Goal: Communication & Community: Answer question/provide support

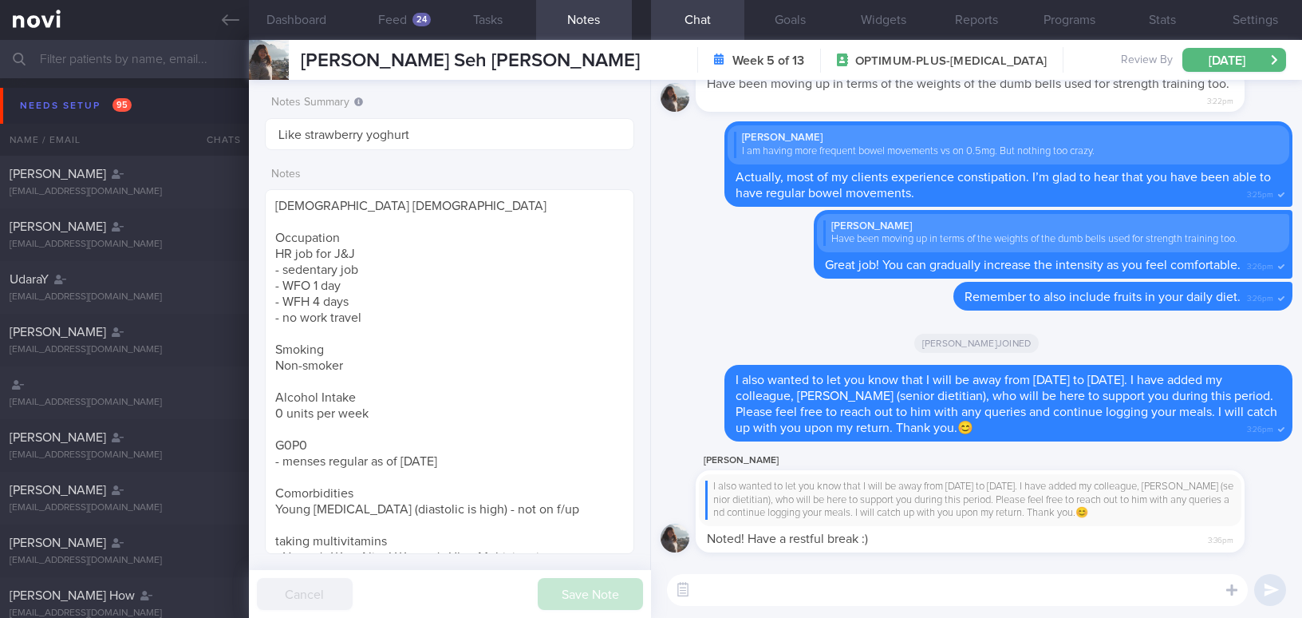
select select "8"
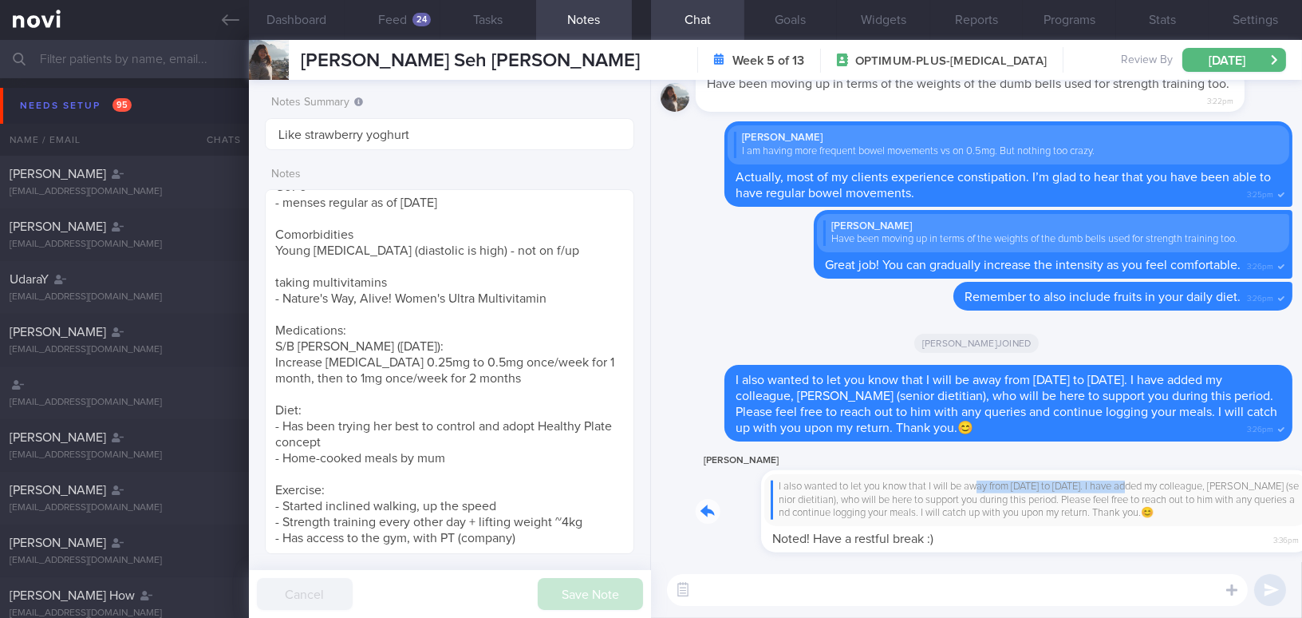
drag, startPoint x: 914, startPoint y: 483, endPoint x: 1065, endPoint y: 491, distance: 151.0
click at [1065, 491] on div "Amanda Seh I also wanted to let you know that I will be away from 5/9/25 to 14/…" at bounding box center [994, 501] width 597 height 101
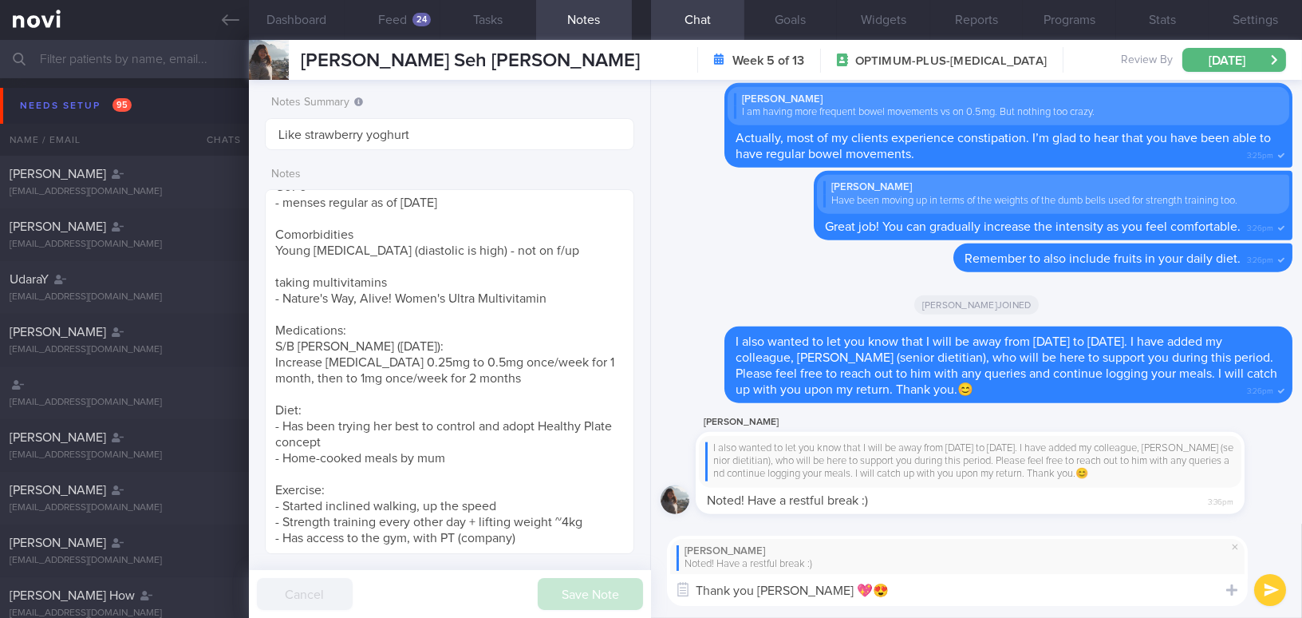
type textarea "Thank you Amanda 💖😍"
click at [1263, 591] on button "submit" at bounding box center [1271, 590] width 32 height 32
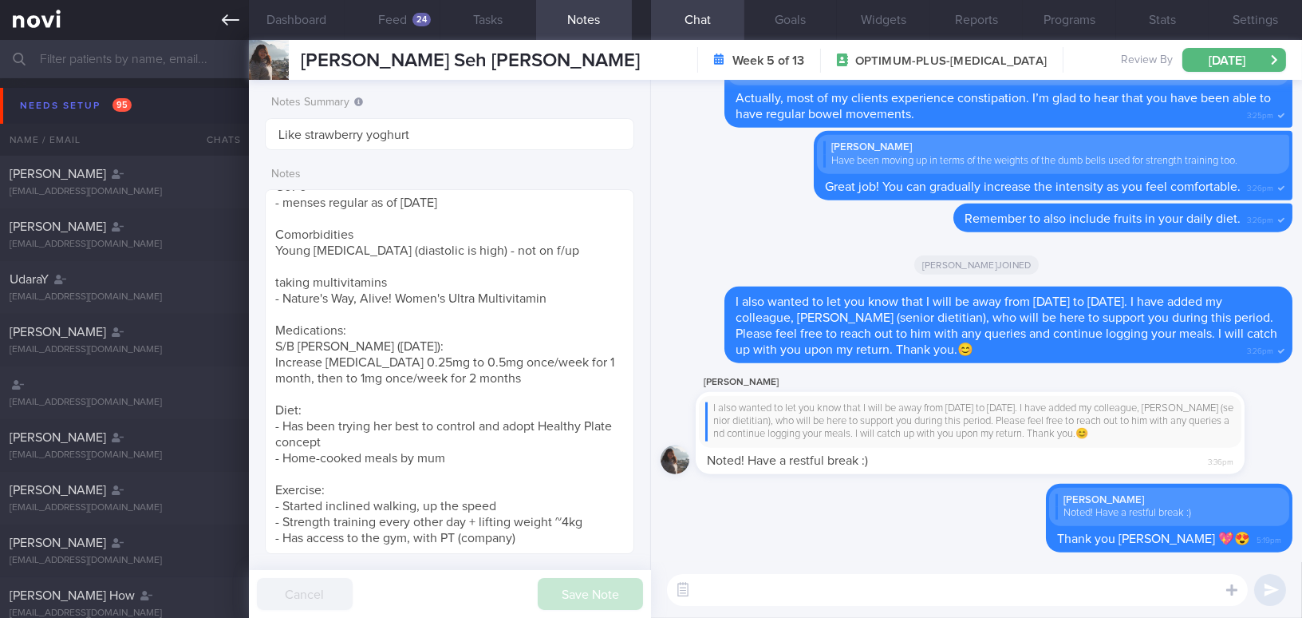
click at [222, 25] on icon at bounding box center [231, 20] width 18 height 18
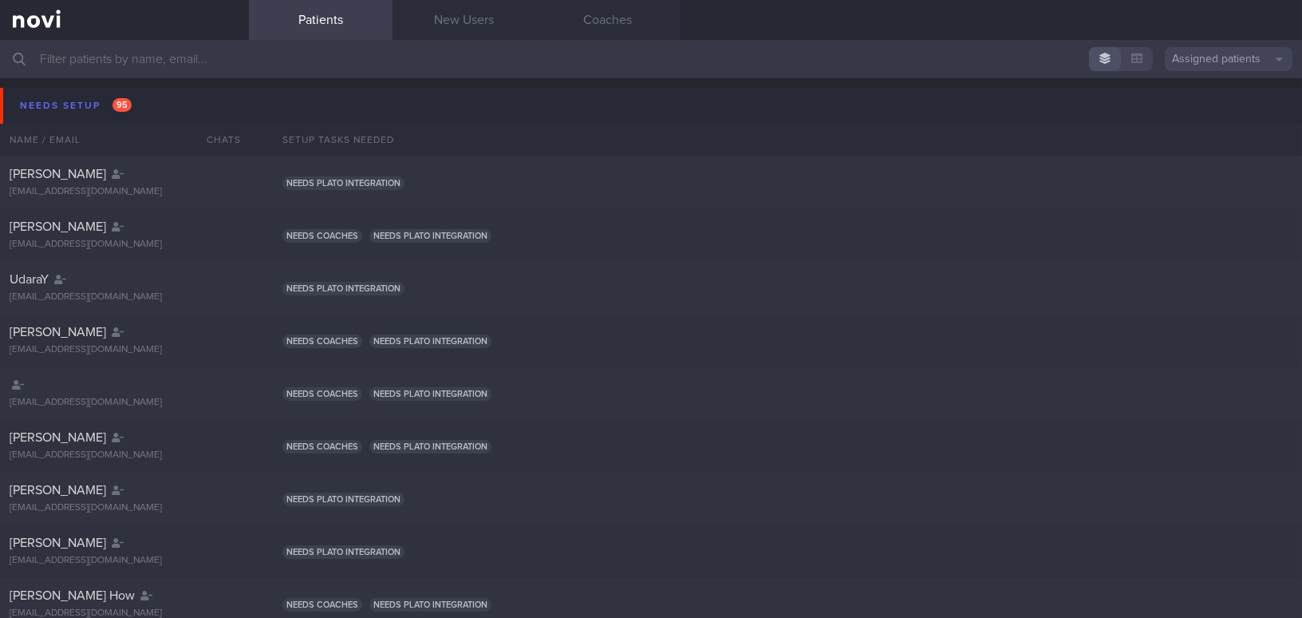
click at [334, 77] on input "text" at bounding box center [651, 59] width 1302 height 38
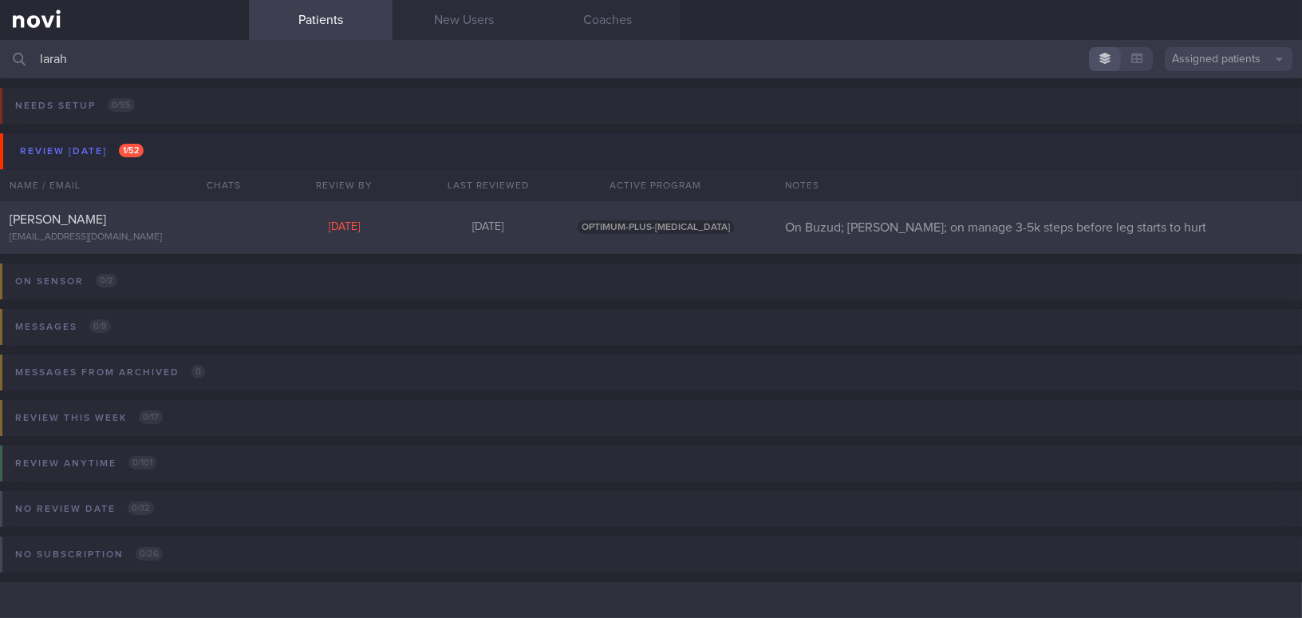
type input "larah"
click at [106, 219] on span "[PERSON_NAME]" at bounding box center [58, 219] width 97 height 13
select select "8"
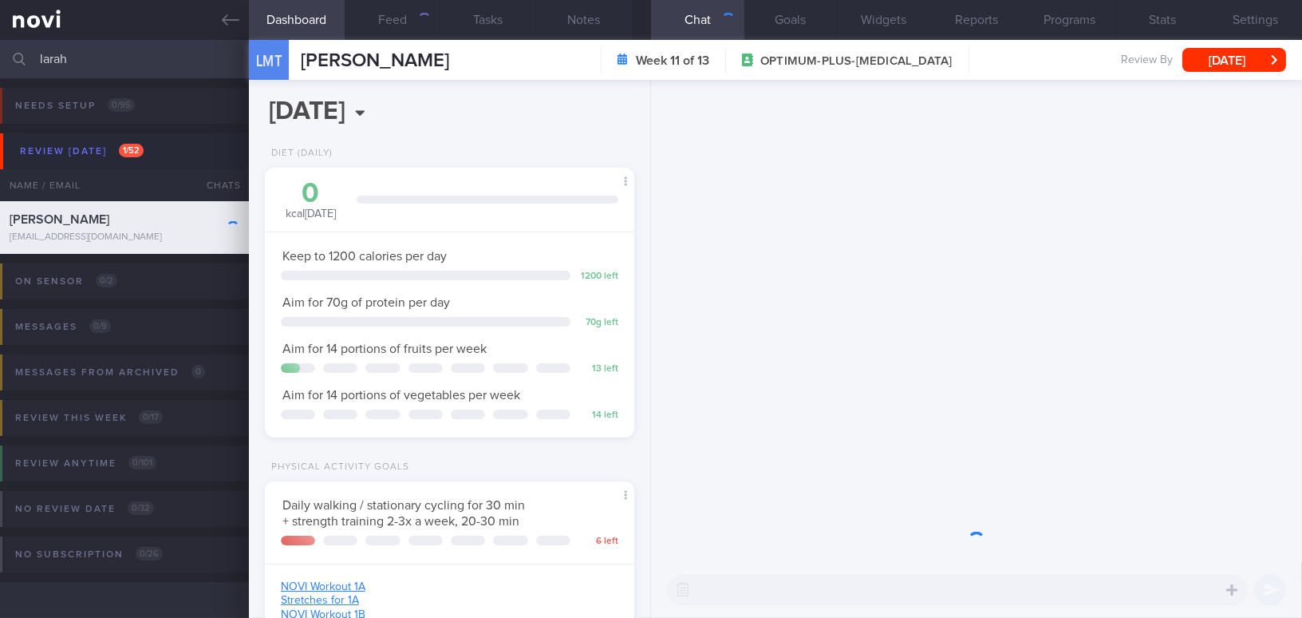
scroll to position [188, 330]
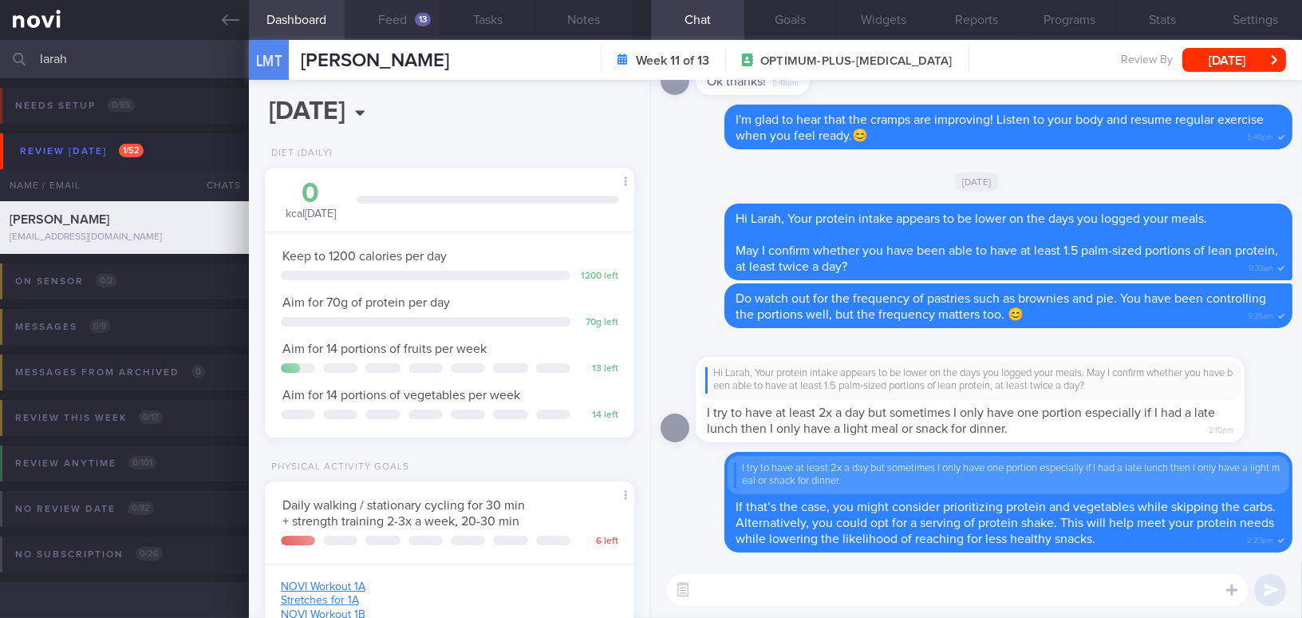
click at [389, 15] on button "Feed 13" at bounding box center [393, 20] width 96 height 40
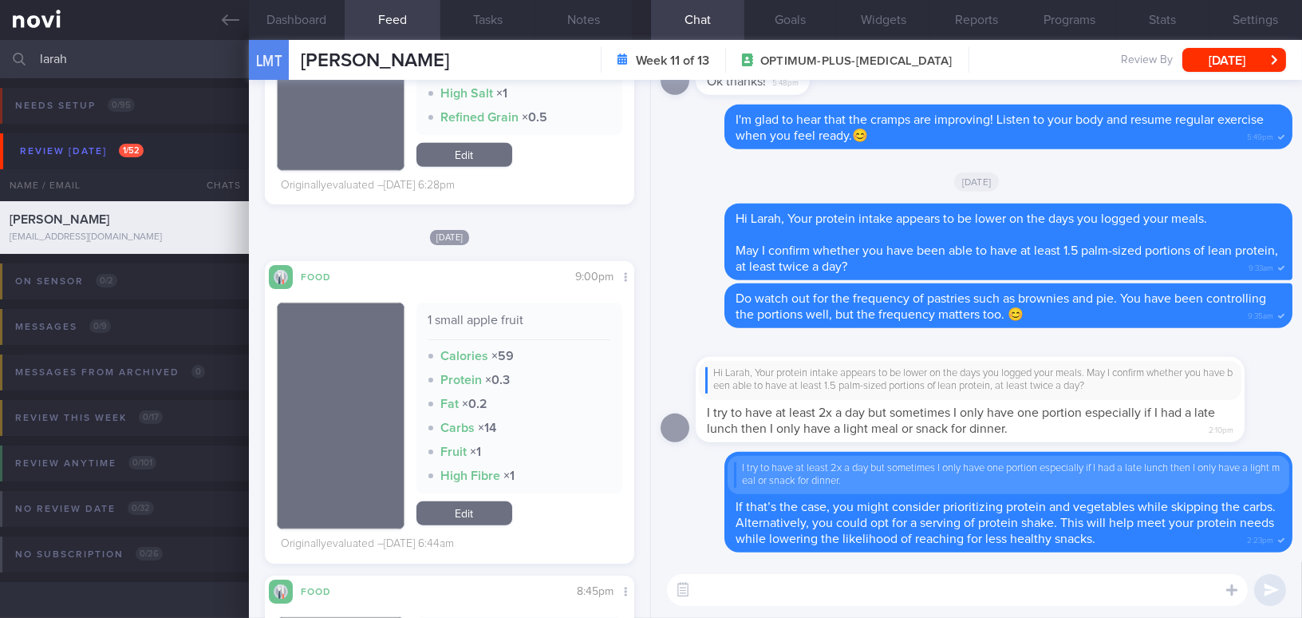
scroll to position [2539, 0]
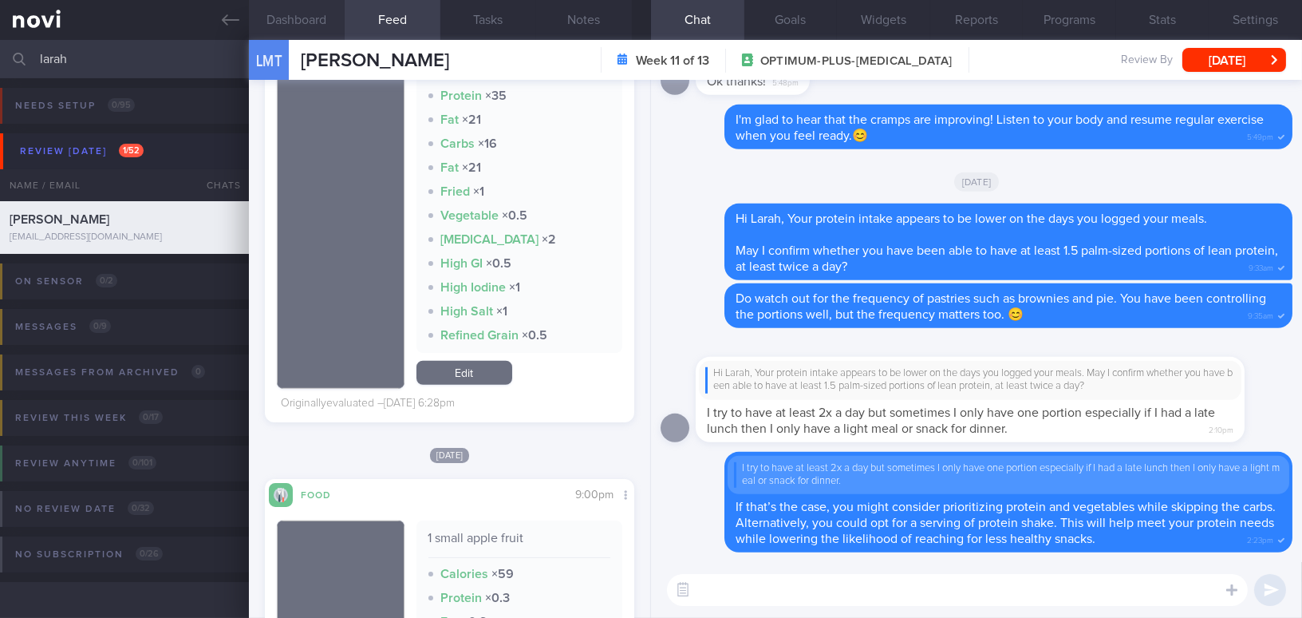
click at [313, 24] on button "Dashboard" at bounding box center [297, 20] width 96 height 40
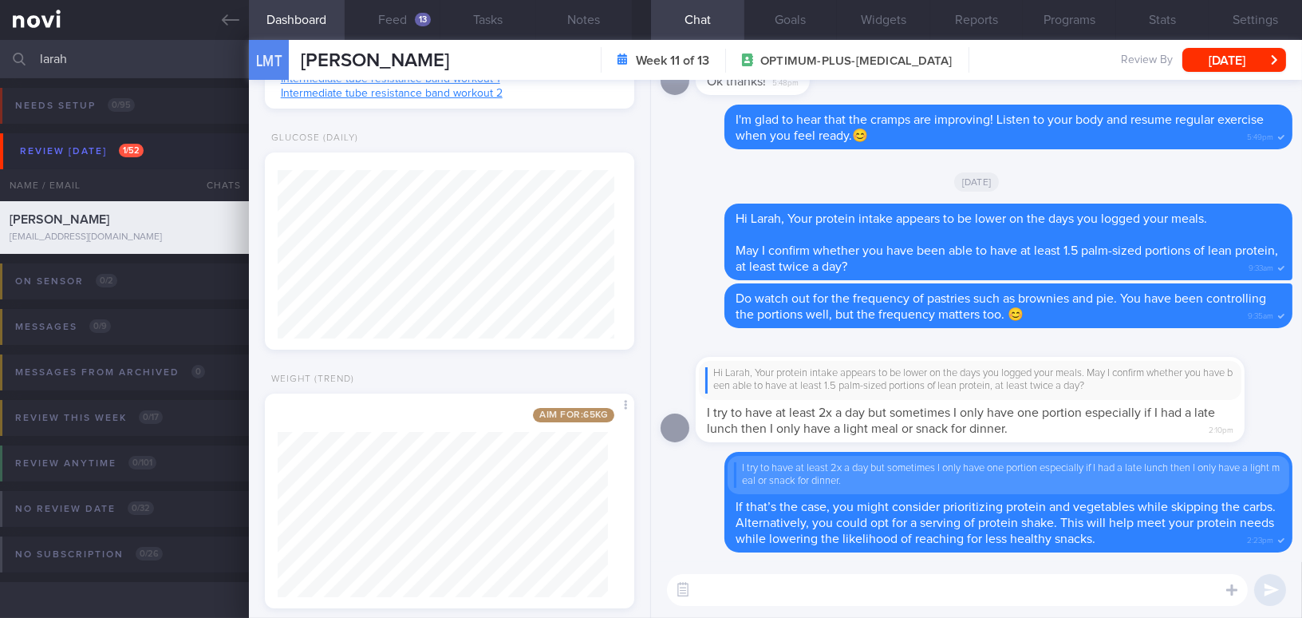
scroll to position [607, 0]
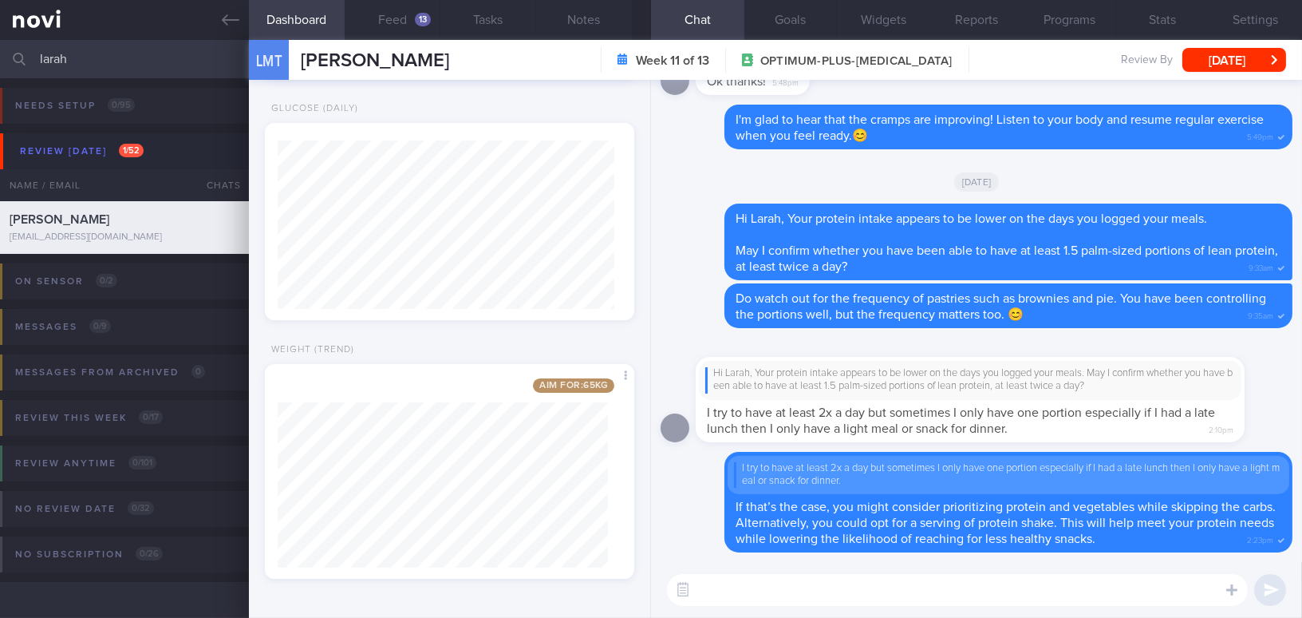
click at [809, 590] on textarea at bounding box center [957, 590] width 581 height 32
drag, startPoint x: 749, startPoint y: 589, endPoint x: 839, endPoint y: 589, distance: 89.4
click at [839, 589] on textarea "Hi Larah, are you able to" at bounding box center [957, 590] width 581 height 32
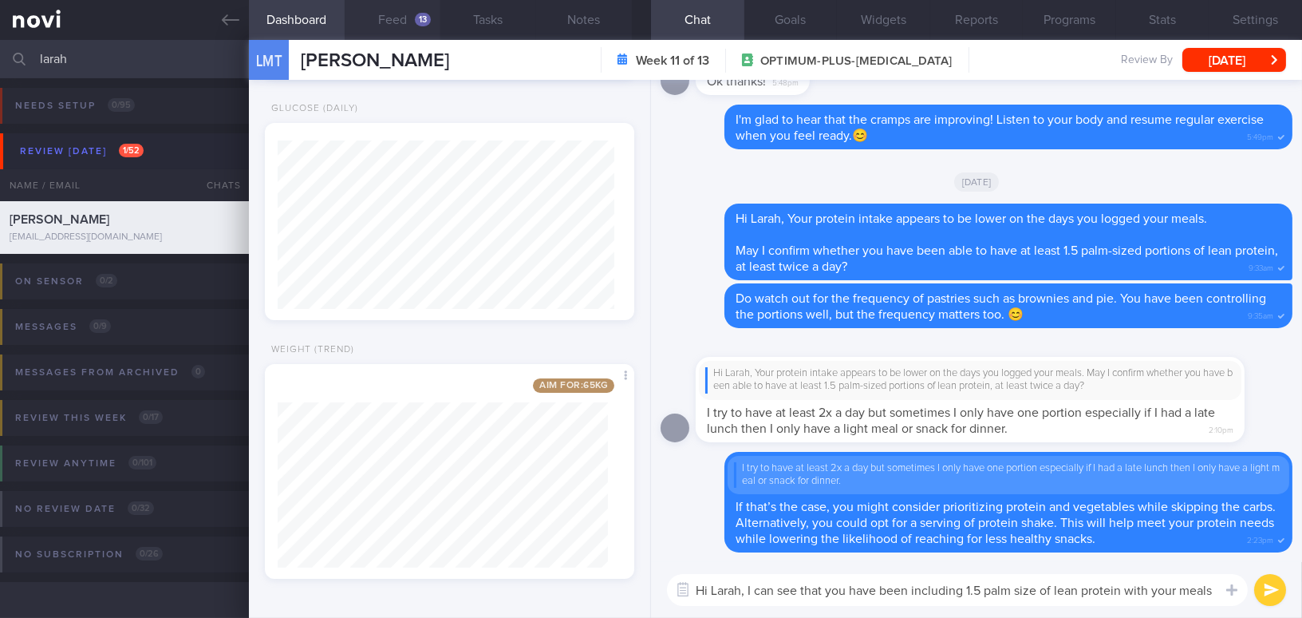
click at [397, 18] on button "Feed 13" at bounding box center [393, 20] width 96 height 40
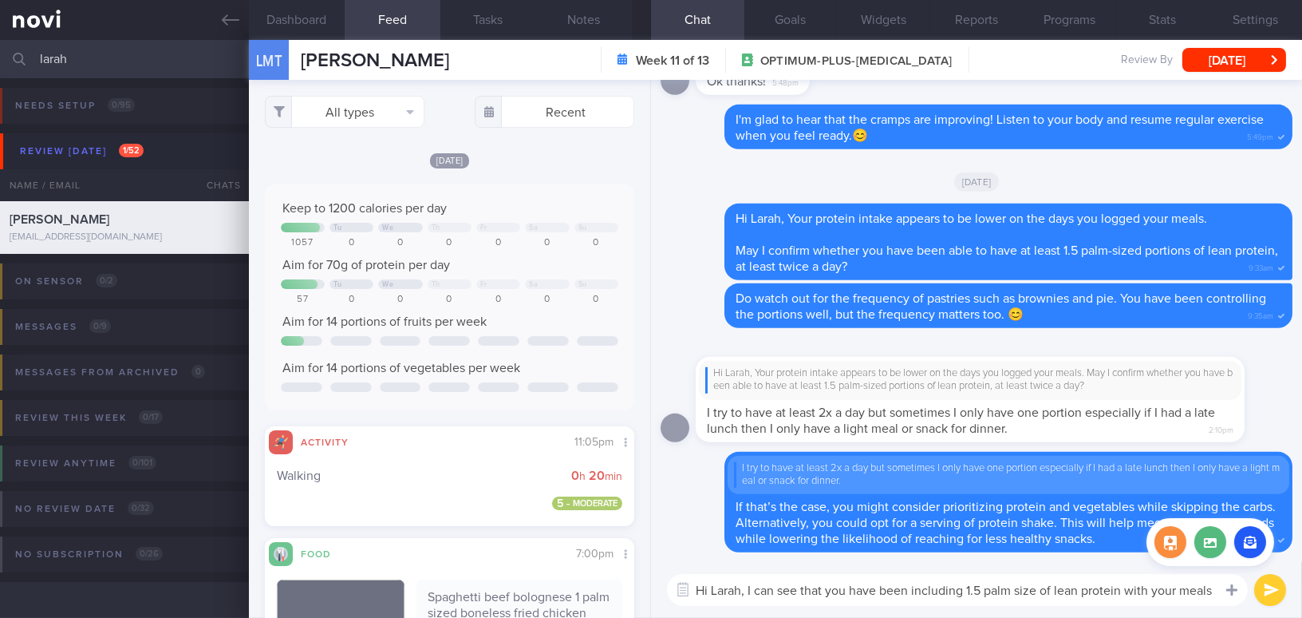
drag, startPoint x: 913, startPoint y: 590, endPoint x: 1225, endPoint y: 593, distance: 312.1
click at [1225, 593] on div "Chat Templates Admin CGM Weight Nutrition Physical Activity Infographics Articl…" at bounding box center [976, 590] width 651 height 56
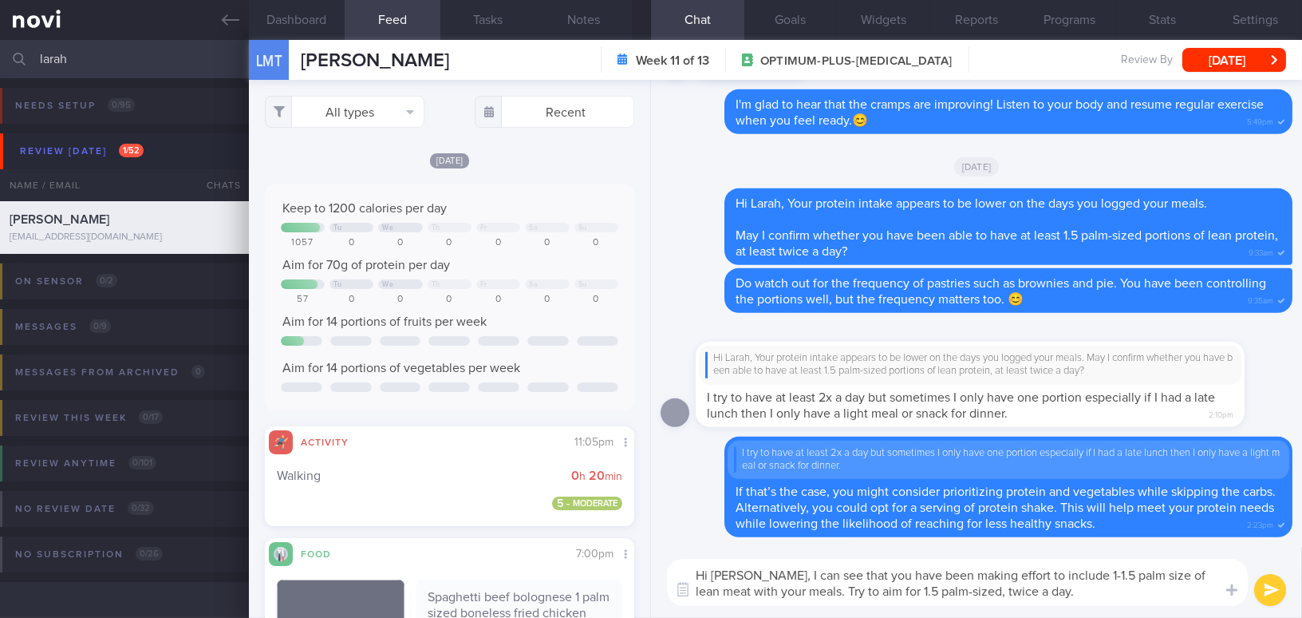
drag, startPoint x: 748, startPoint y: 575, endPoint x: 1045, endPoint y: 598, distance: 298.5
click at [1045, 598] on textarea "Hi Larah, I can see that you have been making effort to include 1-1.5 palm size…" at bounding box center [957, 582] width 581 height 47
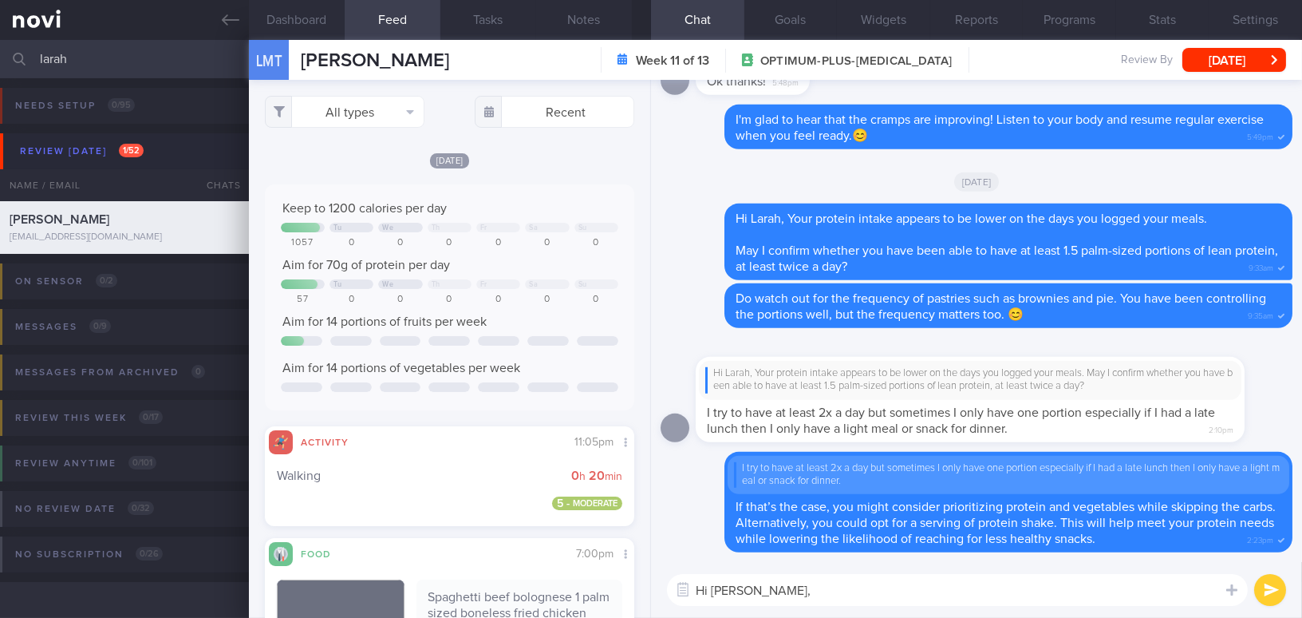
paste textarea "I can see you’ve been making an effort to include 1–1.5 palm-sized portions of …"
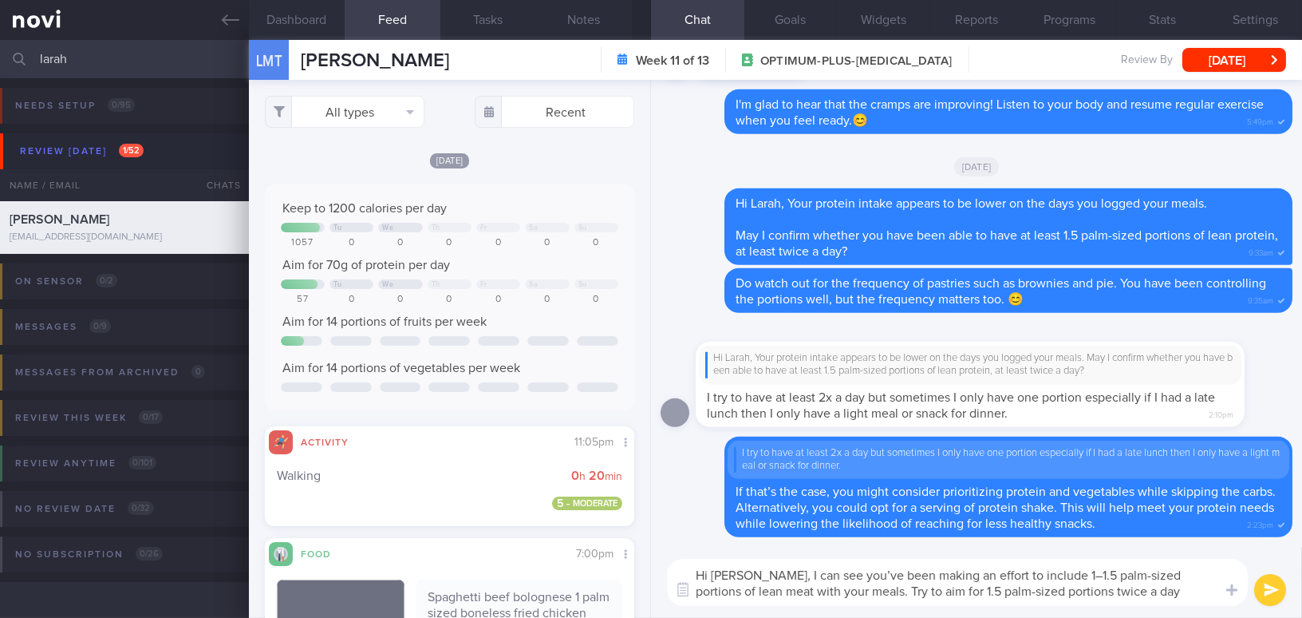
click at [840, 575] on textarea "Hi Larah, I can see you’ve been making an effort to include 1–1.5 palm-sized po…" at bounding box center [957, 582] width 581 height 47
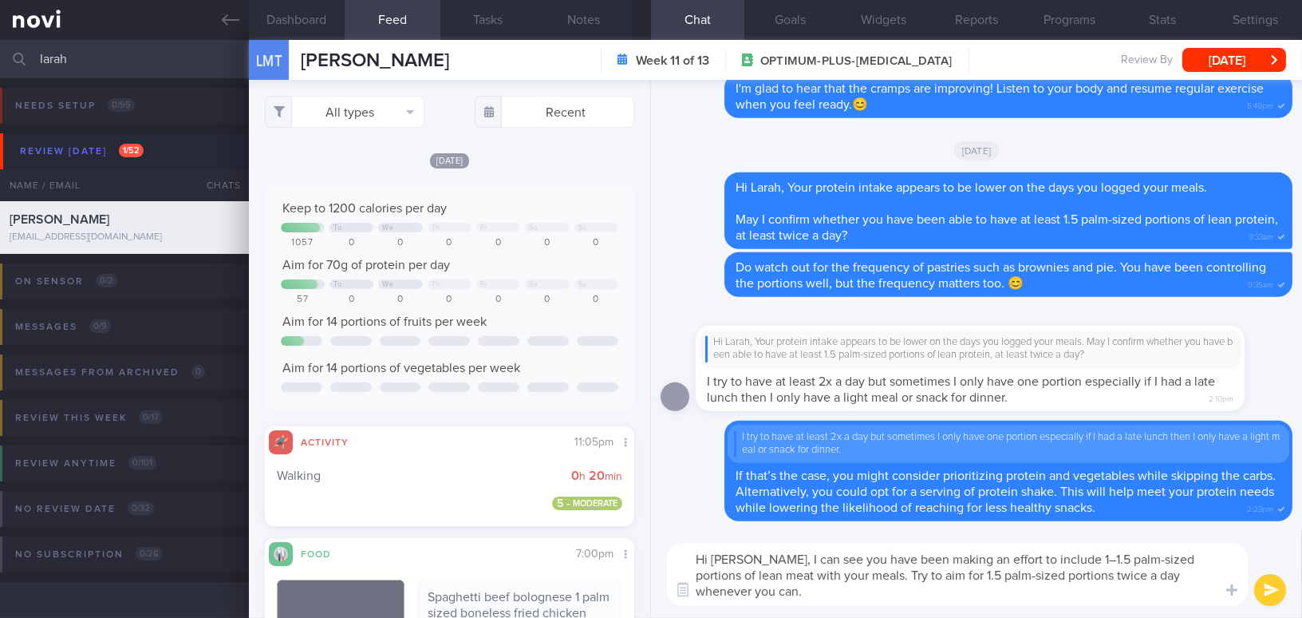
click at [1055, 561] on textarea "Hi Larah, I can see you have been making an effort to include 1–1.5 palm-sized …" at bounding box center [957, 574] width 581 height 63
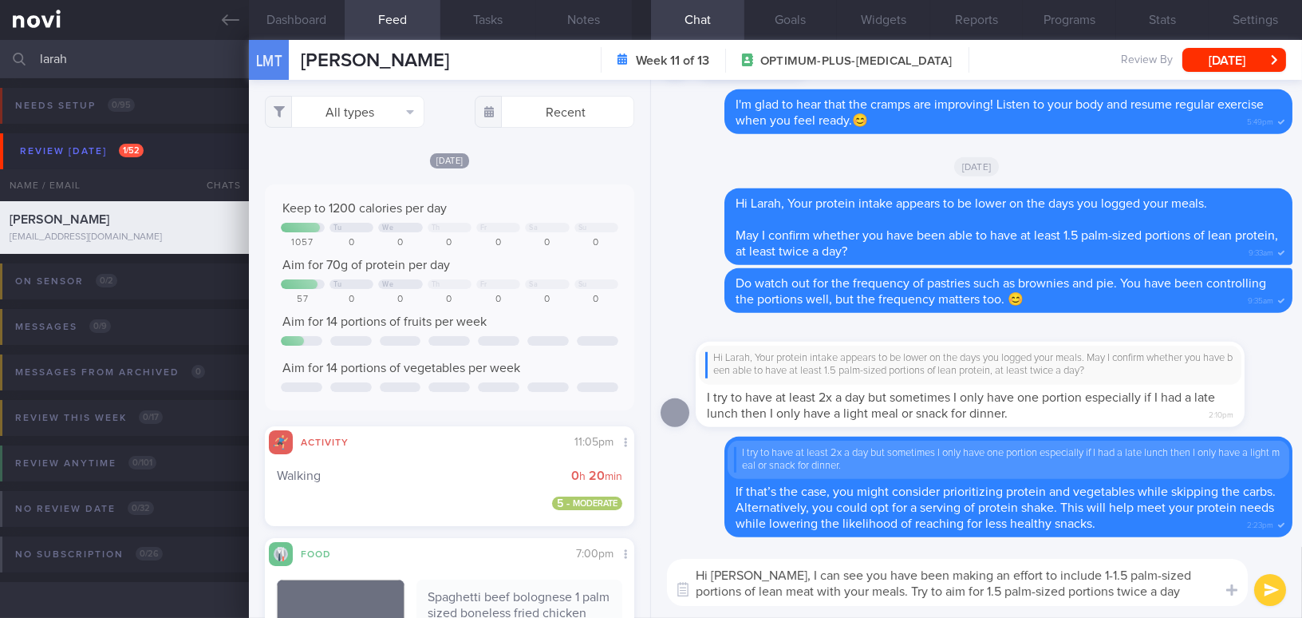
click at [1205, 593] on textarea "Hi Larah, I can see you have been making an effort to include 1-1.5 palm-sized …" at bounding box center [957, 582] width 581 height 47
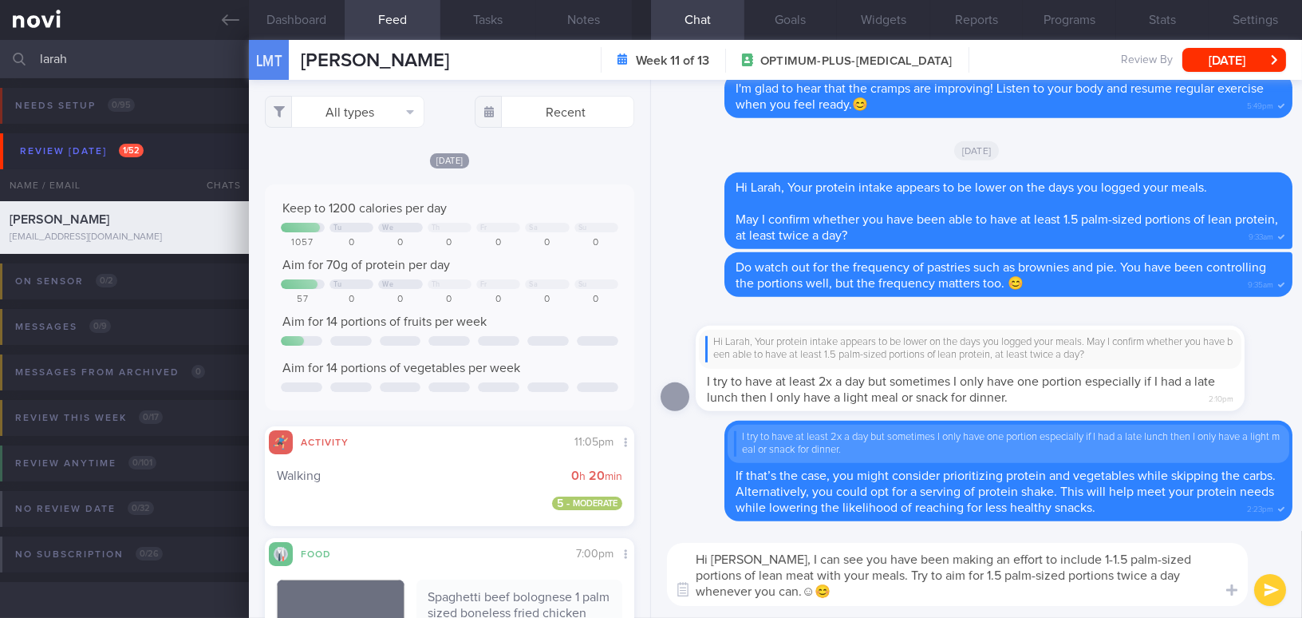
click at [1209, 579] on textarea "Hi Larah, I can see you have been making an effort to include 1-1.5 palm-sized …" at bounding box center [957, 574] width 581 height 63
type textarea "Hi Larah, I can see you have been making an effort to include 1-1.5 palm-sized …"
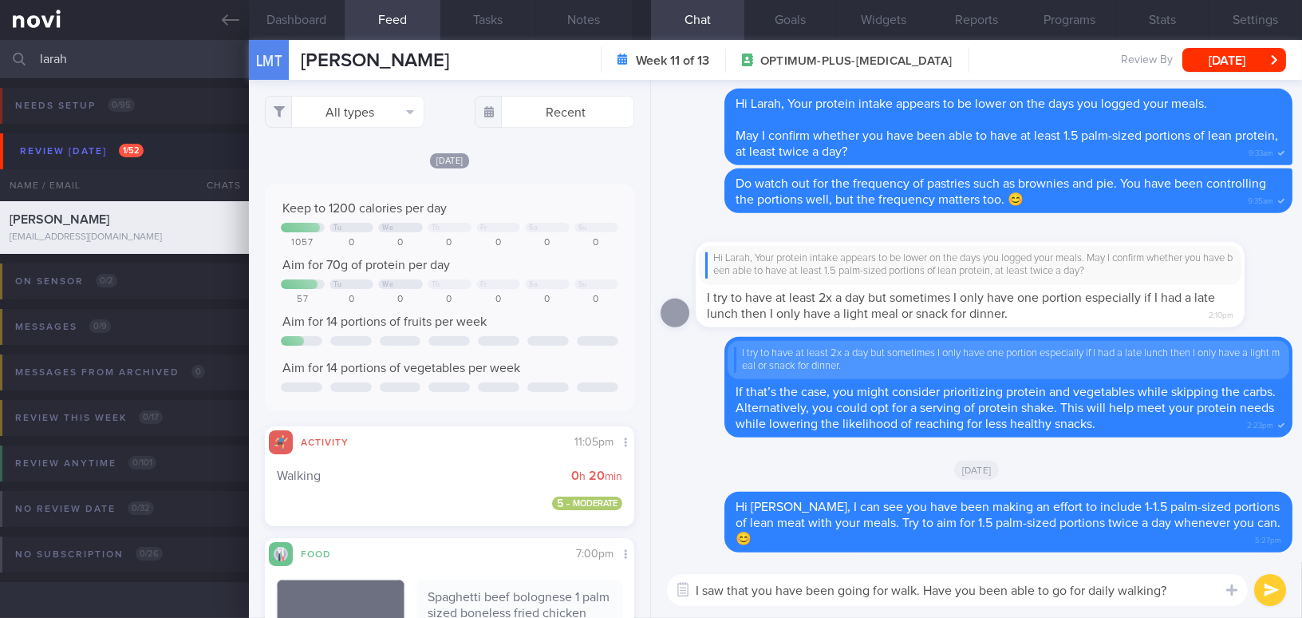
drag, startPoint x: 1176, startPoint y: 591, endPoint x: 626, endPoint y: 542, distance: 551.3
click at [626, 542] on div "Dashboard Feed 13 Tasks Notes Chat Goals Widgets Reports Programs Stats Setting…" at bounding box center [775, 329] width 1053 height 578
click at [1199, 590] on textarea "I saw that you have been going for walk. Have you been able to go for daily wal…" at bounding box center [957, 590] width 581 height 32
drag, startPoint x: 1191, startPoint y: 591, endPoint x: 514, endPoint y: 551, distance: 677.9
click at [514, 551] on div "Dashboard Feed 13 Tasks Notes Chat Goals Widgets Reports Programs Stats Setting…" at bounding box center [775, 329] width 1053 height 578
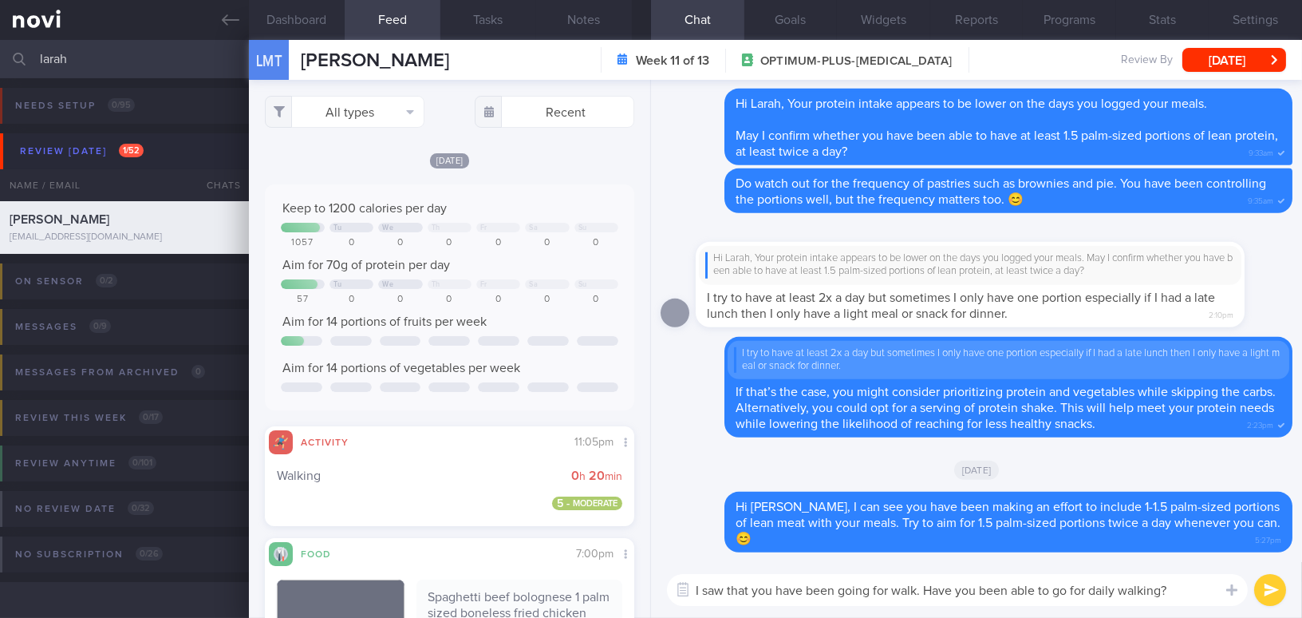
paste textarea "’ve been going for walks. Have you been able to walk daily"
click at [786, 591] on textarea "I saw that you’ve been going for walks. Have you been able to walk daily?" at bounding box center [957, 590] width 581 height 32
type textarea "I saw that you have been going for walks. Have you been able to walk daily?😊"
click at [1282, 587] on button "submit" at bounding box center [1271, 590] width 32 height 32
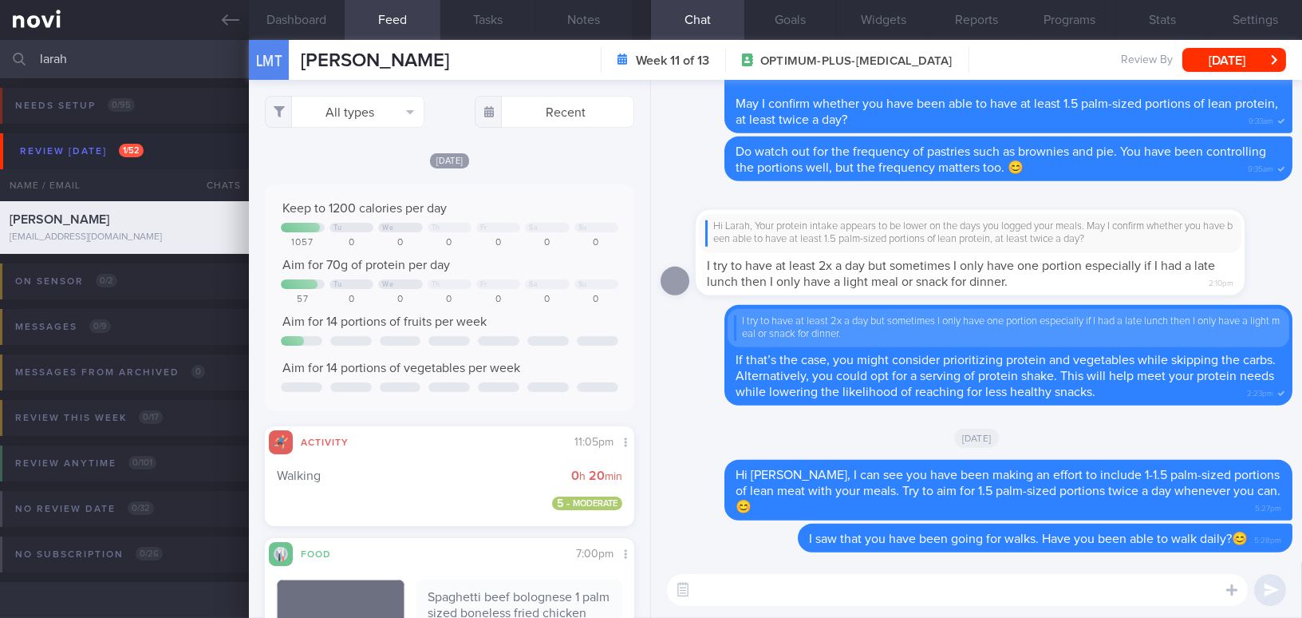
click at [1282, 587] on button "submit" at bounding box center [1271, 590] width 32 height 32
click at [938, 591] on textarea at bounding box center [957, 590] width 581 height 32
click at [741, 602] on textarea at bounding box center [957, 590] width 581 height 32
click at [1241, 28] on button "Settings" at bounding box center [1255, 20] width 93 height 40
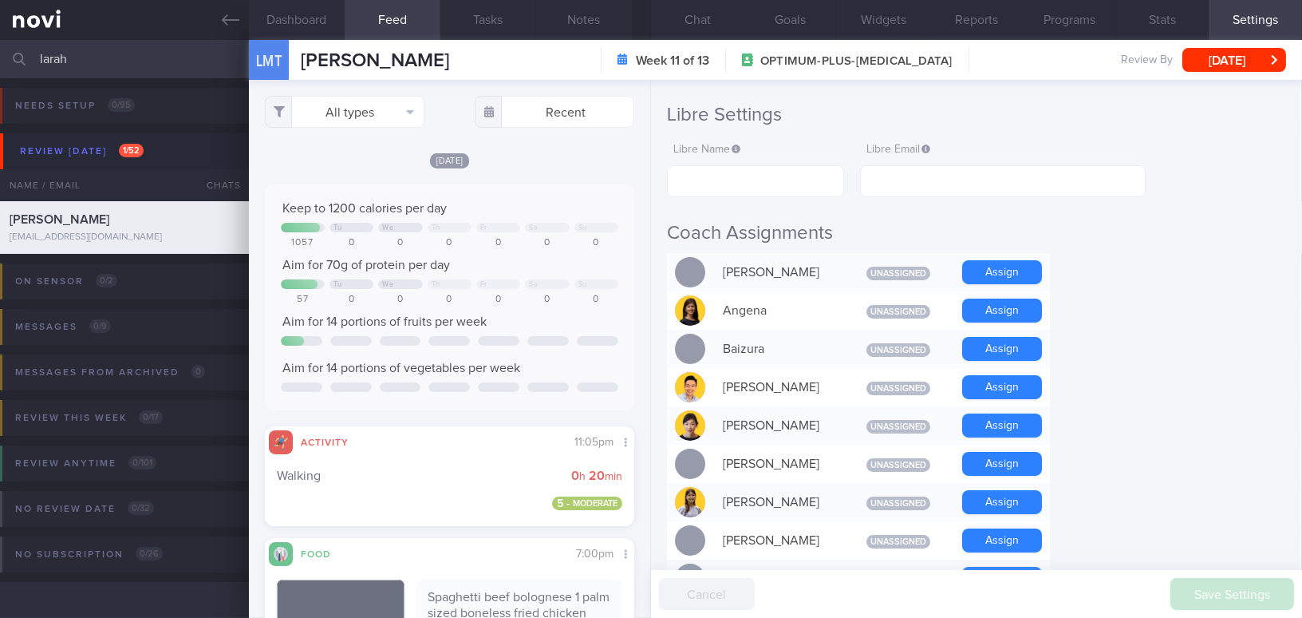
scroll to position [290, 0]
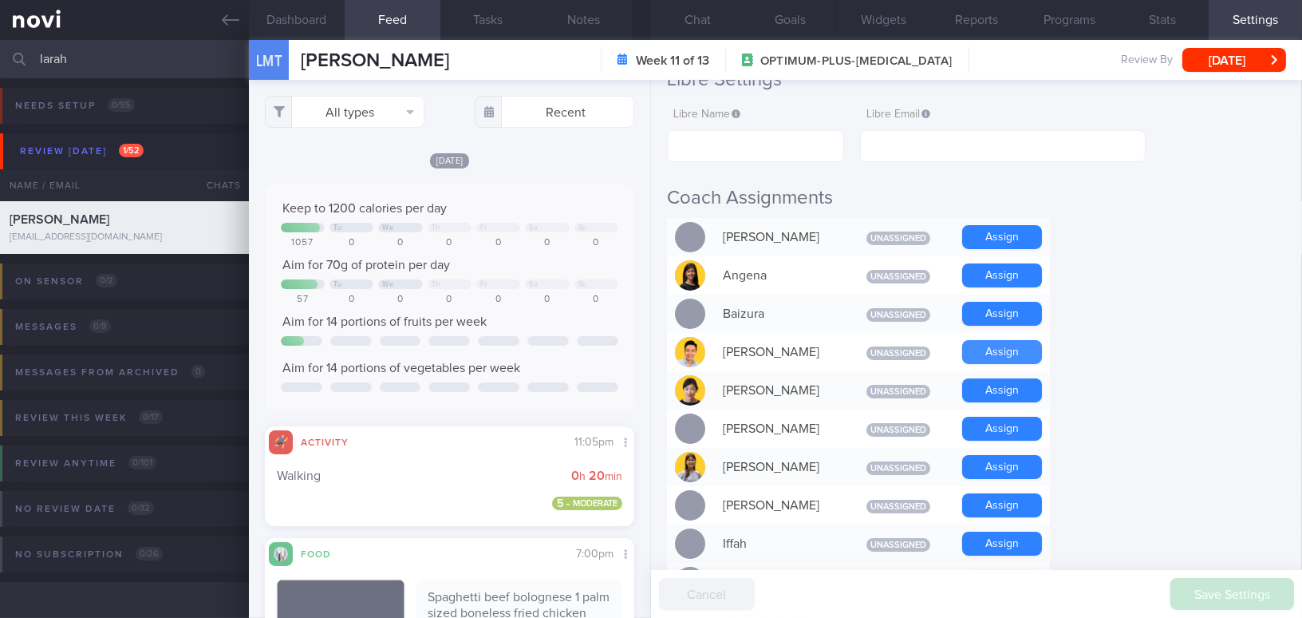
click at [978, 346] on button "Assign" at bounding box center [1002, 352] width 80 height 24
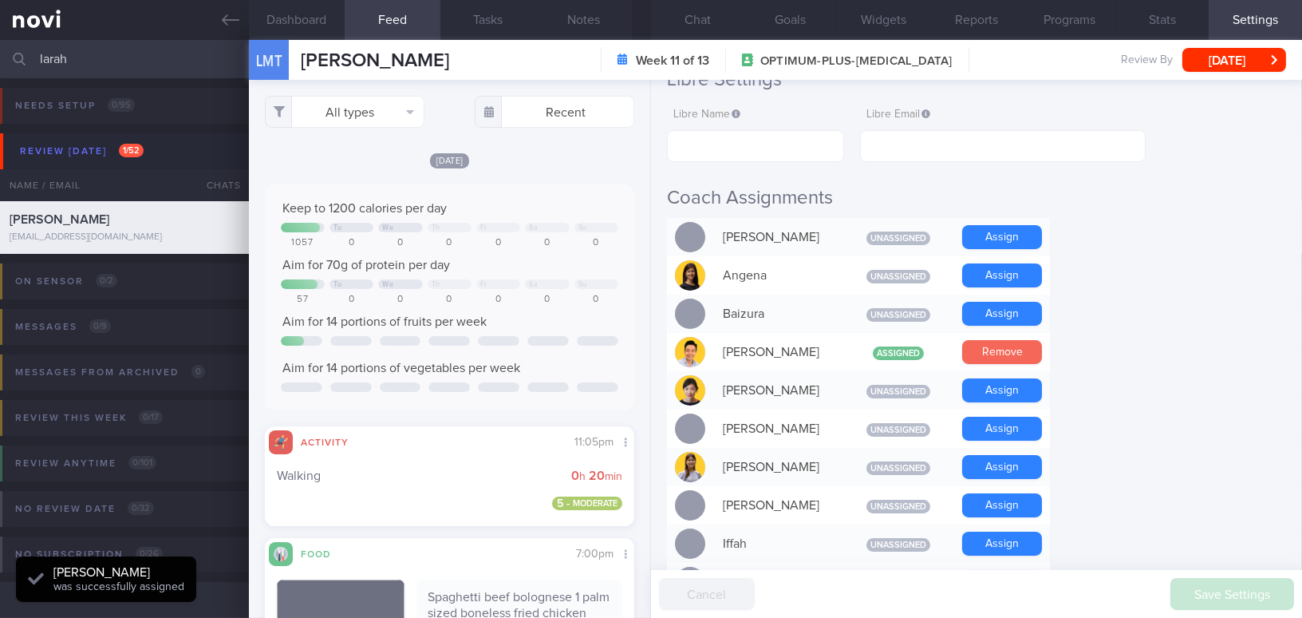
scroll to position [168, 336]
click at [708, 22] on button "Chat" at bounding box center [697, 20] width 93 height 40
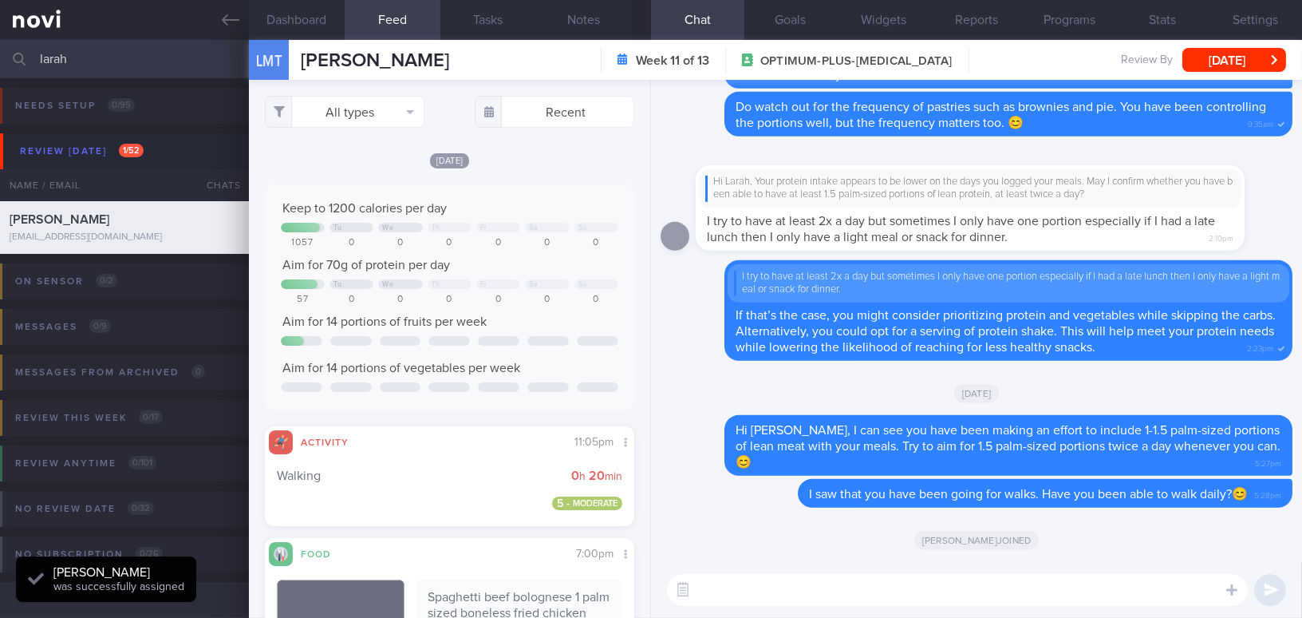
click at [757, 585] on textarea at bounding box center [957, 590] width 581 height 32
paste textarea "I also wanted to let you know that I will be away from [DATE] to [DATE]. I have…"
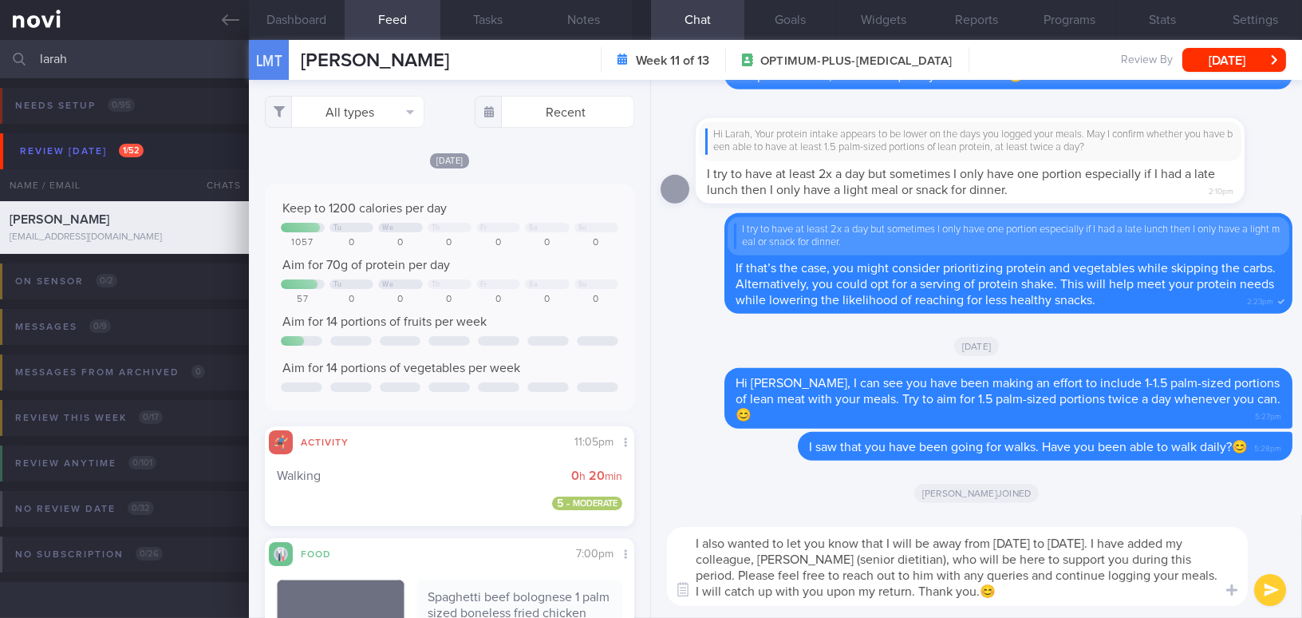
type textarea "I also wanted to let you know that I will be away from [DATE] to [DATE]. I have…"
click at [1278, 588] on button "submit" at bounding box center [1271, 590] width 32 height 32
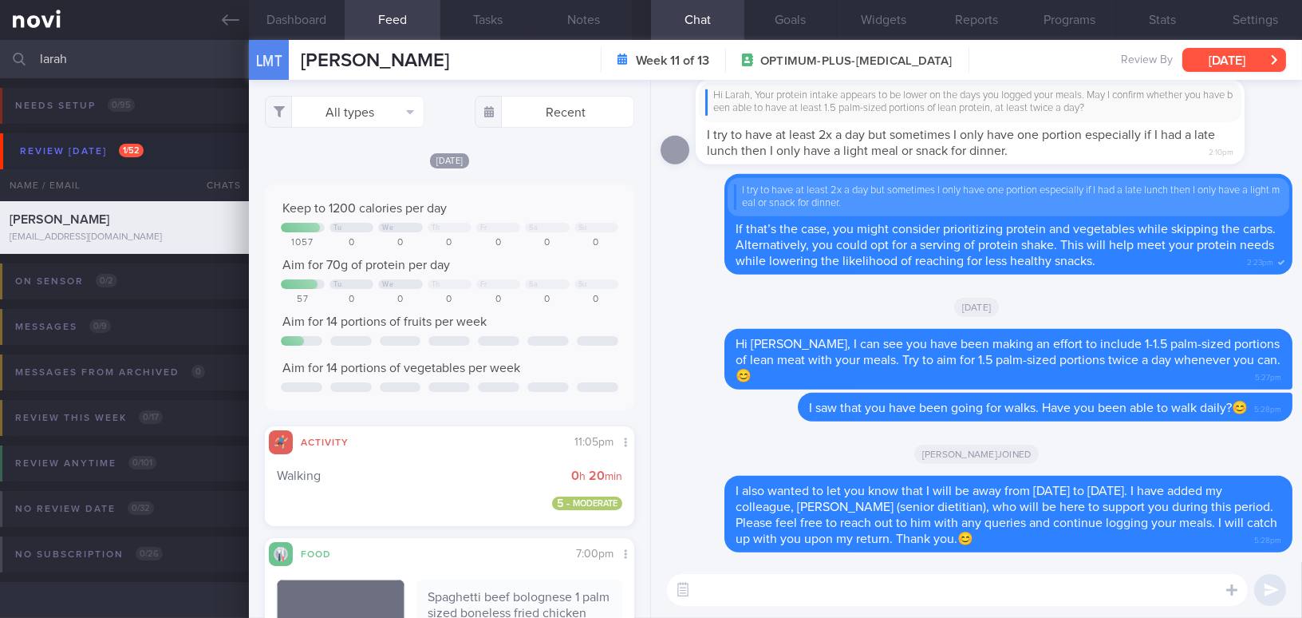
click at [1254, 60] on button "[DATE]" at bounding box center [1235, 60] width 104 height 24
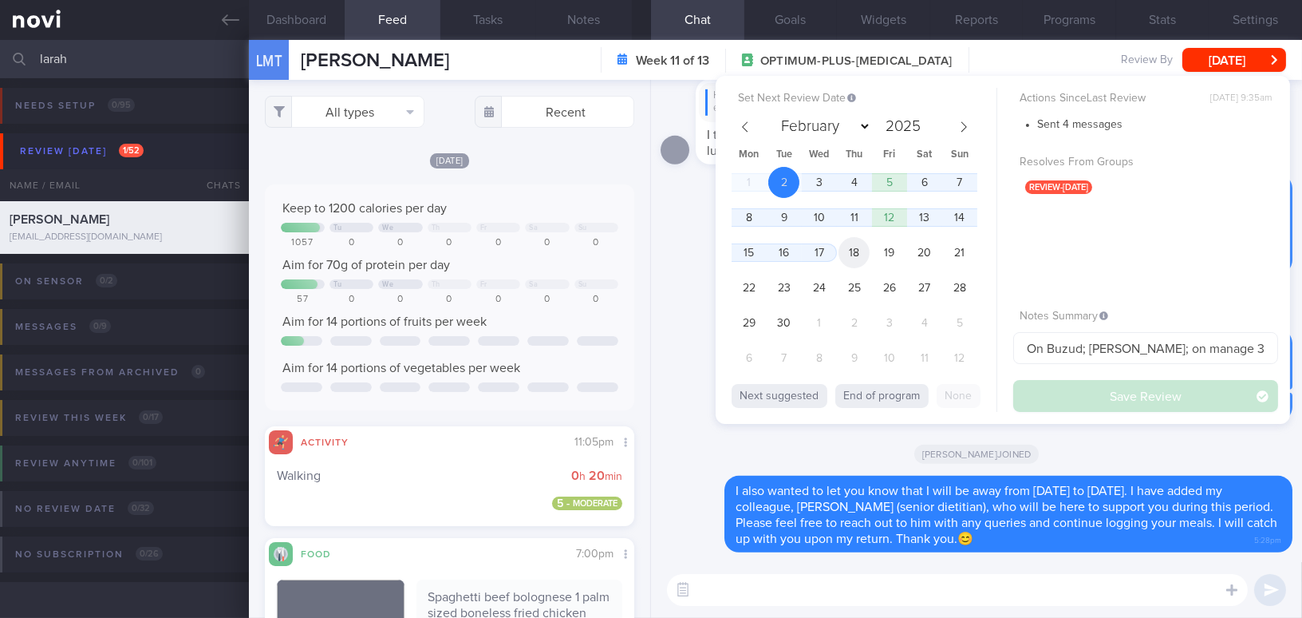
click at [851, 248] on span "18" at bounding box center [854, 252] width 31 height 31
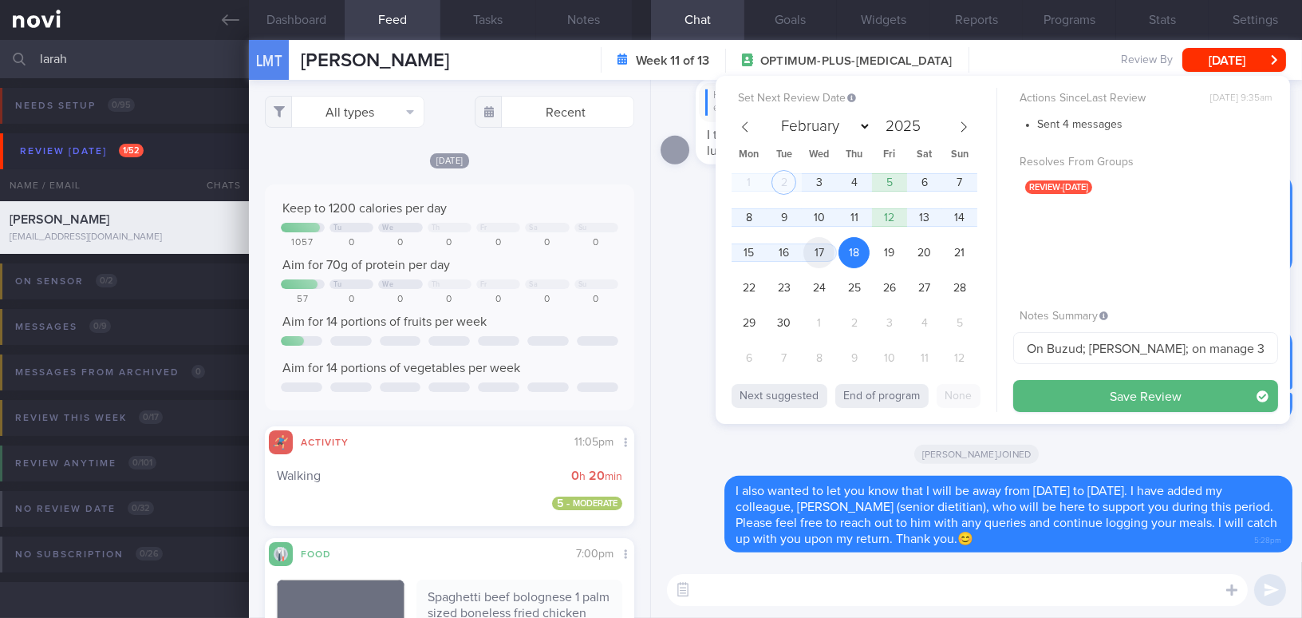
click at [827, 253] on span "17" at bounding box center [819, 252] width 31 height 31
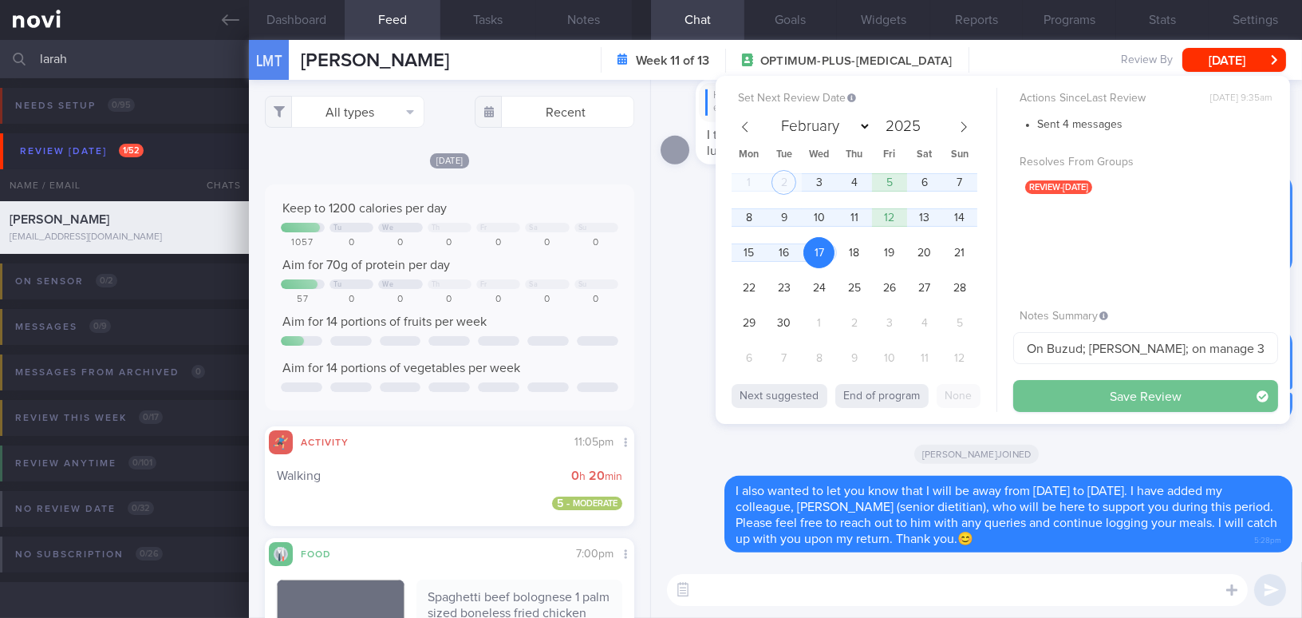
click at [1038, 391] on button "Save Review" at bounding box center [1146, 396] width 265 height 32
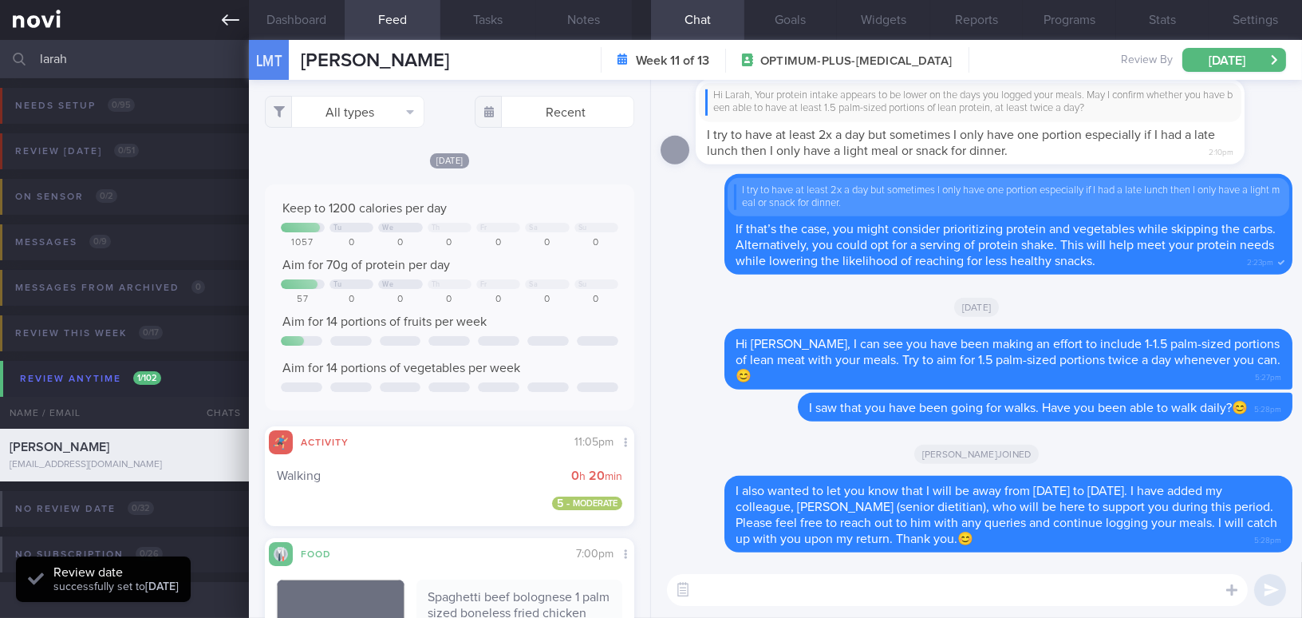
scroll to position [168, 336]
drag, startPoint x: 82, startPoint y: 57, endPoint x: 0, endPoint y: 48, distance: 82.8
click at [0, 48] on input "larah" at bounding box center [651, 59] width 1302 height 38
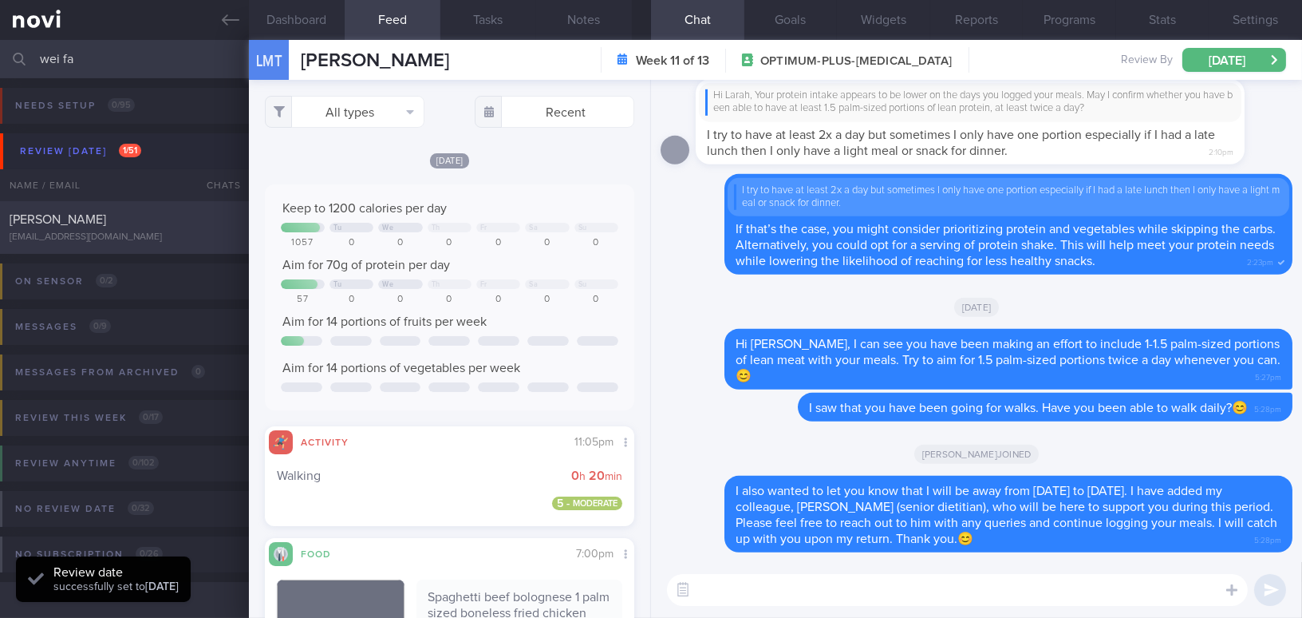
type input "wei fa"
click at [73, 218] on div "Wei Fa" at bounding box center [123, 219] width 226 height 16
type input "Check on tolerance of Wegovy"
select select "7"
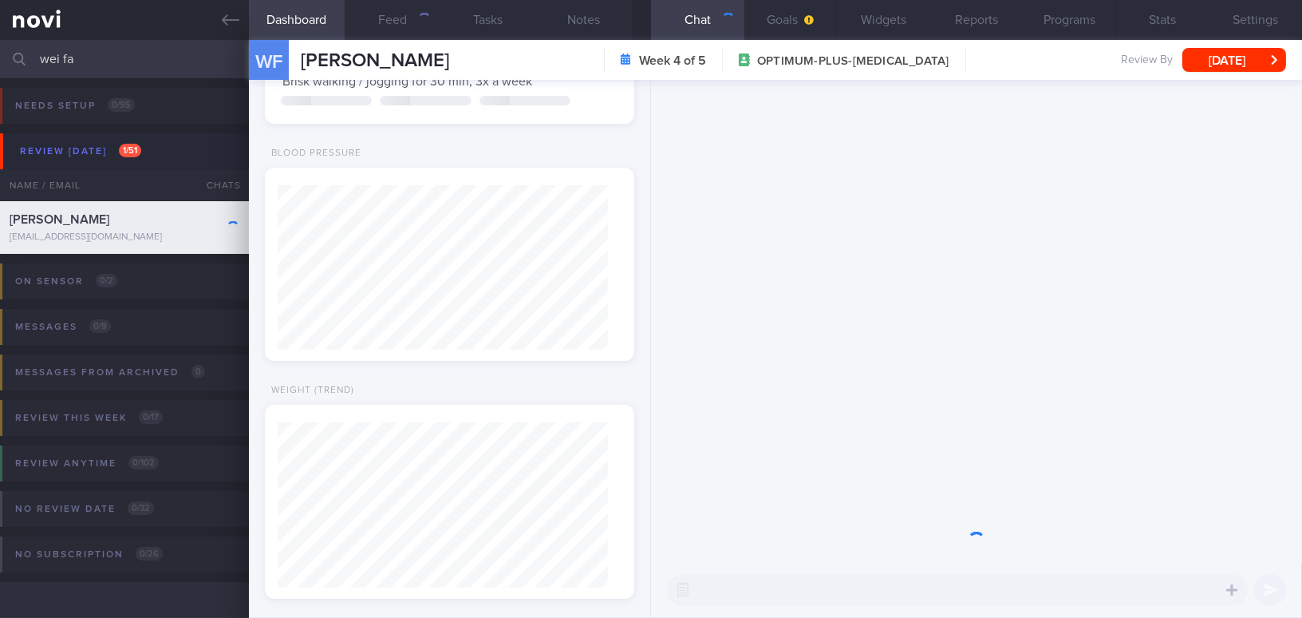
scroll to position [164, 330]
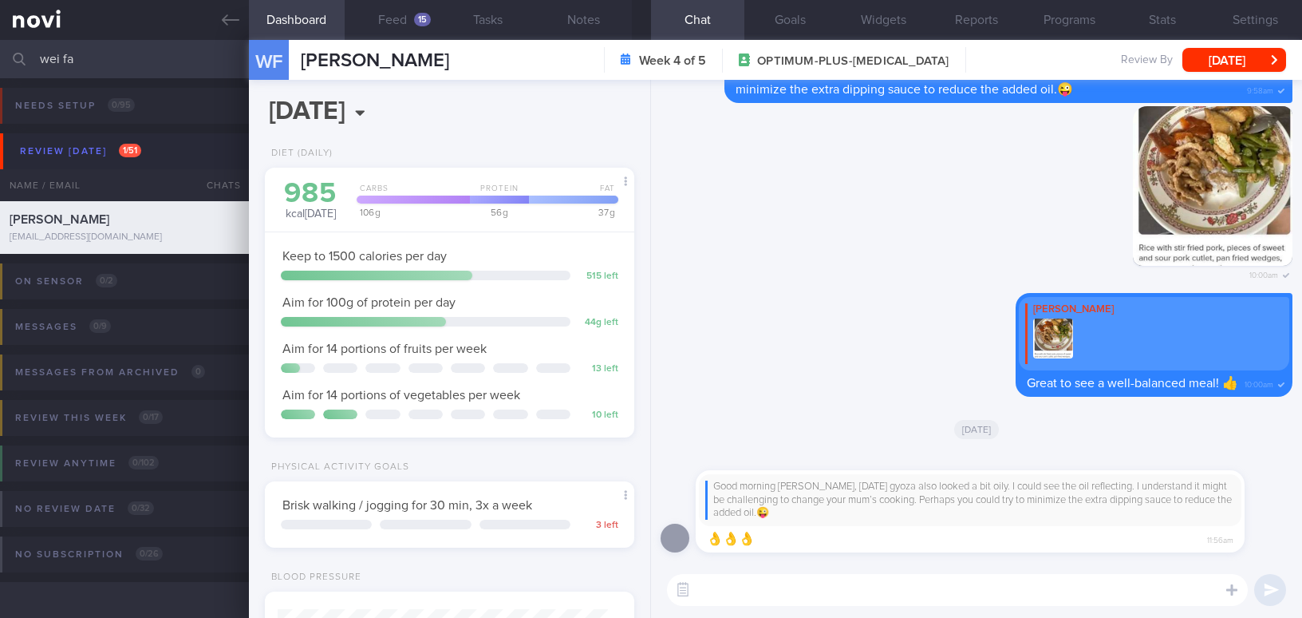
select select "7"
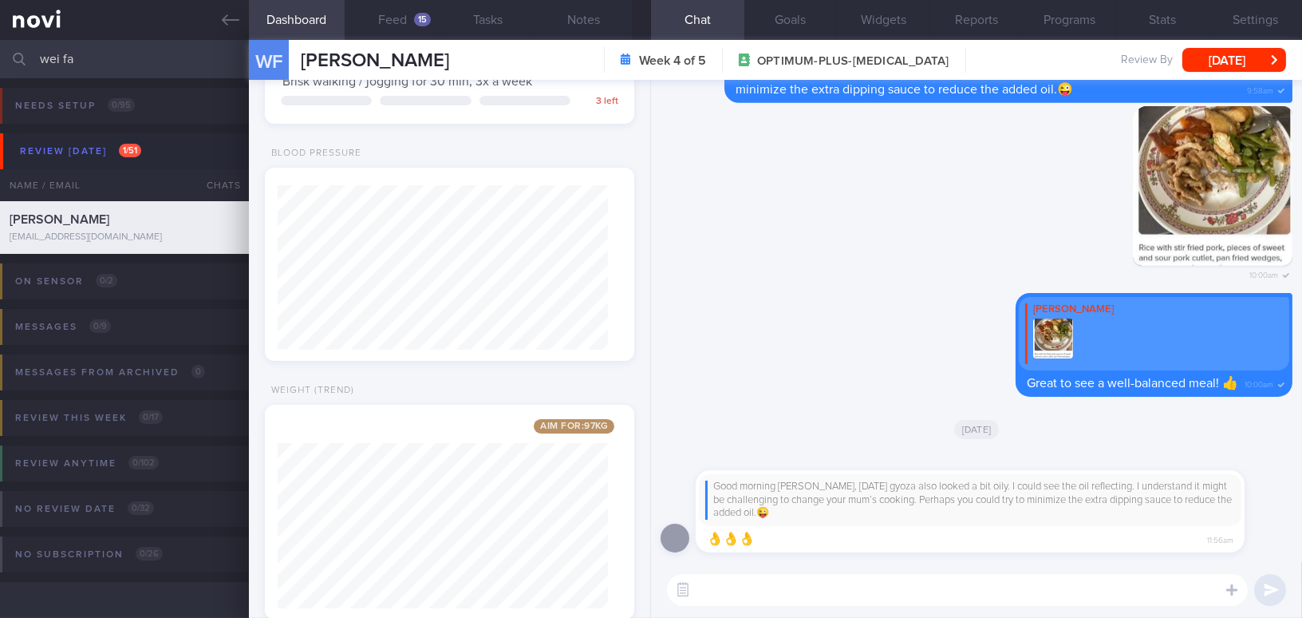
drag, startPoint x: 103, startPoint y: 56, endPoint x: 0, endPoint y: 44, distance: 103.6
click at [0, 44] on input "wei fa" at bounding box center [651, 59] width 1302 height 38
type input "w"
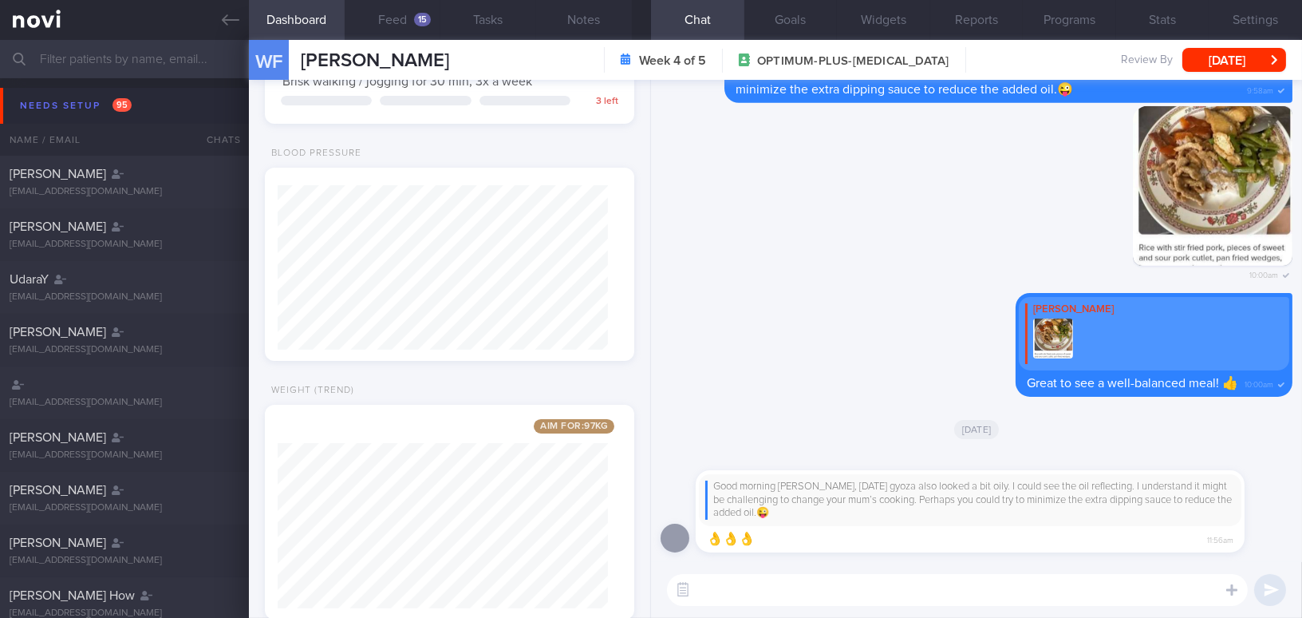
click at [149, 65] on input "text" at bounding box center [651, 59] width 1302 height 38
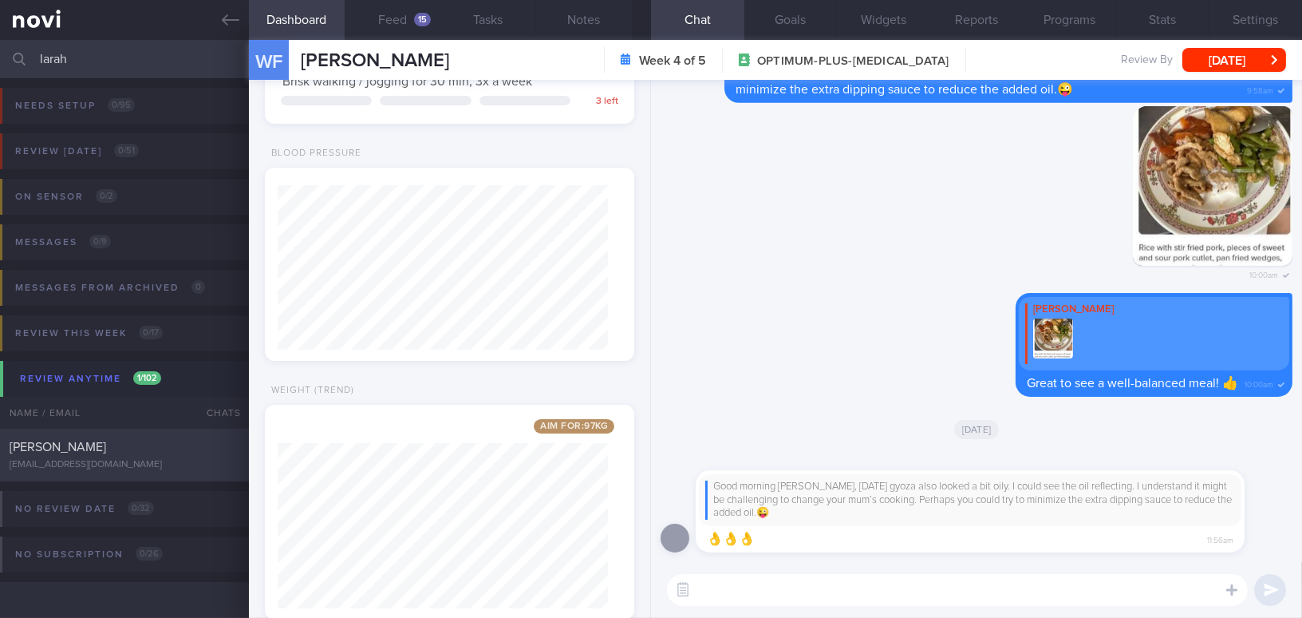
type input "larah"
click at [154, 452] on div "[PERSON_NAME]" at bounding box center [123, 447] width 226 height 16
type input "On Buzud; [PERSON_NAME]; on manage 3-5k steps before leg starts to hurt"
select select "8"
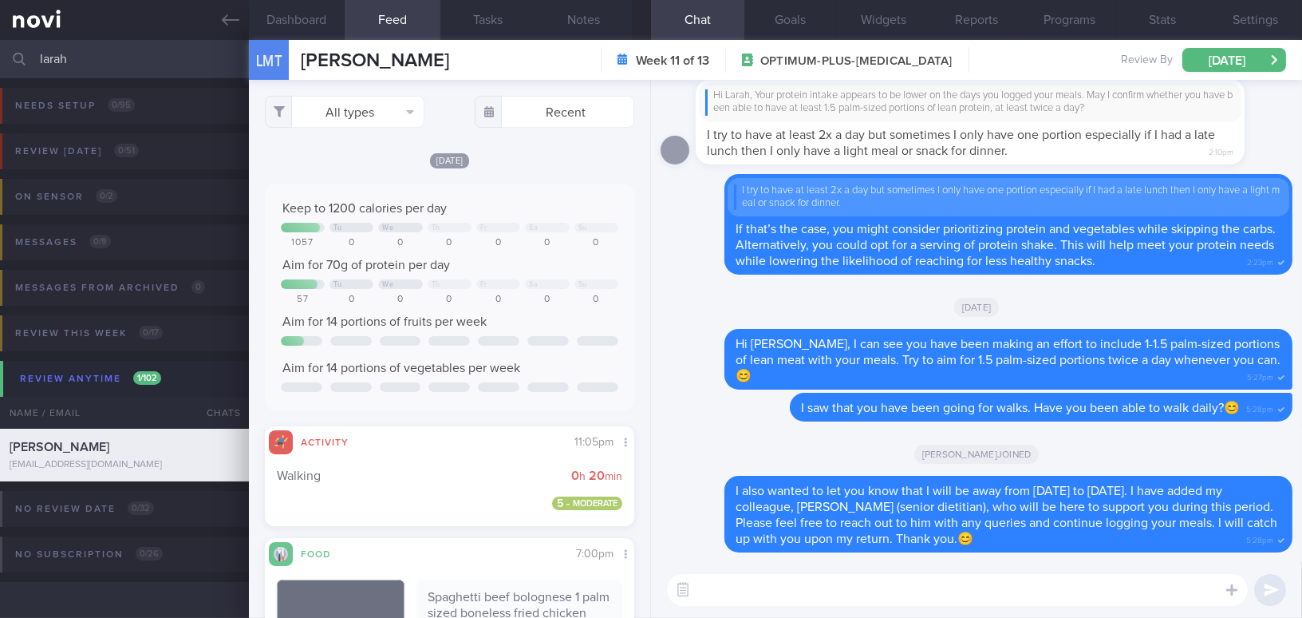
drag, startPoint x: 121, startPoint y: 53, endPoint x: 9, endPoint y: 50, distance: 112.5
click at [9, 50] on div "larah Assigned patients Assigned patients All active patients Archived patients" at bounding box center [651, 59] width 1302 height 38
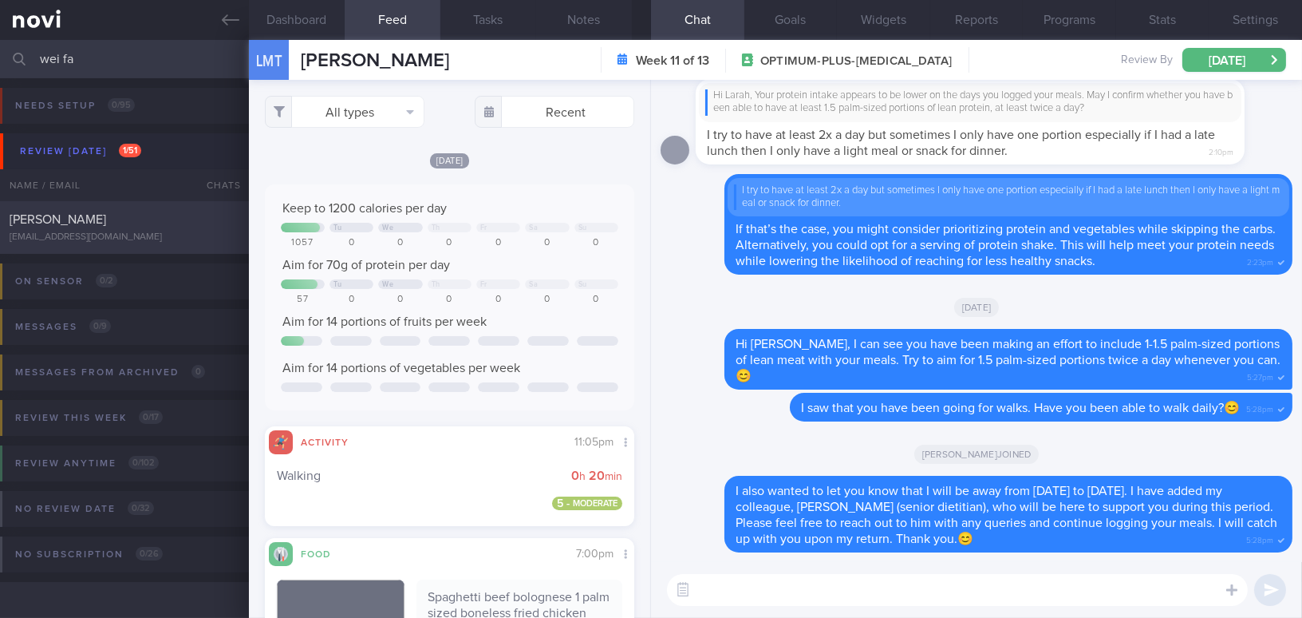
type input "wei fa"
click at [136, 232] on div "weifat_lim@hotmail.com" at bounding box center [125, 237] width 230 height 12
type input "Check on tolerance of Wegovy"
select select "7"
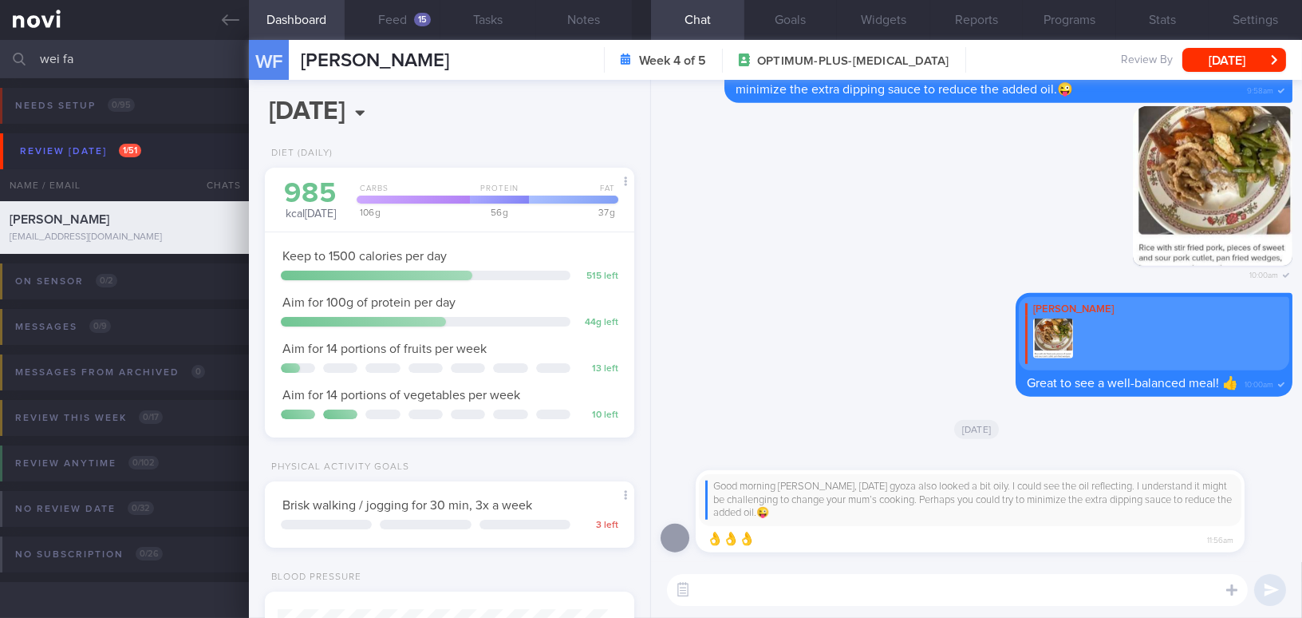
scroll to position [187, 330]
click at [403, 17] on button "Feed 15" at bounding box center [393, 20] width 96 height 40
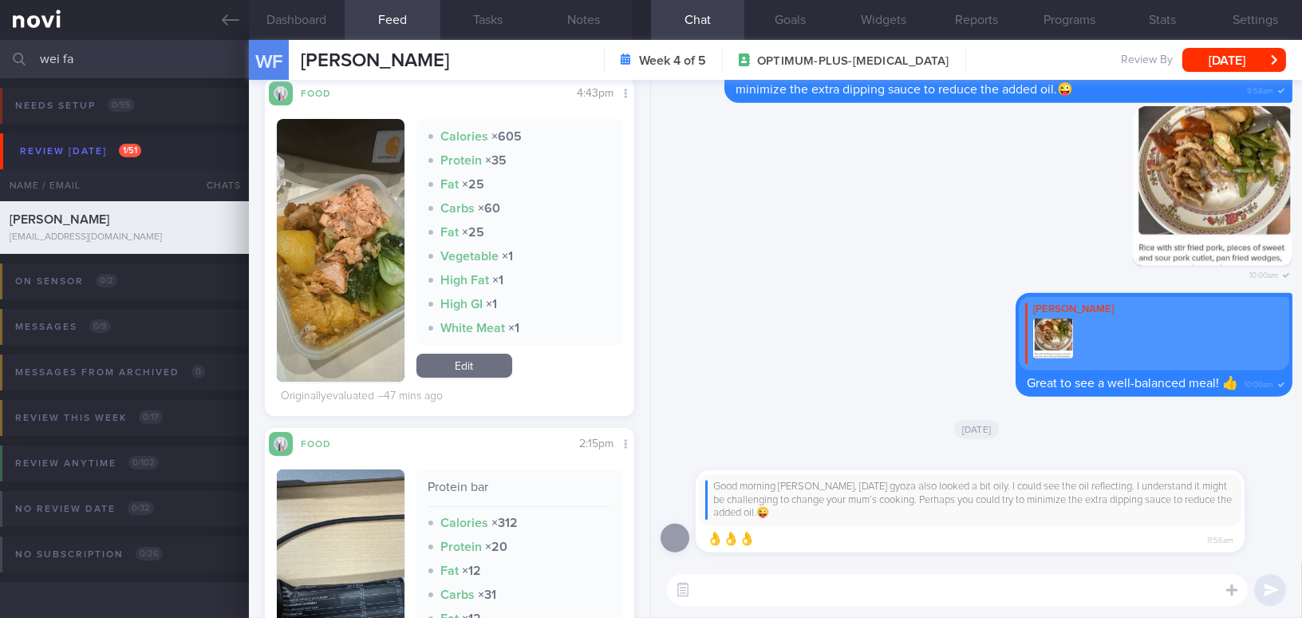
scroll to position [362, 0]
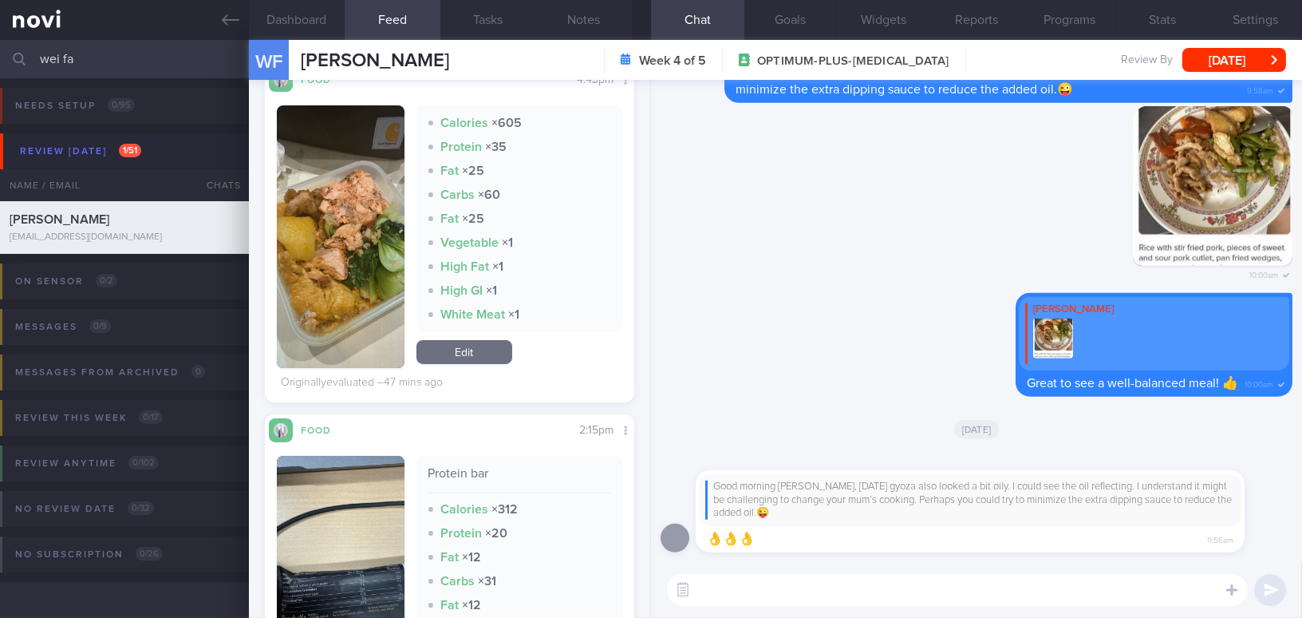
click at [355, 279] on button "button" at bounding box center [341, 236] width 128 height 263
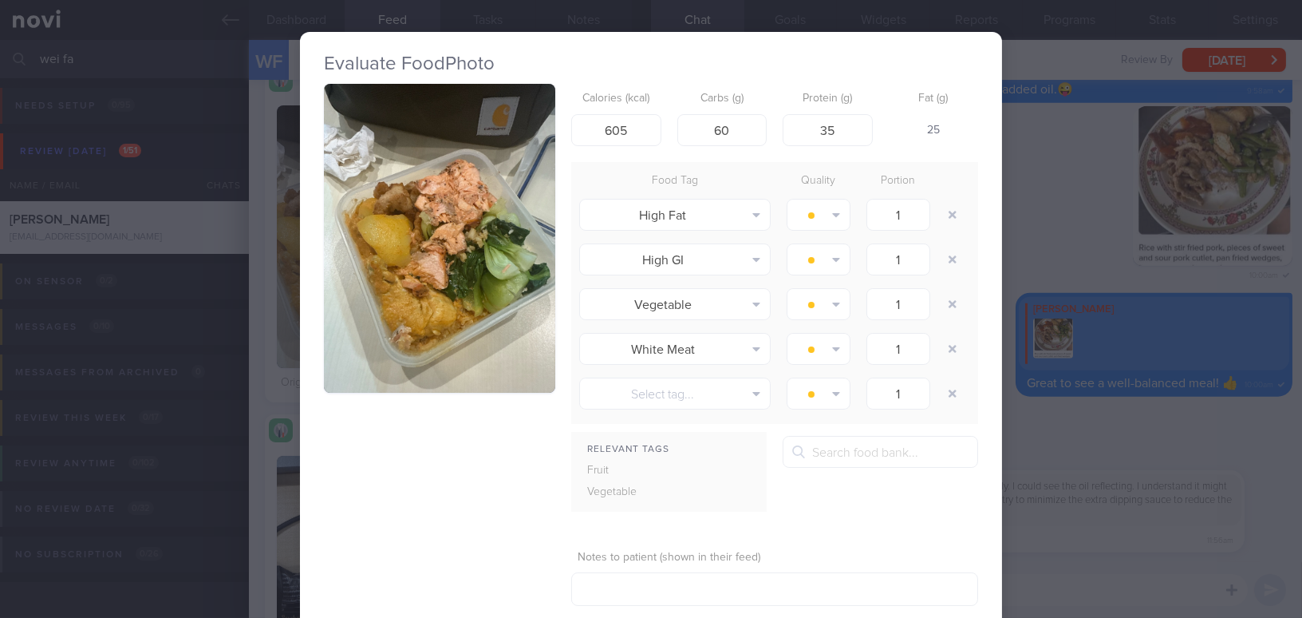
click at [370, 241] on button "button" at bounding box center [439, 238] width 231 height 309
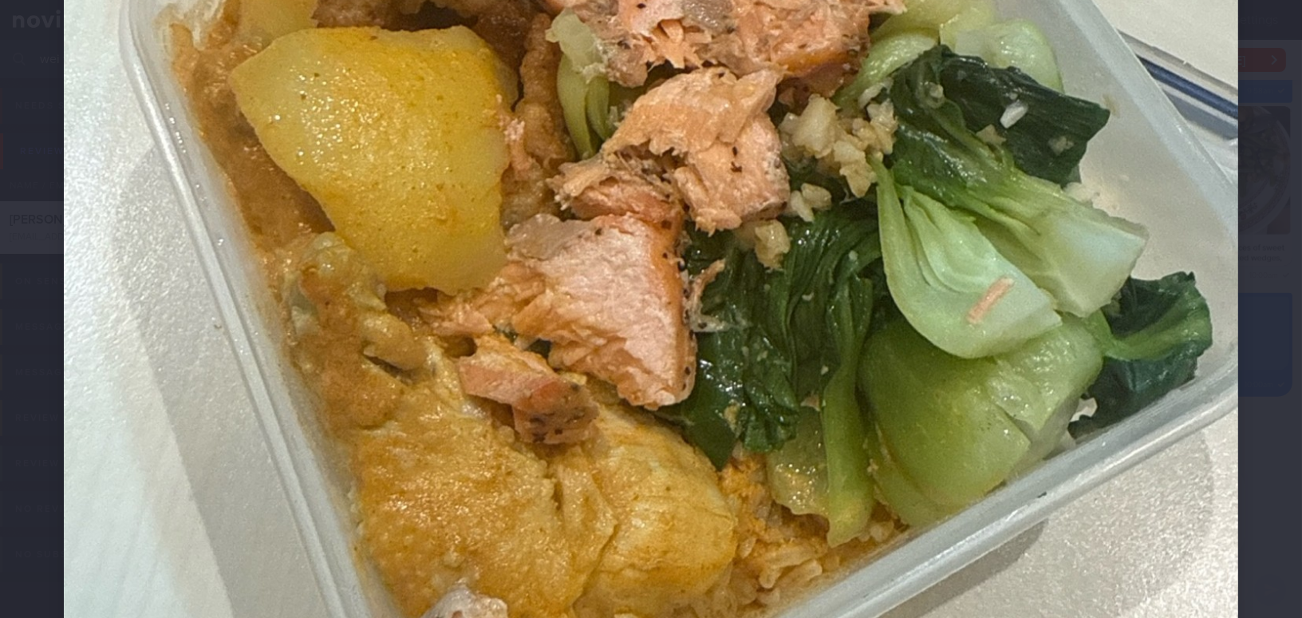
scroll to position [725, 0]
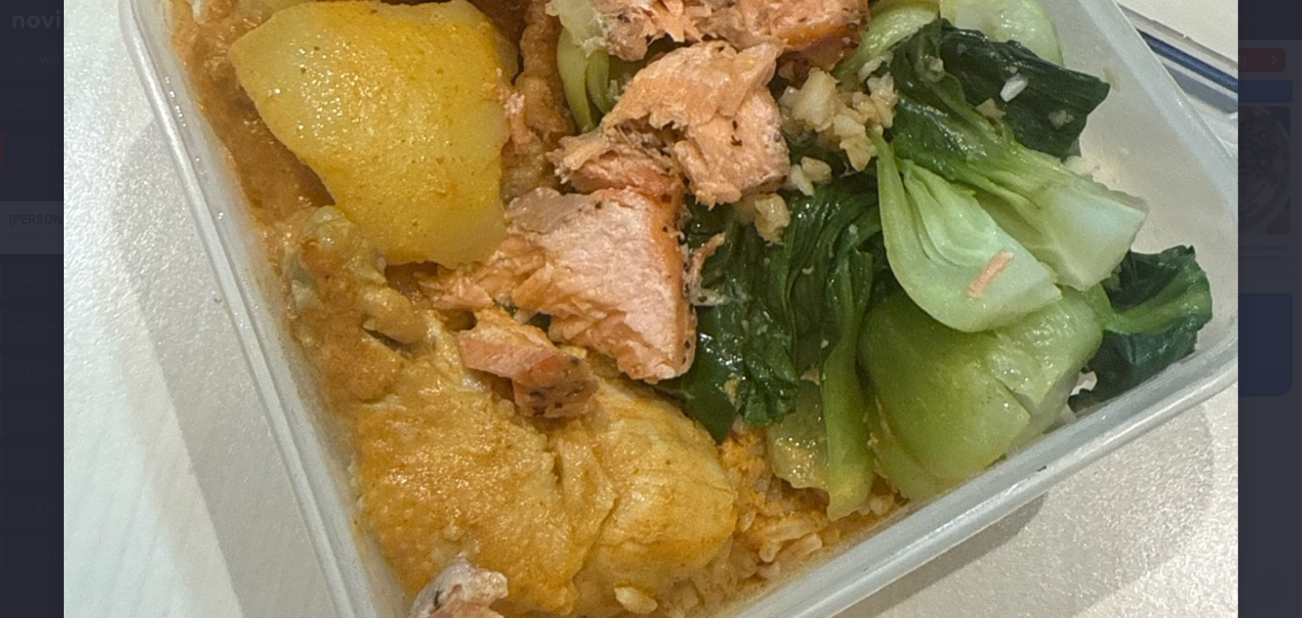
click at [999, 441] on img at bounding box center [651, 121] width 1175 height 1567
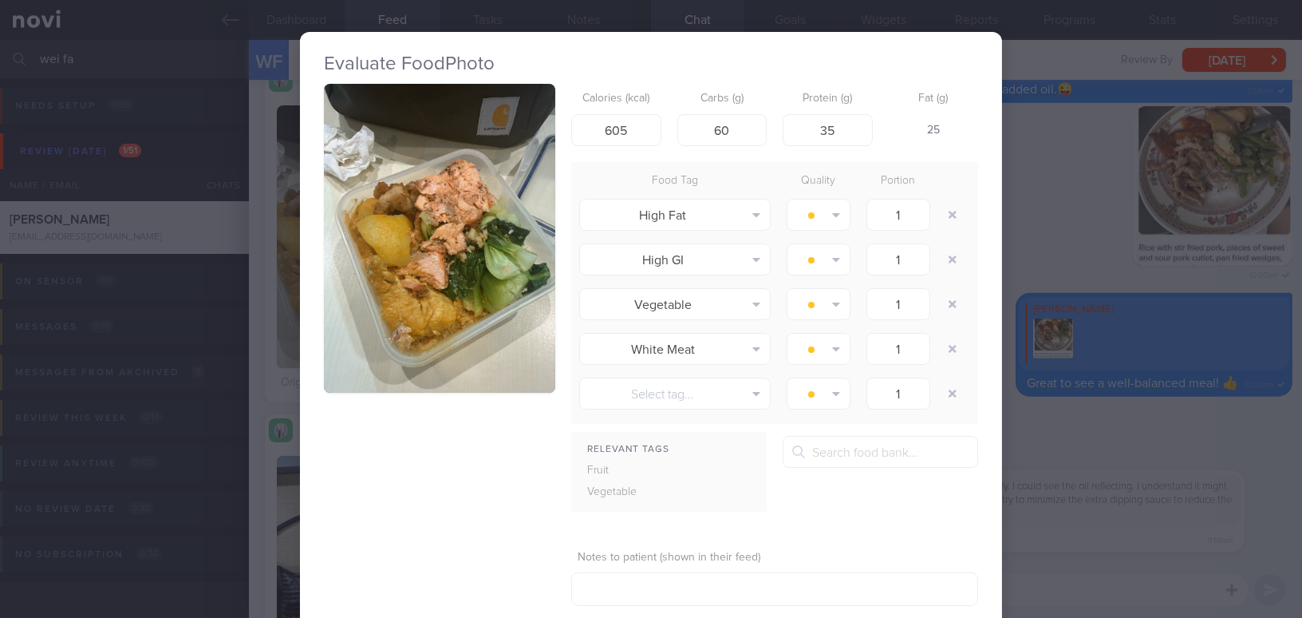
click at [1074, 250] on div "Evaluate Food Photo Calories (kcal) 605 Carbs (g) 60 Protein (g) 35 Fat (g) 25 …" at bounding box center [651, 309] width 1302 height 618
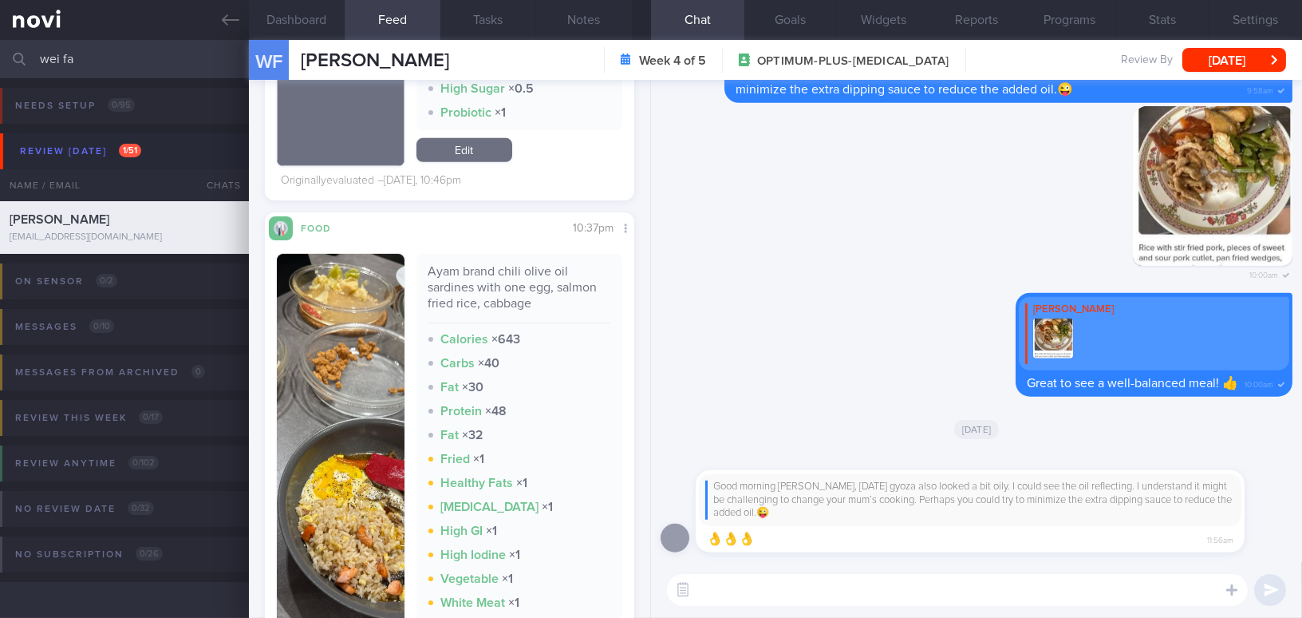
scroll to position [1668, 0]
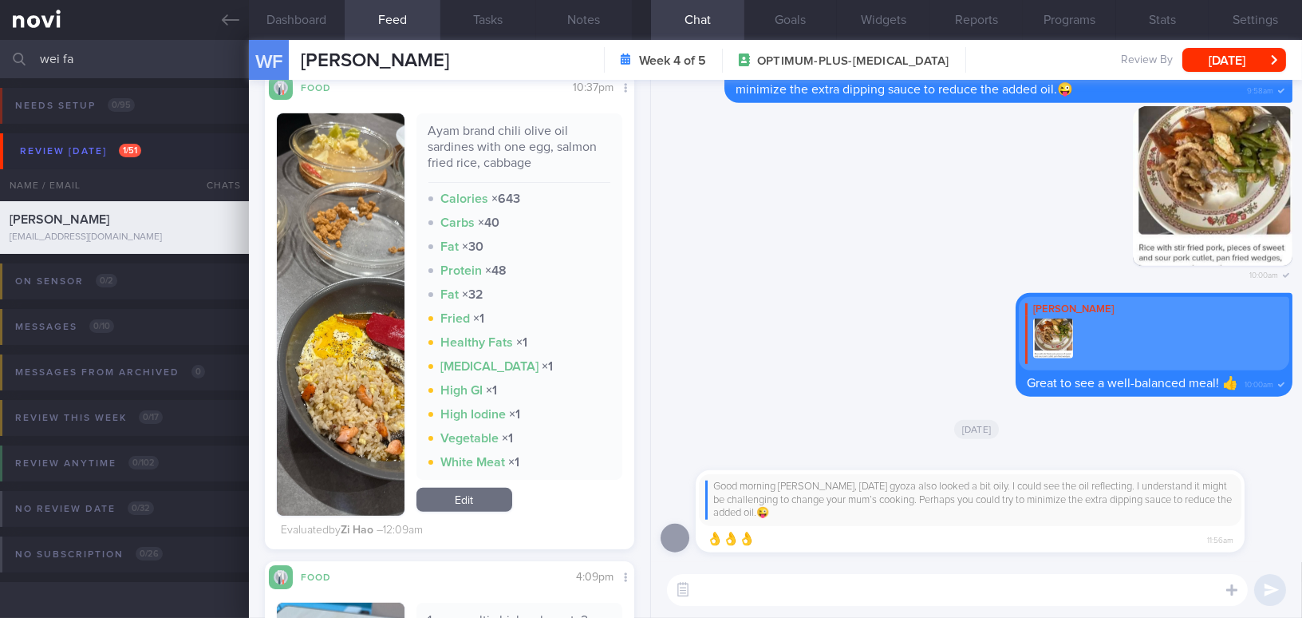
click at [306, 413] on img "button" at bounding box center [341, 314] width 128 height 402
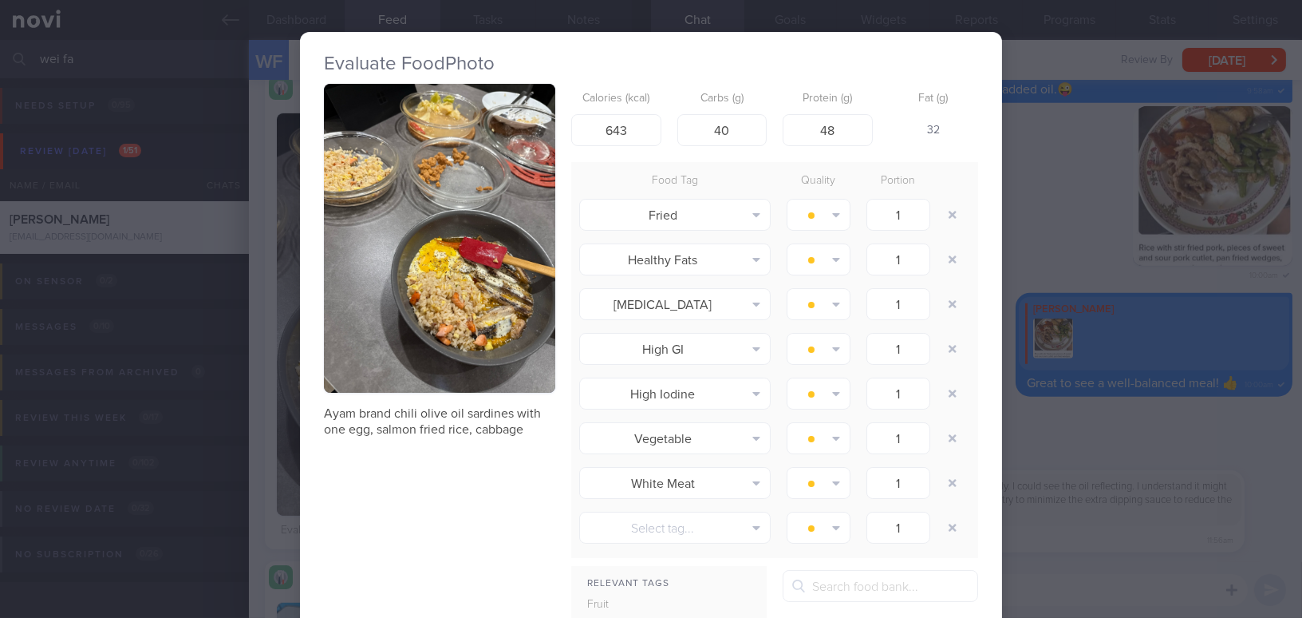
click at [390, 332] on img "button" at bounding box center [439, 238] width 231 height 309
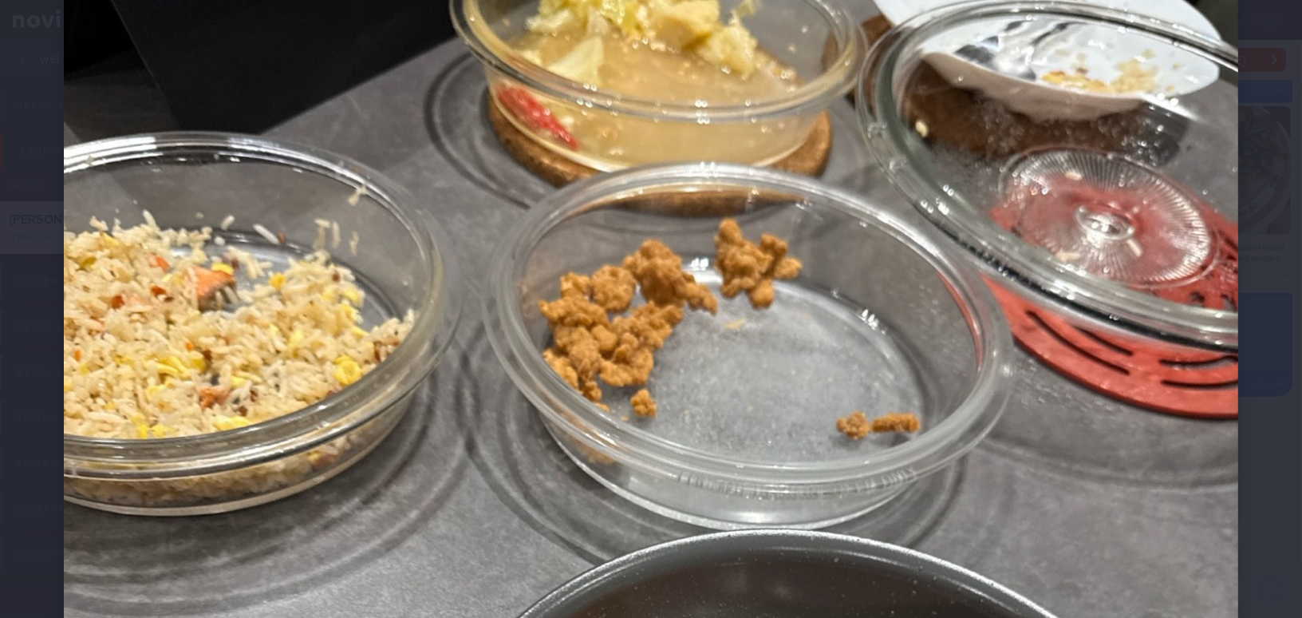
scroll to position [72, 0]
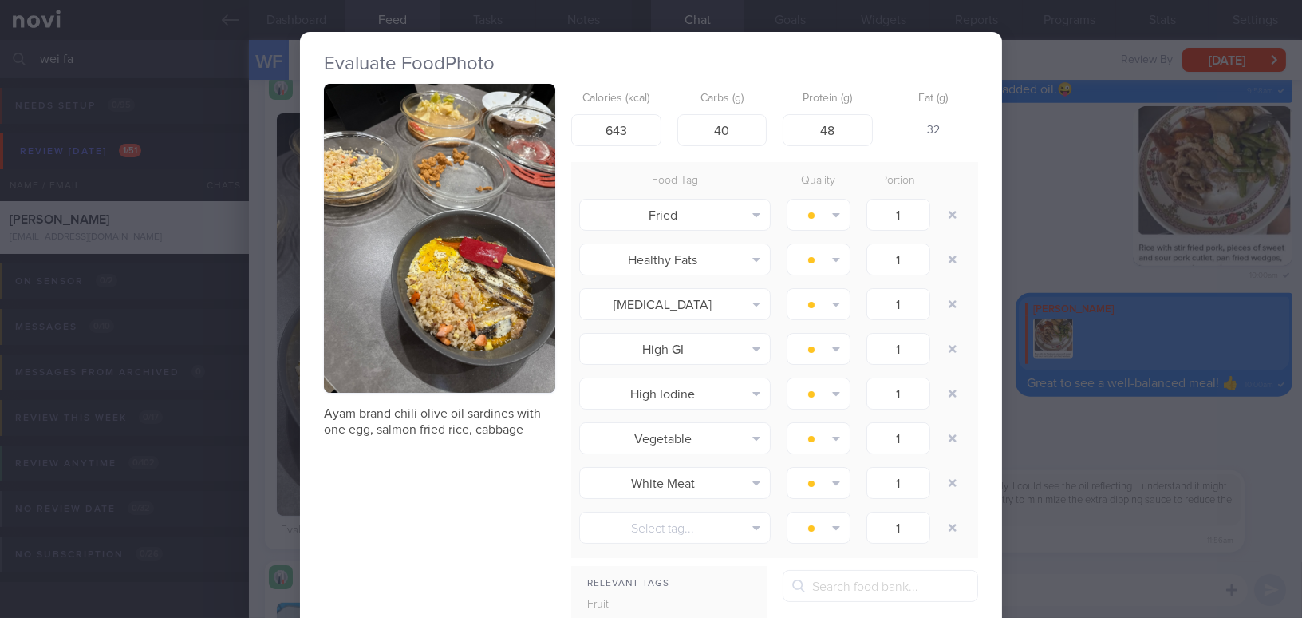
click at [524, 377] on img "button" at bounding box center [439, 238] width 231 height 309
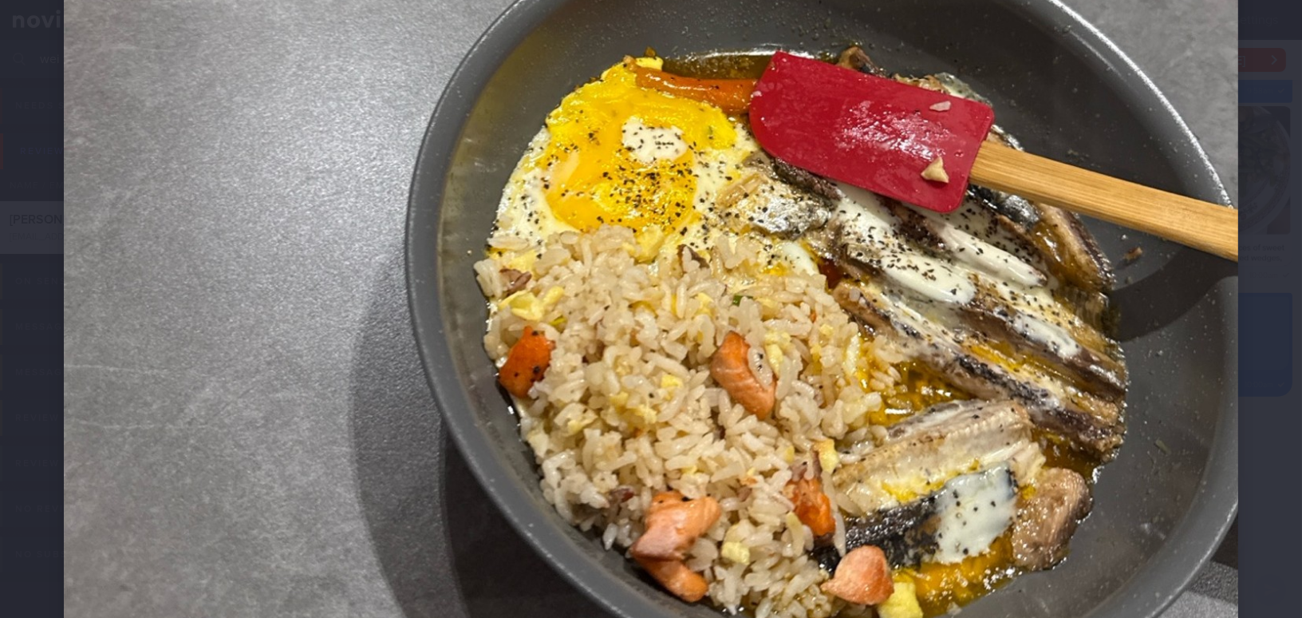
scroll to position [797, 0]
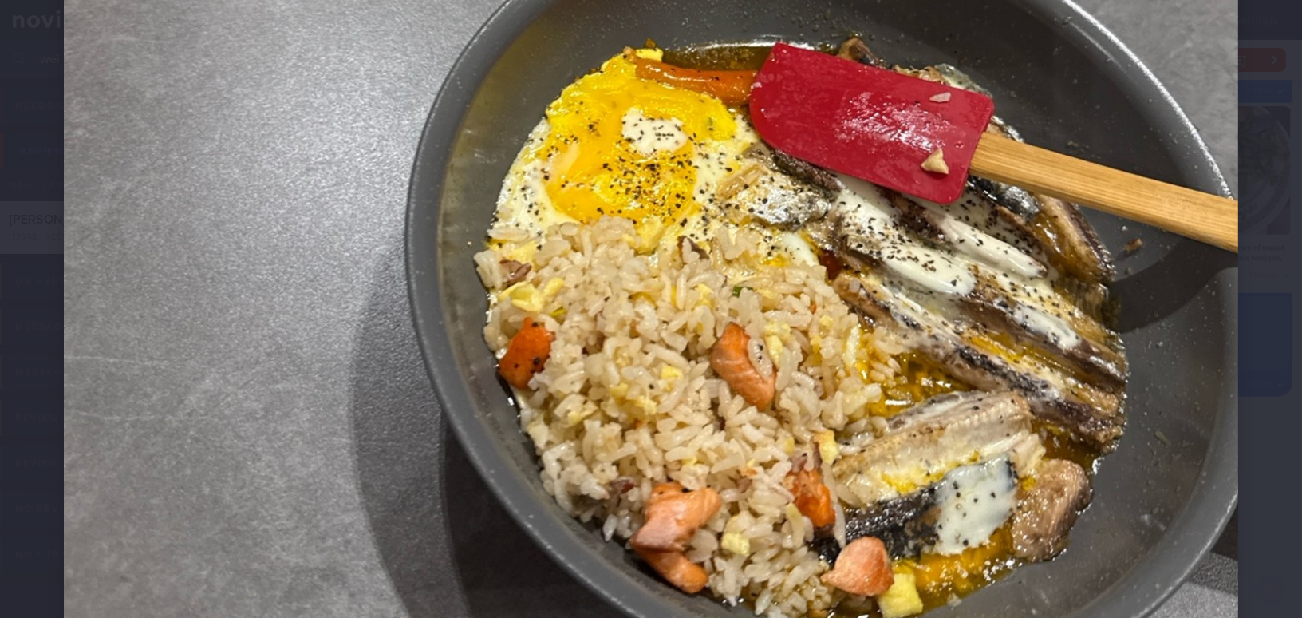
click at [621, 426] on img at bounding box center [651, 50] width 1175 height 1567
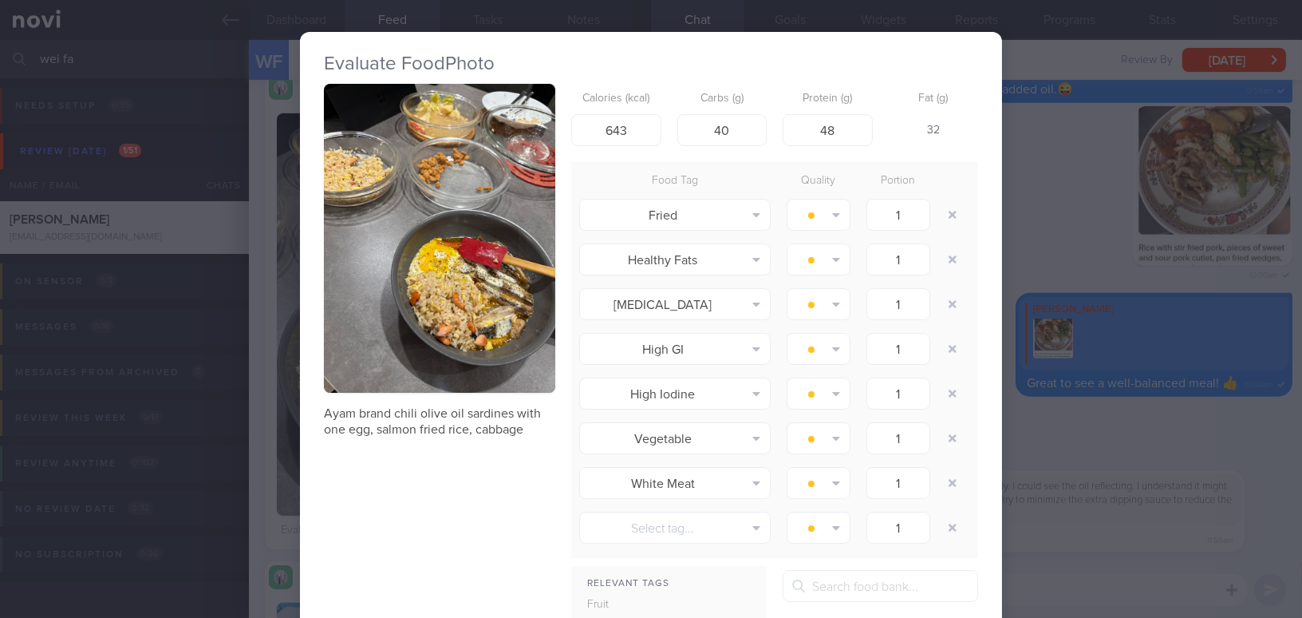
click at [1080, 448] on div "Evaluate Food Photo Ayam brand chili olive oil sardines with one egg, salmon fr…" at bounding box center [651, 309] width 1302 height 618
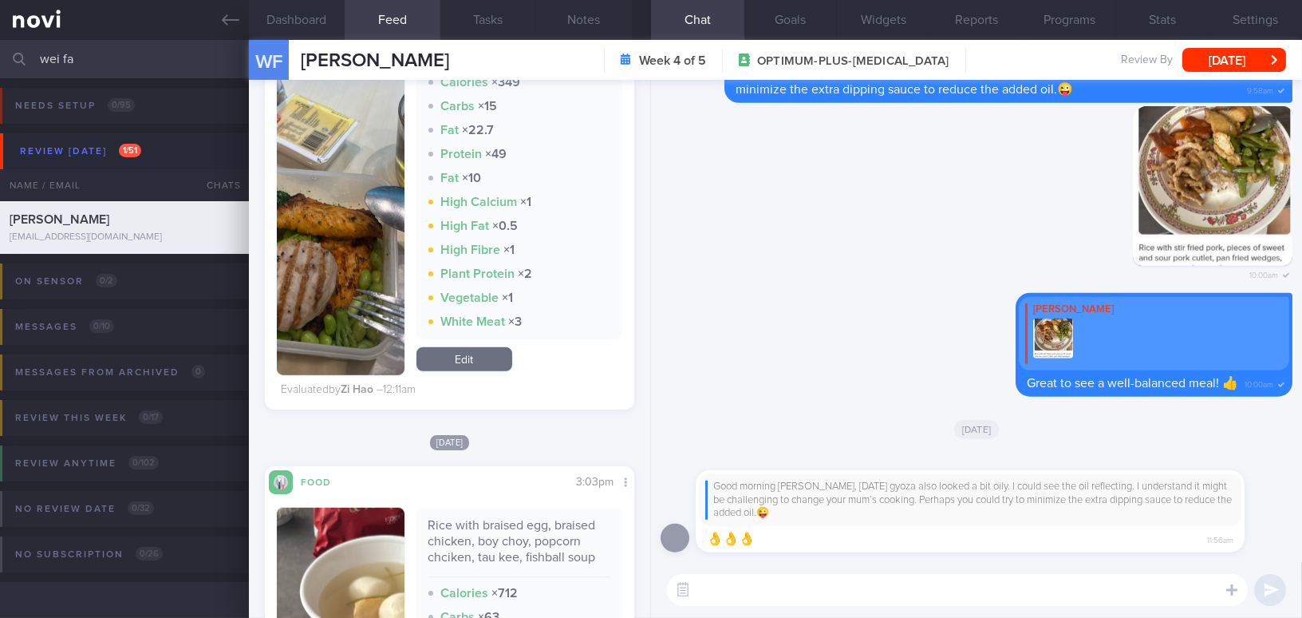
scroll to position [2684, 0]
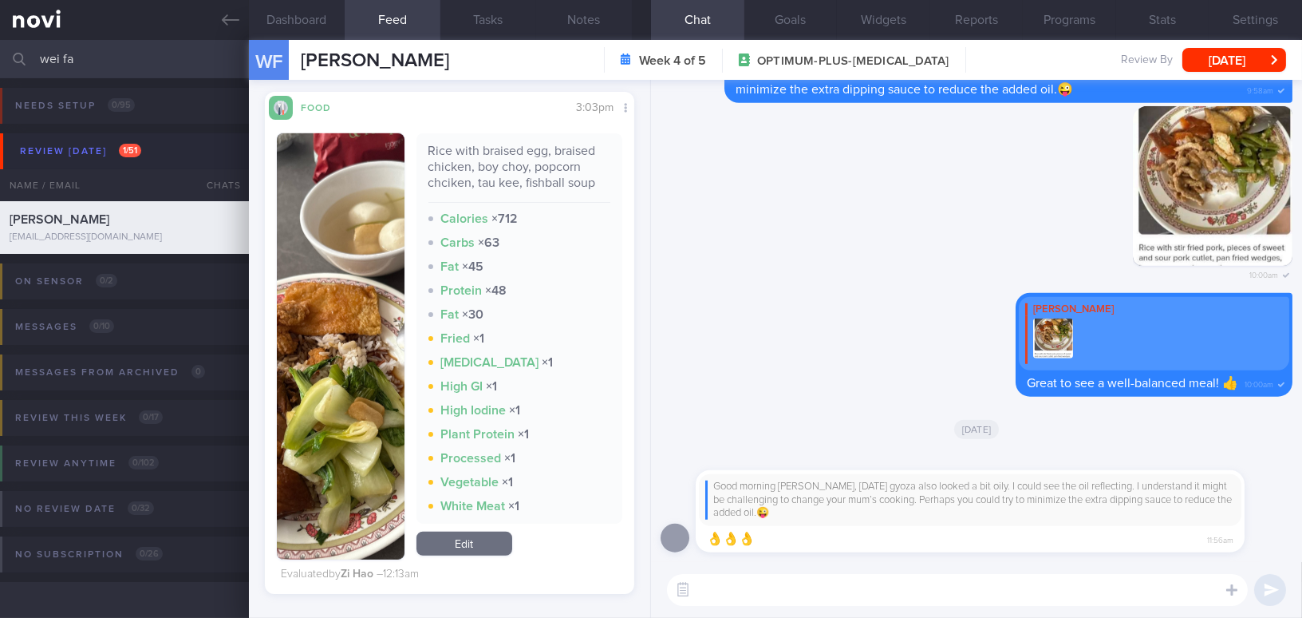
click at [397, 413] on img "button" at bounding box center [341, 346] width 128 height 426
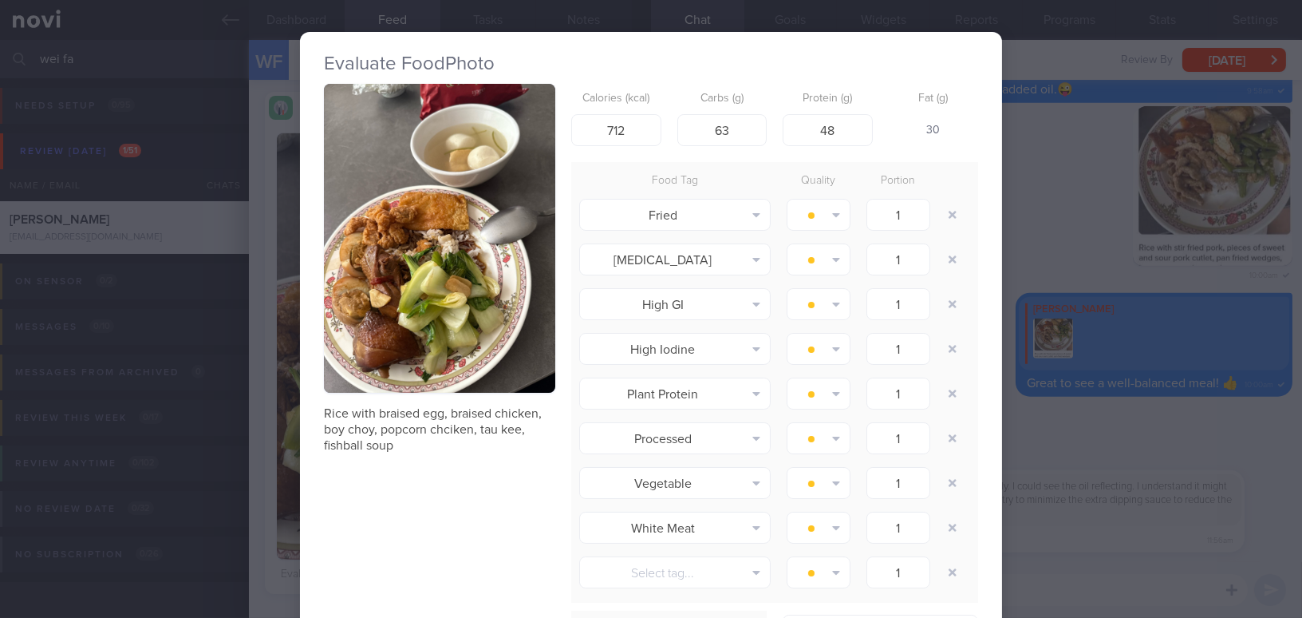
click at [435, 363] on button "button" at bounding box center [439, 238] width 231 height 309
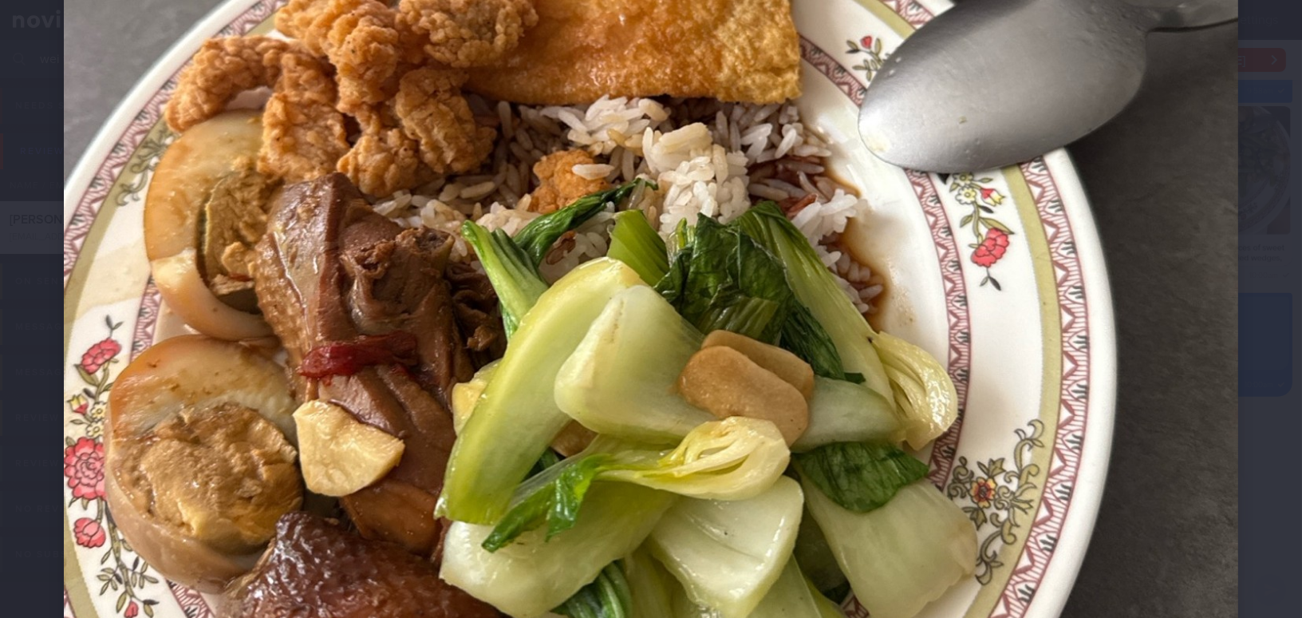
scroll to position [653, 0]
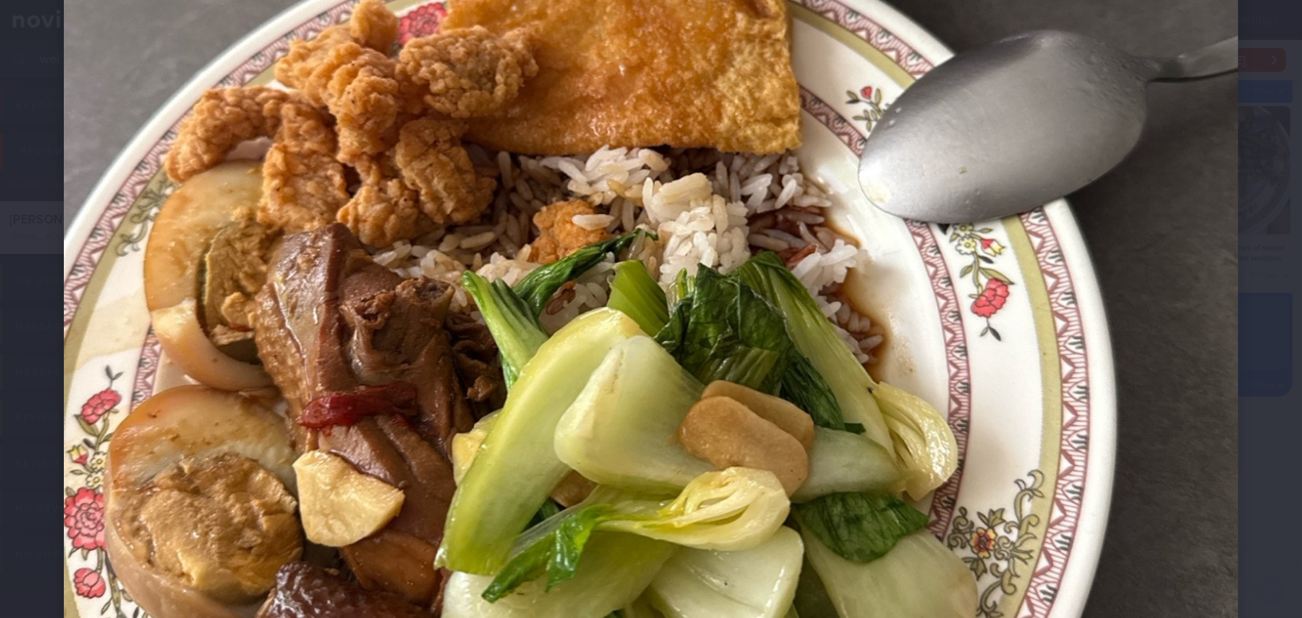
click at [951, 455] on img at bounding box center [651, 194] width 1175 height 1567
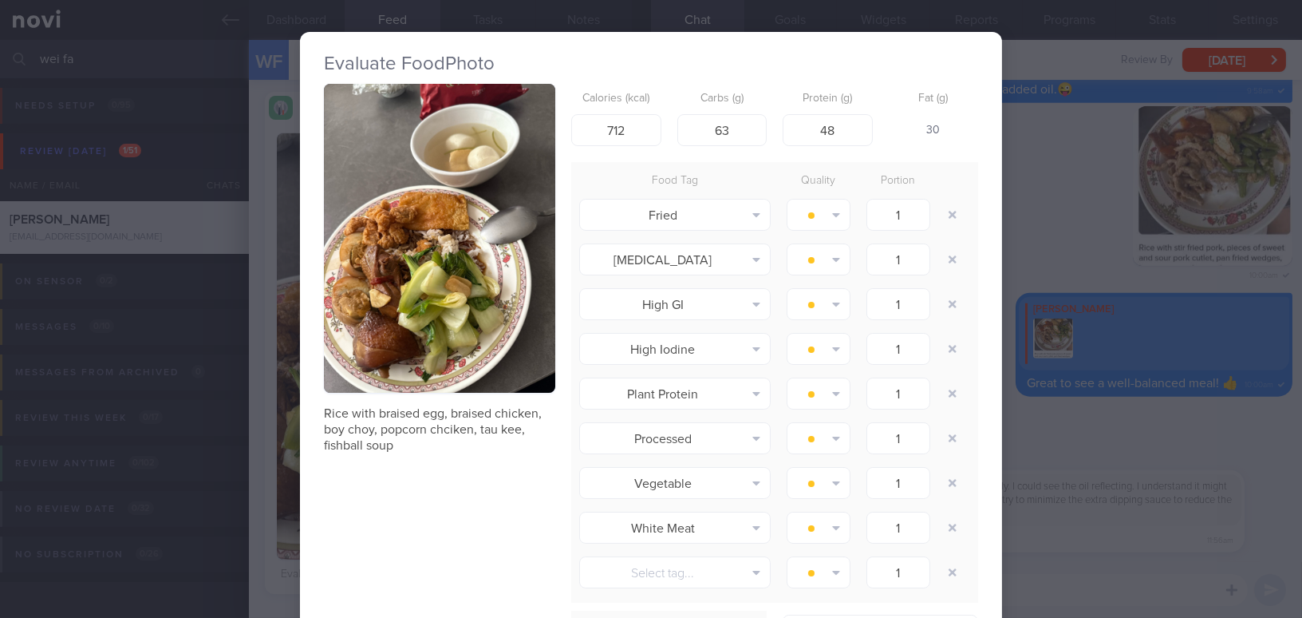
click at [1136, 437] on div "Evaluate Food Photo Rice with braised egg, braised chicken, boy choy, popcorn c…" at bounding box center [651, 309] width 1302 height 618
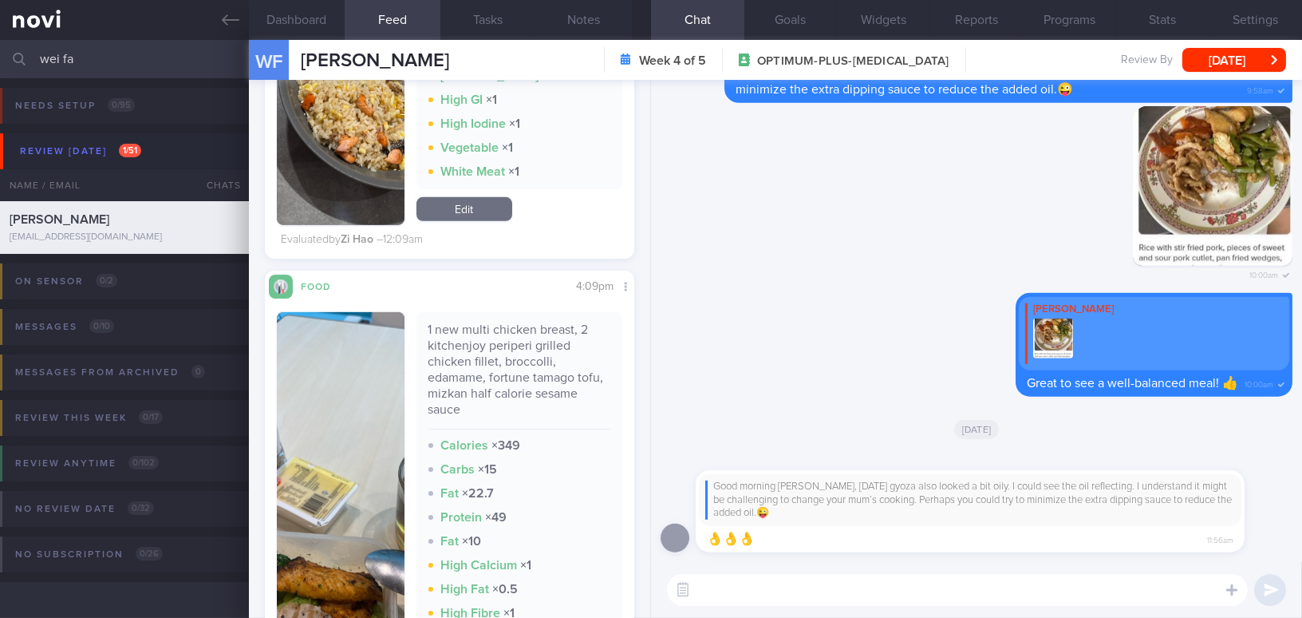
scroll to position [2176, 0]
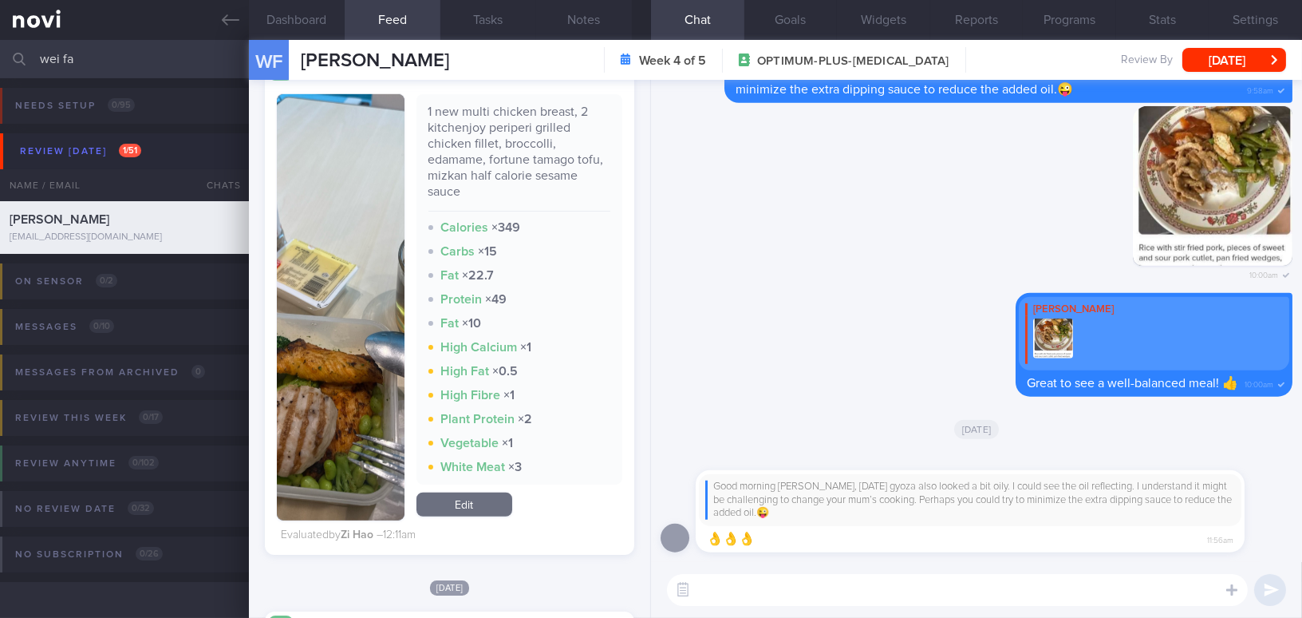
click at [347, 385] on button "button" at bounding box center [341, 307] width 128 height 426
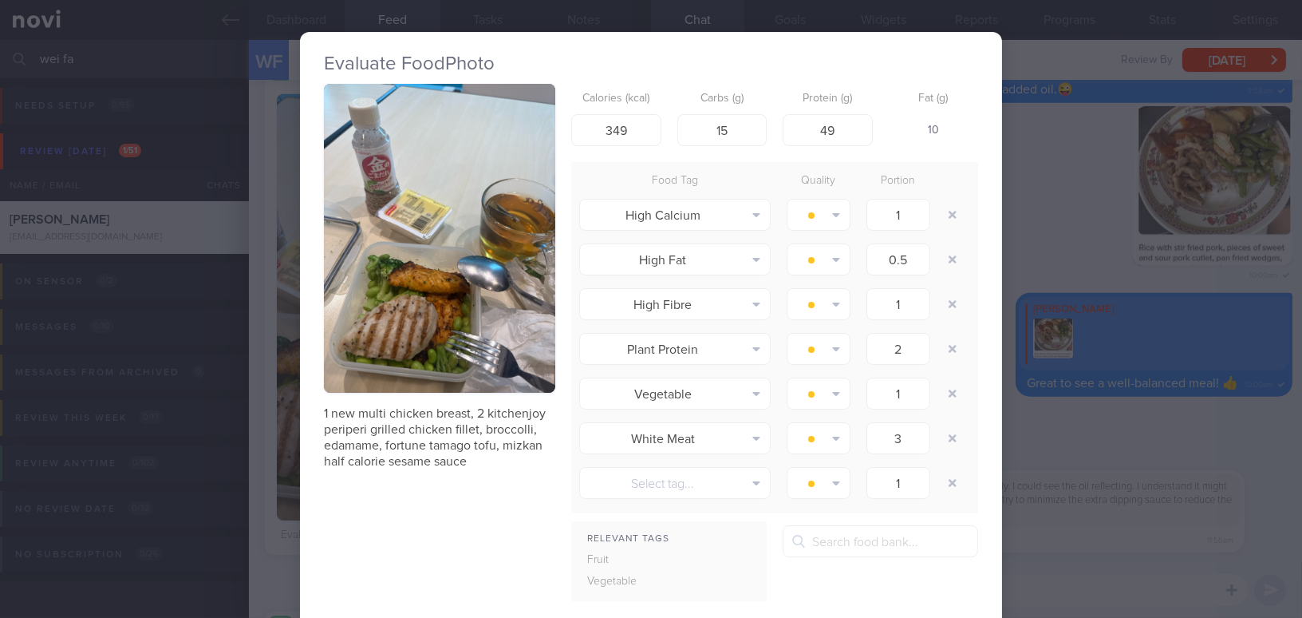
click at [397, 341] on button "button" at bounding box center [439, 238] width 231 height 309
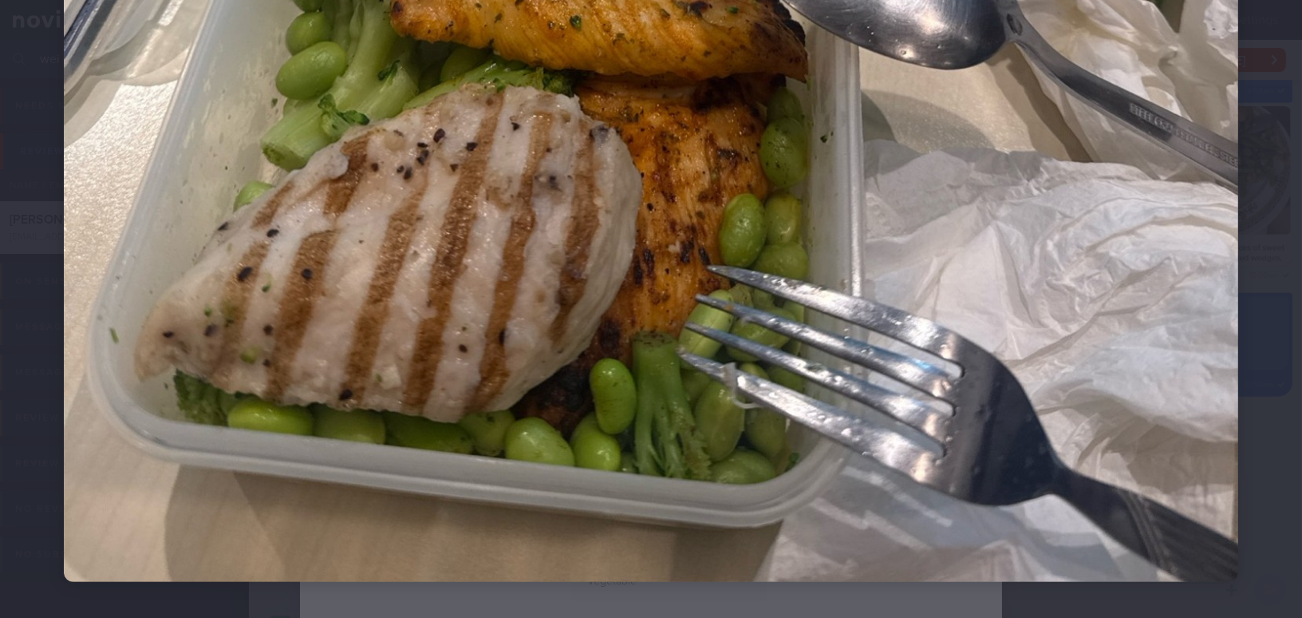
scroll to position [1061, 0]
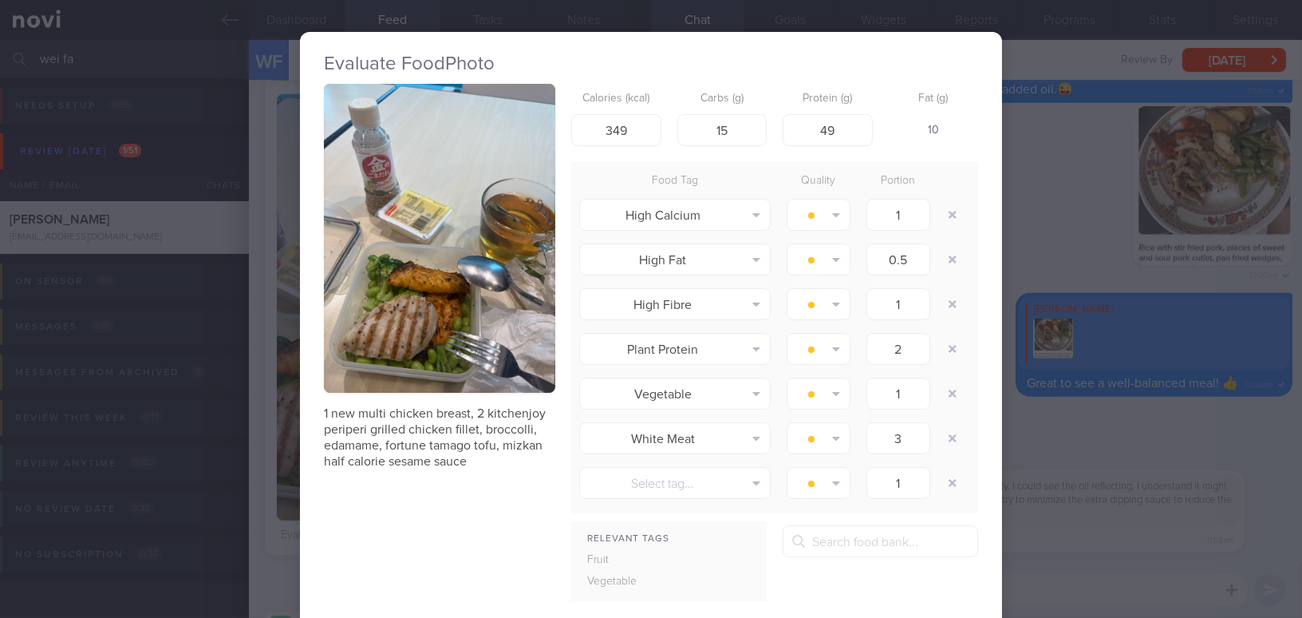
click at [1071, 438] on div "Evaluate Food Photo 1 new multi chicken breast, 2 kitchenjoy periperi grilled c…" at bounding box center [651, 309] width 1302 height 618
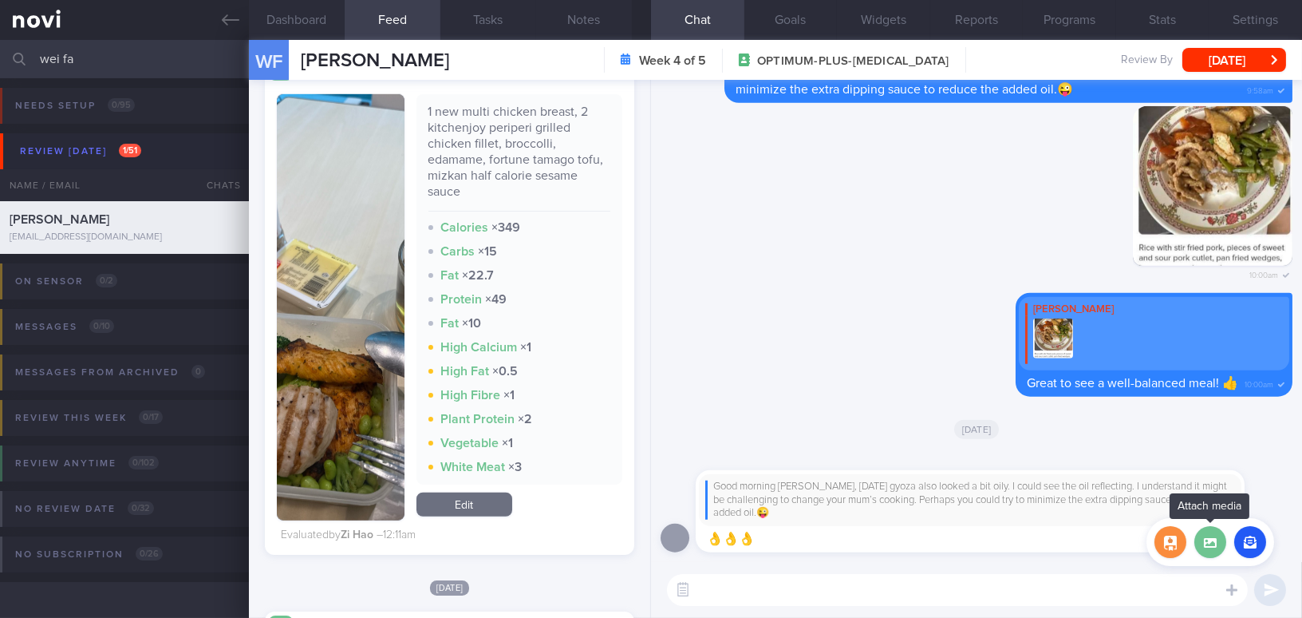
click at [1219, 543] on label at bounding box center [1211, 542] width 32 height 32
click at [0, 0] on input "file" at bounding box center [0, 0] width 0 height 0
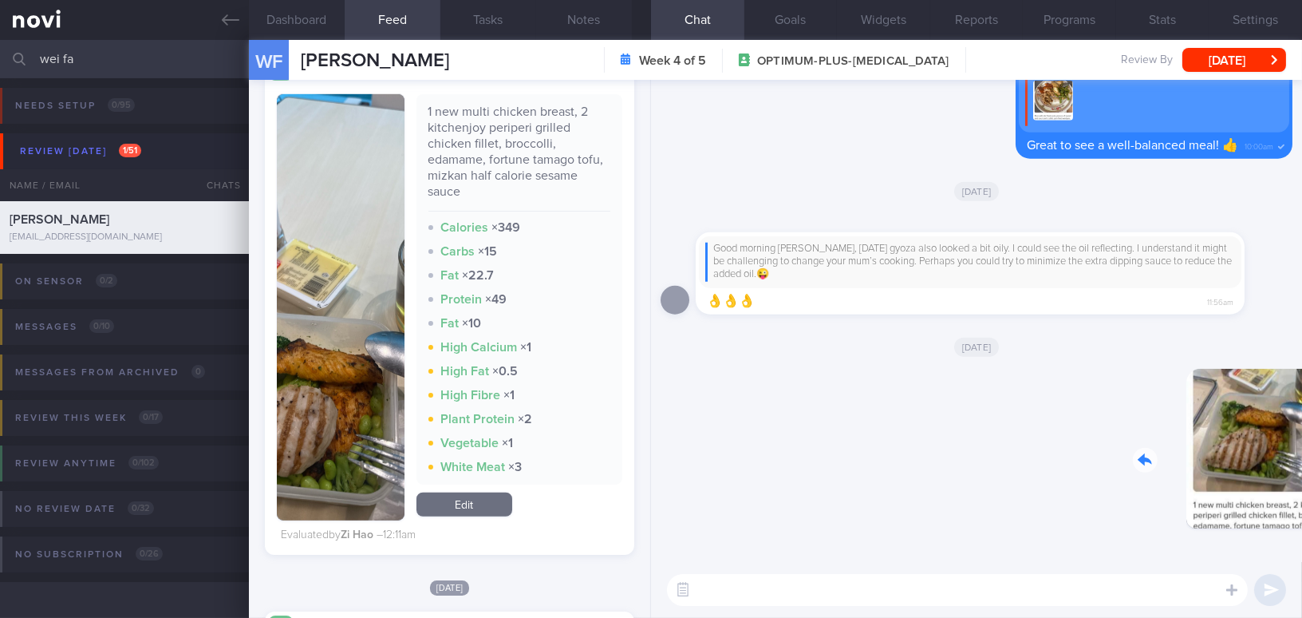
drag, startPoint x: 1185, startPoint y: 471, endPoint x: 1263, endPoint y: 479, distance: 77.8
click at [1263, 479] on div "Delete 5:34pm" at bounding box center [1180, 461] width 223 height 184
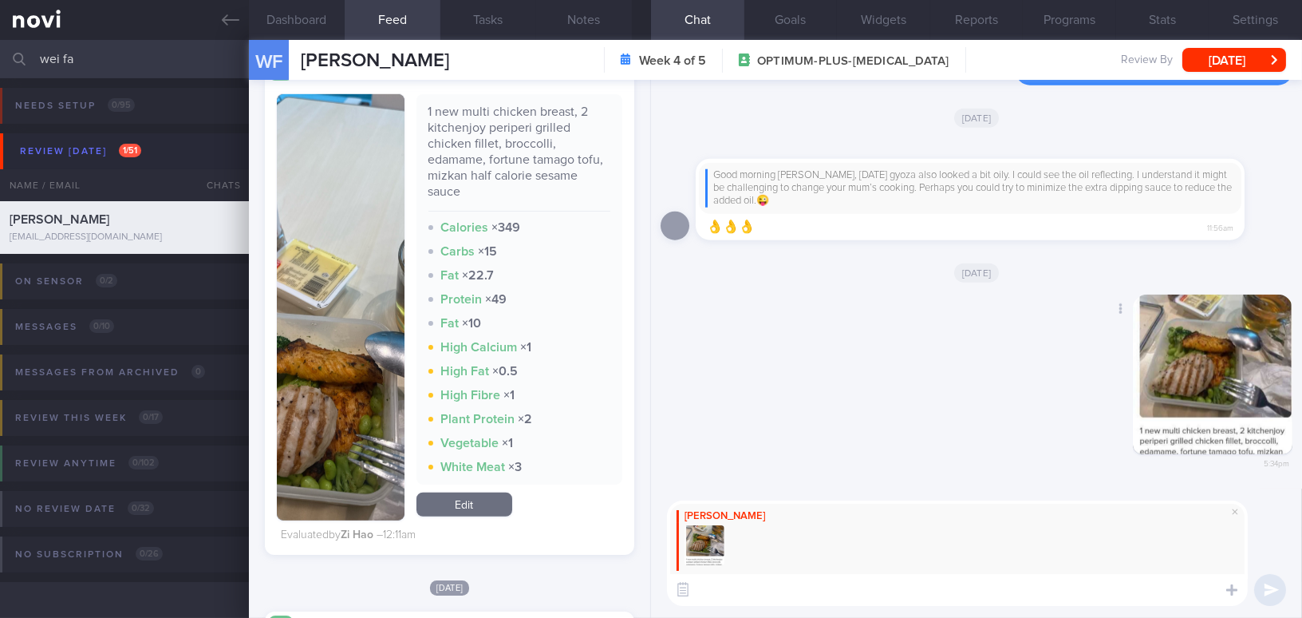
type textarea "i"
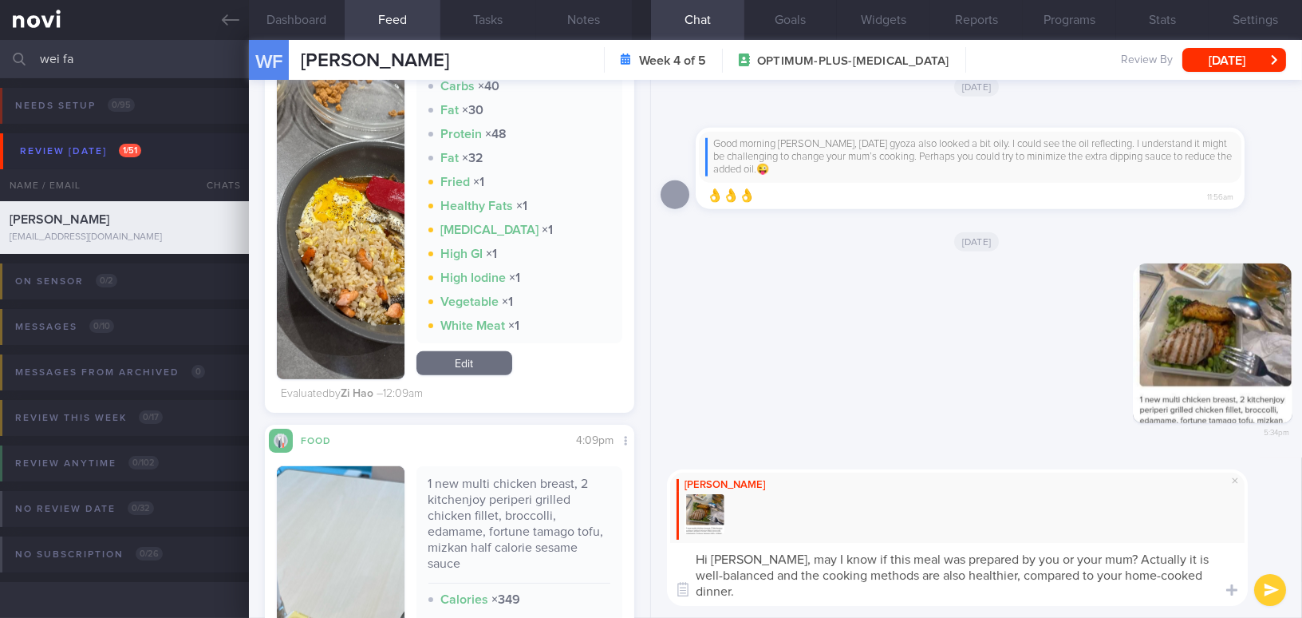
scroll to position [1595, 0]
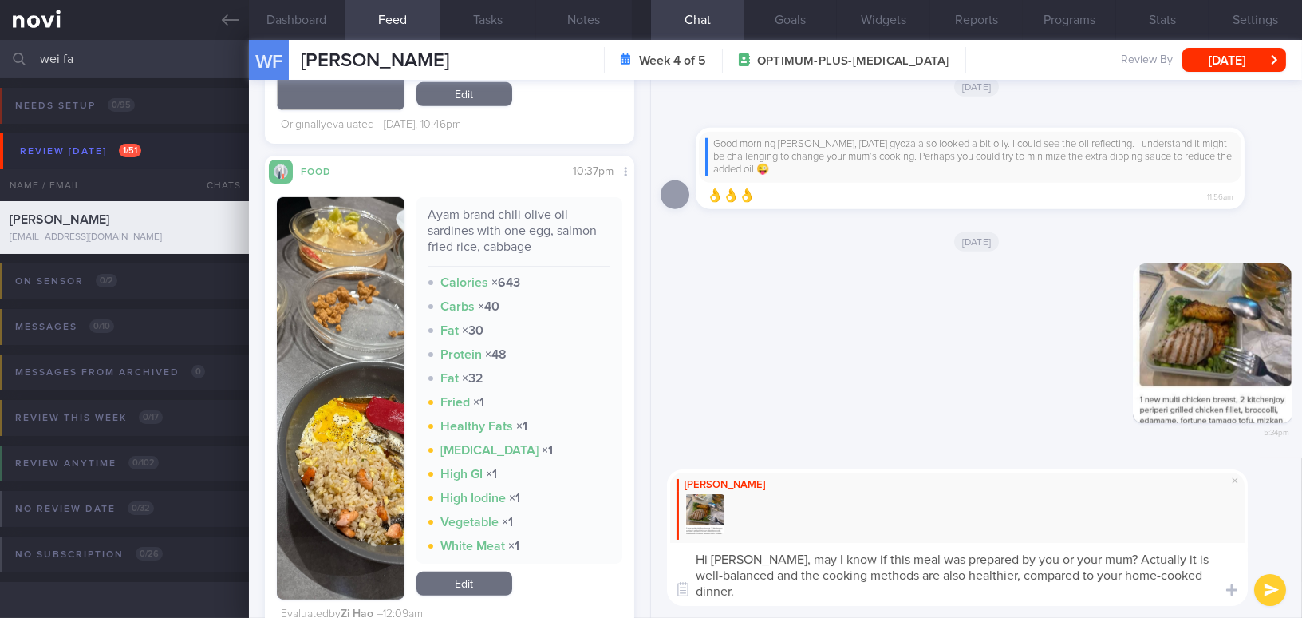
drag, startPoint x: 757, startPoint y: 556, endPoint x: 797, endPoint y: 610, distance: 66.7
click at [797, 610] on div "Mee Li Hi Wei Fa, may I know if this meal was prepared by you or your mum? Actu…" at bounding box center [976, 537] width 651 height 160
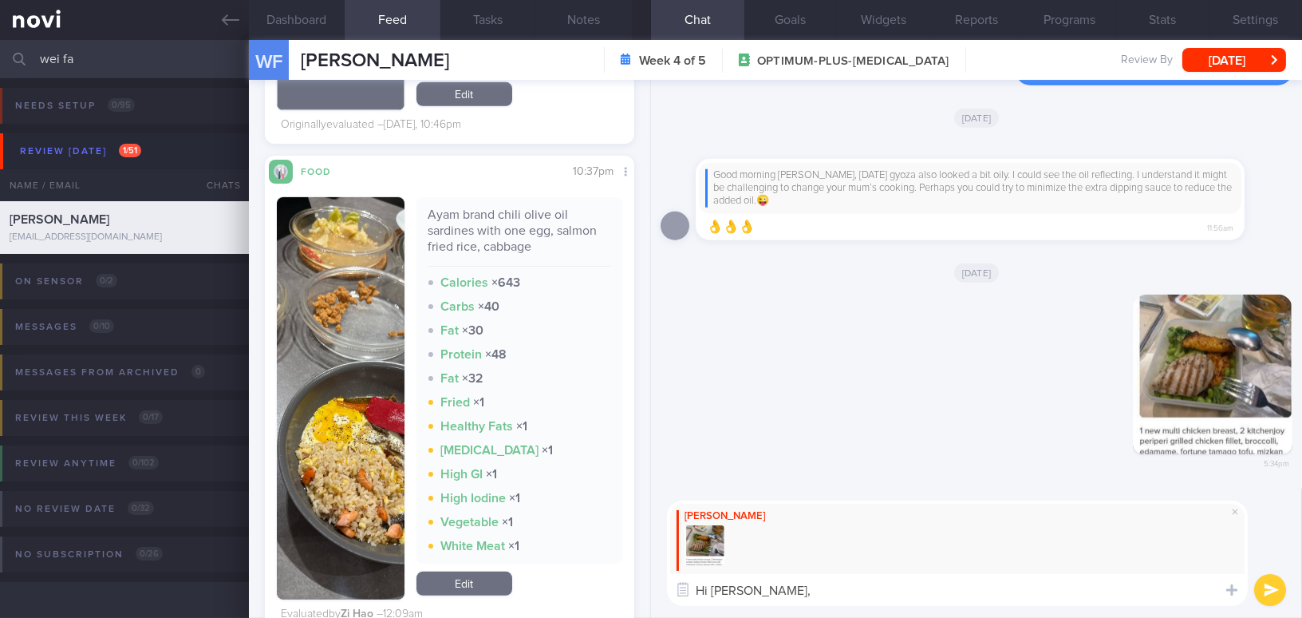
click at [312, 373] on img "button" at bounding box center [341, 398] width 128 height 402
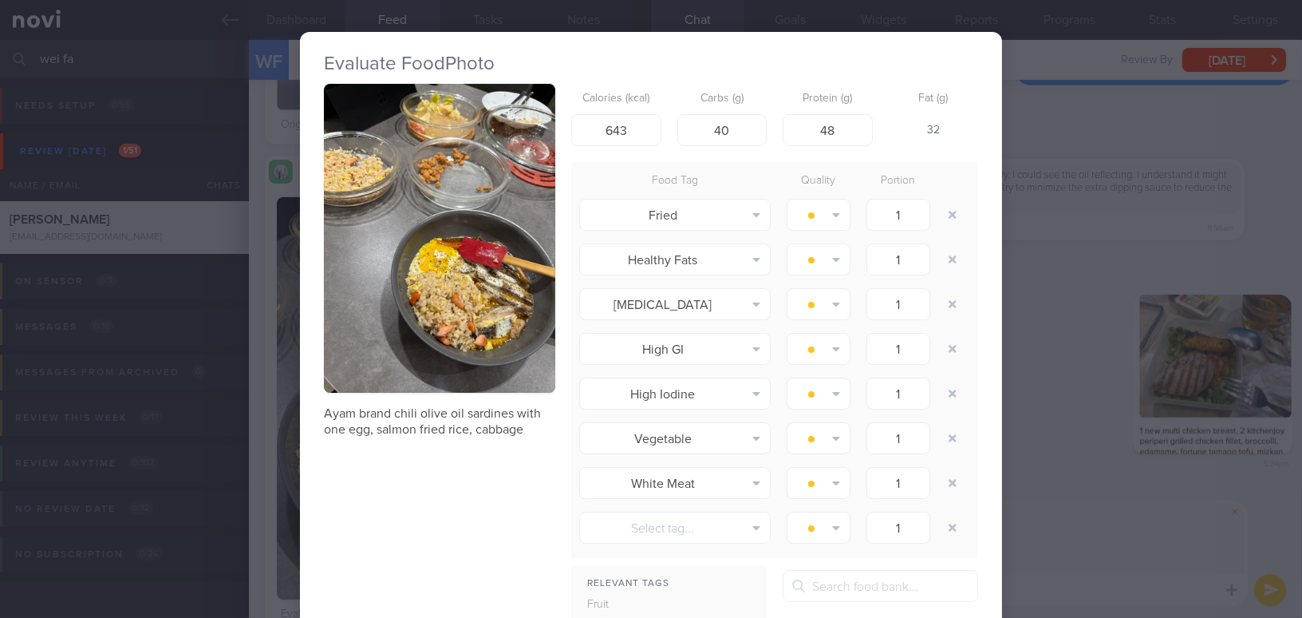
click at [1068, 243] on div "Evaluate Food Photo Ayam brand chili olive oil sardines with one egg, salmon fr…" at bounding box center [651, 309] width 1302 height 618
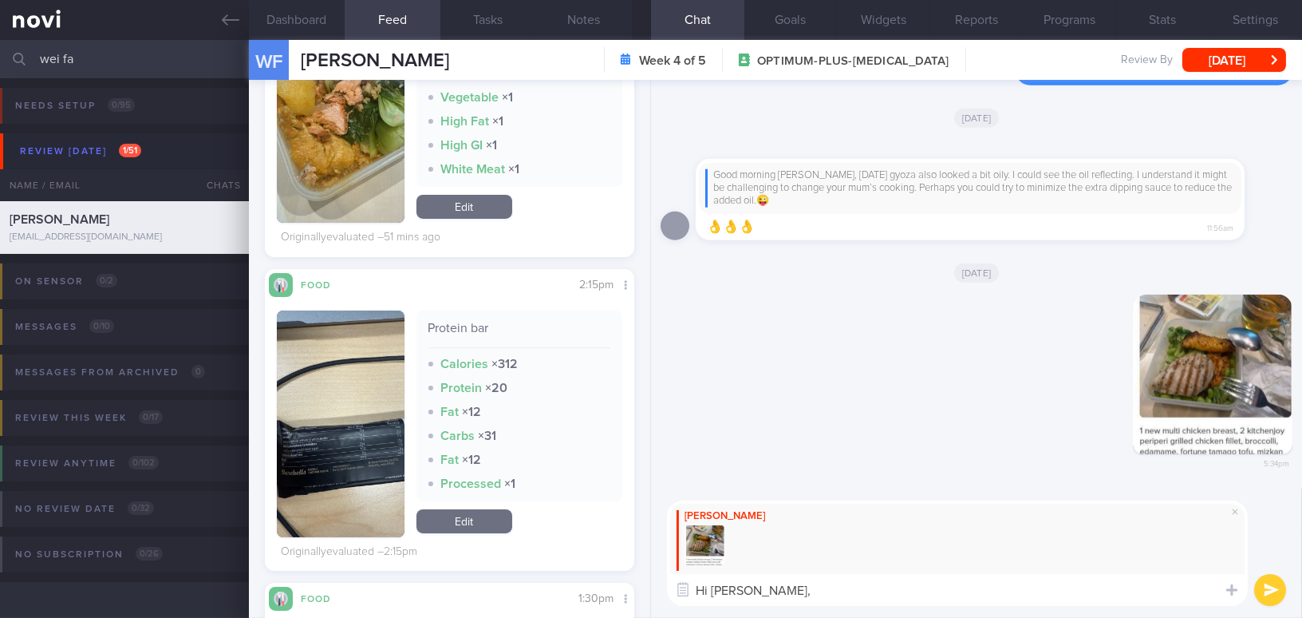
scroll to position [217, 0]
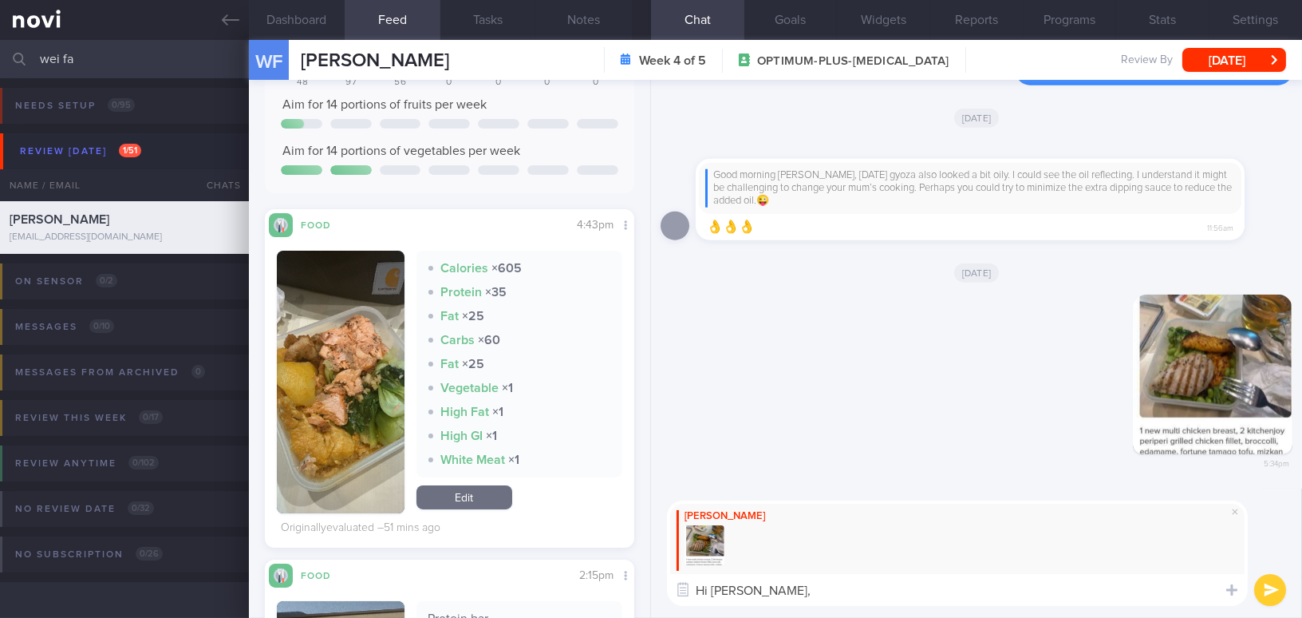
click at [800, 598] on textarea "Hi Wei Fa," at bounding box center [957, 590] width 581 height 32
paste textarea "May I know if this meal was prepared by you or your mum? It’s actually well-bal…"
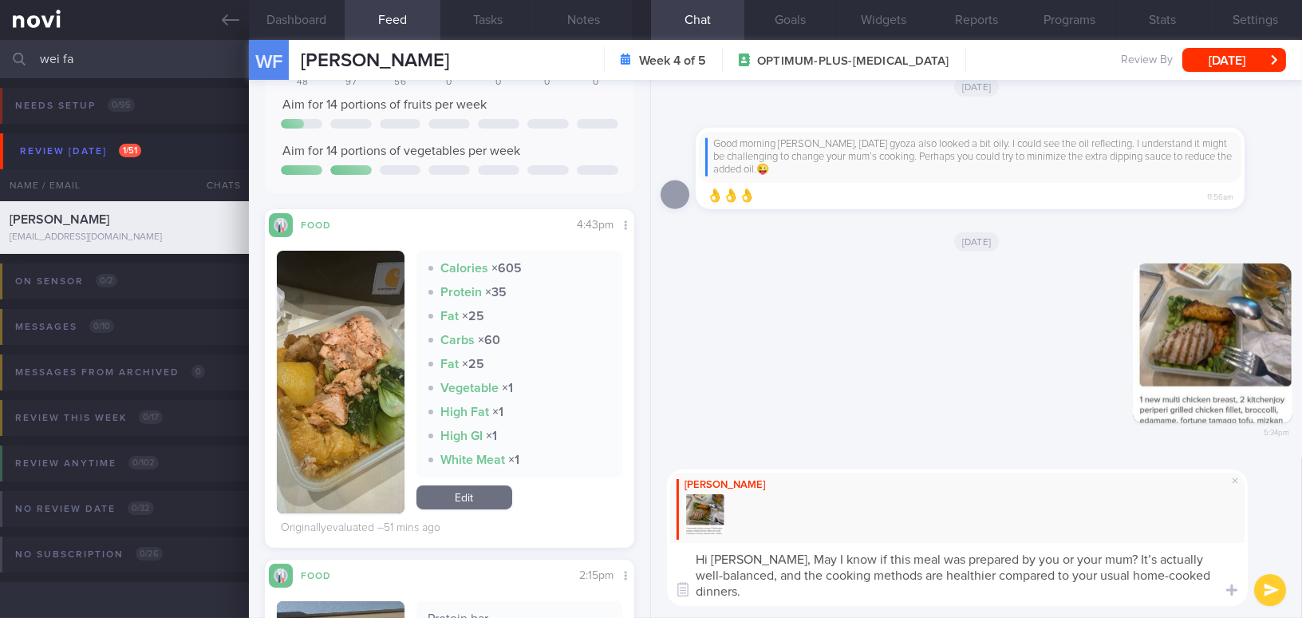
scroll to position [0, 0]
click at [765, 555] on textarea "Hi Wei Fa, May I know if this meal was prepared by you or your mum? It’s actual…" at bounding box center [957, 574] width 581 height 63
click at [800, 588] on textarea "Hi Wei Fa, may I know if this meal was prepared by you or your mum? It’s actual…" at bounding box center [957, 574] width 581 height 63
drag, startPoint x: 1104, startPoint y: 556, endPoint x: 1148, endPoint y: 557, distance: 43.9
click at [1148, 557] on textarea "Hi Wei Fa, may I know if this meal was prepared by you or your mum? It’s actual…" at bounding box center [957, 574] width 581 height 63
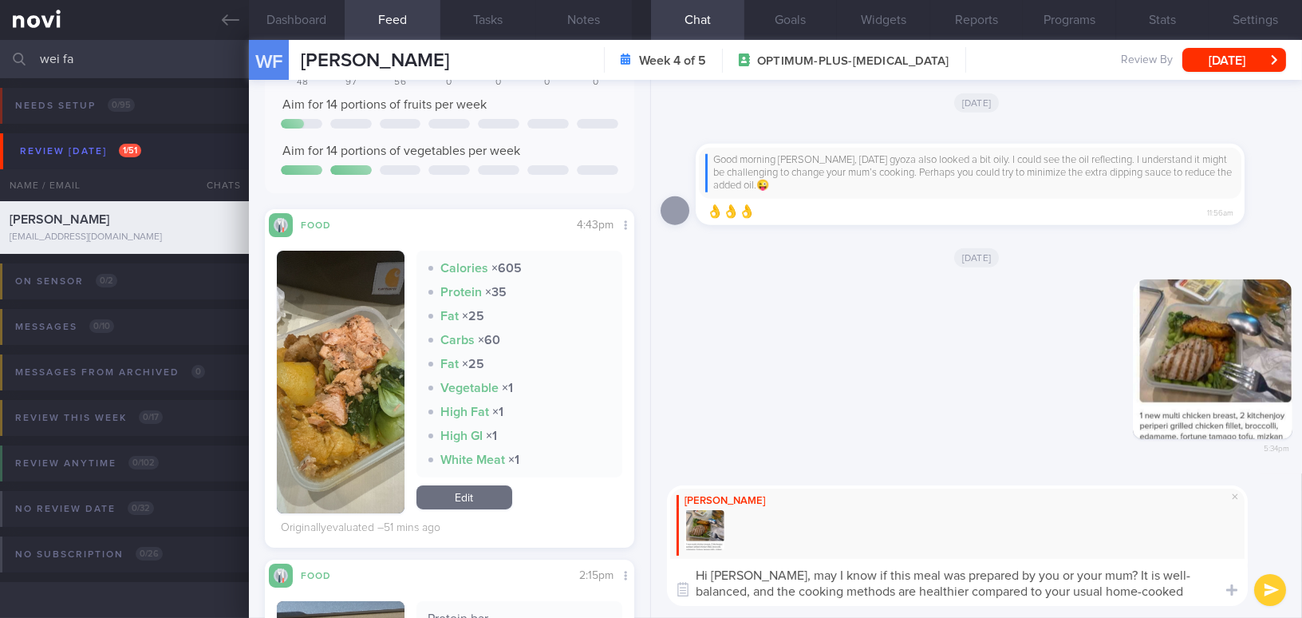
type textarea "Hi Wei Fa, may I know if this meal was prepared by you or your mum? It is well-…"
click at [1271, 588] on button "submit" at bounding box center [1271, 590] width 32 height 32
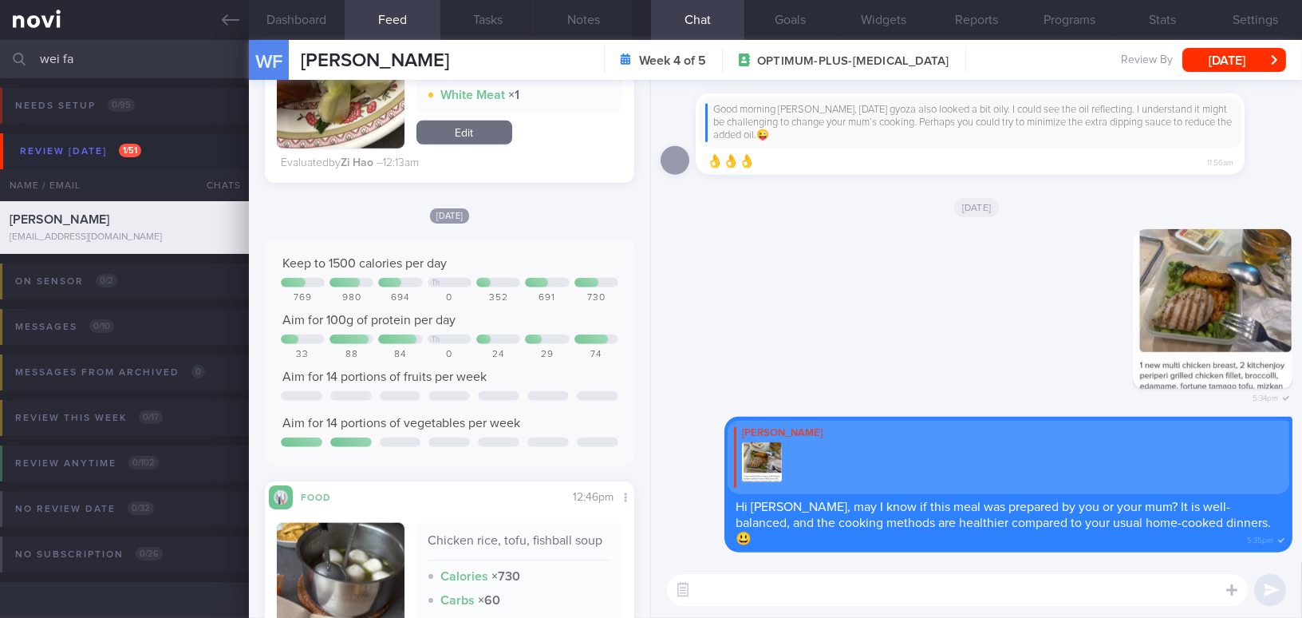
scroll to position [3409, 0]
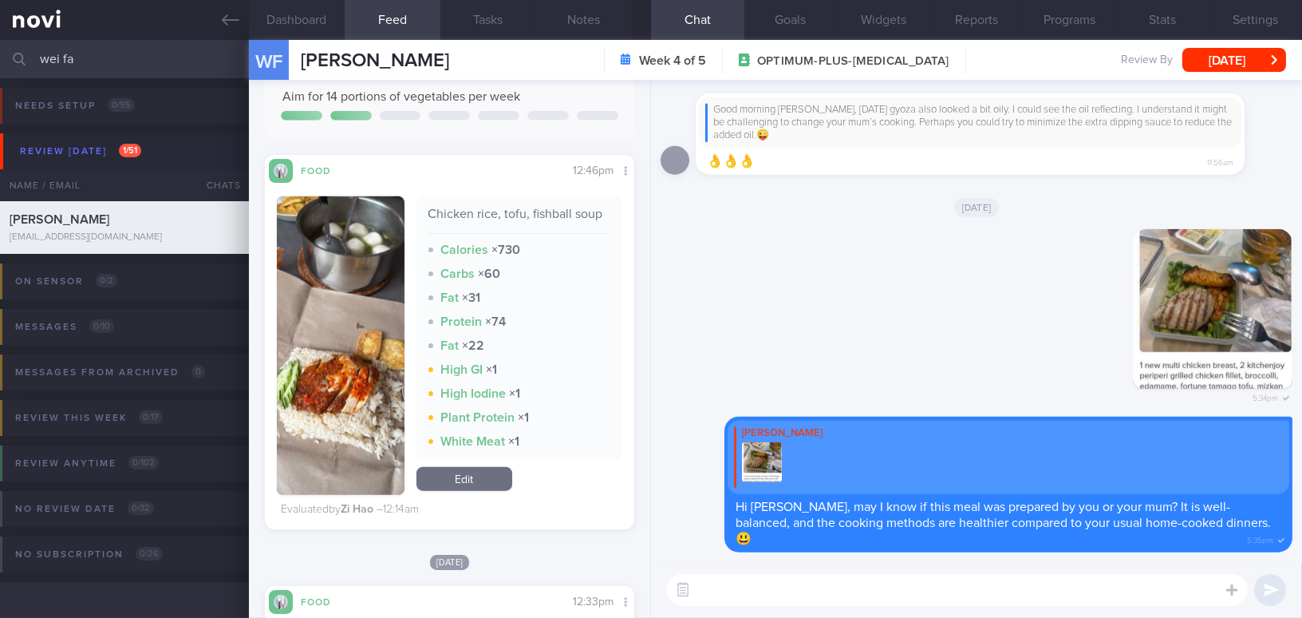
click at [324, 318] on button "button" at bounding box center [341, 345] width 128 height 298
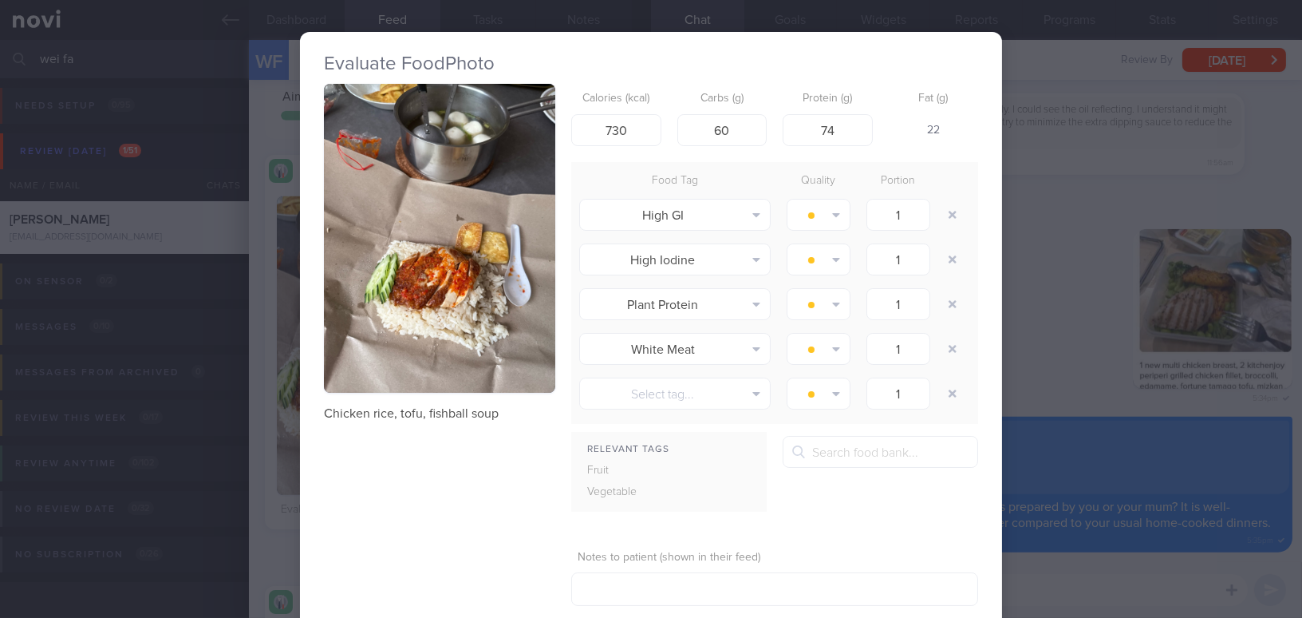
click at [364, 284] on button "button" at bounding box center [439, 238] width 231 height 309
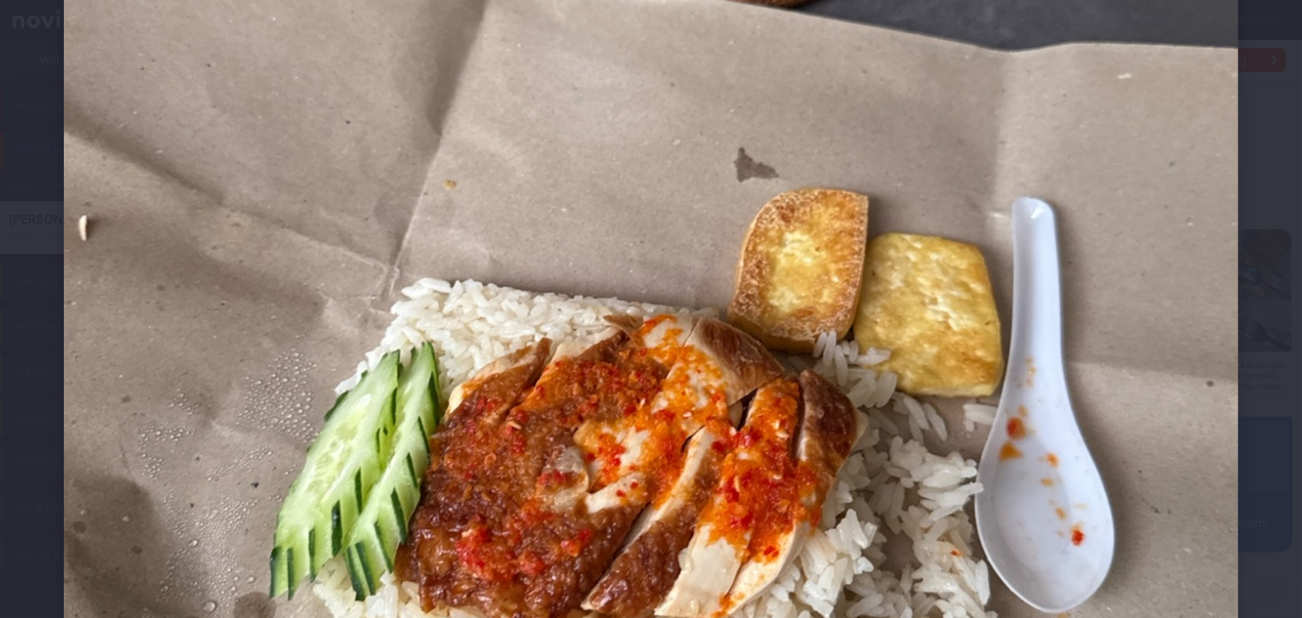
scroll to position [580, 0]
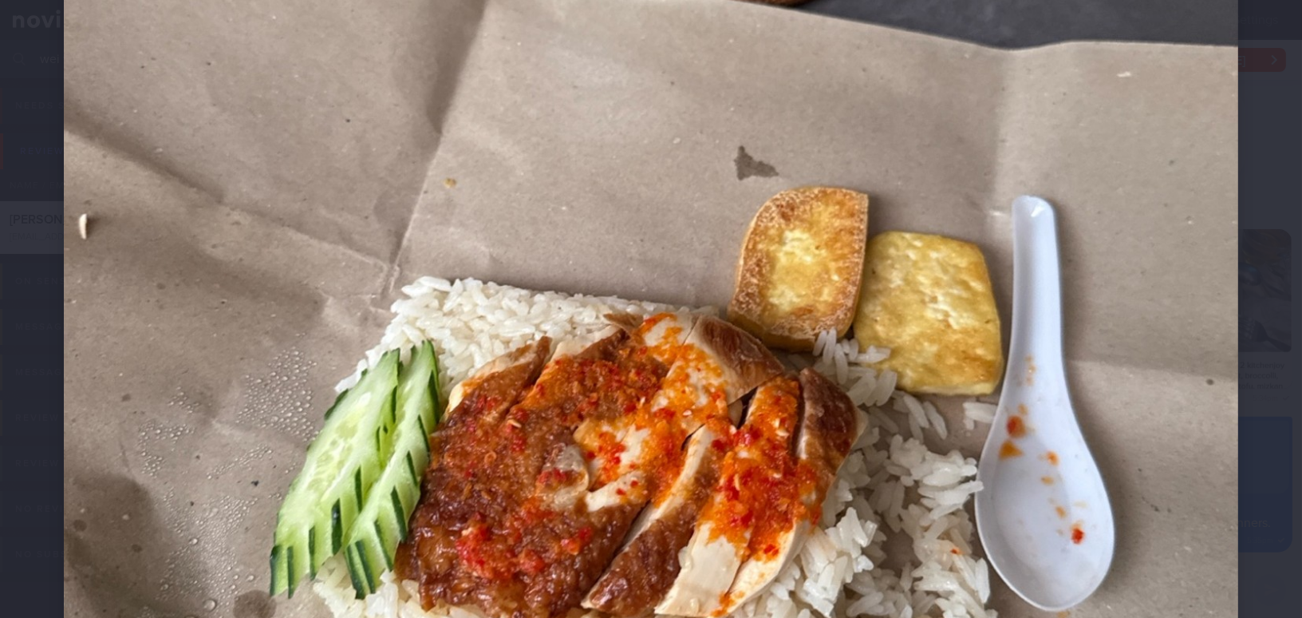
click at [782, 268] on img at bounding box center [651, 267] width 1175 height 1567
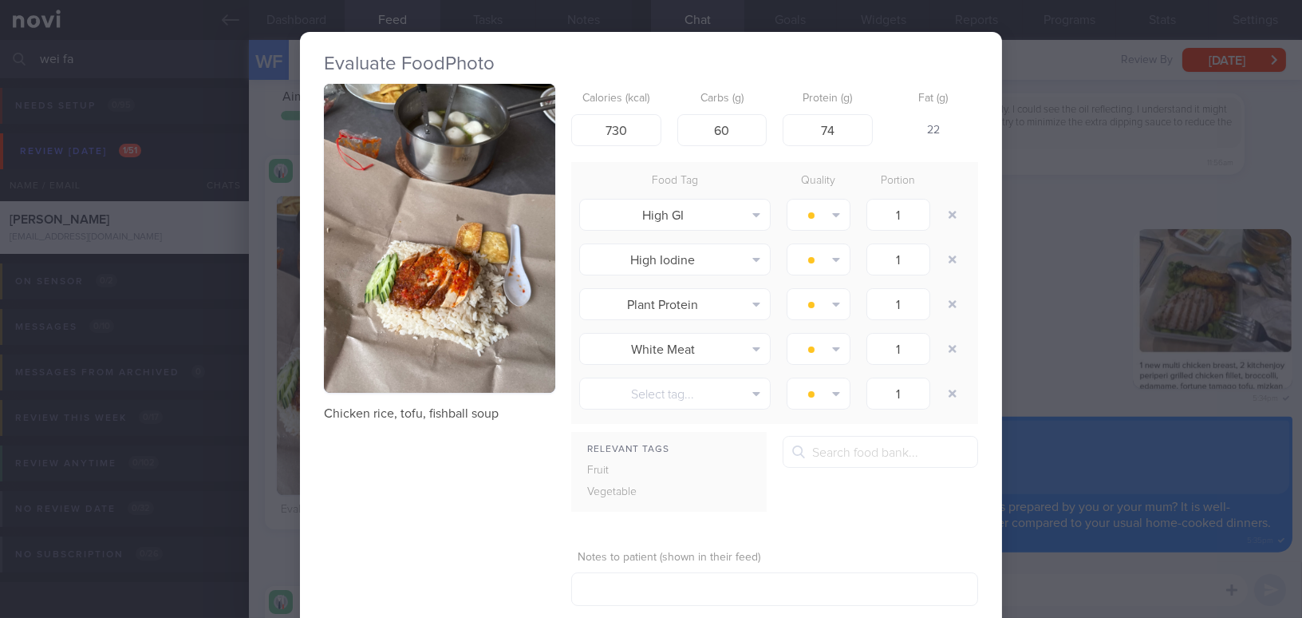
click at [1050, 338] on div "Evaluate Food Photo Chicken rice, tofu, fishball soup Calories (kcal) 730 Carbs…" at bounding box center [651, 309] width 1302 height 618
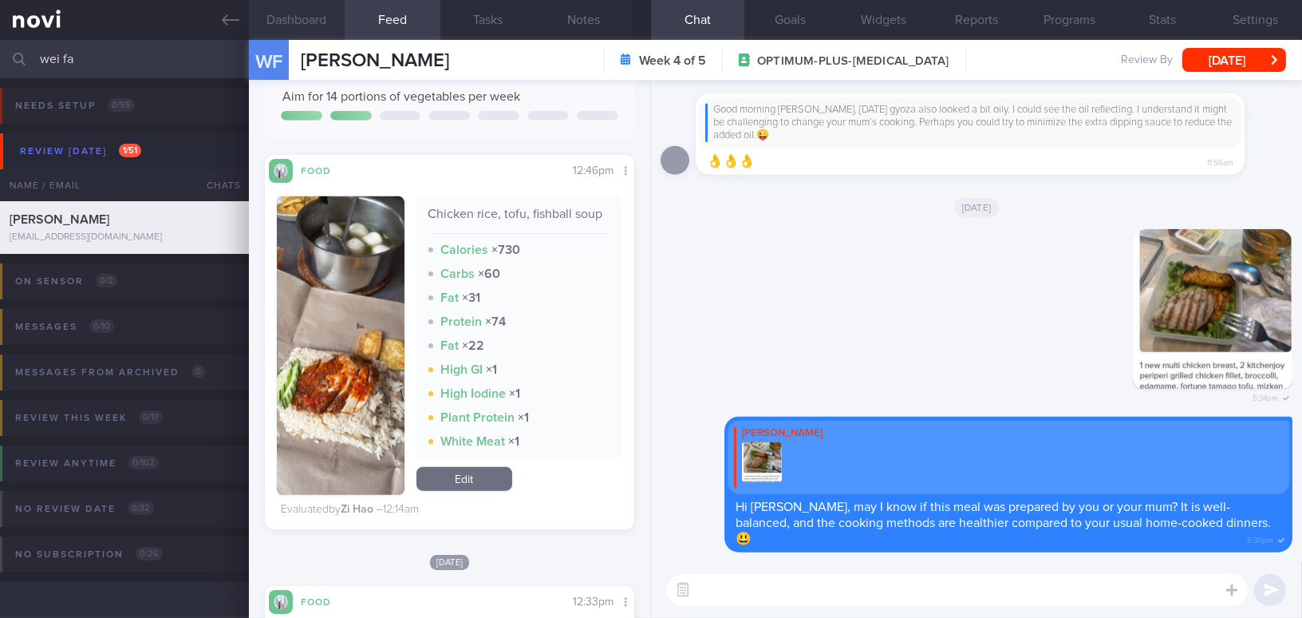
click at [327, 14] on button "Dashboard" at bounding box center [297, 20] width 96 height 40
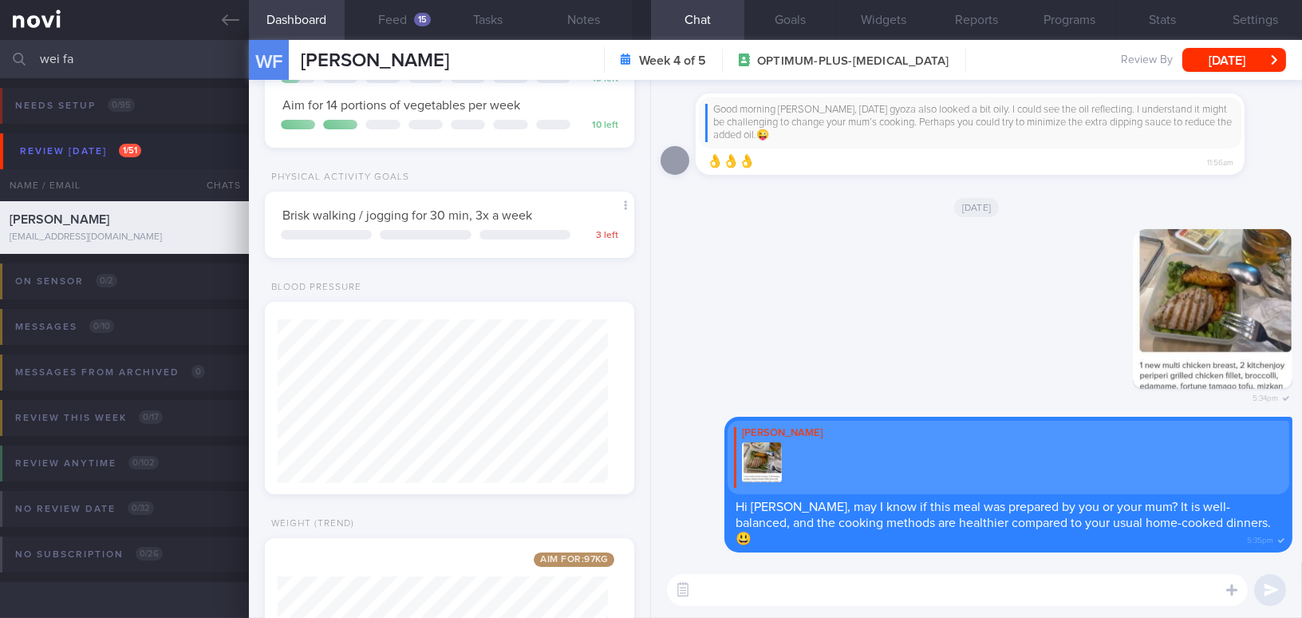
scroll to position [464, 0]
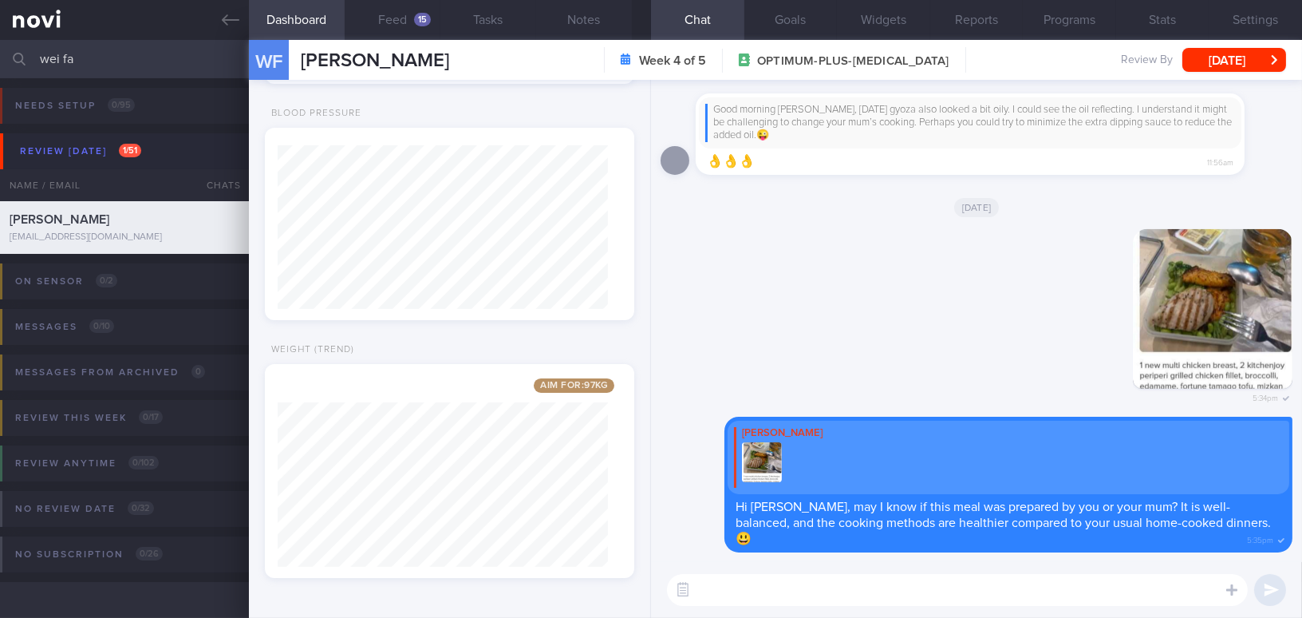
click at [745, 585] on textarea at bounding box center [957, 590] width 581 height 32
click at [601, 12] on button "Notes" at bounding box center [584, 20] width 96 height 40
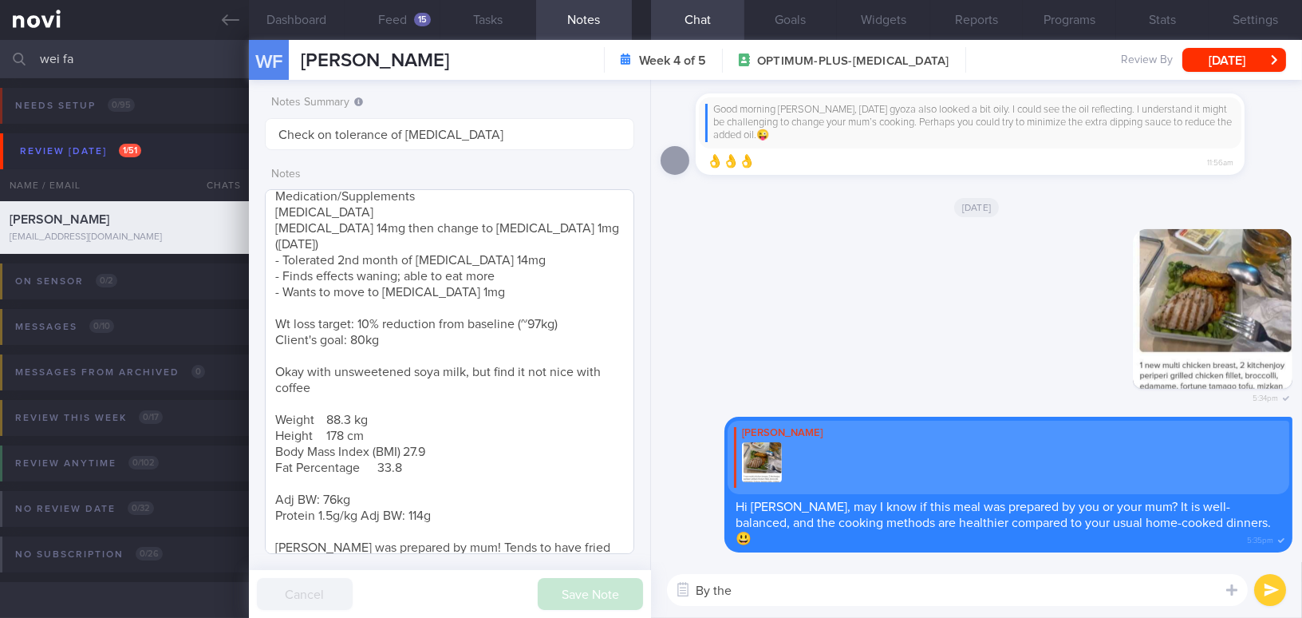
scroll to position [290, 0]
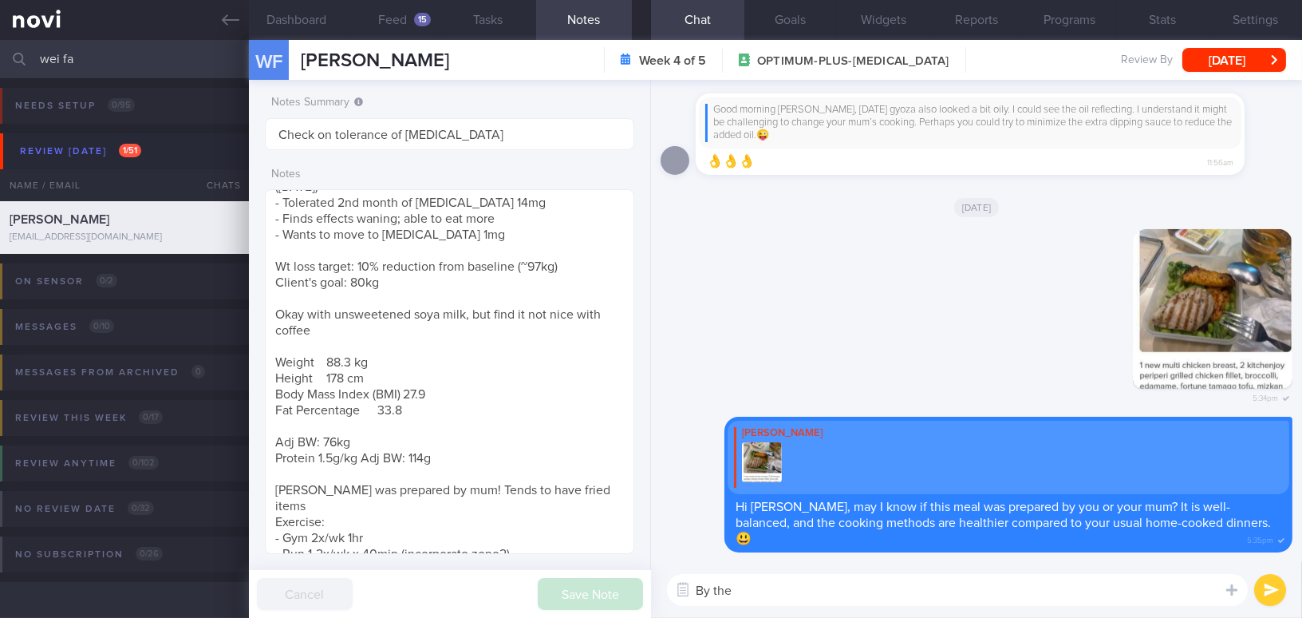
click at [766, 603] on textarea "By the" at bounding box center [957, 590] width 581 height 32
click at [1073, 26] on button "Programs" at bounding box center [1069, 20] width 93 height 40
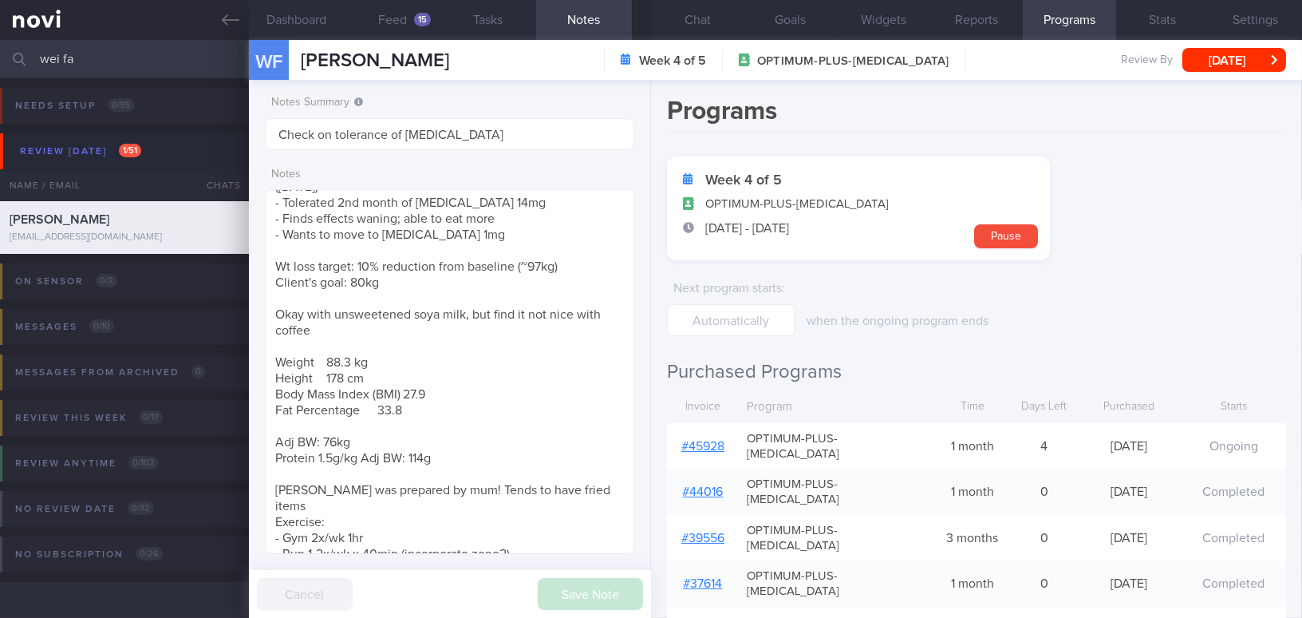
click at [703, 440] on link "# 45928" at bounding box center [703, 446] width 43 height 13
click at [692, 15] on button "Chat" at bounding box center [697, 20] width 93 height 40
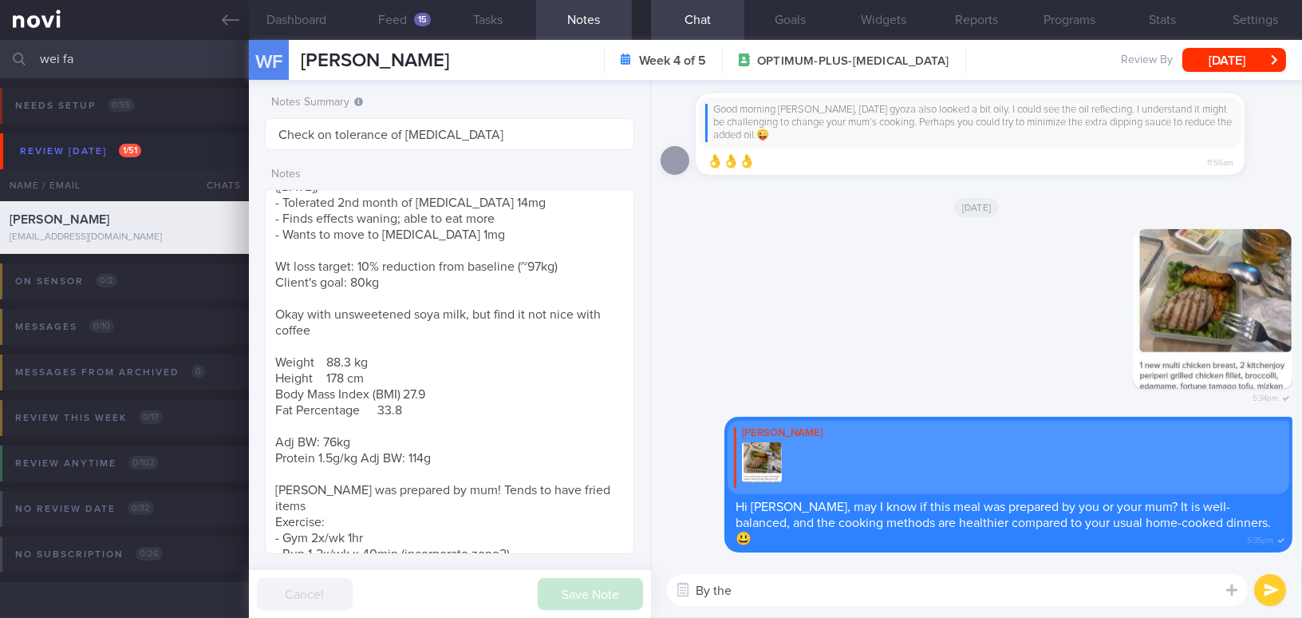
click at [809, 593] on textarea "By the" at bounding box center [957, 590] width 581 height 32
drag, startPoint x: 848, startPoint y: 593, endPoint x: 554, endPoint y: 575, distance: 294.3
click at [554, 575] on div "Dashboard Feed 15 Tasks Notes Chat Goals Widgets Reports Programs Stats Setting…" at bounding box center [775, 329] width 1053 height 578
paste textarea "Just checking—have you managed to weigh yourself this week?"
click at [784, 587] on textarea "Just checking—have you managed to weigh yourself this week?" at bounding box center [957, 590] width 581 height 32
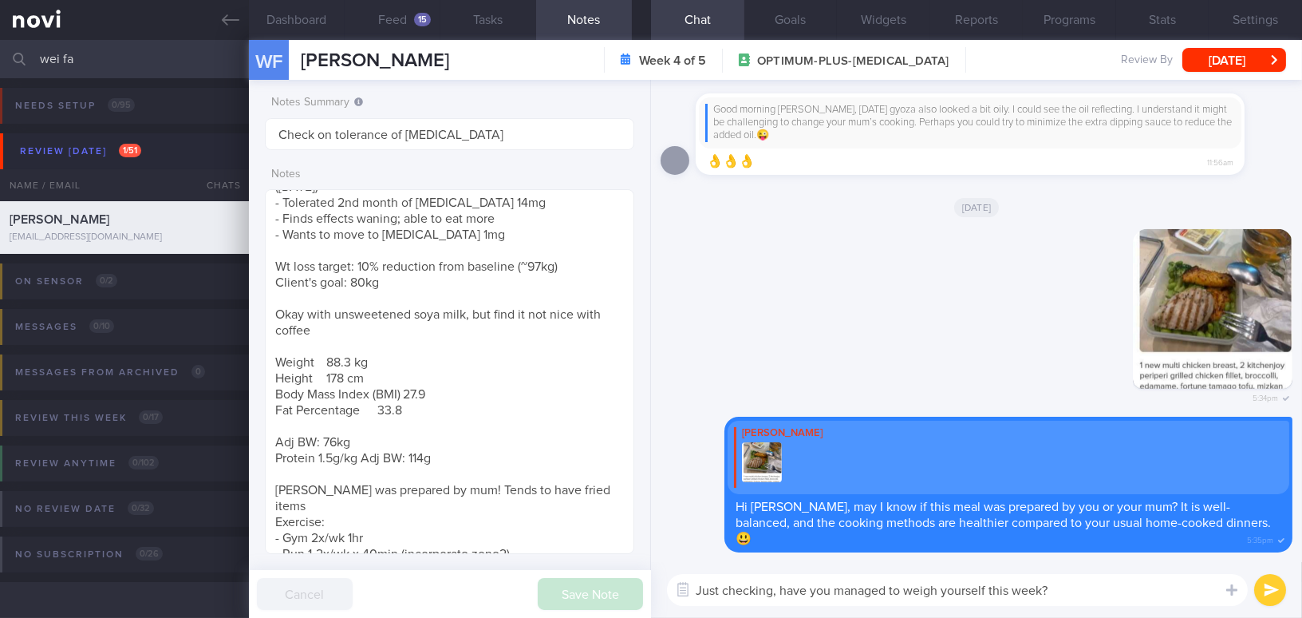
type textarea "Just checking, have you managed to weigh yourself this week?"
click at [1266, 597] on button "submit" at bounding box center [1271, 590] width 32 height 32
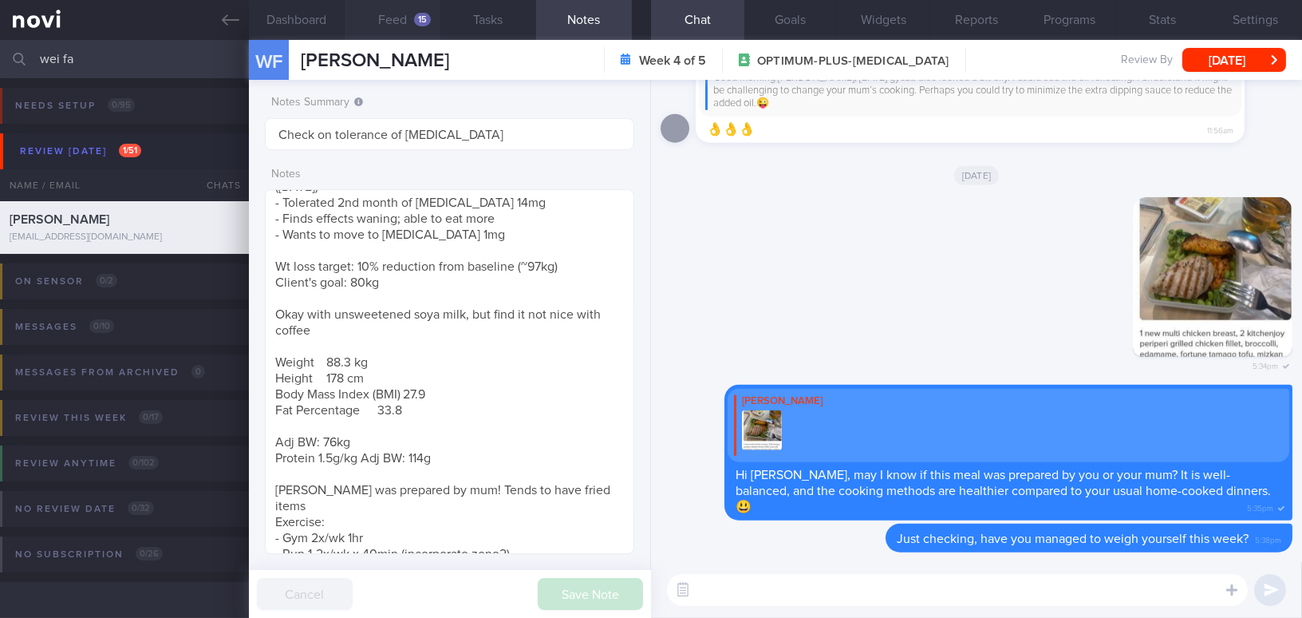
click at [388, 21] on button "Feed 15" at bounding box center [393, 20] width 96 height 40
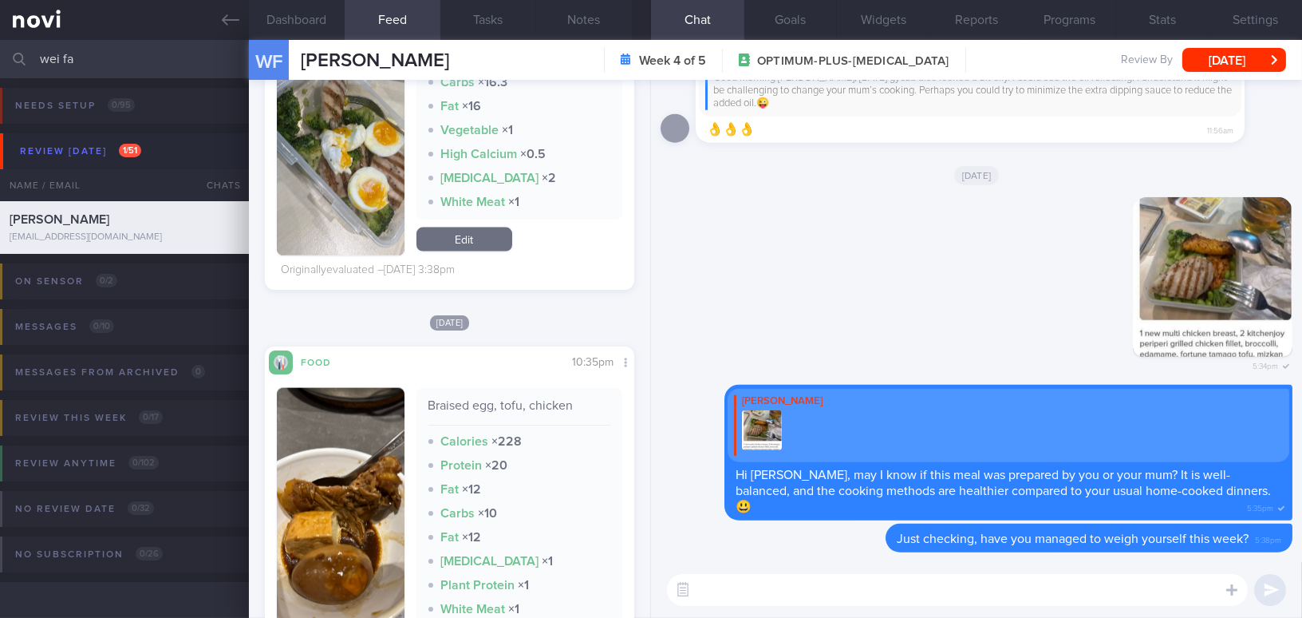
scroll to position [26916, 0]
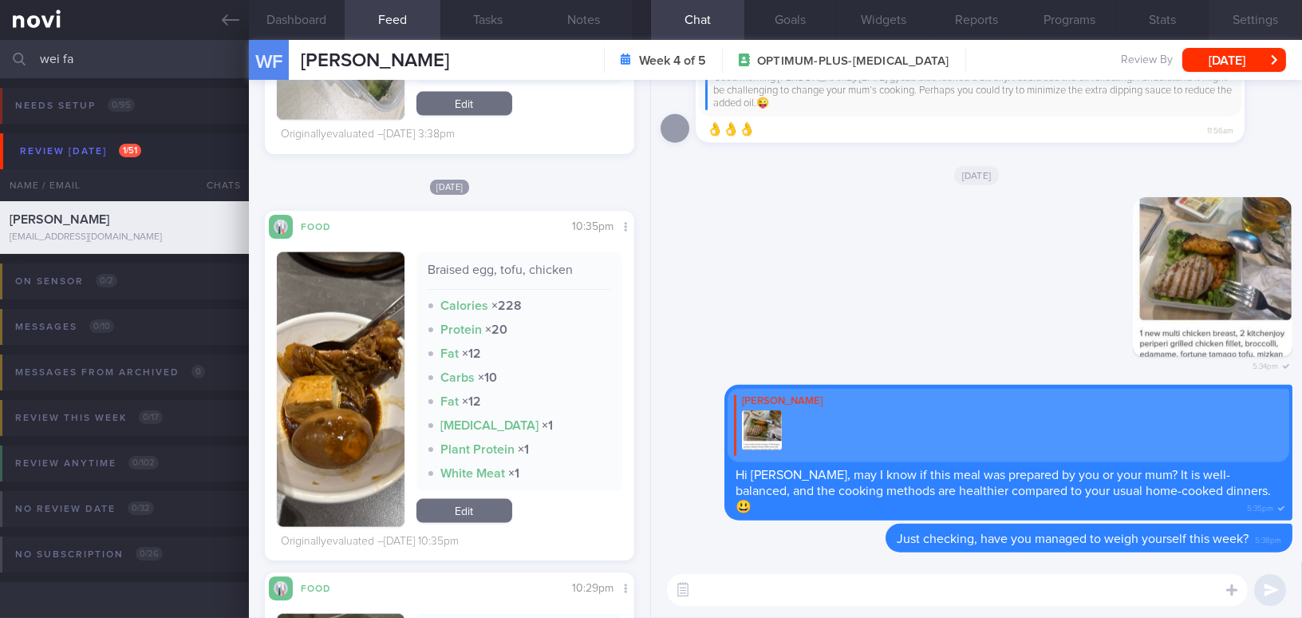
click at [1249, 20] on button "Settings" at bounding box center [1255, 20] width 93 height 40
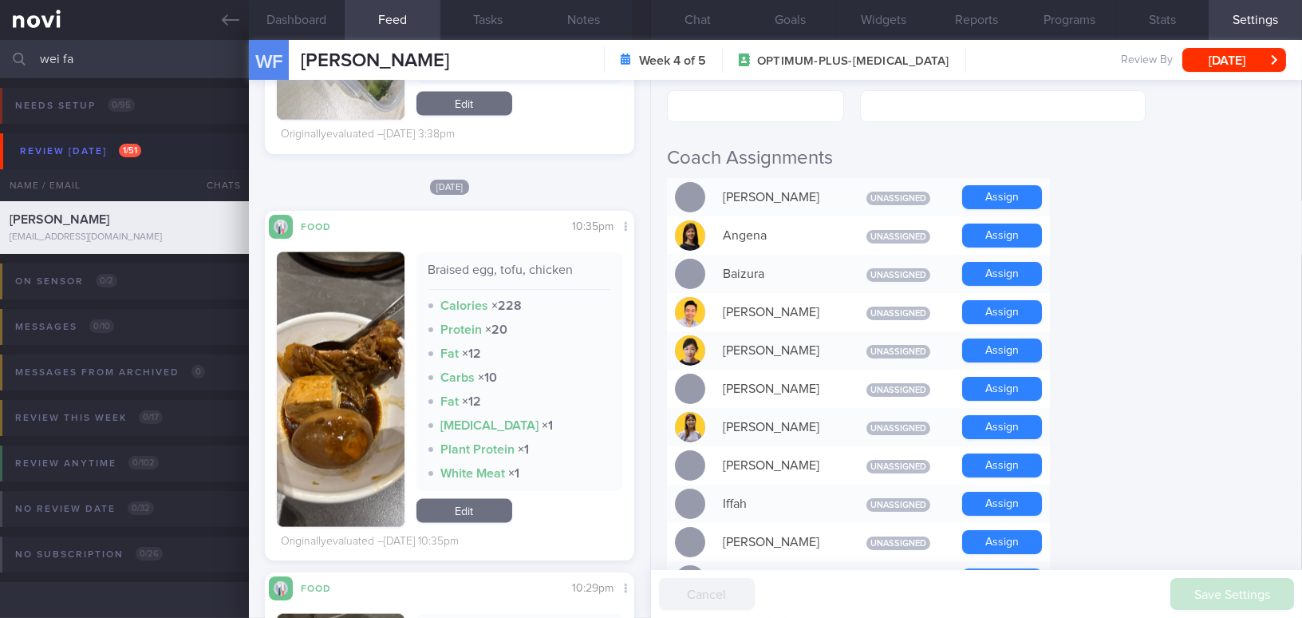
scroll to position [435, 0]
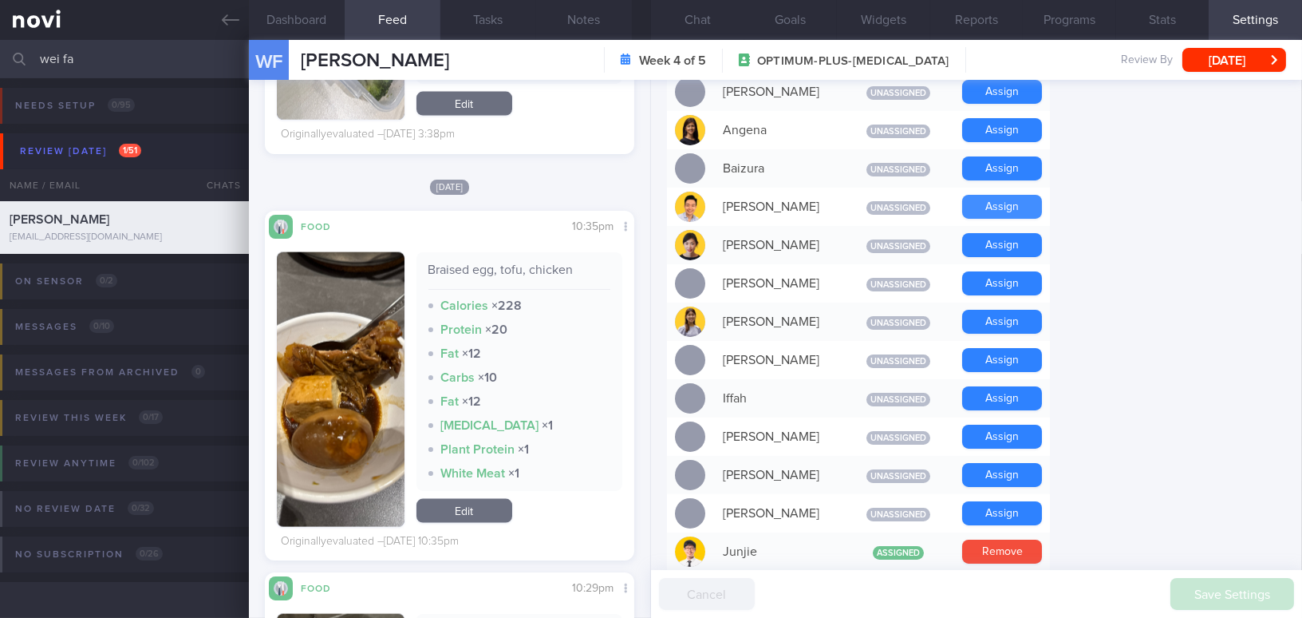
click at [998, 204] on button "Assign" at bounding box center [1002, 207] width 80 height 24
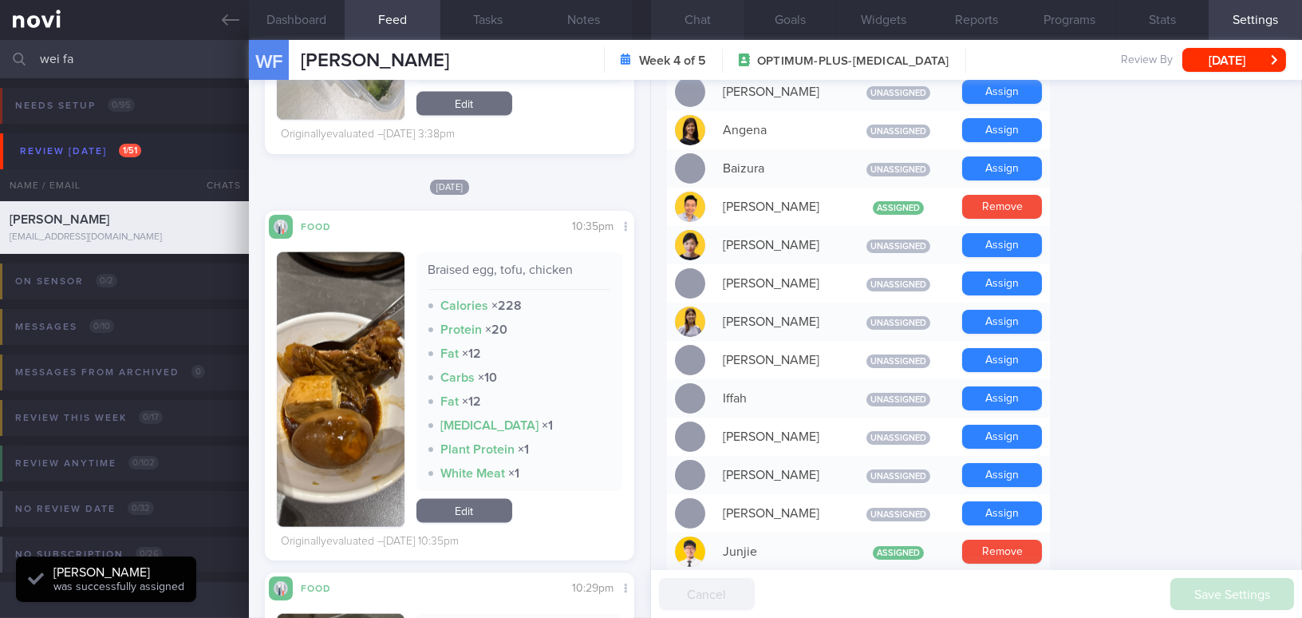
click at [709, 22] on button "Chat" at bounding box center [697, 20] width 93 height 40
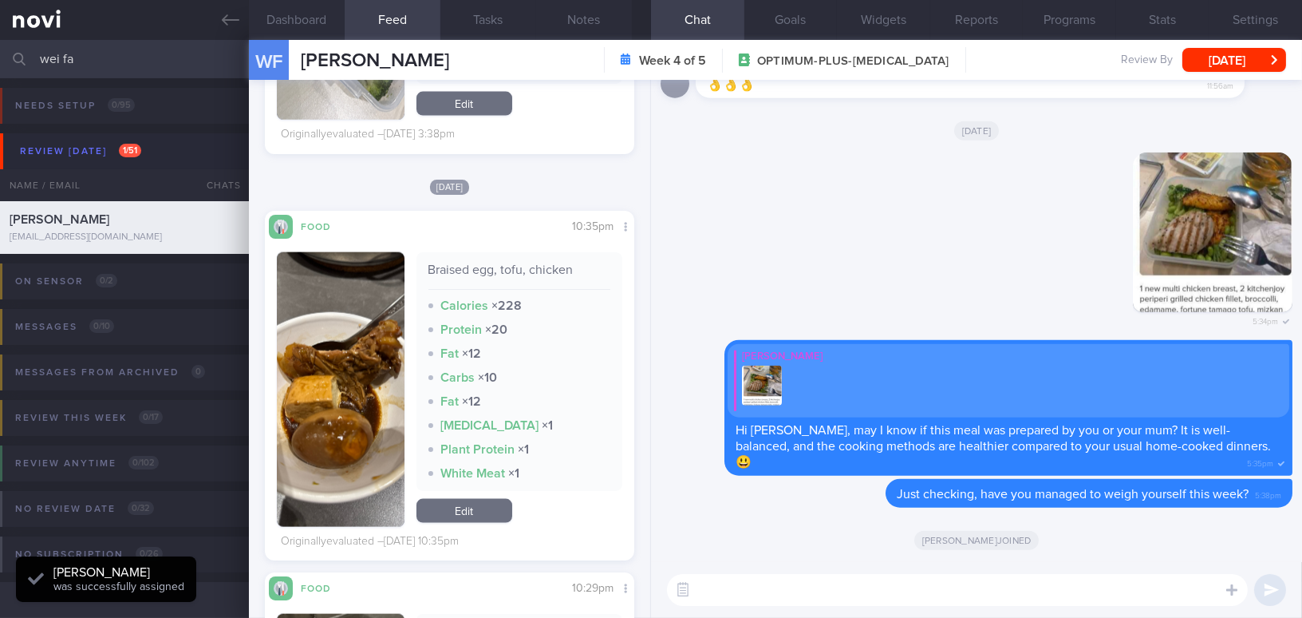
click at [772, 586] on textarea at bounding box center [957, 590] width 581 height 32
paste textarea "I also wanted to let you know that I will be away from [DATE] to [DATE]. I have…"
type textarea "I also wanted to let you know that I will be away from [DATE] to [DATE]. I have…"
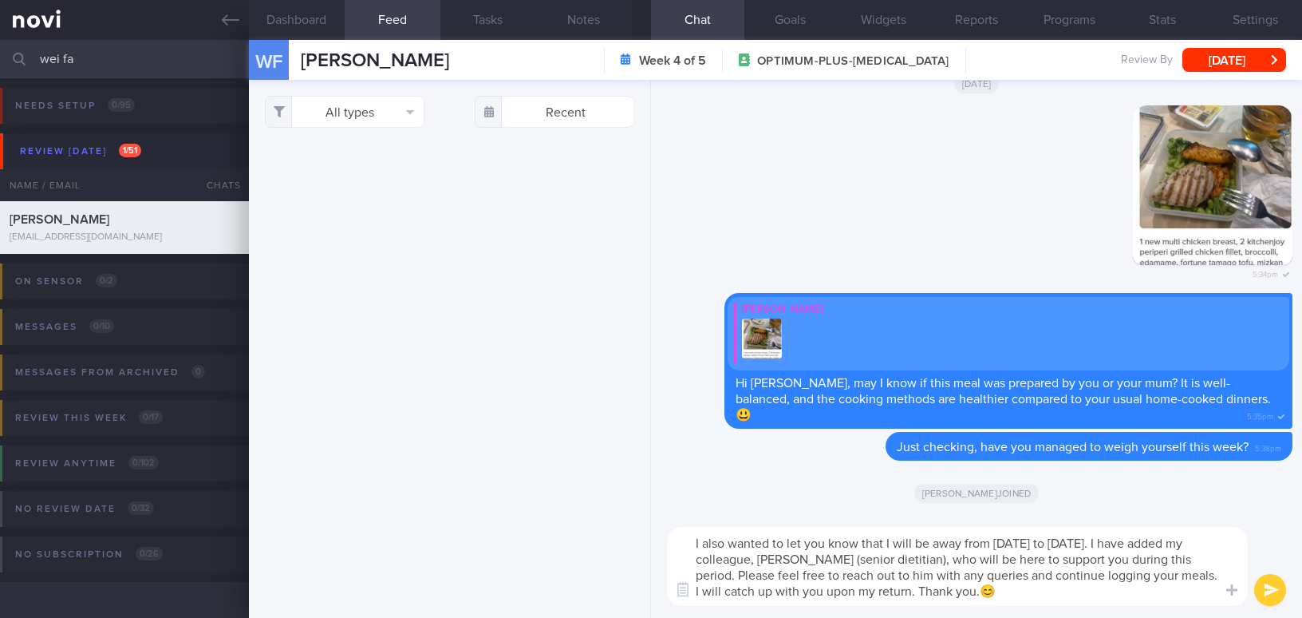
select select "7"
type textarea "I also wanted to let you know that I will be away from [DATE] to [DATE]. I have…"
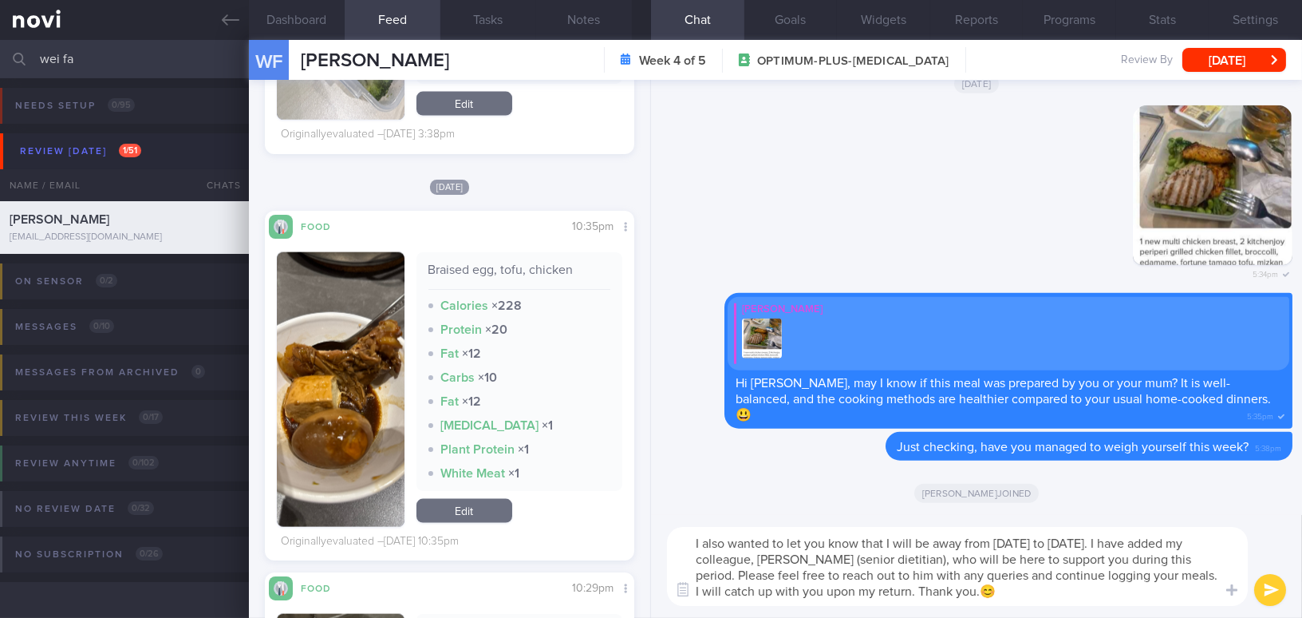
click at [1275, 587] on button "submit" at bounding box center [1271, 590] width 32 height 32
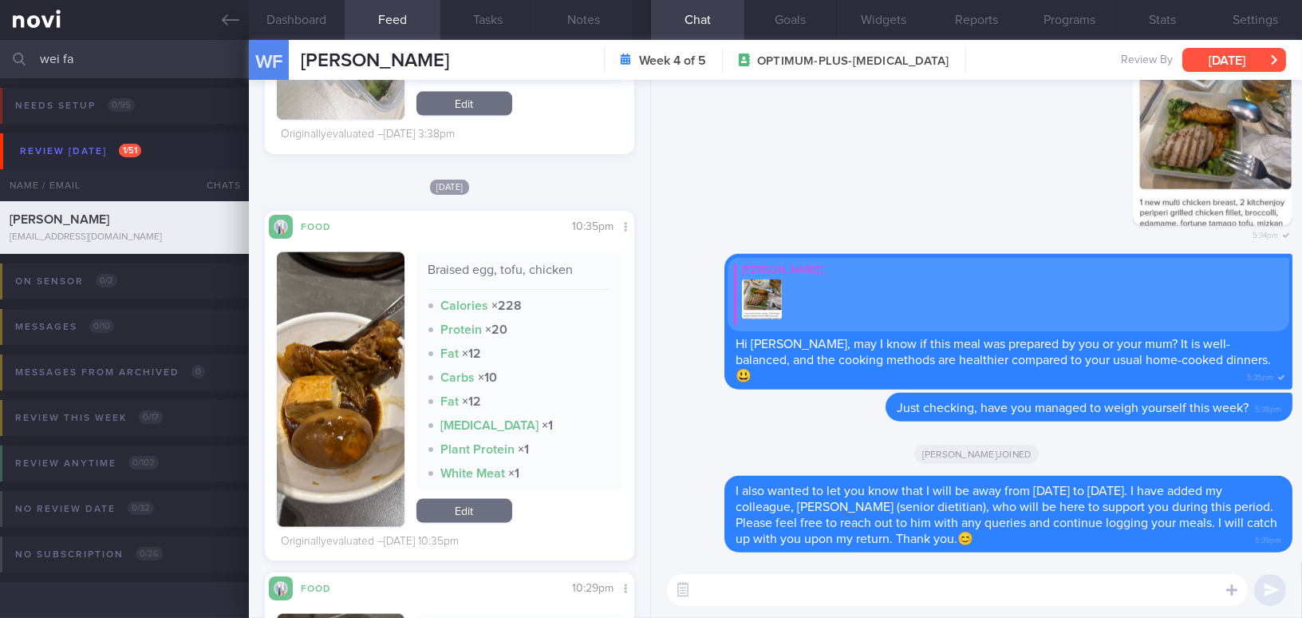
click at [1235, 61] on button "[DATE]" at bounding box center [1235, 60] width 104 height 24
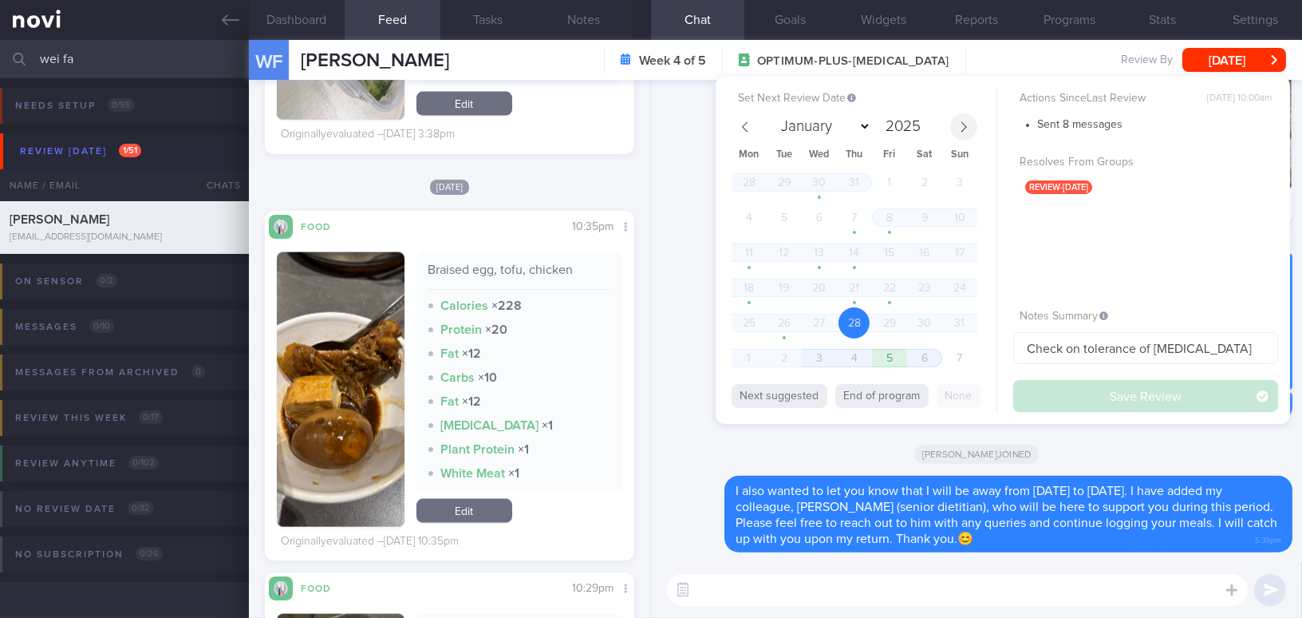
click at [963, 124] on icon at bounding box center [963, 126] width 11 height 11
select select "8"
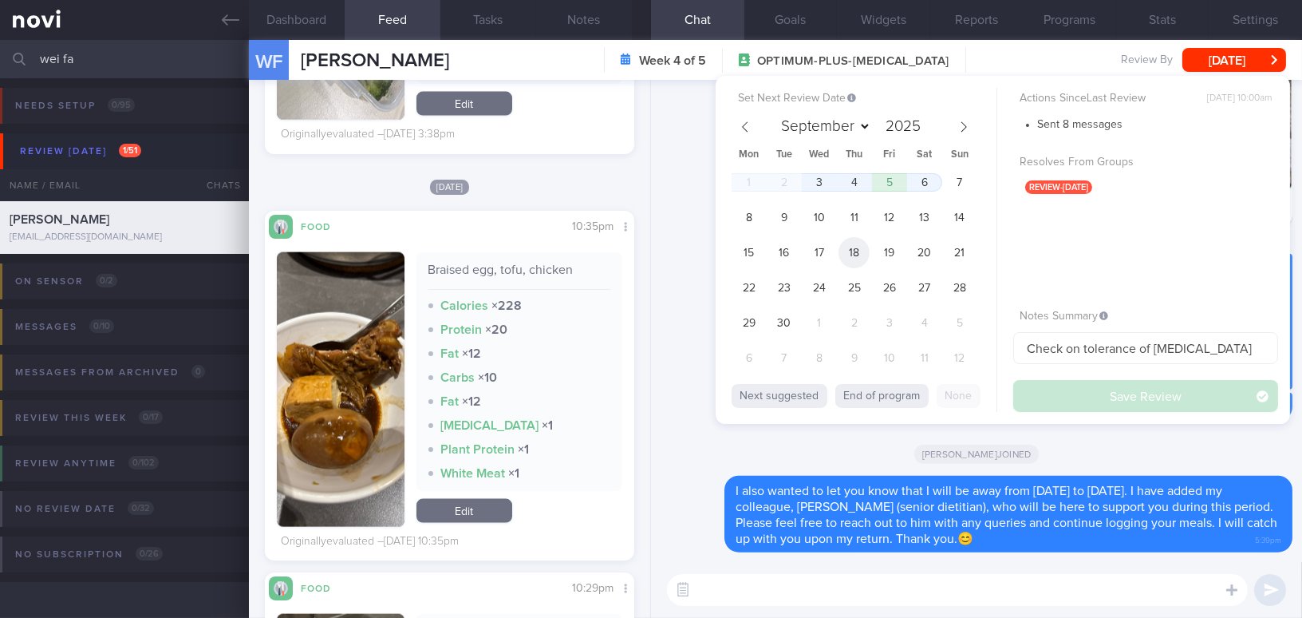
click at [852, 256] on span "18" at bounding box center [854, 252] width 31 height 31
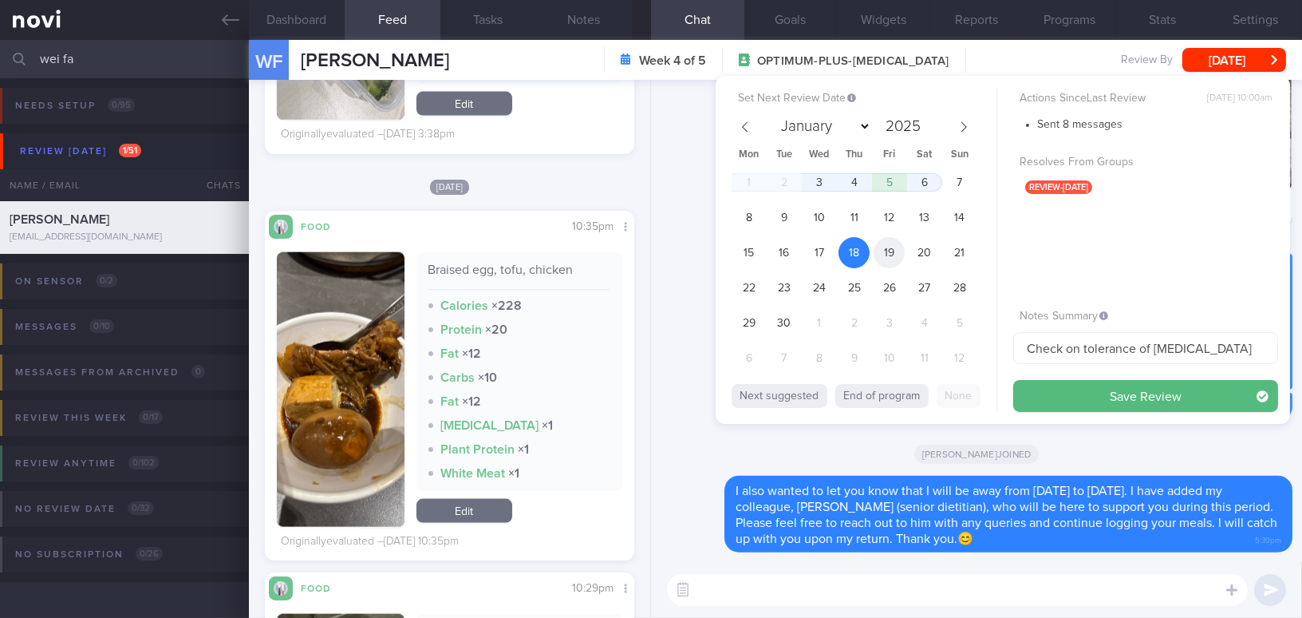
click at [883, 253] on span "19" at bounding box center [889, 252] width 31 height 31
click at [861, 253] on span "18" at bounding box center [854, 252] width 31 height 31
click at [1112, 389] on button "Save Review" at bounding box center [1146, 396] width 265 height 32
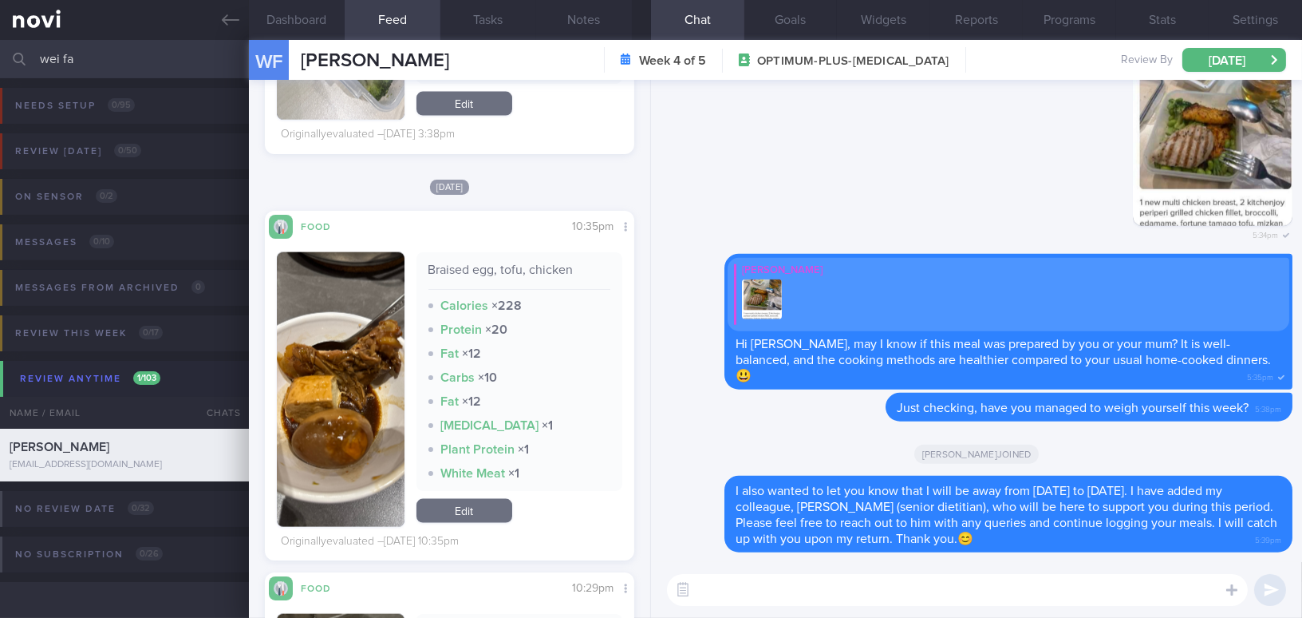
drag, startPoint x: 85, startPoint y: 56, endPoint x: 0, endPoint y: 45, distance: 86.1
click at [0, 45] on input "wei fa" at bounding box center [651, 59] width 1302 height 38
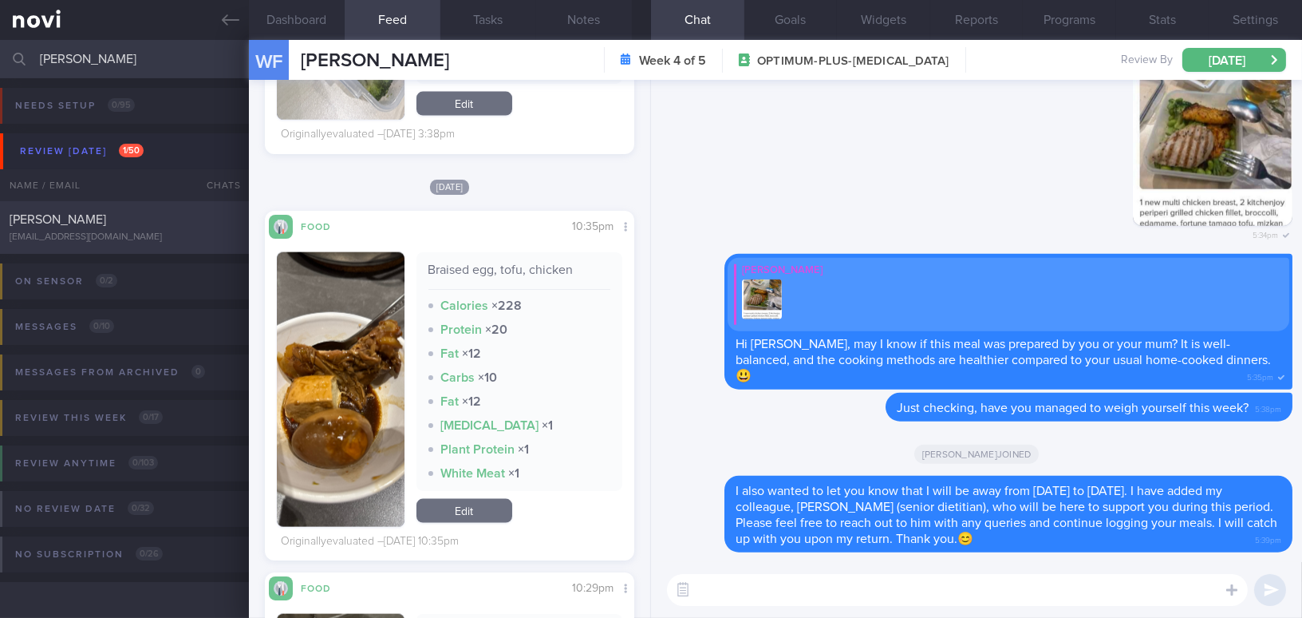
type input "[PERSON_NAME]"
click at [91, 214] on span "[PERSON_NAME]" at bounding box center [58, 219] width 97 height 13
type input "has chronic reflux issue; macroalbuminuria; constipation"
type textarea "59 year old Woman Occupation Accountant Alcohol Intake Infreq Co-morbidities At…"
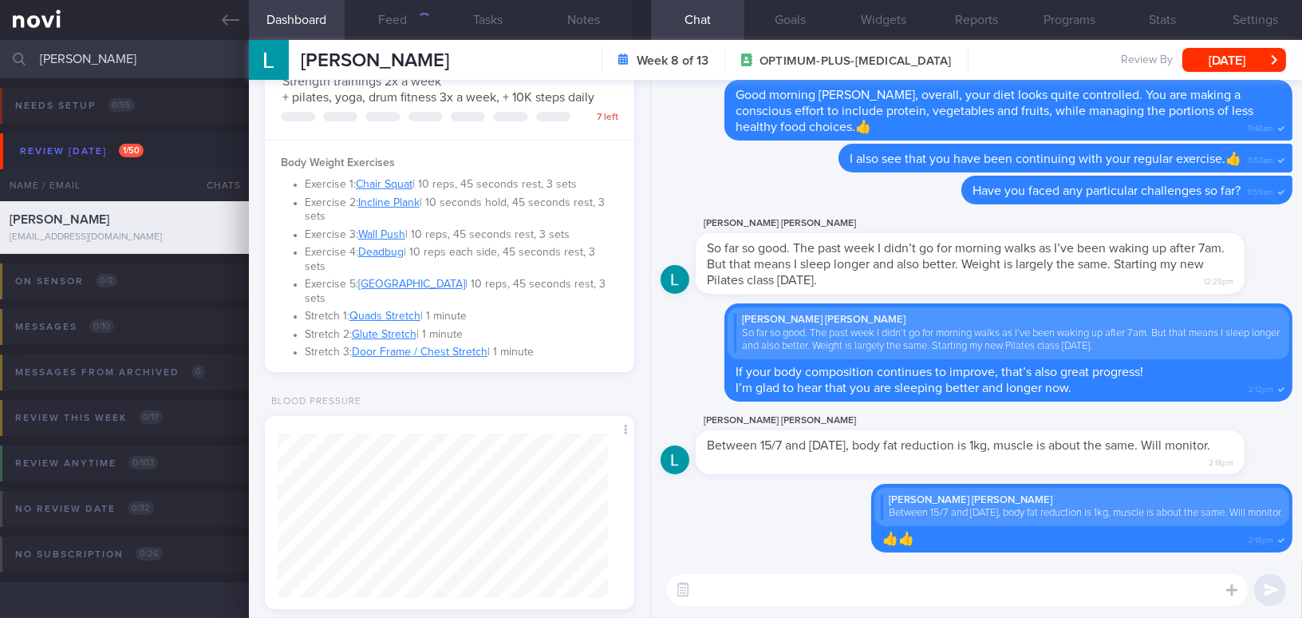
scroll to position [698, 0]
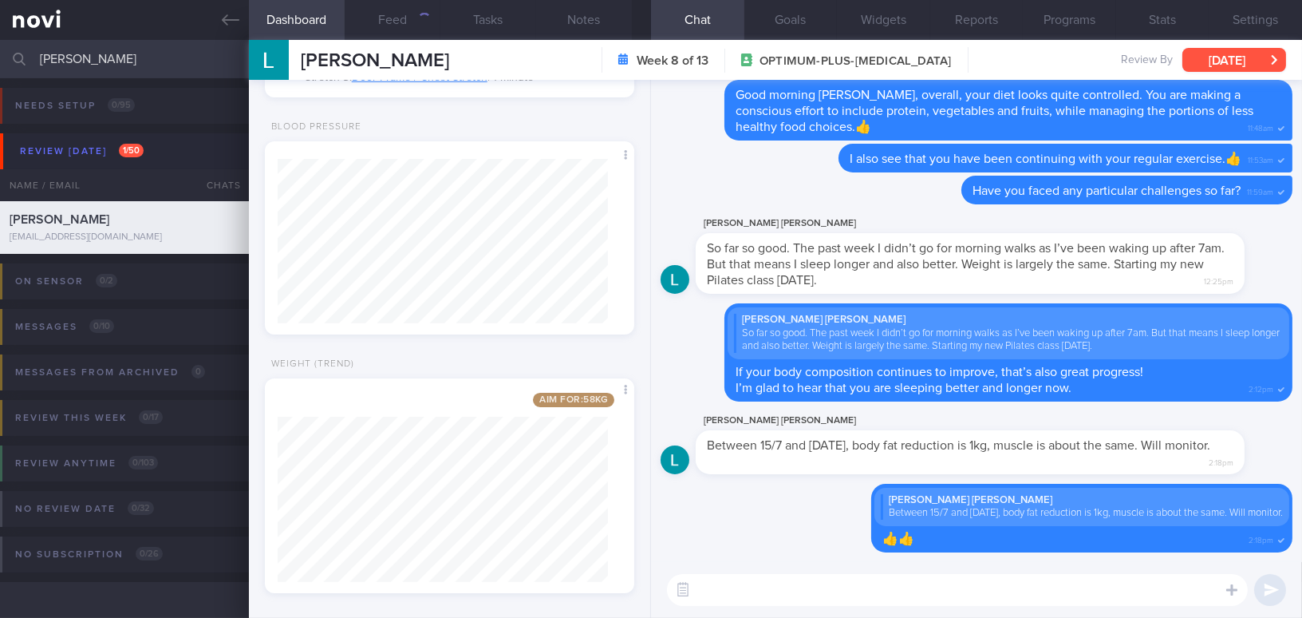
click at [1226, 54] on button "[DATE]" at bounding box center [1235, 60] width 104 height 24
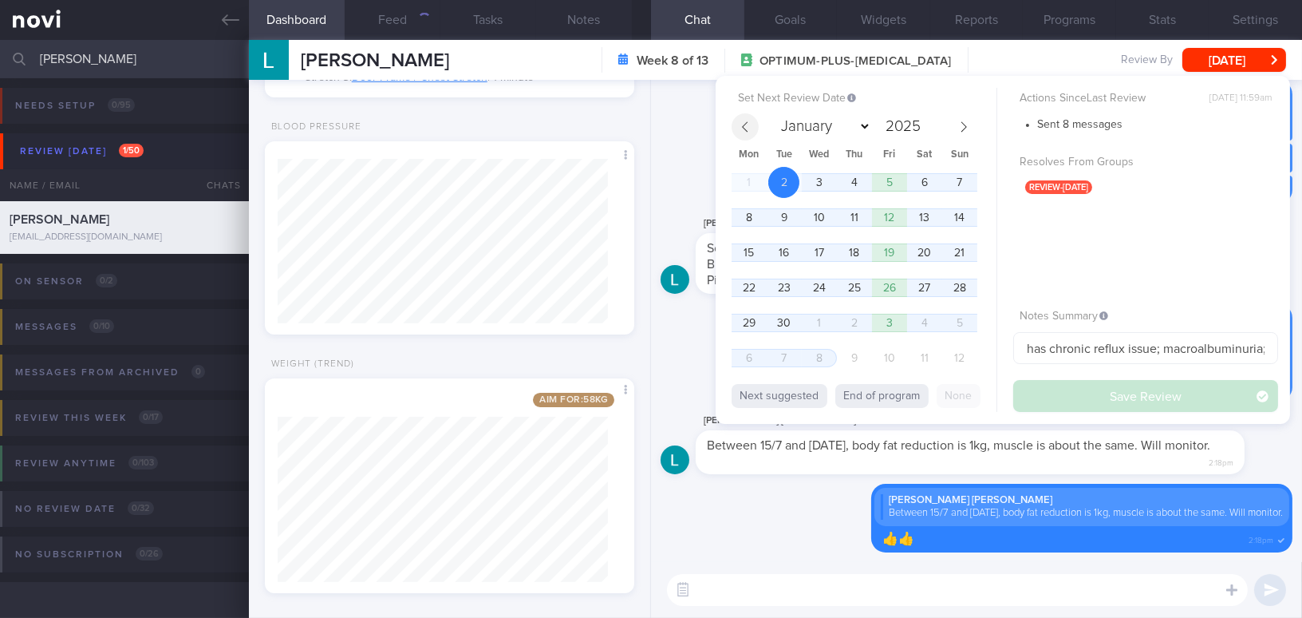
click at [744, 121] on icon at bounding box center [745, 126] width 11 height 11
select select "7"
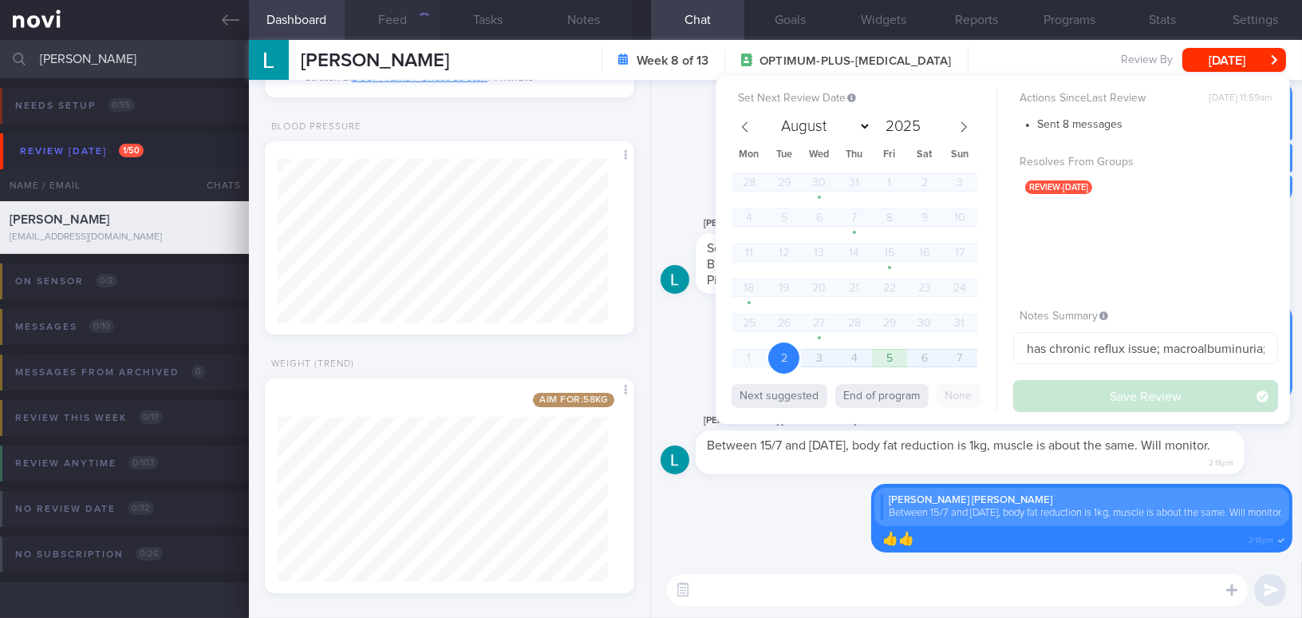
click at [402, 20] on button "Feed" at bounding box center [393, 20] width 96 height 40
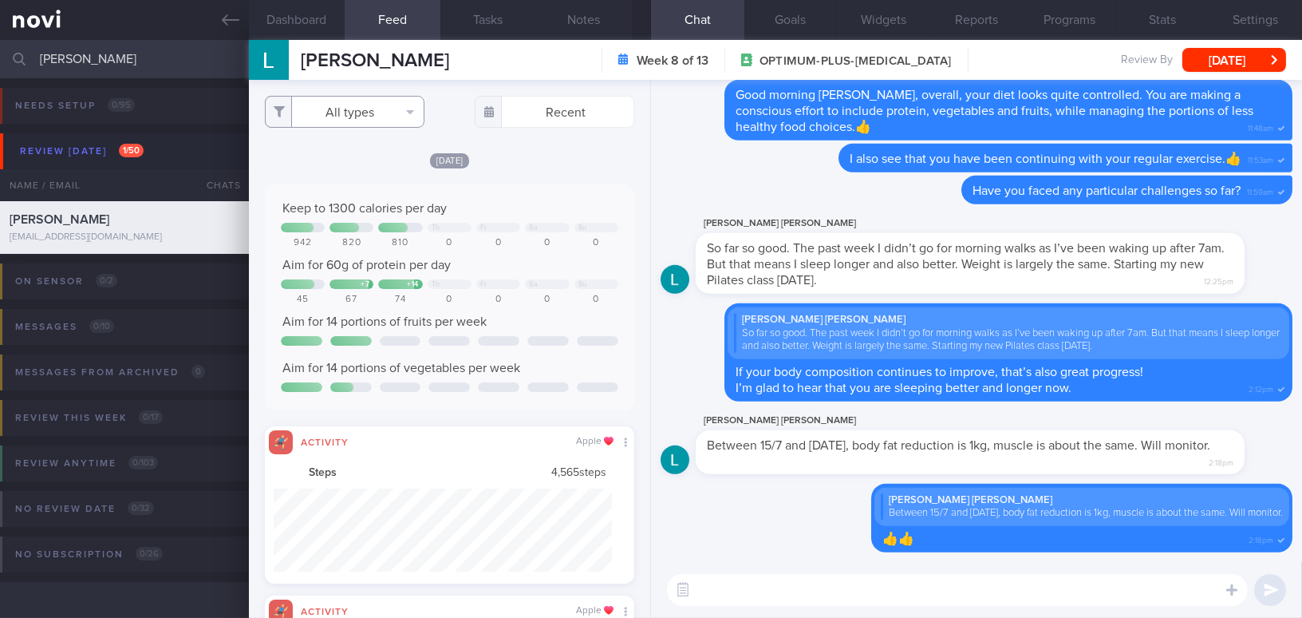
click at [346, 117] on button "All types" at bounding box center [345, 112] width 160 height 32
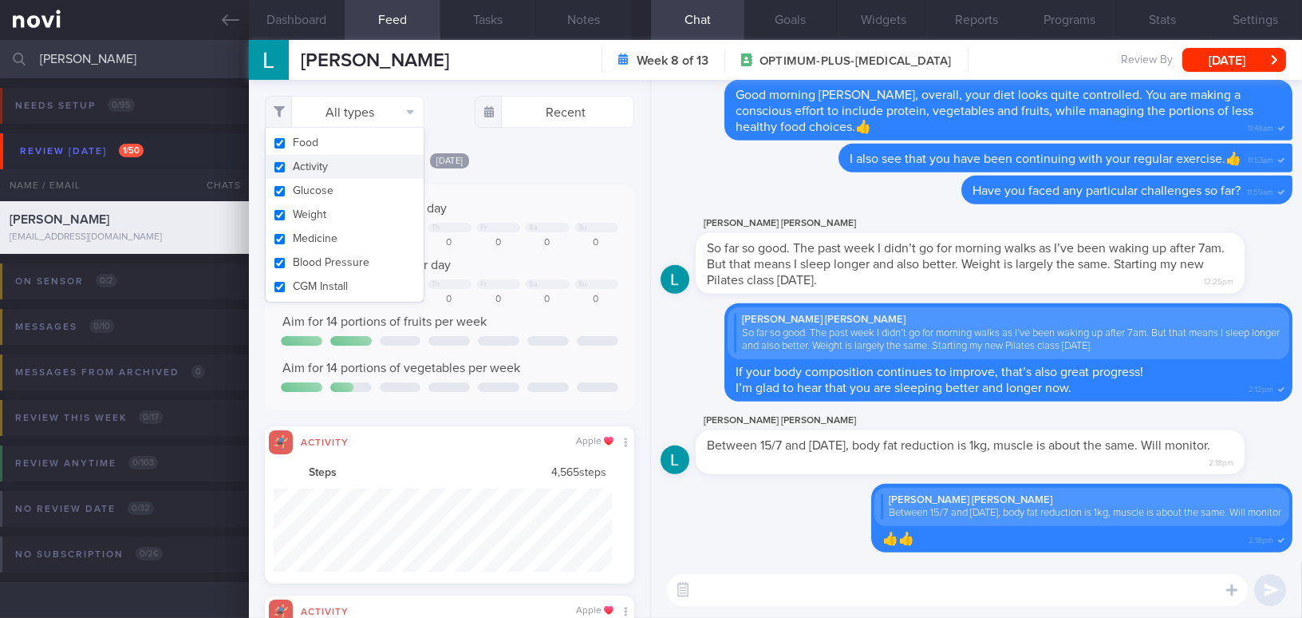
click at [282, 169] on button "Activity" at bounding box center [345, 167] width 158 height 24
checkbox input "false"
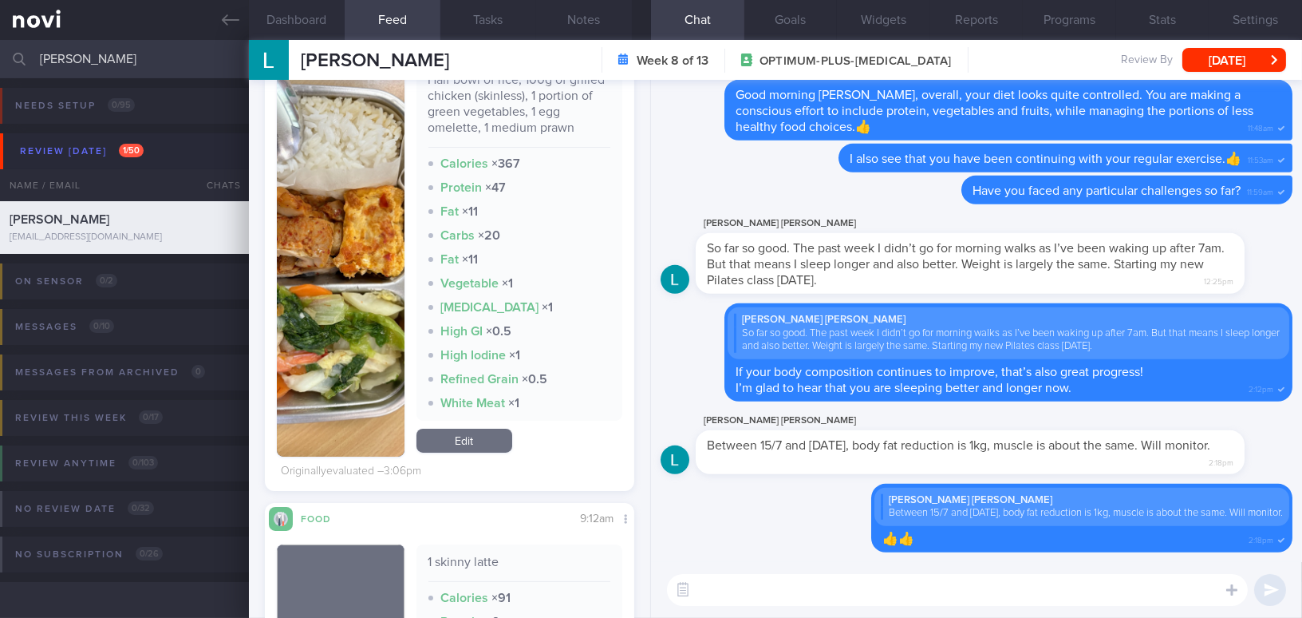
scroll to position [290, 0]
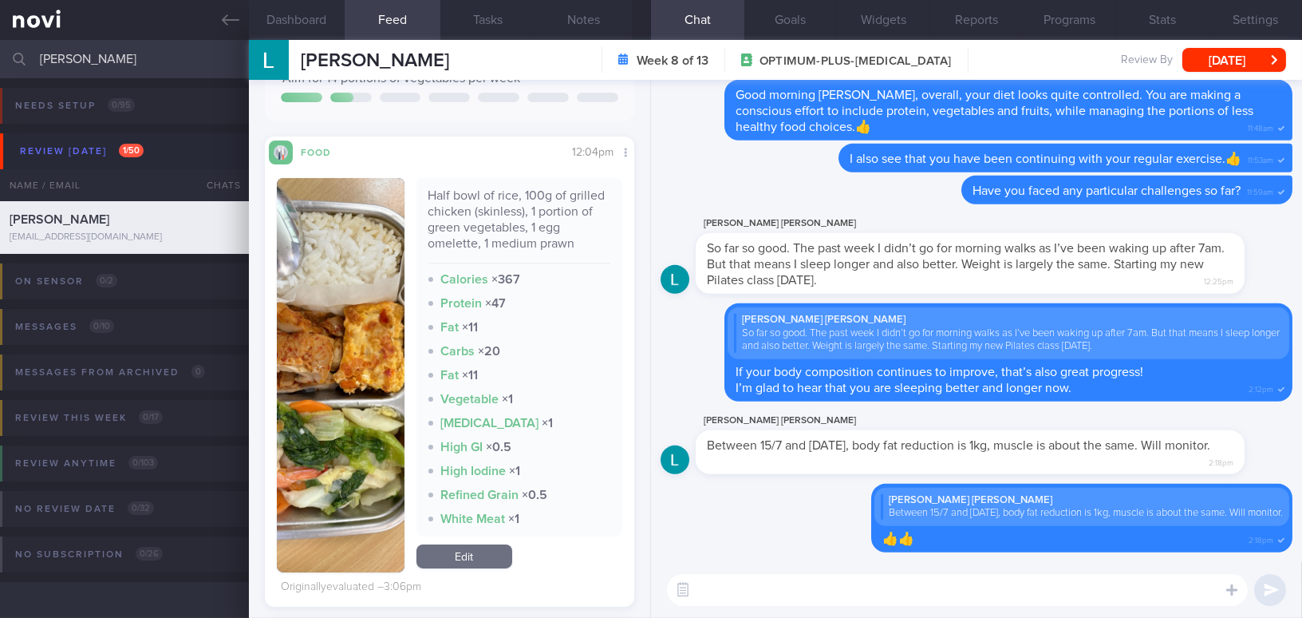
click at [312, 287] on img "button" at bounding box center [341, 375] width 128 height 394
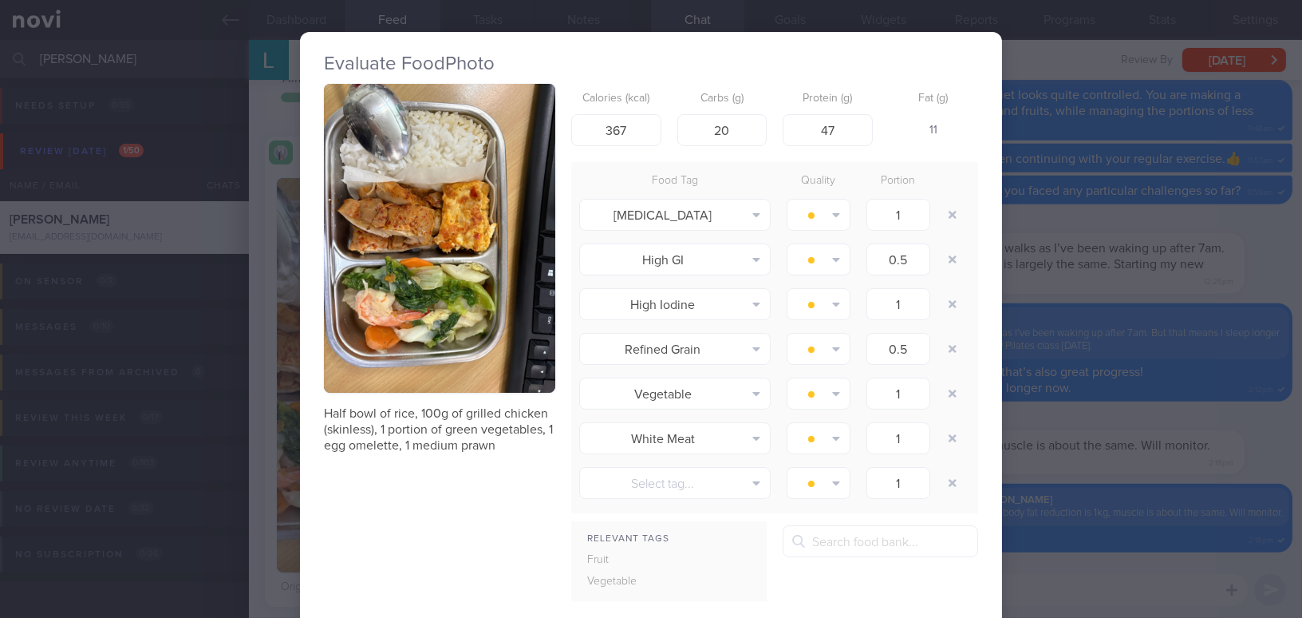
click at [372, 270] on button "button" at bounding box center [439, 238] width 231 height 309
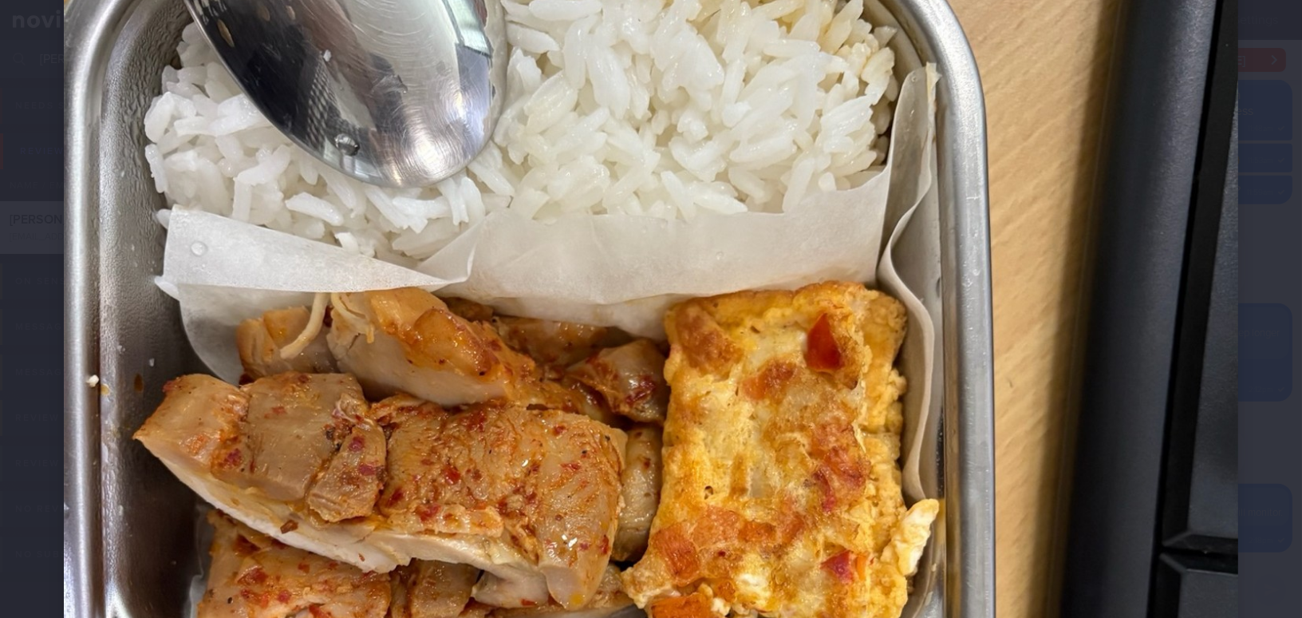
scroll to position [72, 0]
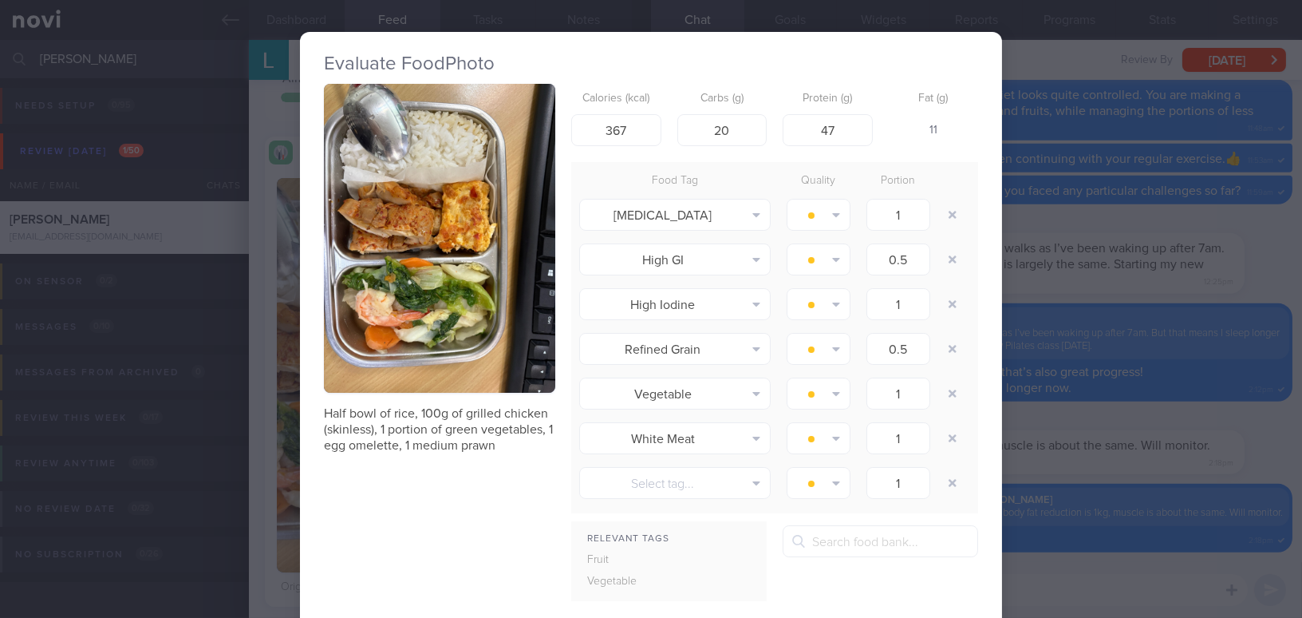
click at [1065, 340] on div "Evaluate Food Photo Half bowl of rice, 100g of grilled chicken (skinless), 1 po…" at bounding box center [651, 309] width 1302 height 618
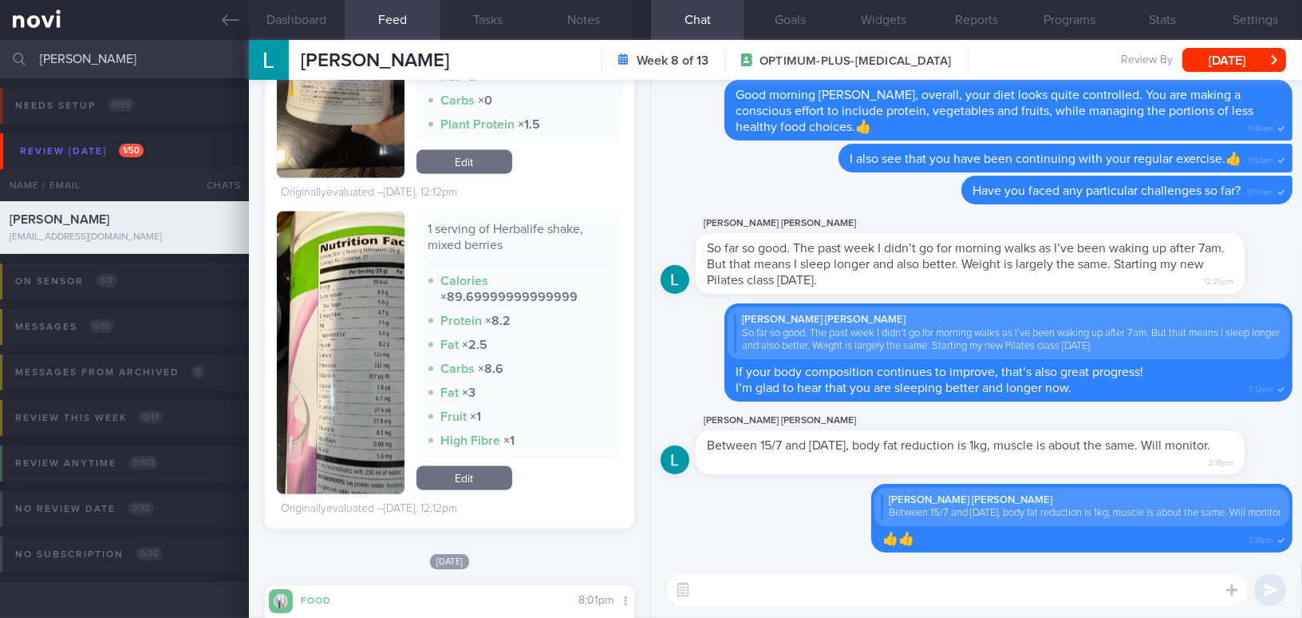
click at [824, 590] on textarea at bounding box center [957, 590] width 581 height 32
click at [574, 11] on button "Notes" at bounding box center [584, 20] width 96 height 40
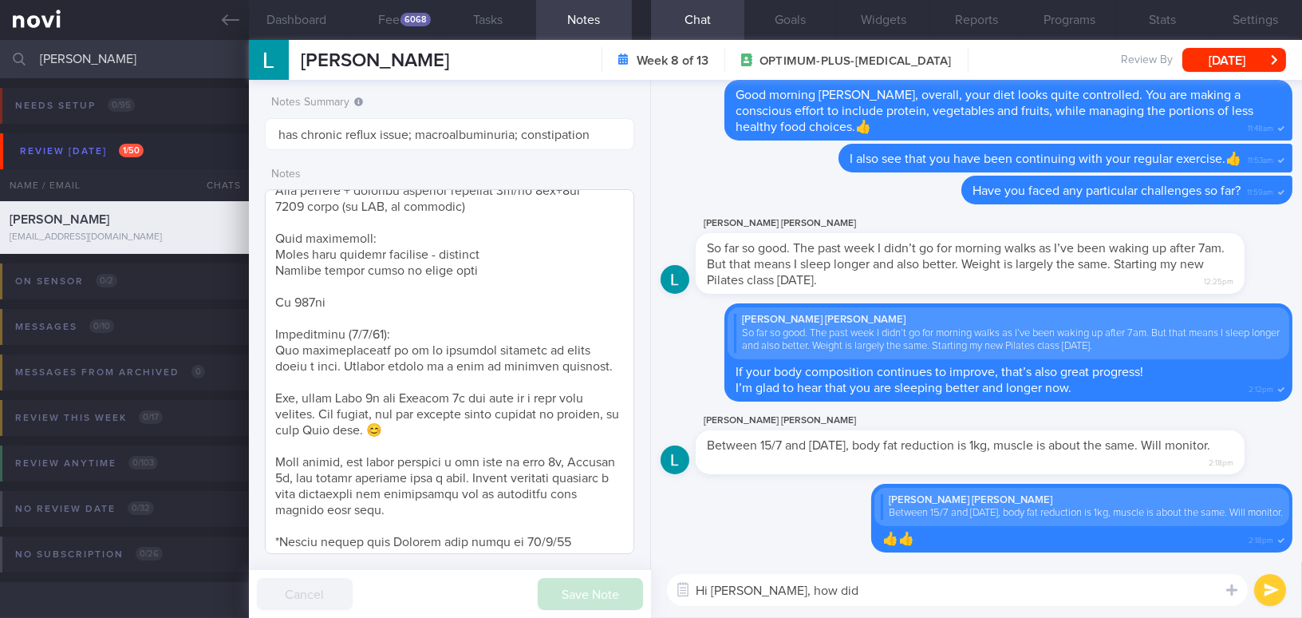
scroll to position [798, 0]
click at [836, 596] on textarea "Hi Mdm Woo, how did" at bounding box center [957, 590] width 581 height 32
click at [1203, 50] on button "[DATE]" at bounding box center [1235, 60] width 104 height 24
click at [879, 598] on textarea "Hi Mdm Woo, how did" at bounding box center [957, 590] width 581 height 32
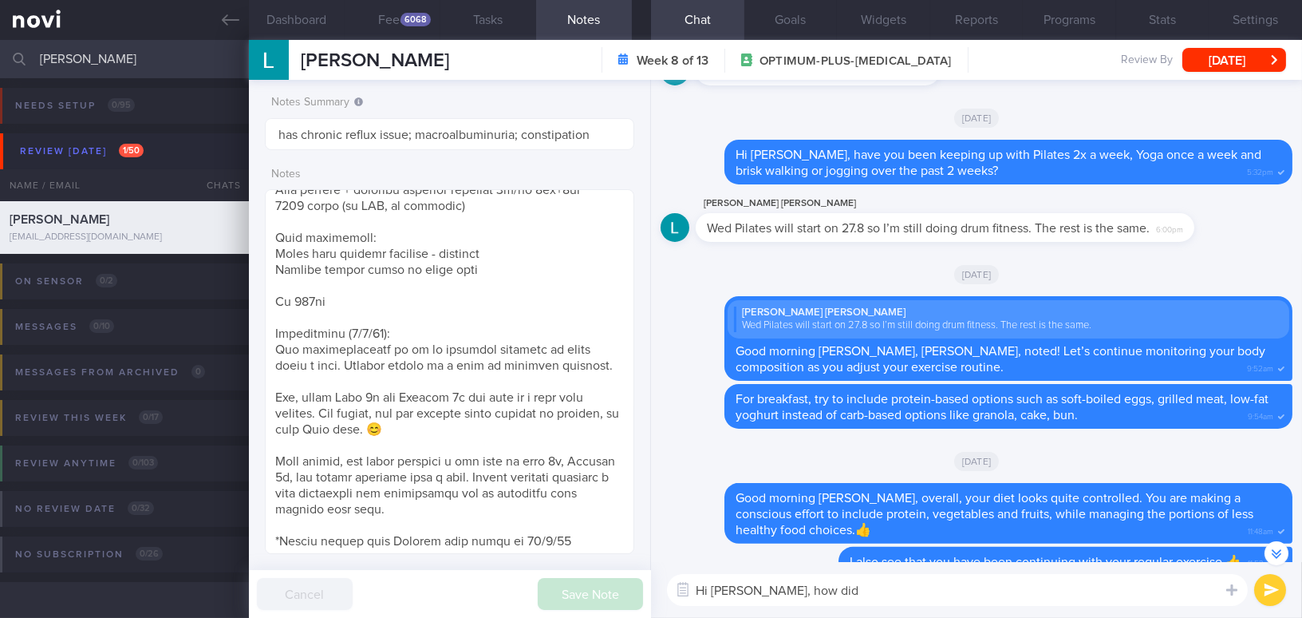
scroll to position [-434, 0]
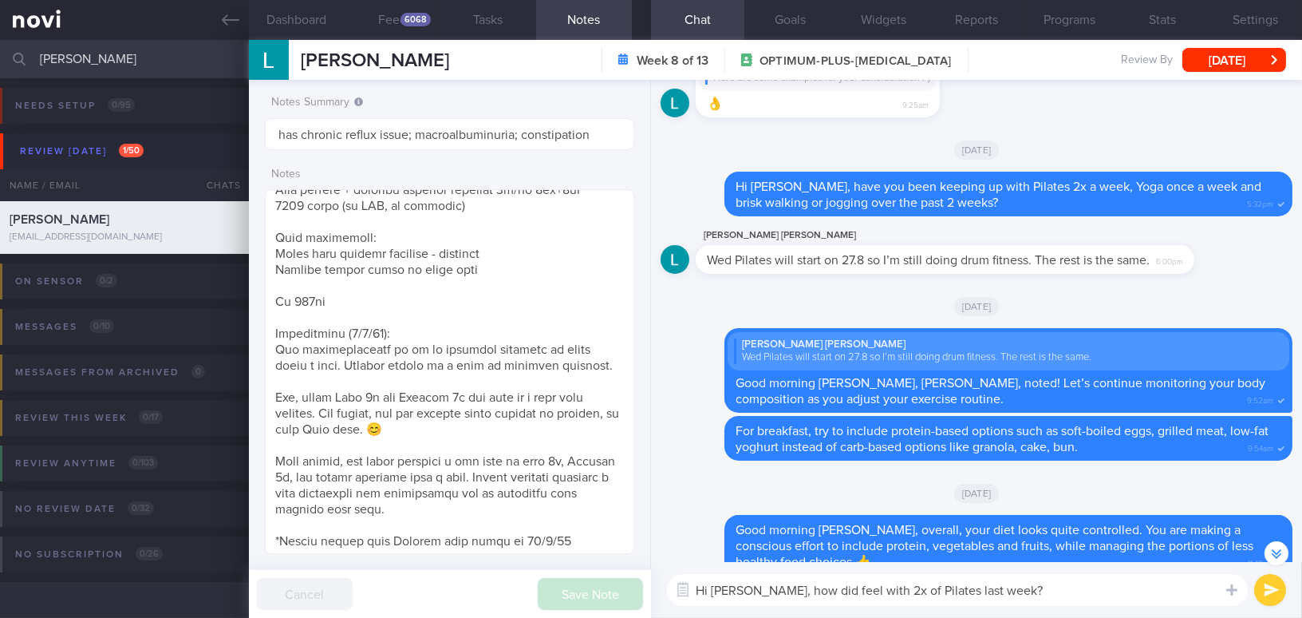
drag, startPoint x: 773, startPoint y: 596, endPoint x: 1048, endPoint y: 591, distance: 274.6
click at [1048, 591] on textarea "Hi Mdm Woo, how did feel with 2x of Pilates last week?" at bounding box center [957, 590] width 581 height 32
click at [839, 610] on div "Hi Mdm Woo, how did feel with 2x of Pilates last week? Hi Mdm Woo, how did feel…" at bounding box center [976, 590] width 651 height 56
drag, startPoint x: 776, startPoint y: 588, endPoint x: 1038, endPoint y: 583, distance: 262.6
click at [1038, 583] on textarea "Hi Mdm Woo, how did feel with 2x of Pilates last week?" at bounding box center [957, 590] width 581 height 32
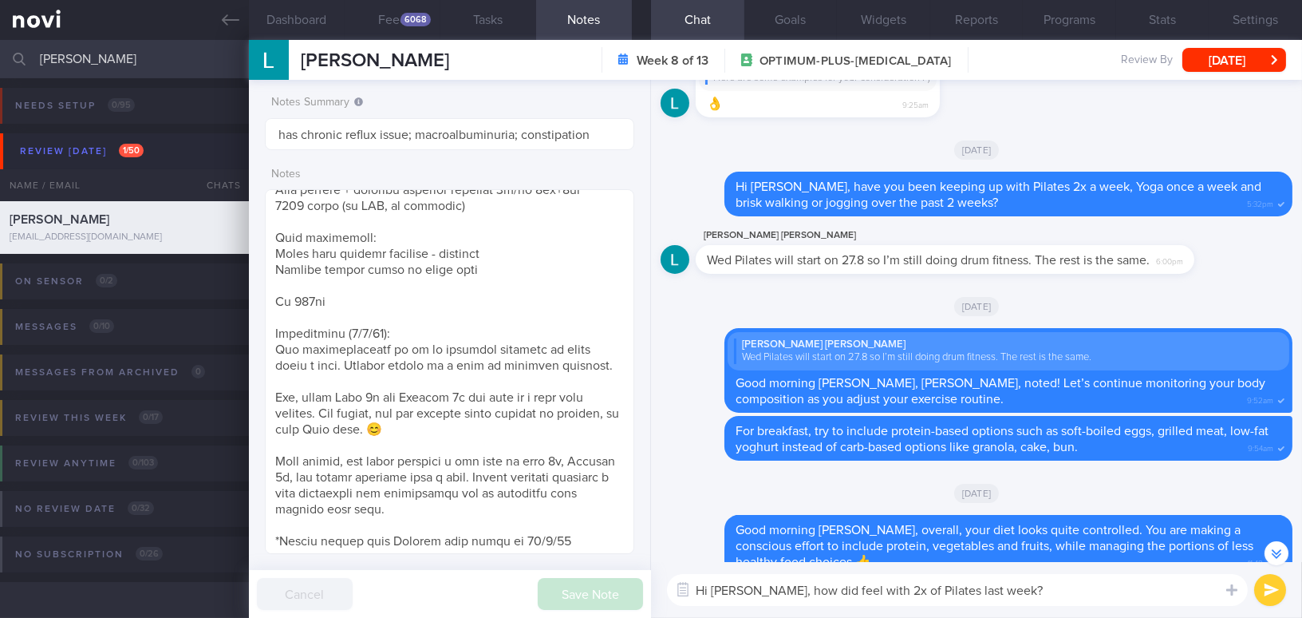
paste textarea "How did you feel after doing two Pilates session"
click at [782, 593] on textarea "Hi Mdm Woo, How did you feel after doing two Pilates sessions last week?" at bounding box center [957, 590] width 581 height 32
drag, startPoint x: 938, startPoint y: 591, endPoint x: 954, endPoint y: 593, distance: 15.2
click at [954, 593] on textarea "Hi Mdm Woo, how did you feel after doing two Pilates sessions last week?" at bounding box center [957, 590] width 581 height 32
click at [1115, 590] on textarea "Hi Mdm Woo, how did you feel after doing 2 Pilates sessions last week?" at bounding box center [957, 590] width 581 height 32
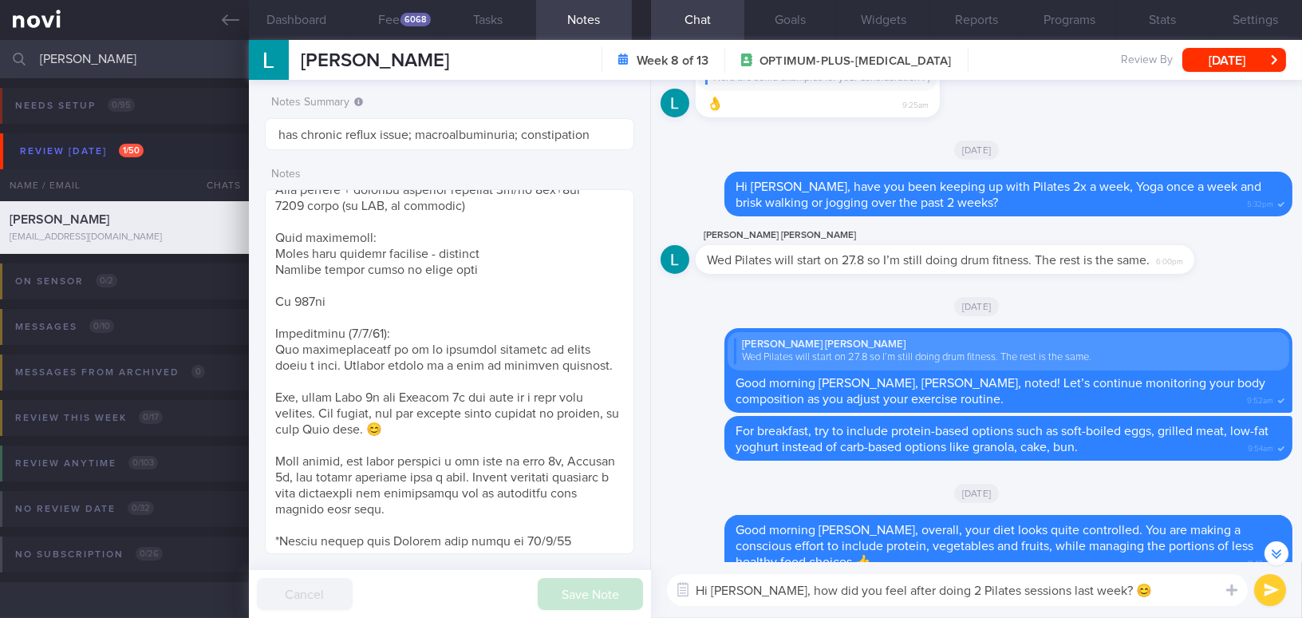
type textarea "Hi [PERSON_NAME], how did you feel after doing 2 Pilates sessions last week? 😊"
click at [1265, 590] on button "submit" at bounding box center [1271, 590] width 32 height 32
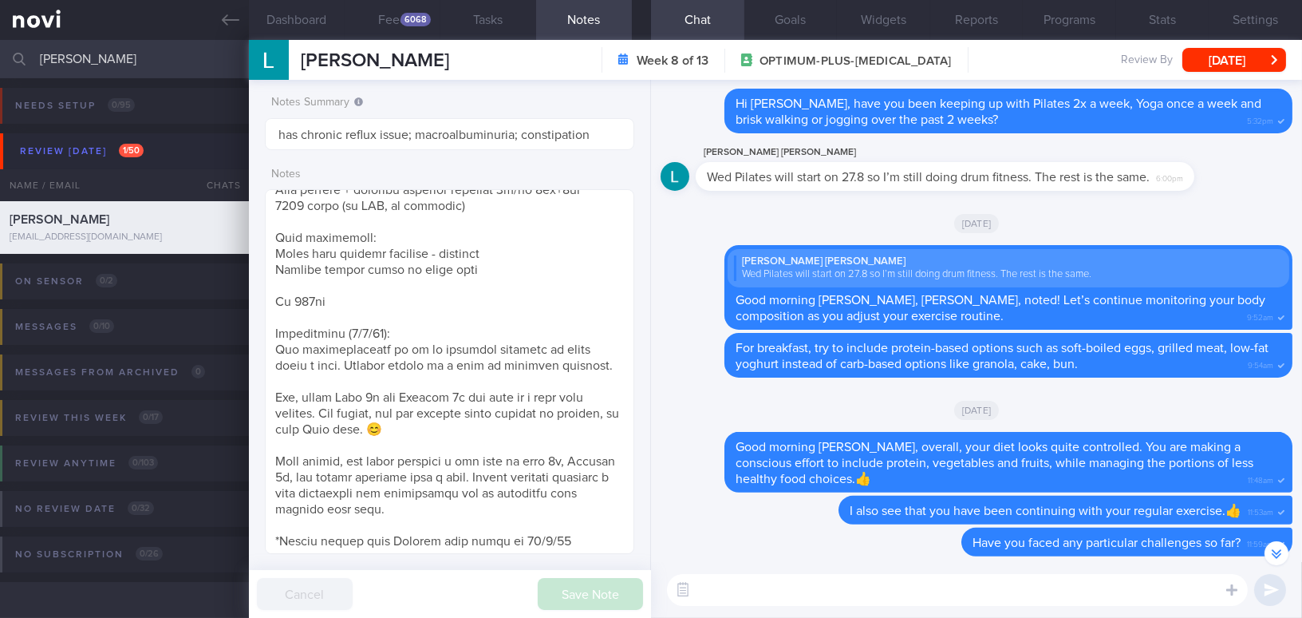
scroll to position [-81, 0]
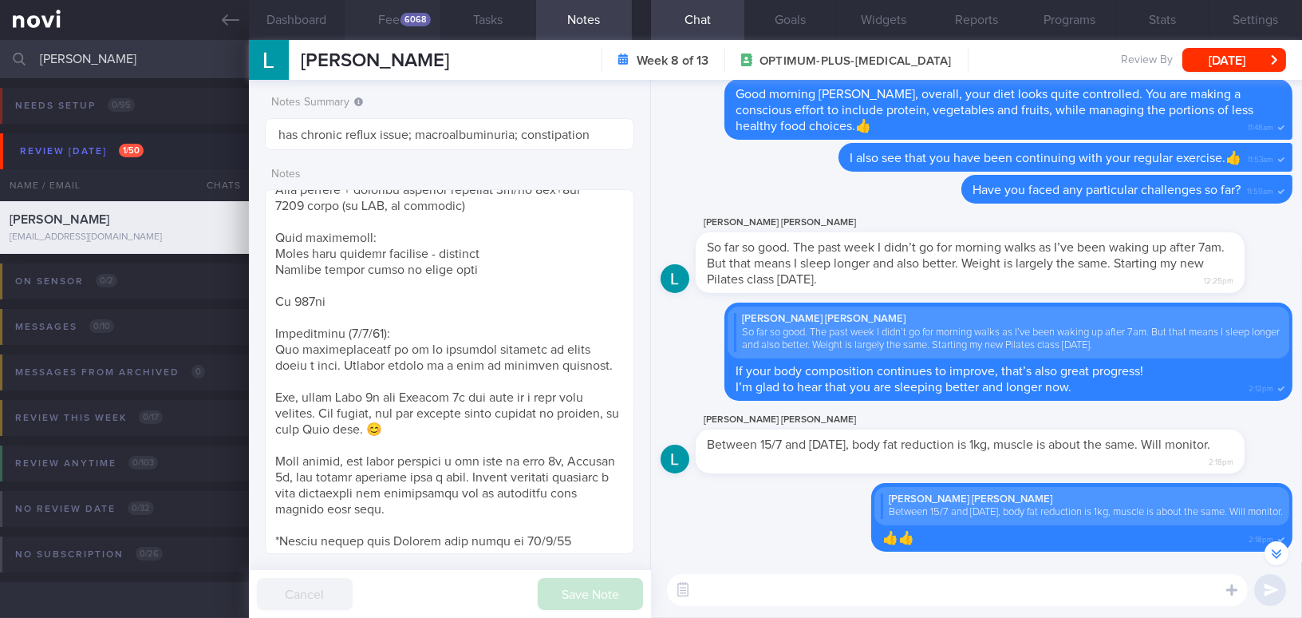
click at [410, 27] on button "Feed 6068" at bounding box center [393, 20] width 96 height 40
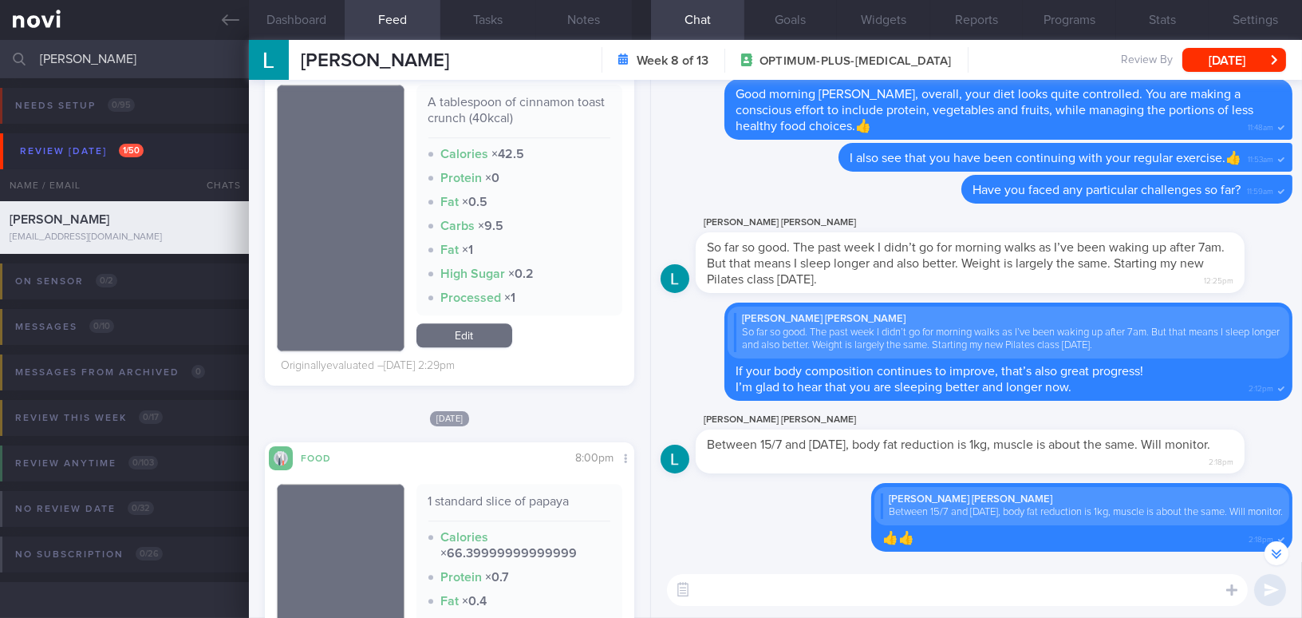
scroll to position [19663, 0]
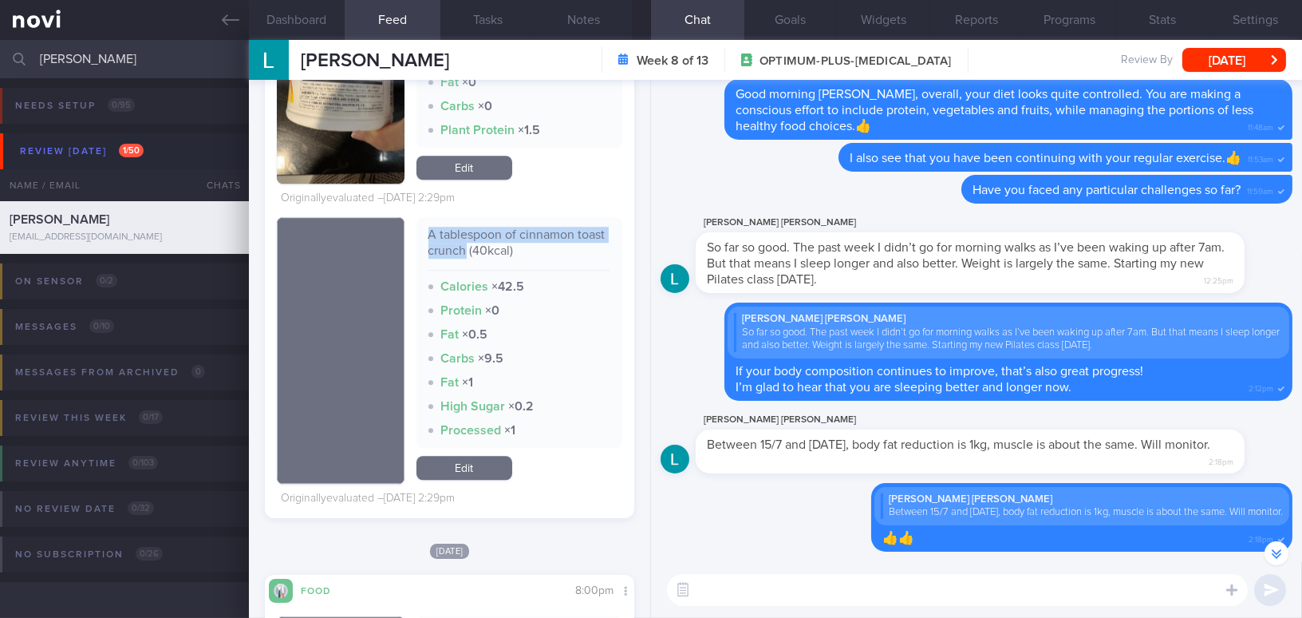
drag, startPoint x: 424, startPoint y: 234, endPoint x: 494, endPoint y: 256, distance: 73.7
click at [494, 256] on div "A tablespoon of cinnamon toast crunch (40kcal)" at bounding box center [520, 249] width 183 height 44
copy div "A tablespoon of cinnamon toast crunch"
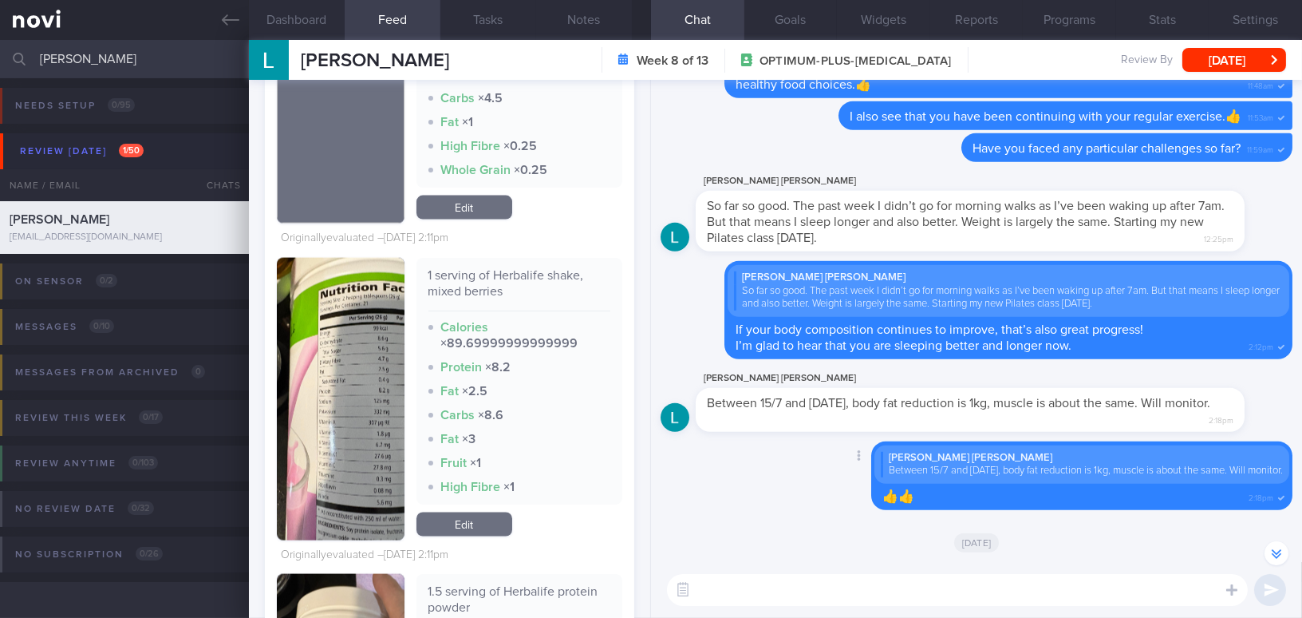
scroll to position [0, 0]
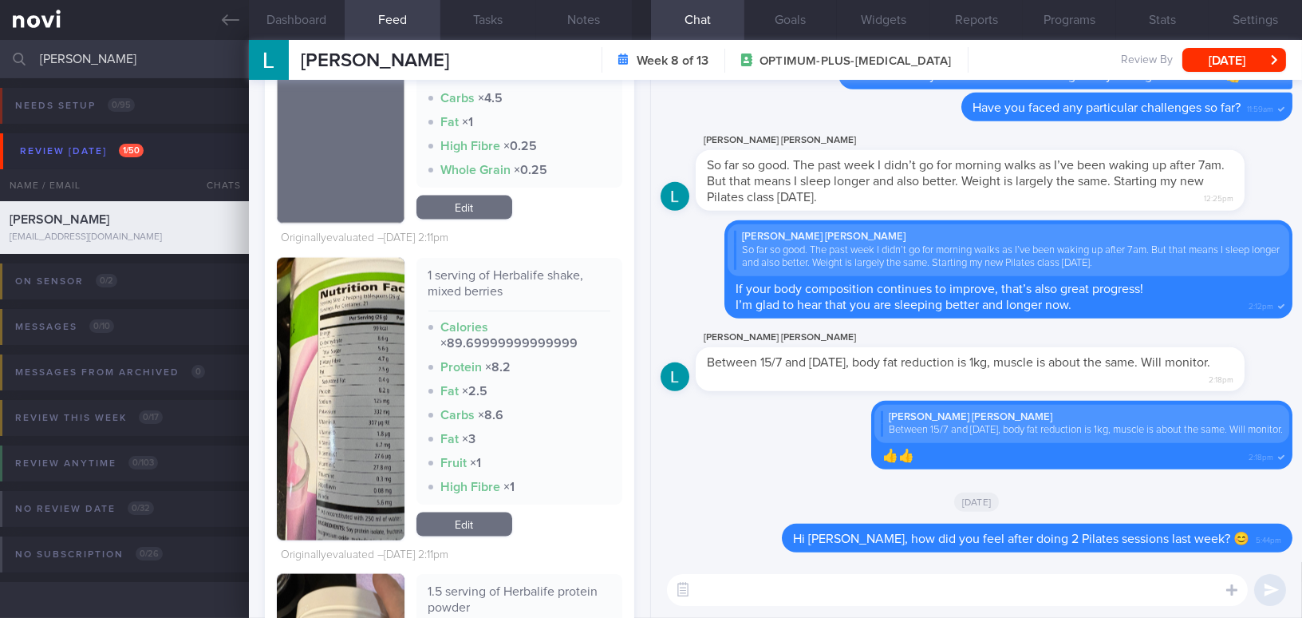
click at [899, 597] on textarea at bounding box center [957, 590] width 581 height 32
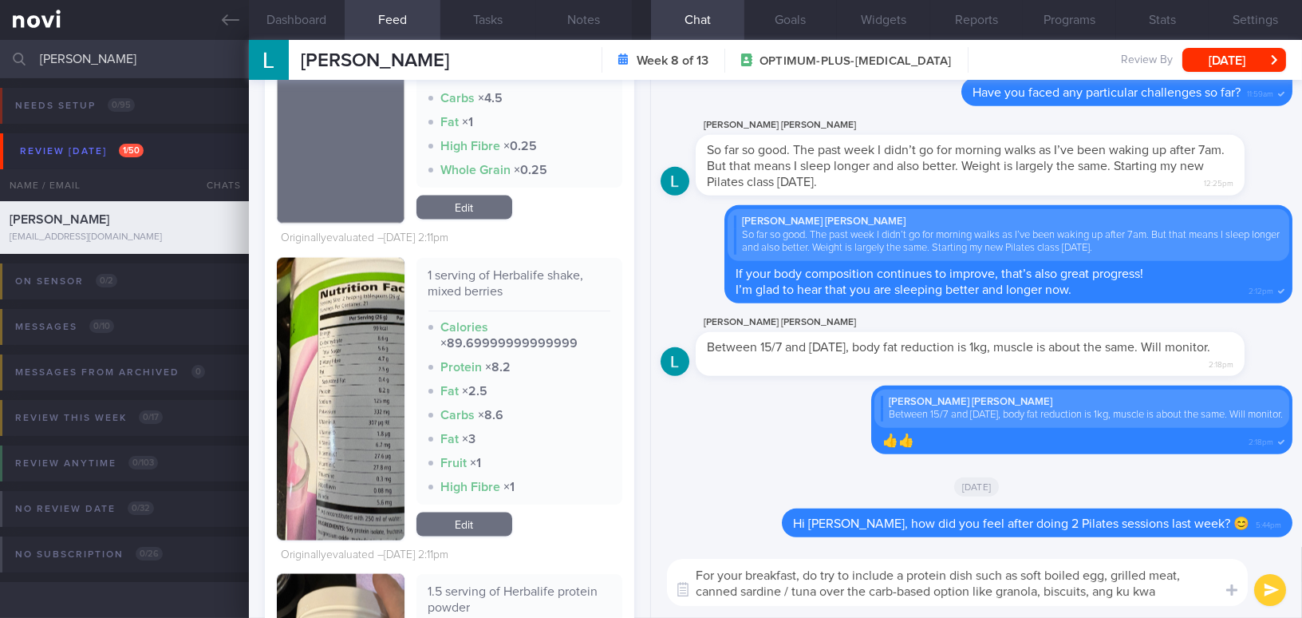
type textarea "For your breakfast, do try to include a protein dish such as soft boiled egg, g…"
drag, startPoint x: 1182, startPoint y: 600, endPoint x: 689, endPoint y: 558, distance: 495.0
click at [689, 559] on textarea "For your breakfast, do try to include a protein dish such as soft boiled egg, g…" at bounding box center [957, 582] width 581 height 47
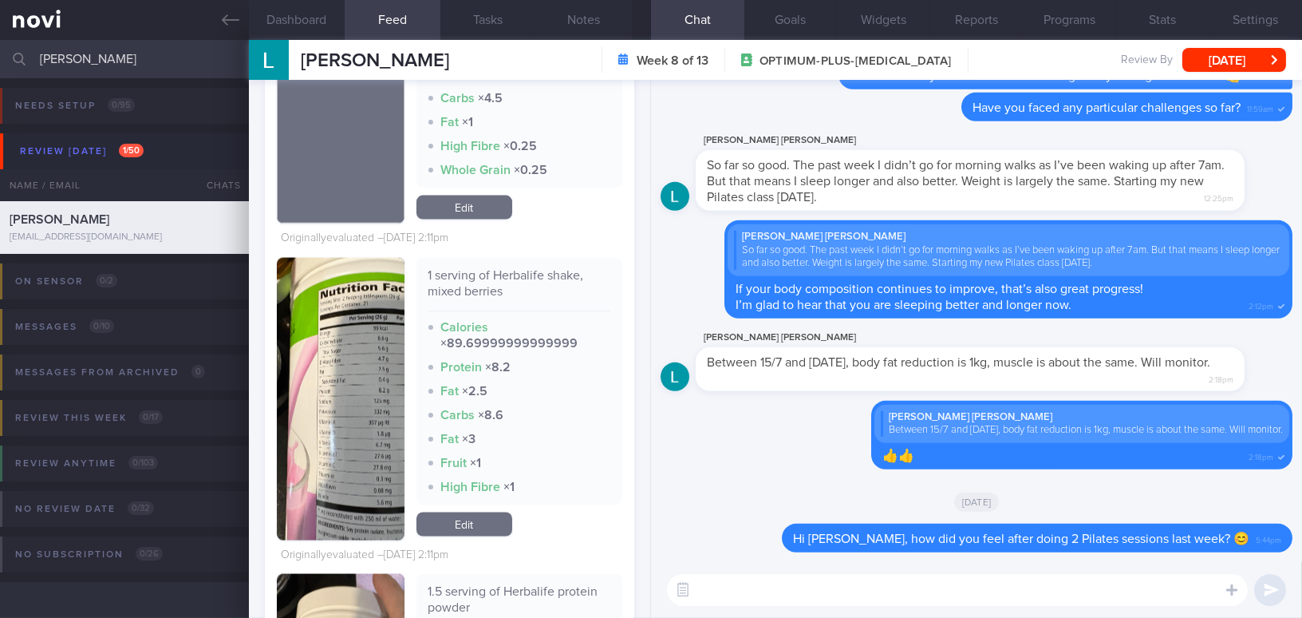
click at [793, 591] on textarea at bounding box center [957, 590] width 581 height 32
paste textarea "For your breakfast, try to include a protein dish such as a soft-boiled egg, gr…"
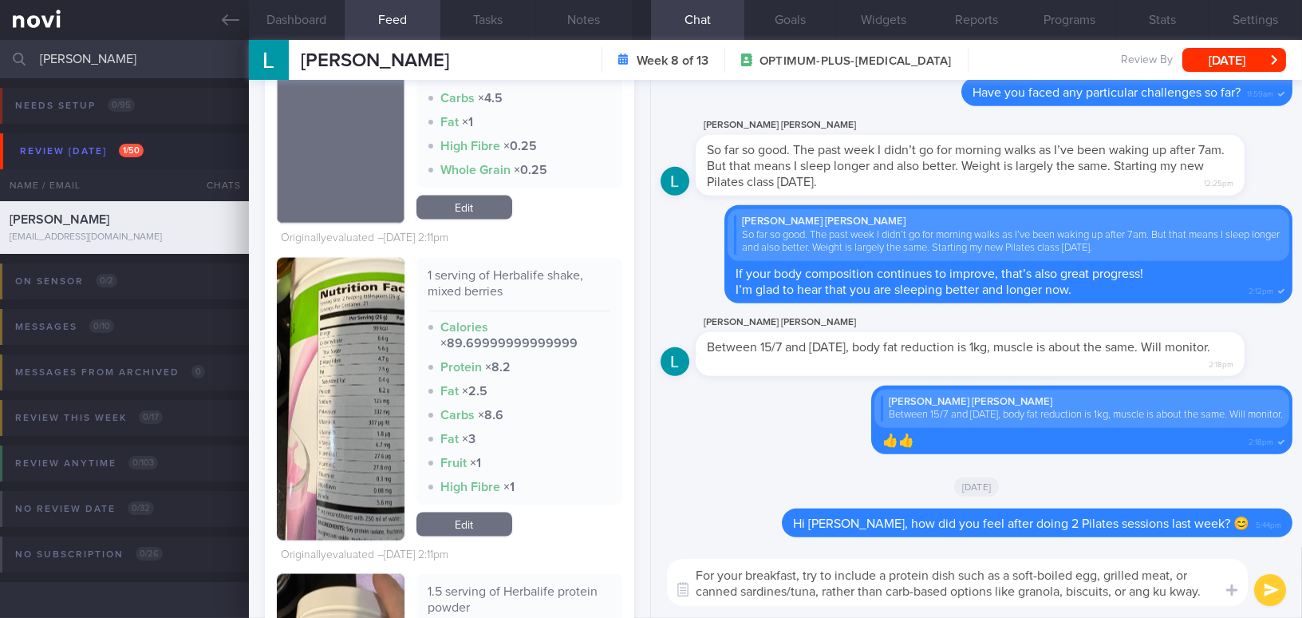
click at [1190, 575] on textarea "For your breakfast, try to include a protein dish such as a soft-boiled egg, gr…" at bounding box center [957, 582] width 581 height 47
click at [1129, 590] on textarea "For your breakfast, try to include a protein dish such as a soft-boiled egg, gr…" at bounding box center [957, 582] width 581 height 47
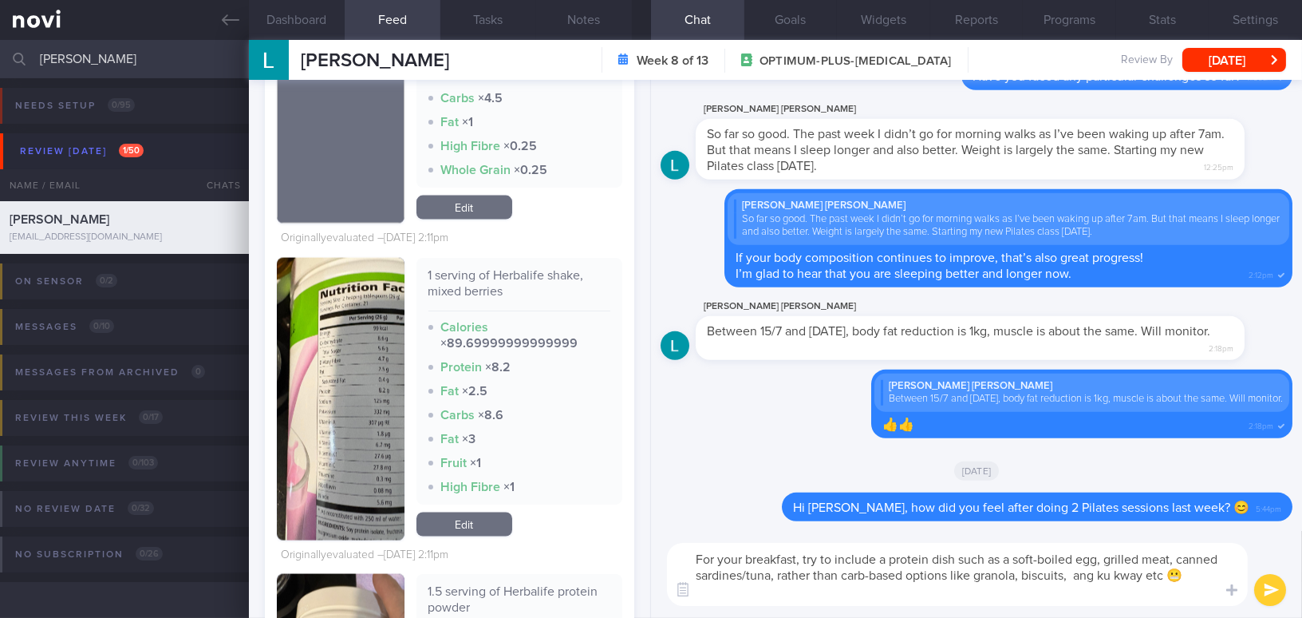
type textarea "For your breakfast, try to include a protein dish such as a soft-boiled egg, gr…"
click at [1269, 595] on button "submit" at bounding box center [1271, 590] width 32 height 32
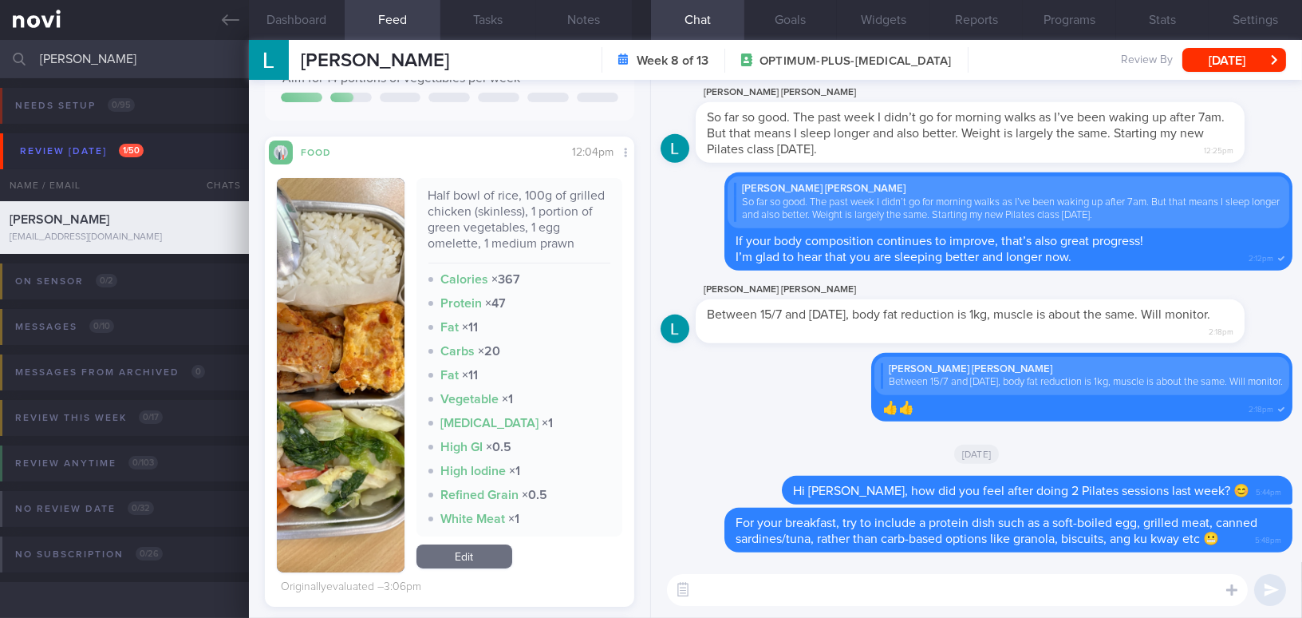
scroll to position [435, 0]
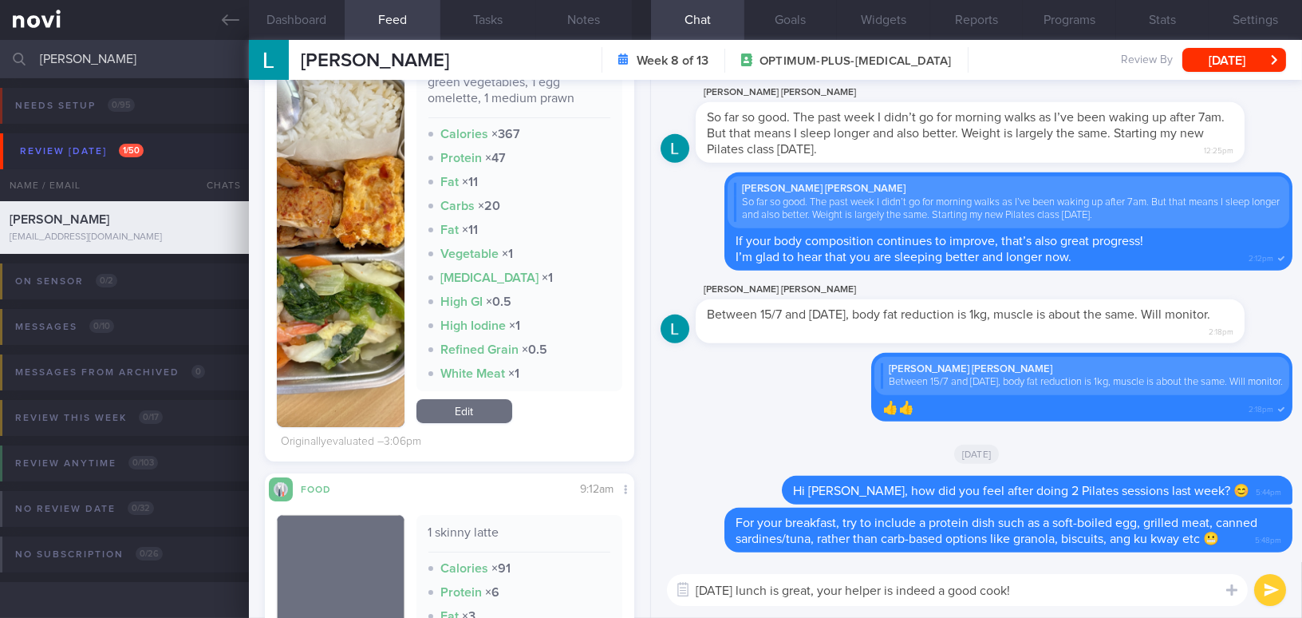
drag, startPoint x: 1050, startPoint y: 591, endPoint x: 650, endPoint y: 566, distance: 401.4
click at [650, 566] on div "Dashboard Feed 6068 Tasks Notes Chat Goals Widgets Reports Programs Stats Setti…" at bounding box center [775, 329] width 1053 height 578
type textarea "Today's lunch is great, your helper is indeed a good cook!"
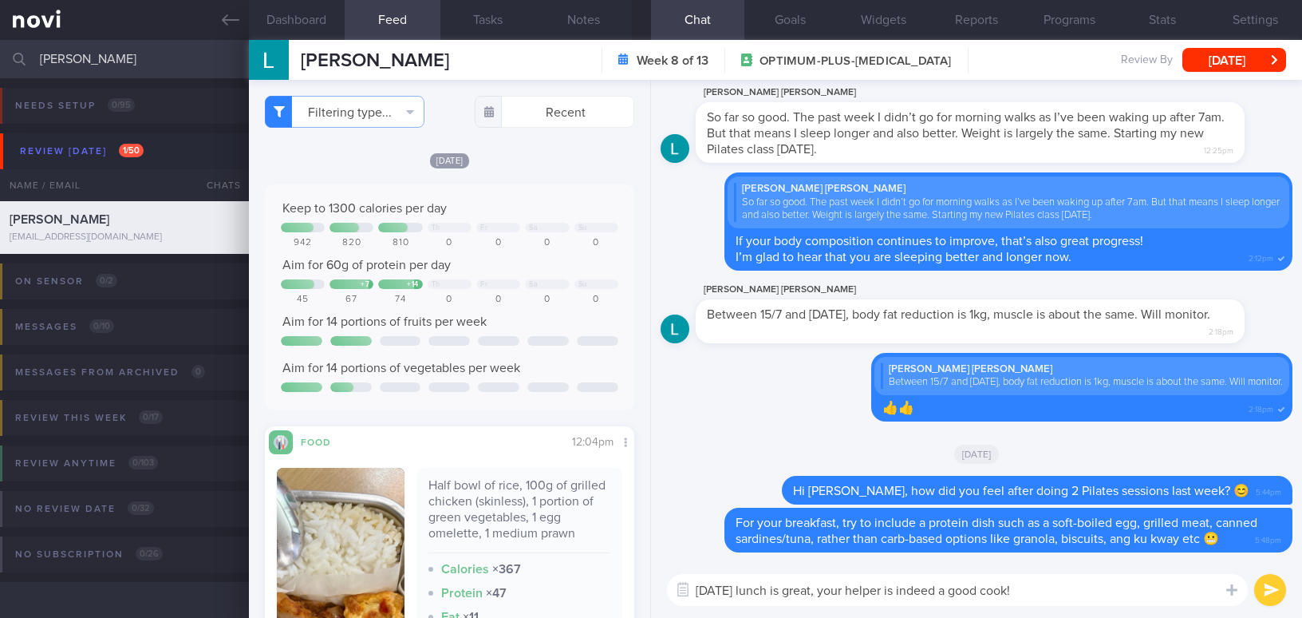
select select "7"
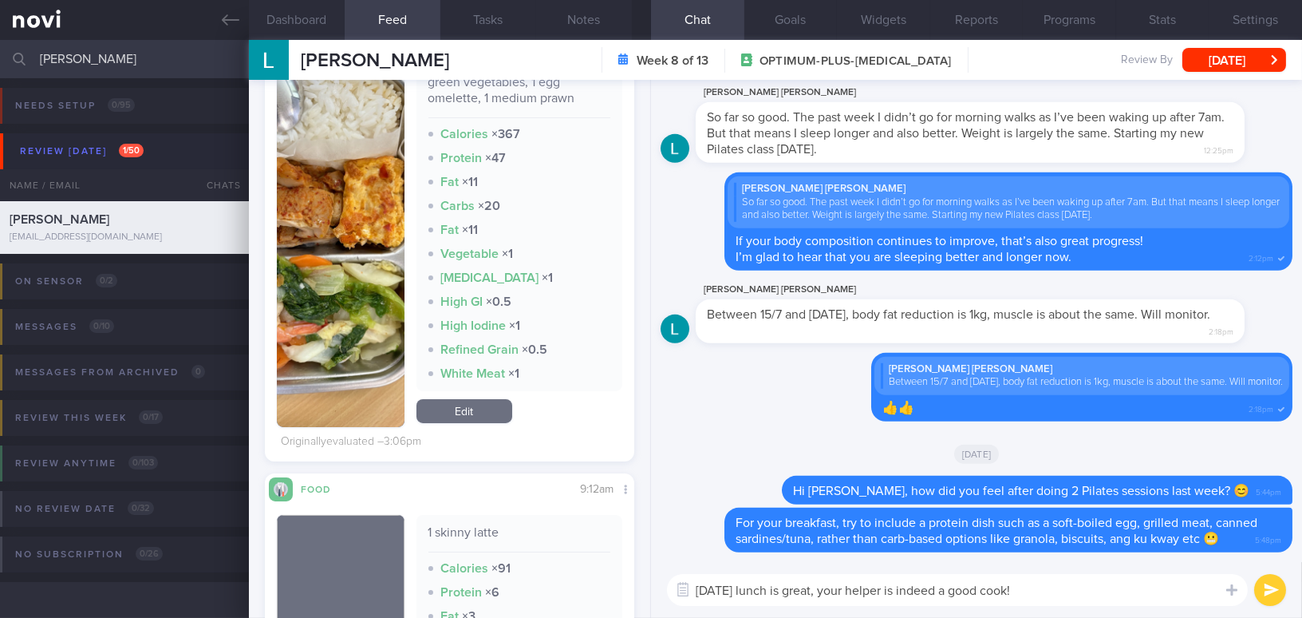
click at [1033, 603] on textarea "[DATE] lunch is great, your helper is indeed a good cook!" at bounding box center [957, 590] width 581 height 32
drag, startPoint x: 1040, startPoint y: 595, endPoint x: 626, endPoint y: 583, distance: 413.5
click at [626, 583] on div "Dashboard Feed 6068 Tasks Notes Chat Goals Widgets Reports Programs Stats Setti…" at bounding box center [775, 329] width 1053 height 578
paste textarea "’s lunch looks great—"
click at [848, 597] on textarea "[DATE] lunch looks great—your helper is indeed a good cook!" at bounding box center [957, 590] width 581 height 32
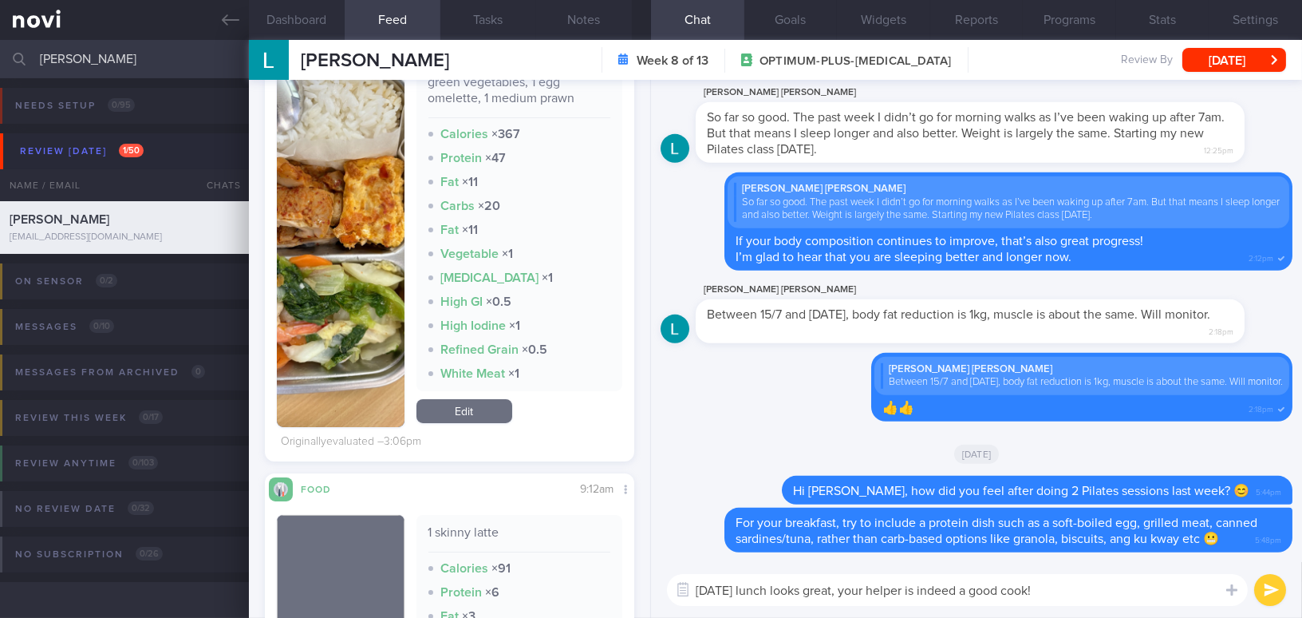
click at [1130, 597] on textarea "[DATE] lunch looks great, your helper is indeed a good cook!" at bounding box center [957, 590] width 581 height 32
type textarea "[DATE] lunch looks great, your helper is indeed a good cook!👍"
click at [1278, 583] on button "submit" at bounding box center [1271, 590] width 32 height 32
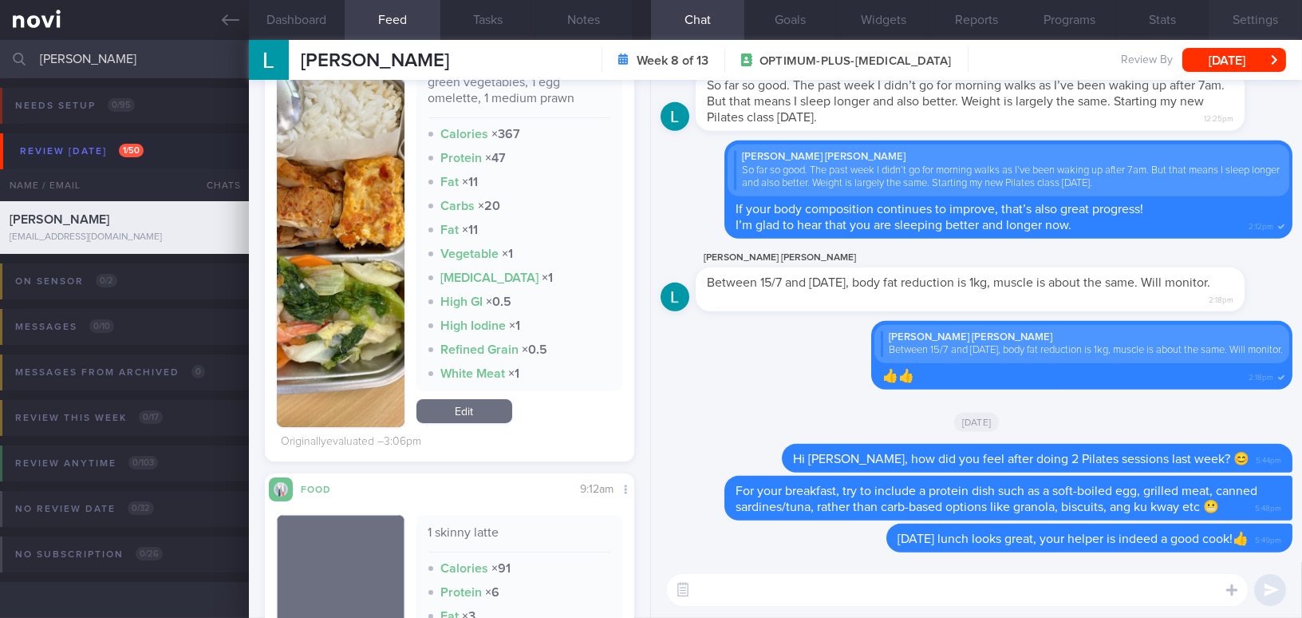
click at [1275, 14] on button "Settings" at bounding box center [1255, 20] width 93 height 40
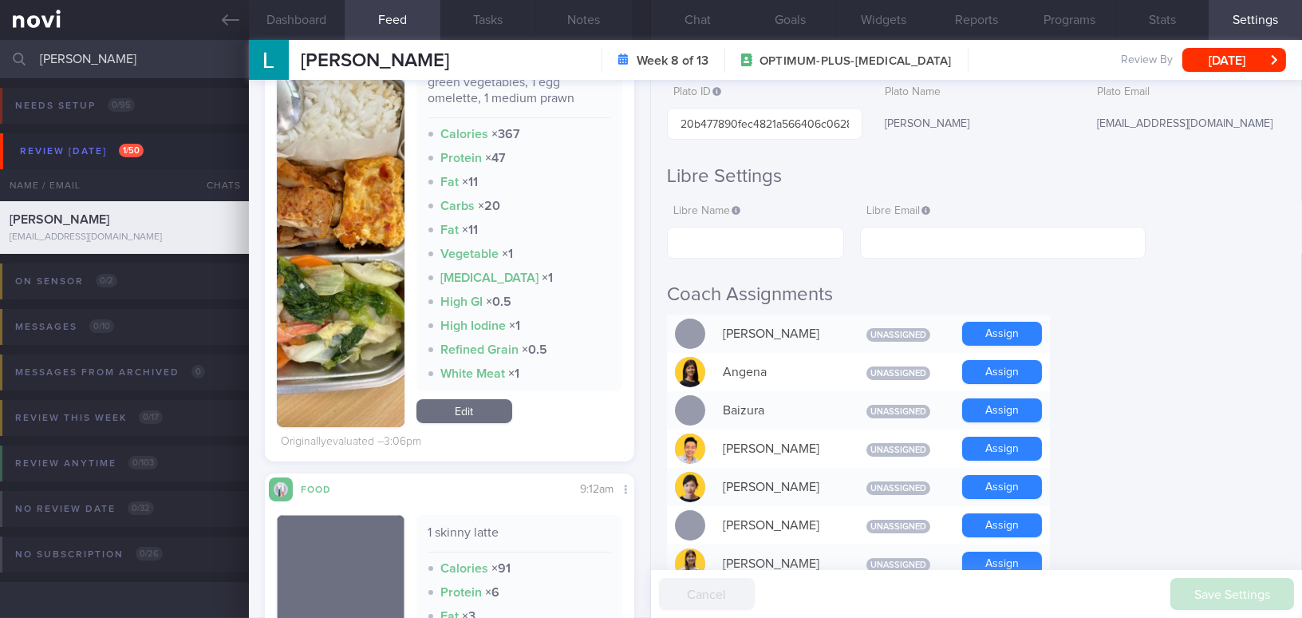
scroll to position [217, 0]
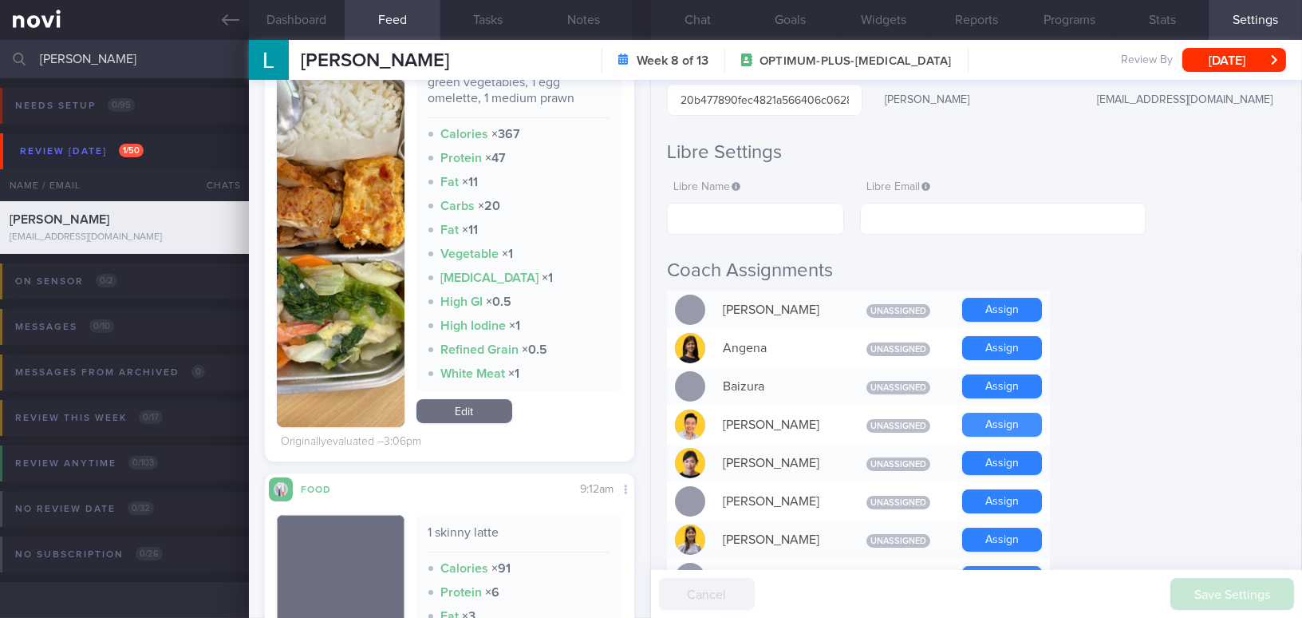
click at [1005, 433] on button "Assign" at bounding box center [1002, 425] width 80 height 24
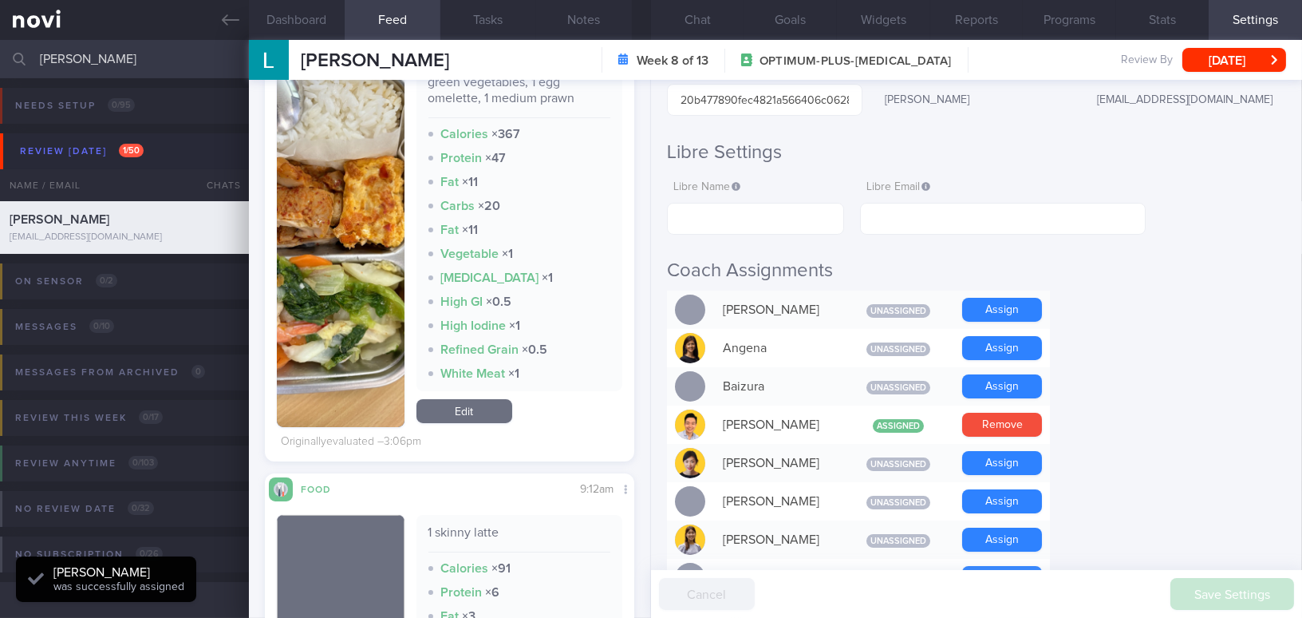
select select "8"
click at [712, 13] on button "Chat" at bounding box center [697, 20] width 93 height 40
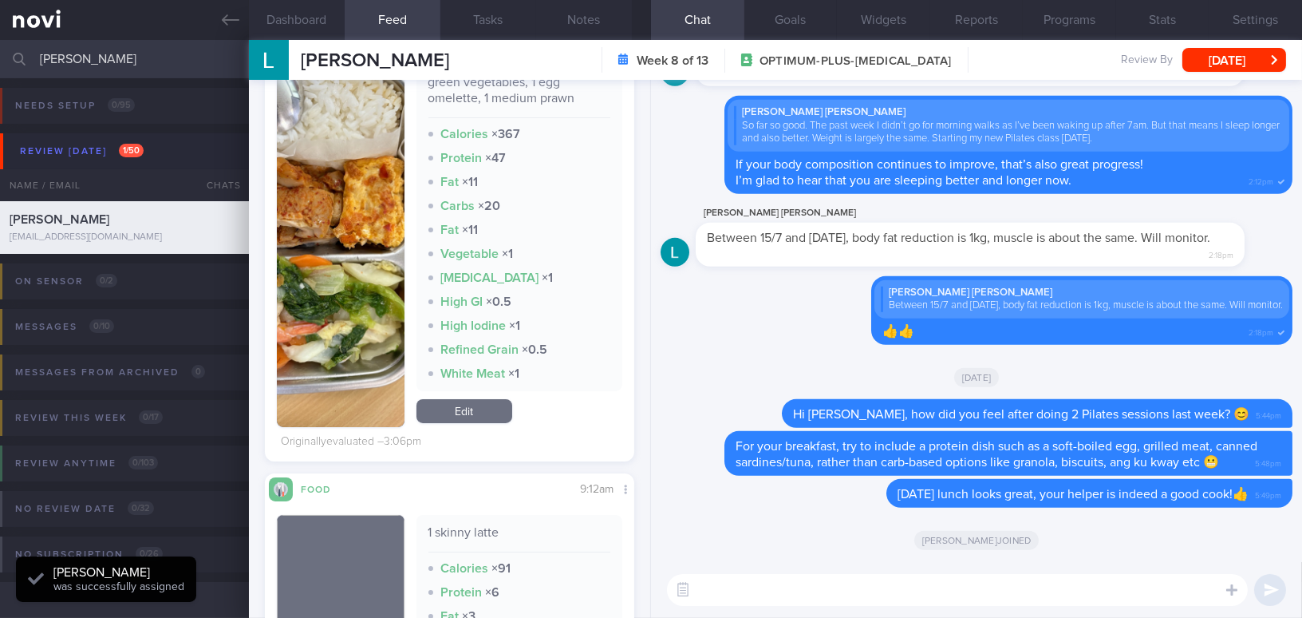
click at [770, 586] on textarea at bounding box center [957, 590] width 581 height 32
paste textarea "I also wanted to let you know that I will be away from [DATE] to [DATE]. I have…"
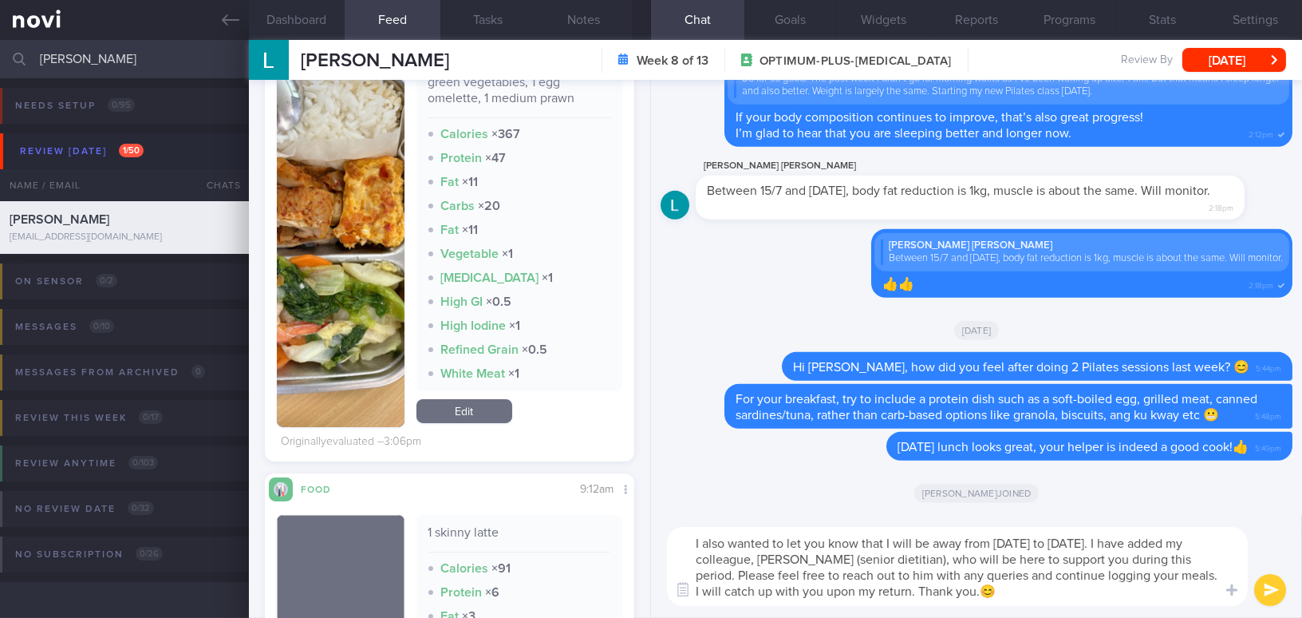
type textarea "I also wanted to let you know that I will be away from [DATE] to [DATE]. I have…"
click at [1282, 599] on button "submit" at bounding box center [1271, 590] width 32 height 32
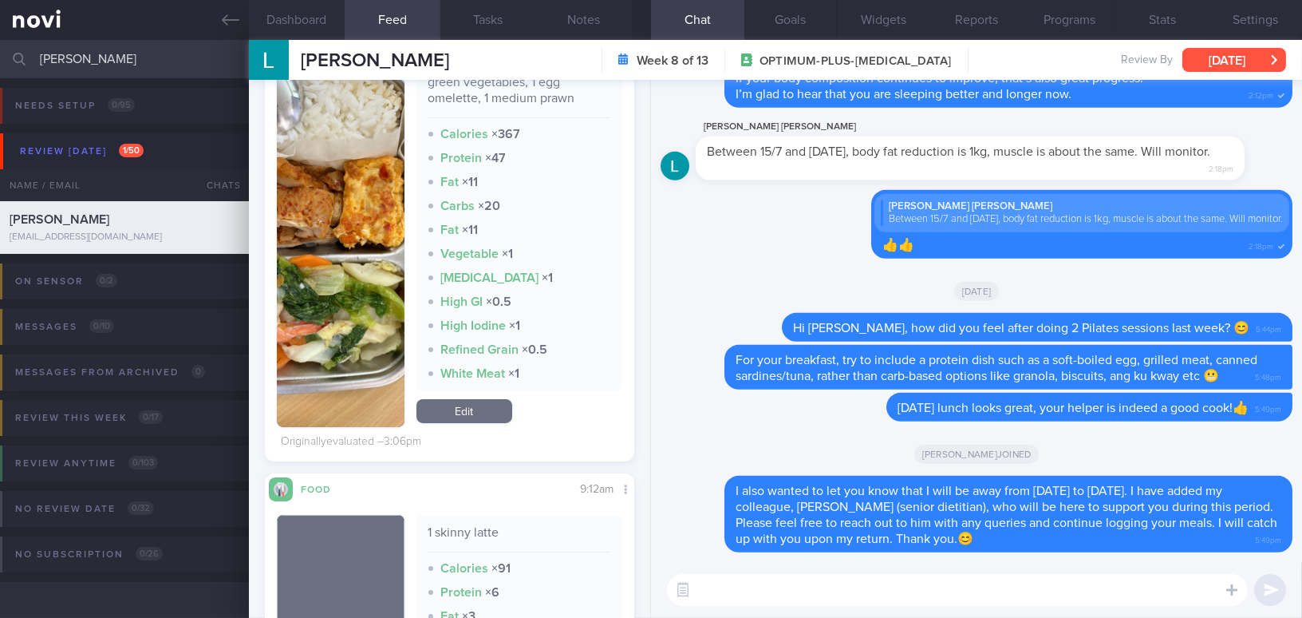
click at [1247, 58] on button "[DATE]" at bounding box center [1235, 60] width 104 height 24
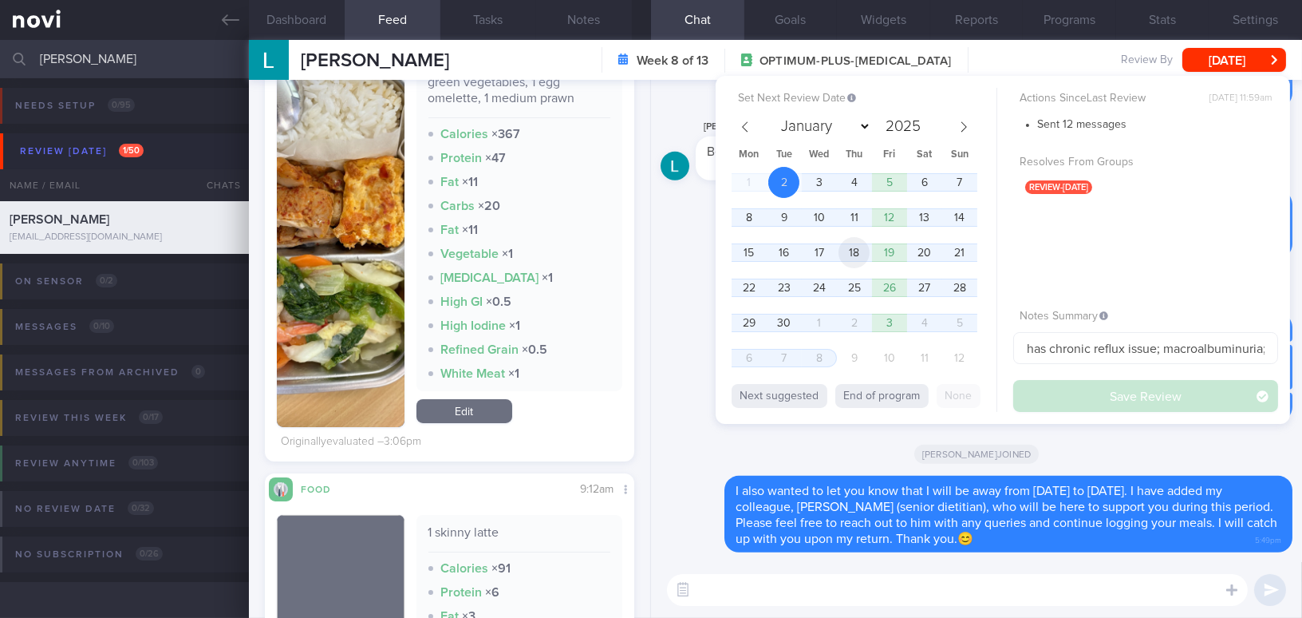
click at [857, 250] on span "18" at bounding box center [854, 252] width 31 height 31
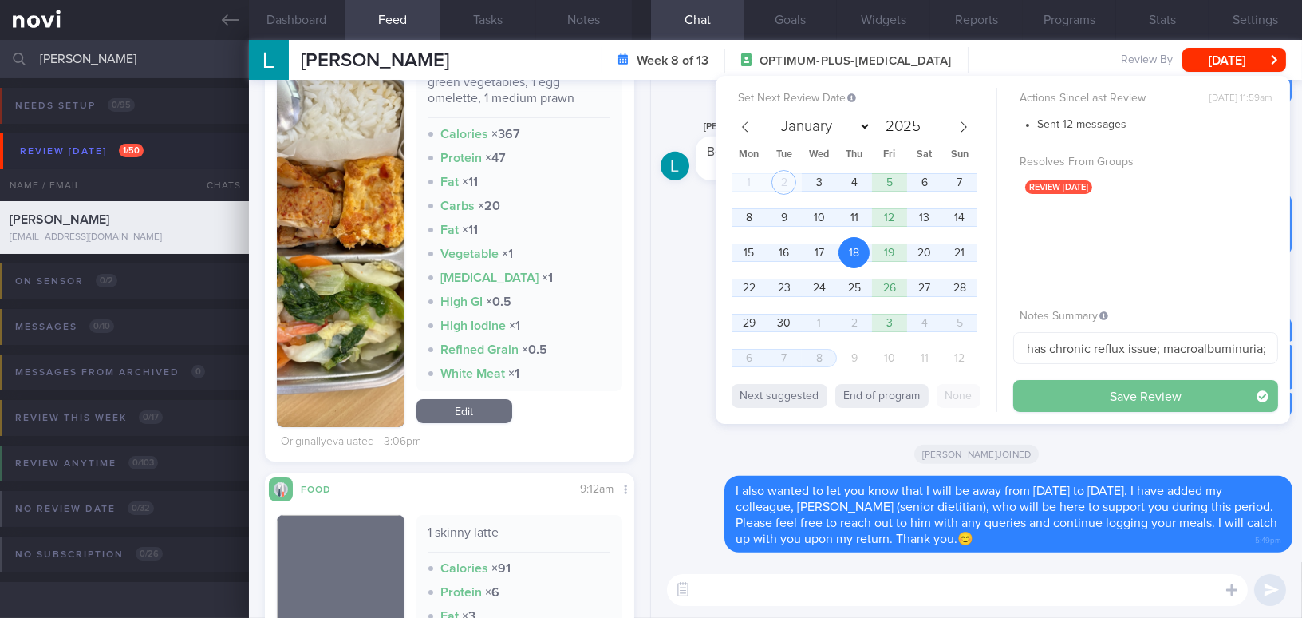
click at [1085, 389] on button "Save Review" at bounding box center [1146, 396] width 265 height 32
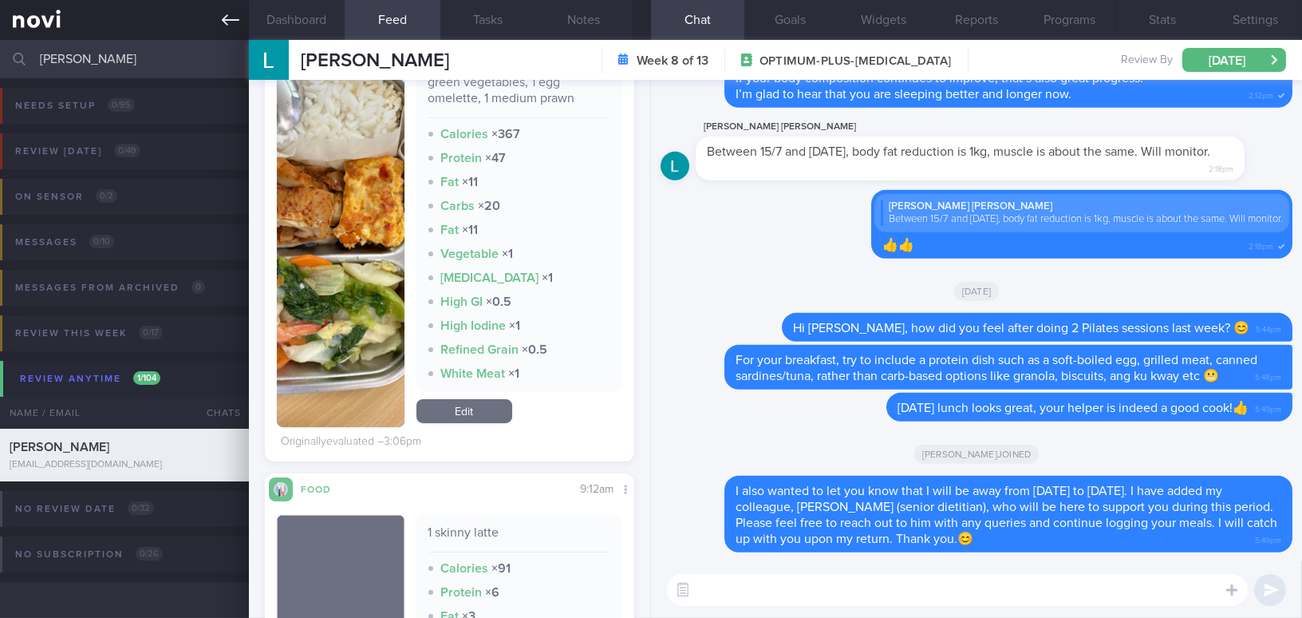
drag, startPoint x: 19, startPoint y: 49, endPoint x: 0, endPoint y: 38, distance: 21.8
click at [0, 42] on input "[PERSON_NAME]" at bounding box center [651, 59] width 1302 height 38
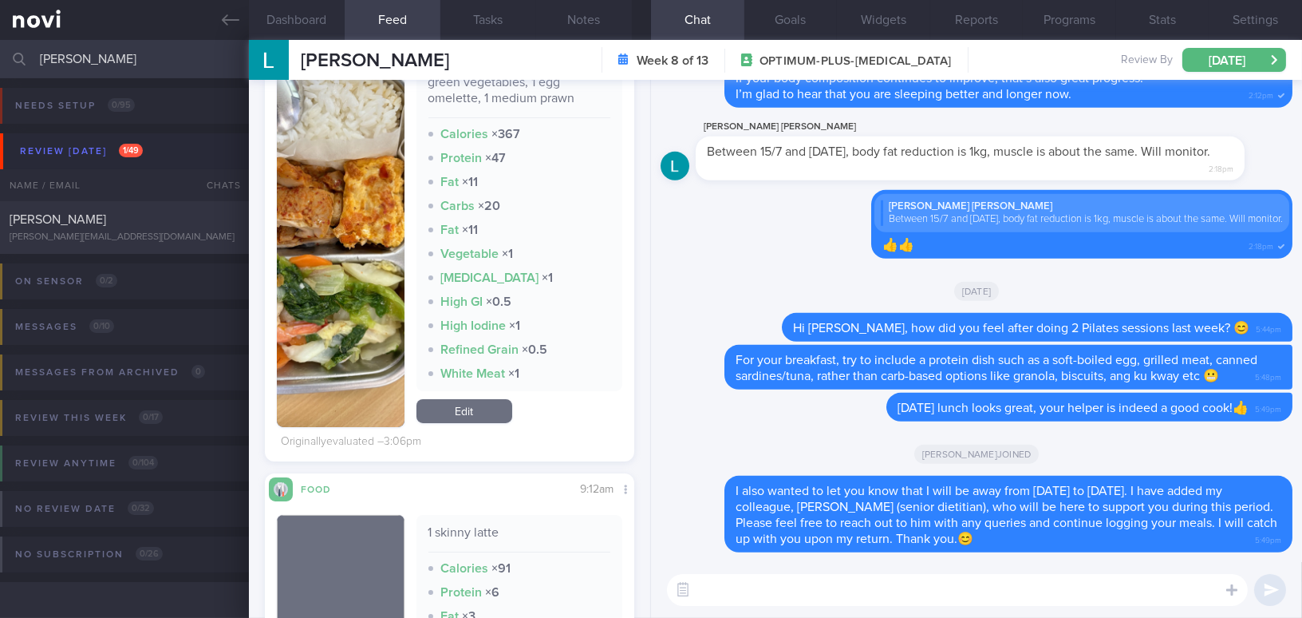
type input "[PERSON_NAME]"
drag, startPoint x: 96, startPoint y: 227, endPoint x: 85, endPoint y: 216, distance: 15.2
click at [96, 227] on div "[PERSON_NAME] [PERSON_NAME][EMAIL_ADDRESS][DOMAIN_NAME]" at bounding box center [124, 227] width 249 height 32
type input "[MEDICAL_DATA] 14mg; drinks at least 3L of warm water a day"
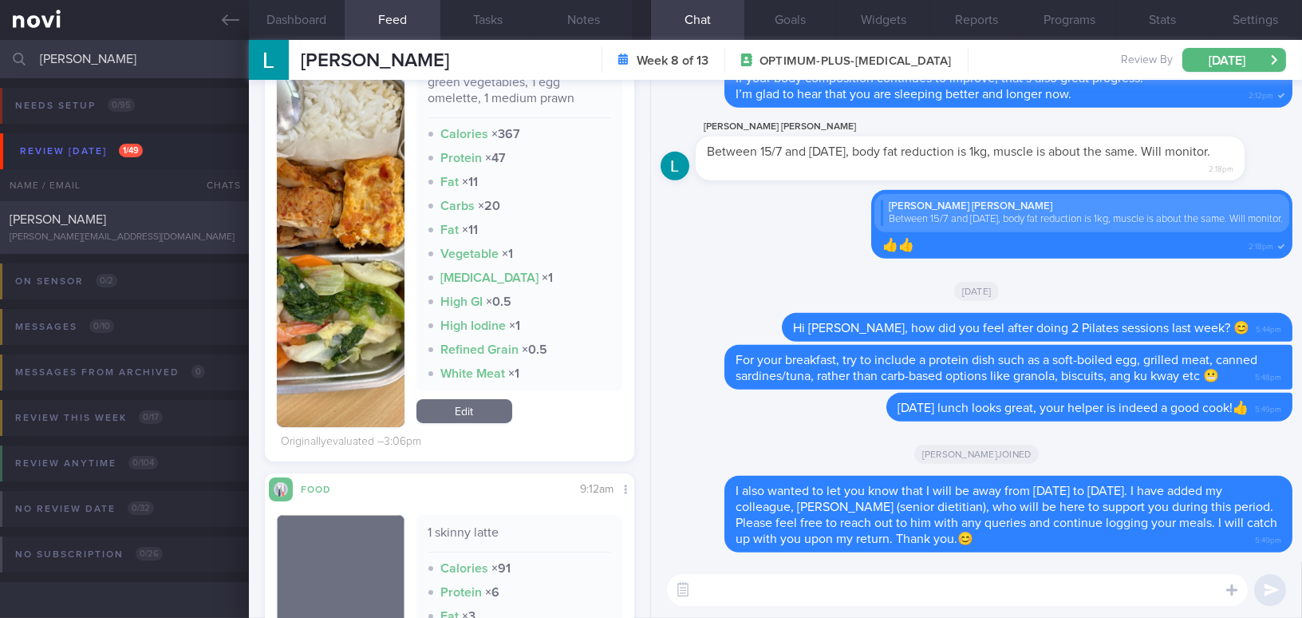
type textarea "[DEMOGRAPHIC_DATA] Gentleman - Single Occupation Procurement Engineer Co-morbid…"
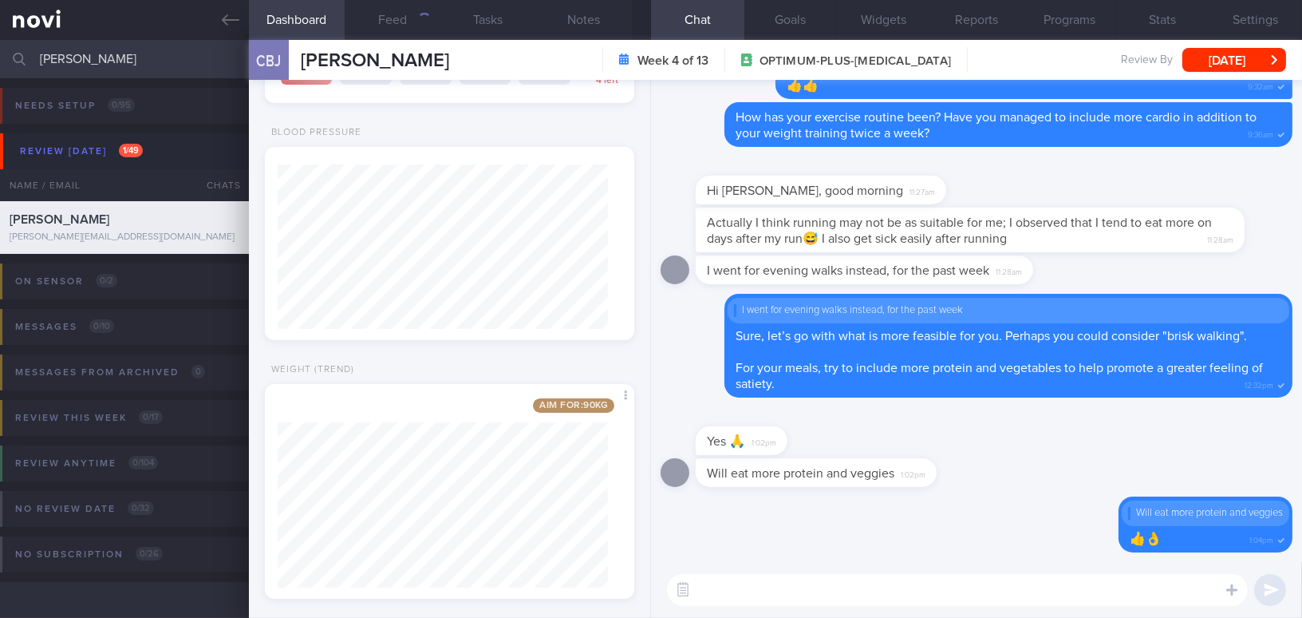
scroll to position [481, 0]
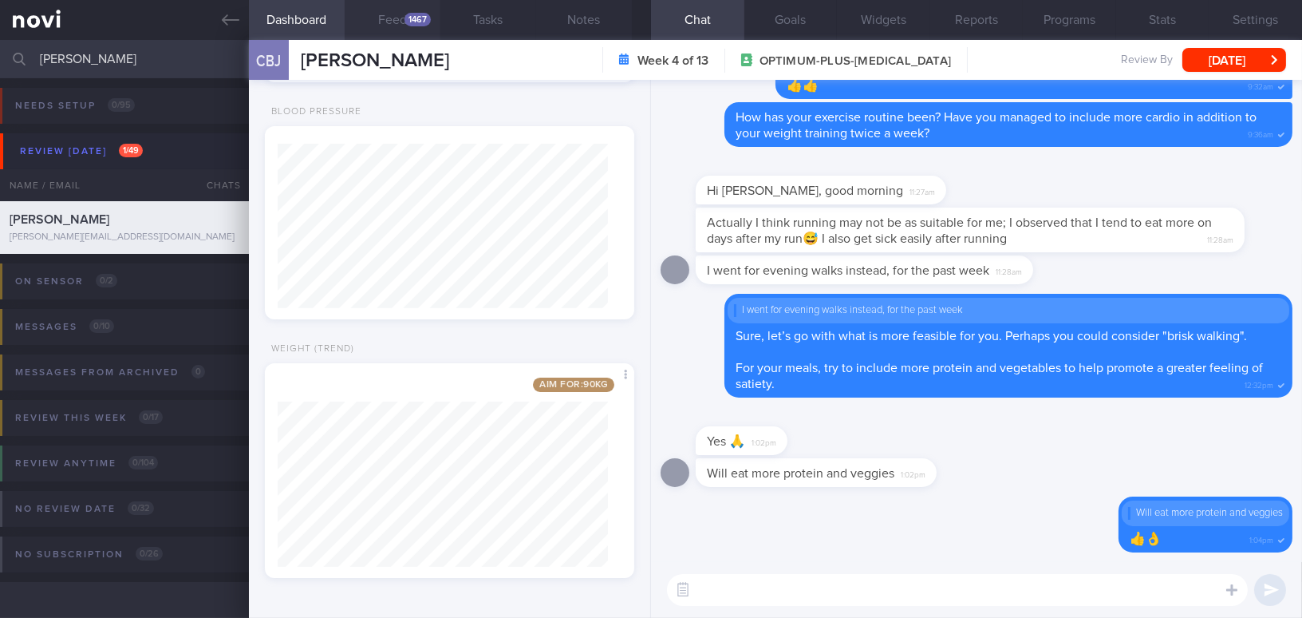
click at [397, 14] on button "Feed 1467" at bounding box center [393, 20] width 96 height 40
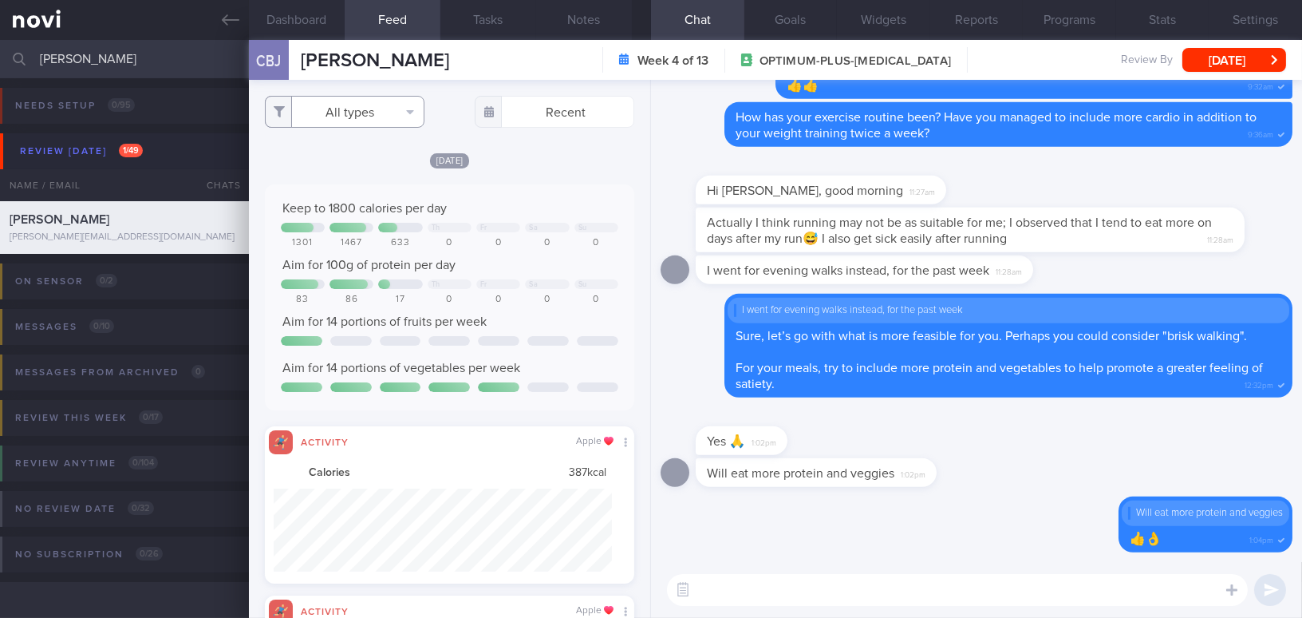
click at [370, 114] on button "All types" at bounding box center [345, 112] width 160 height 32
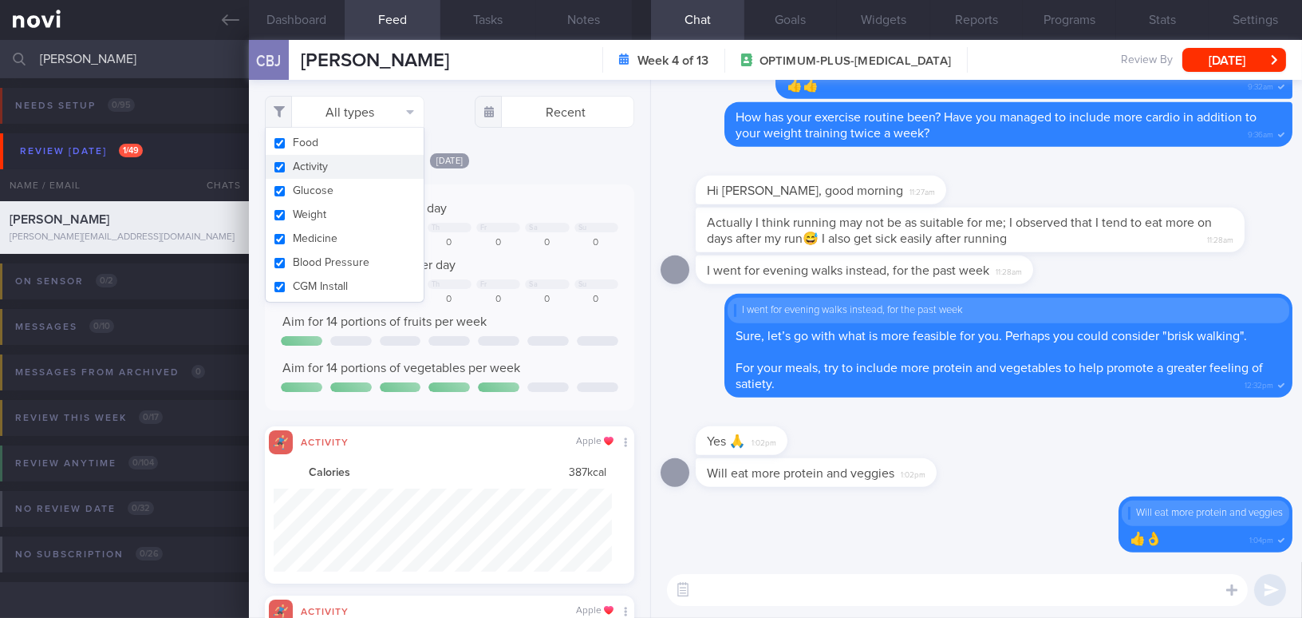
click at [280, 170] on button "Activity" at bounding box center [345, 167] width 158 height 24
checkbox input "false"
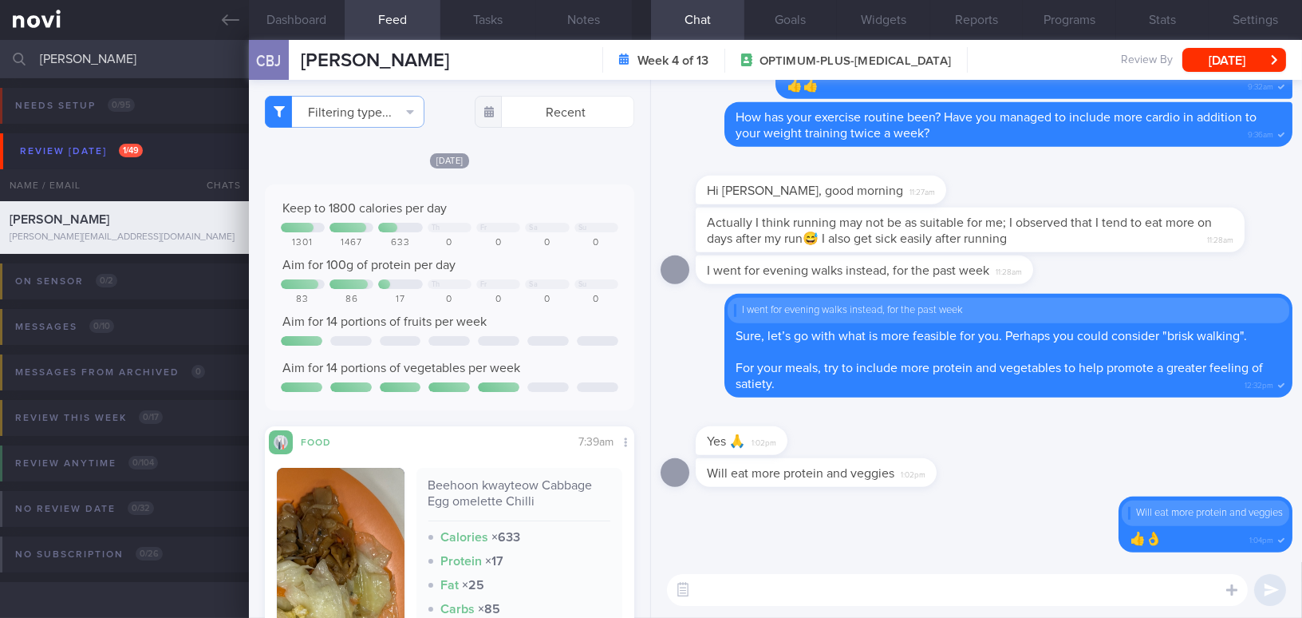
click at [539, 178] on div "[DATE] Keep to 1800 calories per day Th Fr Sa Su 1301 1467 633 0 0 0 0 Aim for …" at bounding box center [449, 484] width 369 height 665
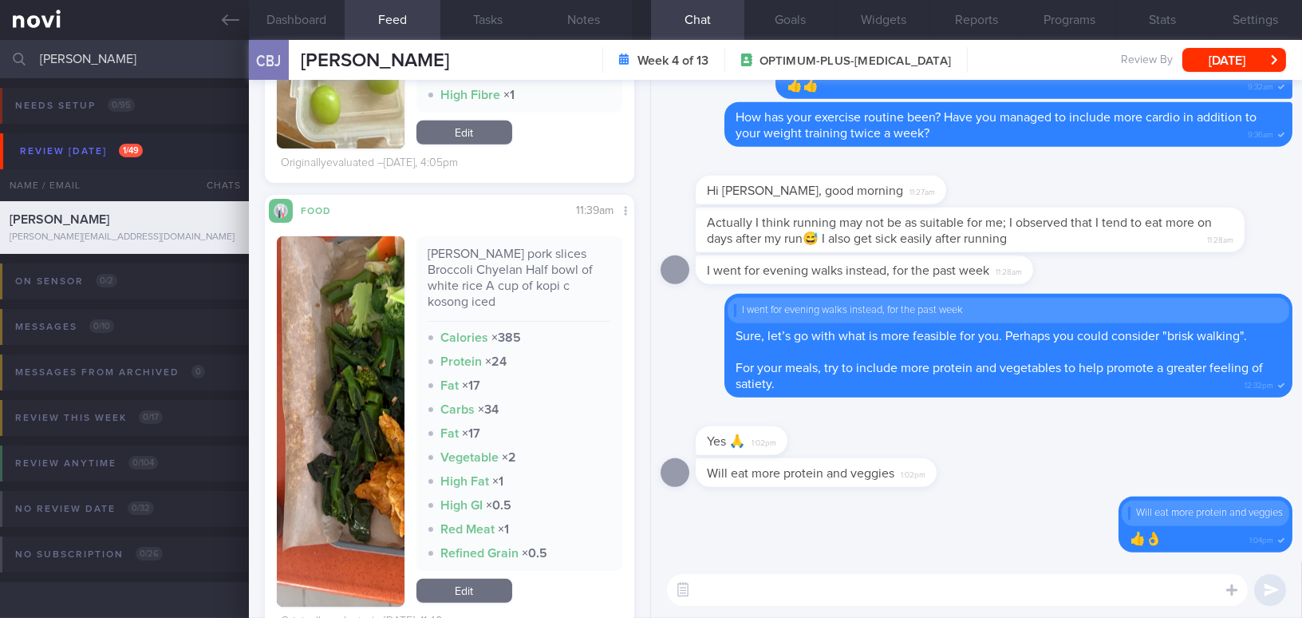
click at [377, 370] on button "button" at bounding box center [341, 421] width 128 height 370
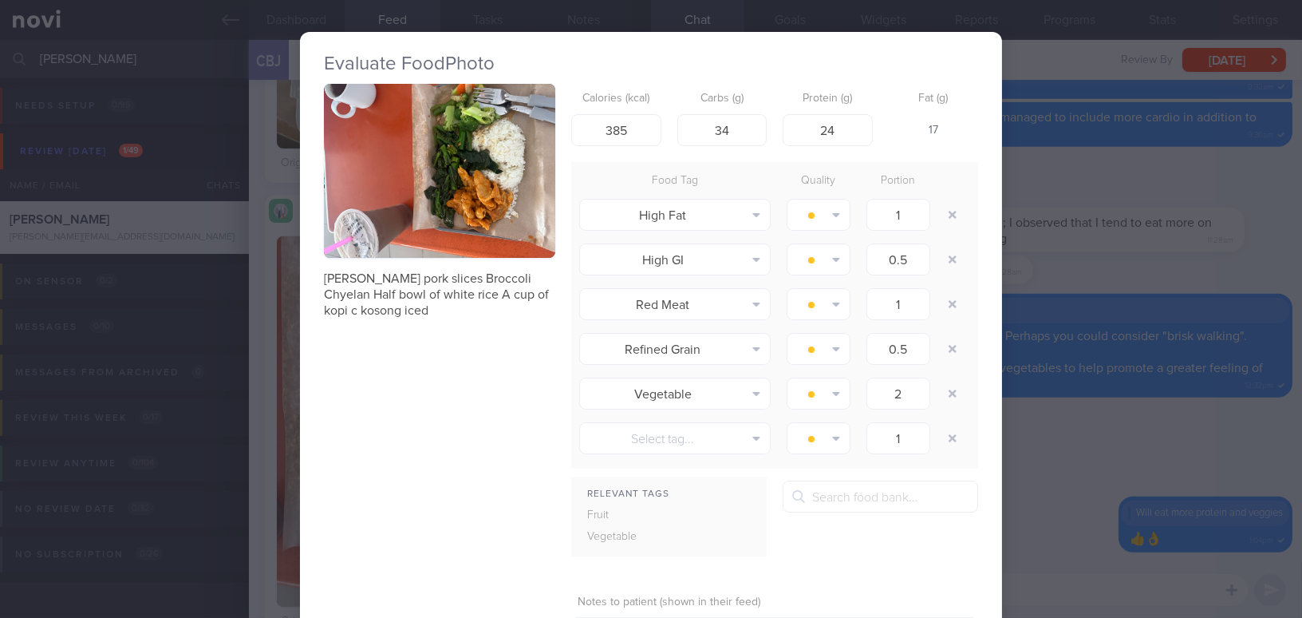
click at [459, 216] on button "button" at bounding box center [439, 171] width 231 height 174
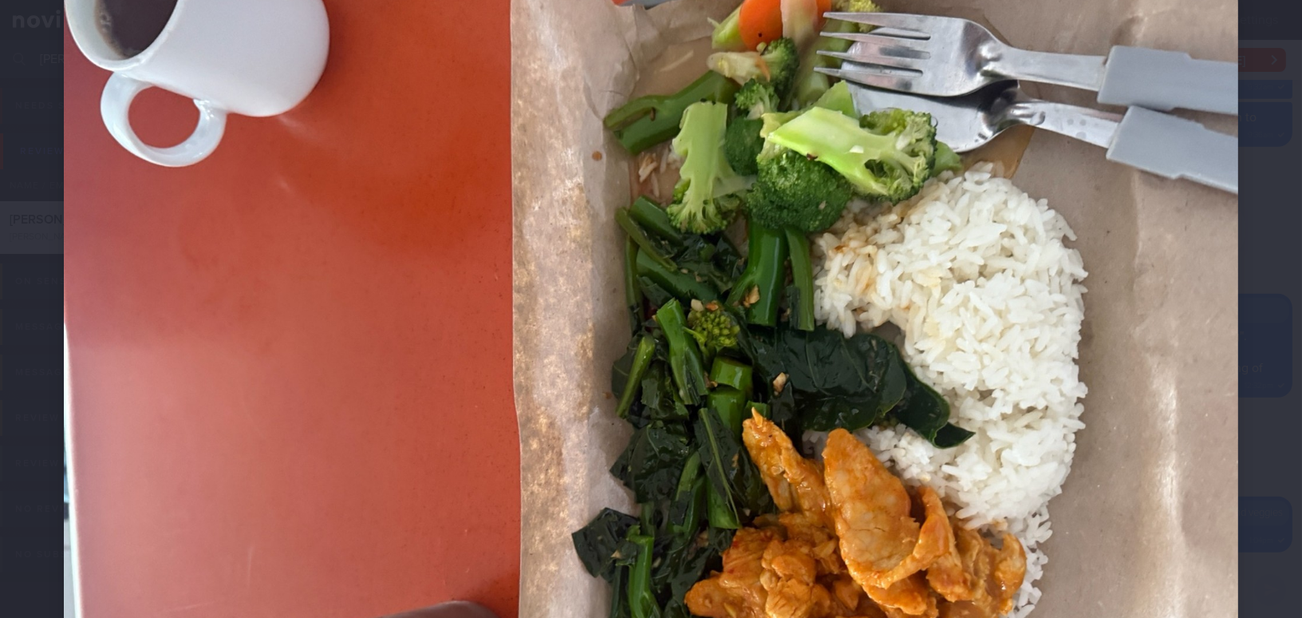
click at [980, 334] on img at bounding box center [651, 432] width 1175 height 881
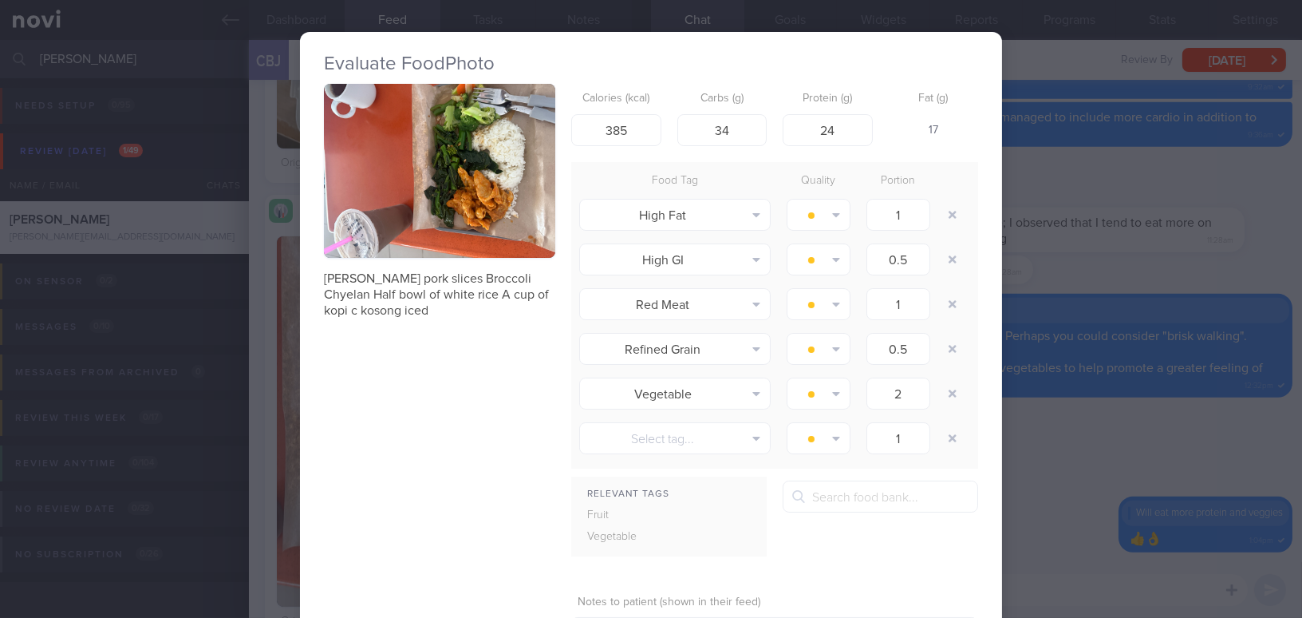
drag, startPoint x: 1160, startPoint y: 450, endPoint x: 1167, endPoint y: 462, distance: 14.0
click at [1160, 451] on div "Evaluate Food Photo [PERSON_NAME] pork slices Broccoli Chyelan Half bowl of whi…" at bounding box center [651, 309] width 1302 height 618
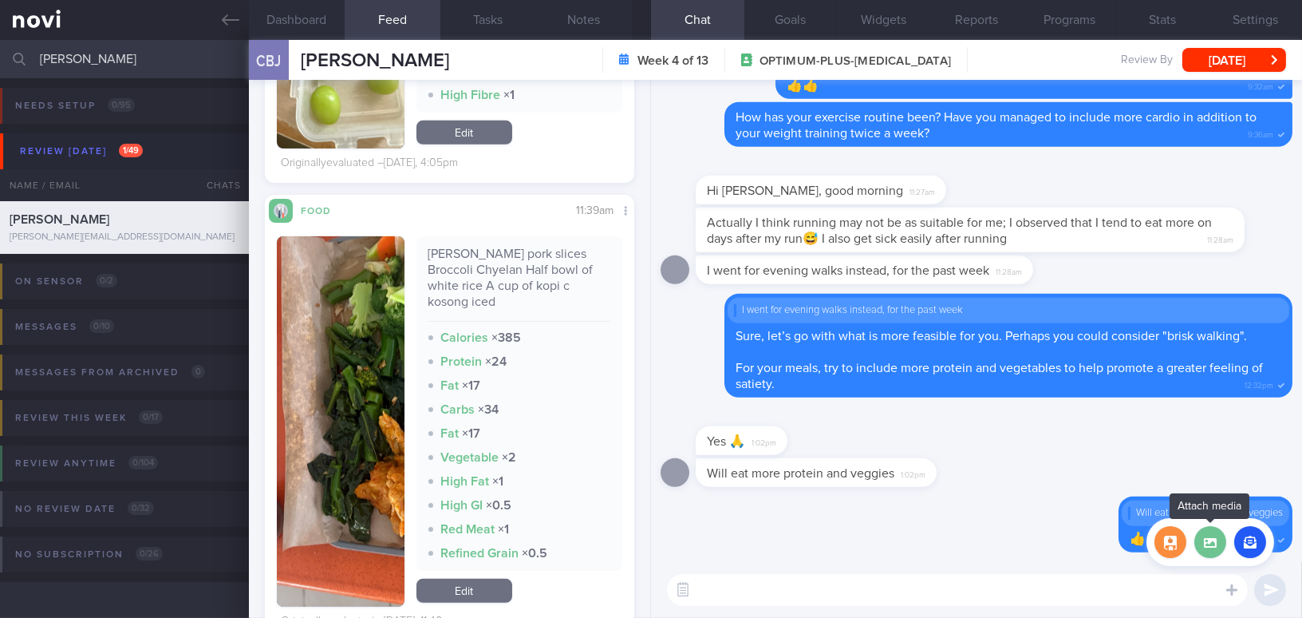
click at [1214, 545] on label at bounding box center [1211, 542] width 32 height 32
click at [0, 0] on input "file" at bounding box center [0, 0] width 0 height 0
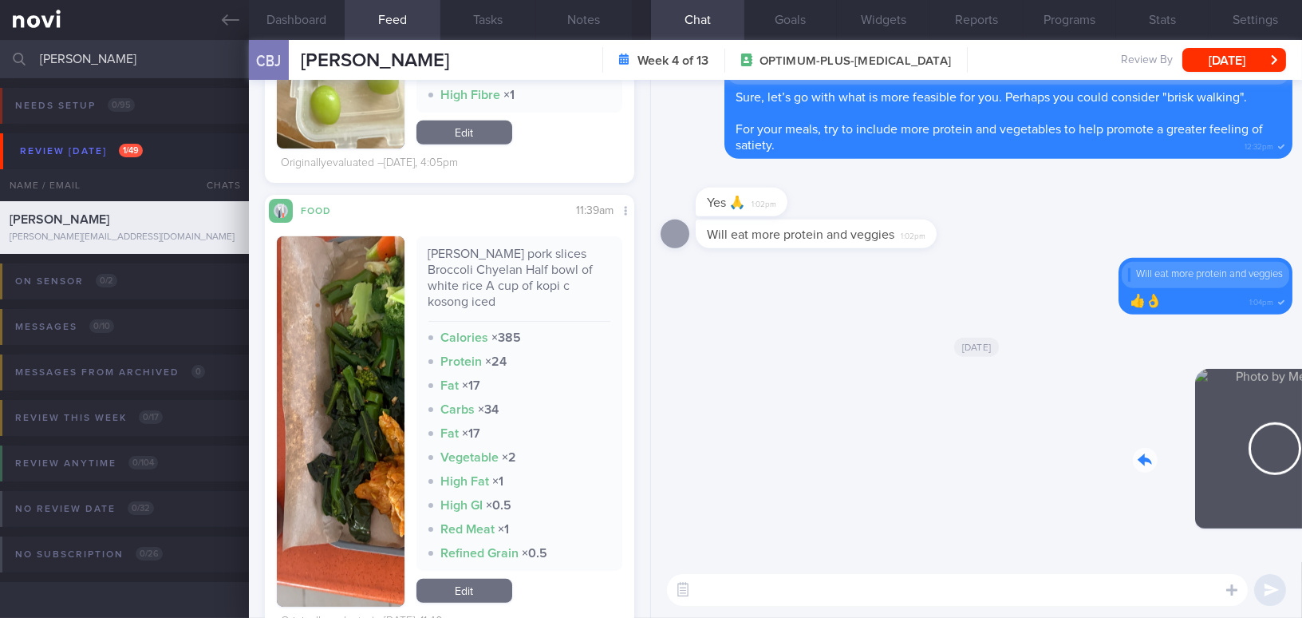
drag, startPoint x: 1203, startPoint y: 484, endPoint x: 1322, endPoint y: 494, distance: 119.4
click at [1302, 494] on html "You are offline! Some functionality will be unavailable Patients New Users Coac…" at bounding box center [651, 309] width 1302 height 618
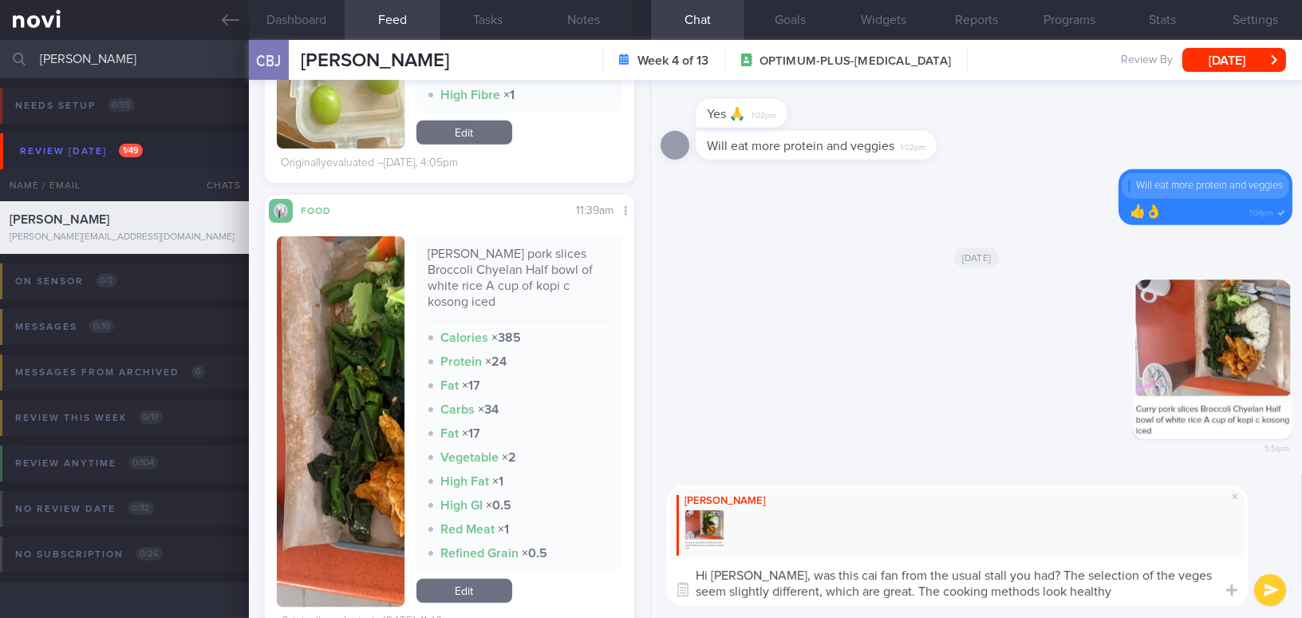
drag, startPoint x: 769, startPoint y: 577, endPoint x: 1093, endPoint y: 599, distance: 324.8
click at [1093, 599] on textarea "Hi [PERSON_NAME], was this cai fan from the usual stall you had? The selection …" at bounding box center [957, 582] width 581 height 47
click at [919, 594] on textarea "Hi [PERSON_NAME], was this cai fan from the usual stall you had? The selection …" at bounding box center [957, 582] width 581 height 47
drag, startPoint x: 769, startPoint y: 574, endPoint x: 1109, endPoint y: 593, distance: 341.3
click at [1109, 593] on textarea "Hi [PERSON_NAME], was this cai fan from the usual stall you had? The selection …" at bounding box center [957, 582] width 581 height 47
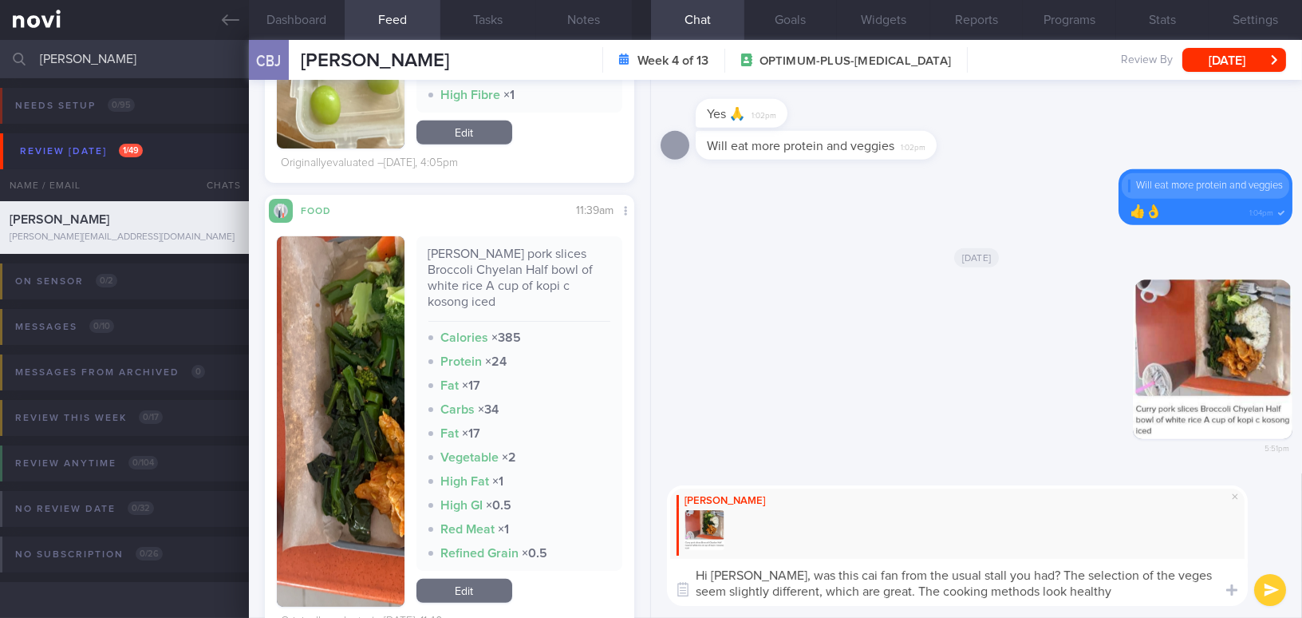
paste textarea "Was this cai fan from your usual stall? The selection of vegetables seems sligh…"
click at [777, 566] on textarea "Hi [PERSON_NAME], Was this cai fan from your usual stall? The selection of vege…" at bounding box center [957, 582] width 581 height 47
drag, startPoint x: 827, startPoint y: 592, endPoint x: 852, endPoint y: 588, distance: 25.1
click at [852, 588] on textarea "Hi [PERSON_NAME], was this cai fan from your usual stall? The selection of vege…" at bounding box center [957, 582] width 581 height 47
click at [994, 589] on textarea "Hi Boon Jie, was this cai fan from your usual stall? The selection of vegetable…" at bounding box center [957, 582] width 581 height 47
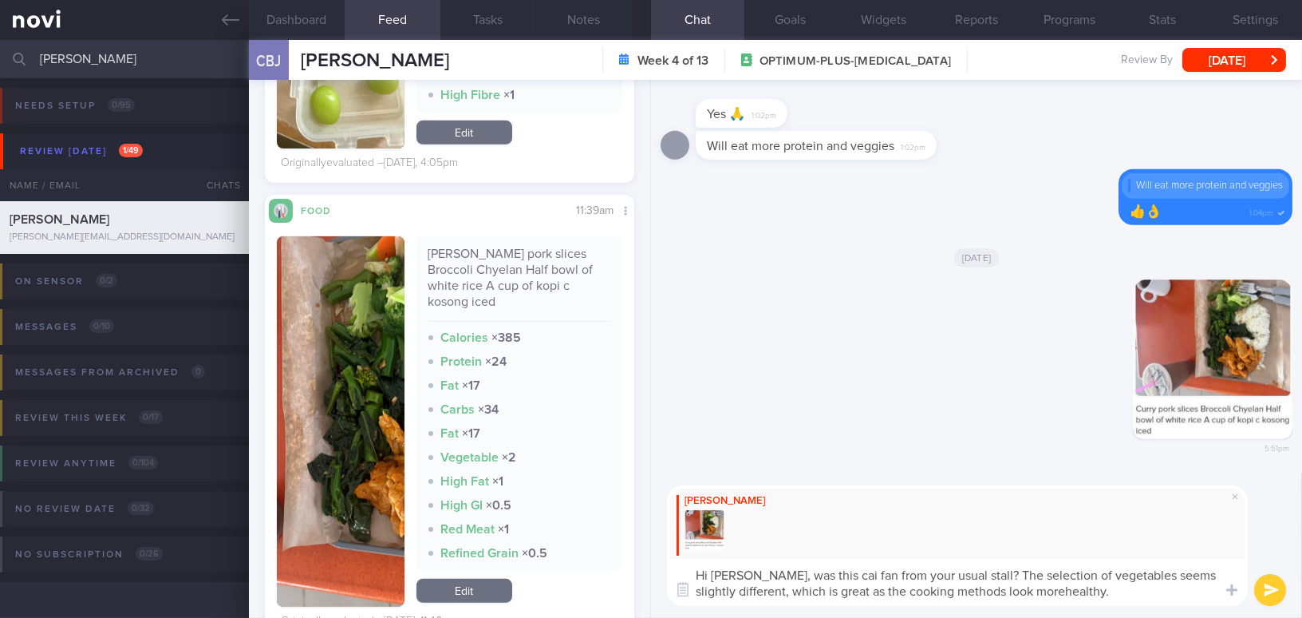
type textarea "Hi [PERSON_NAME], was this cai fan from your usual stall? The selection of vege…"
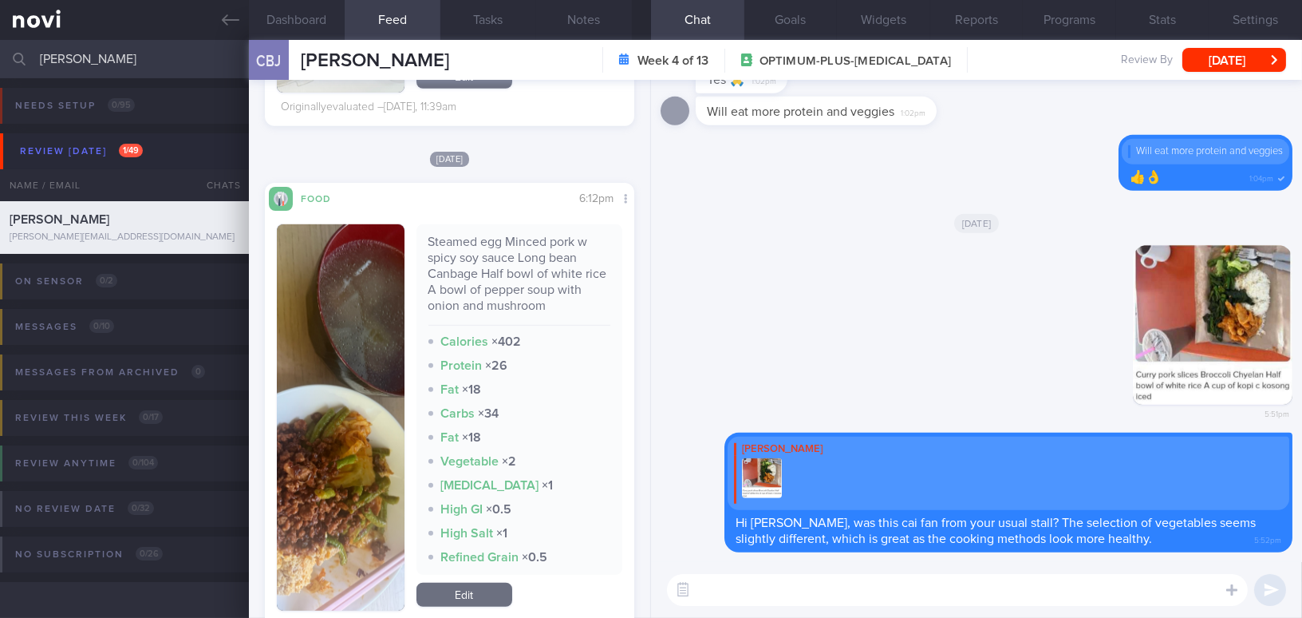
scroll to position [2322, 0]
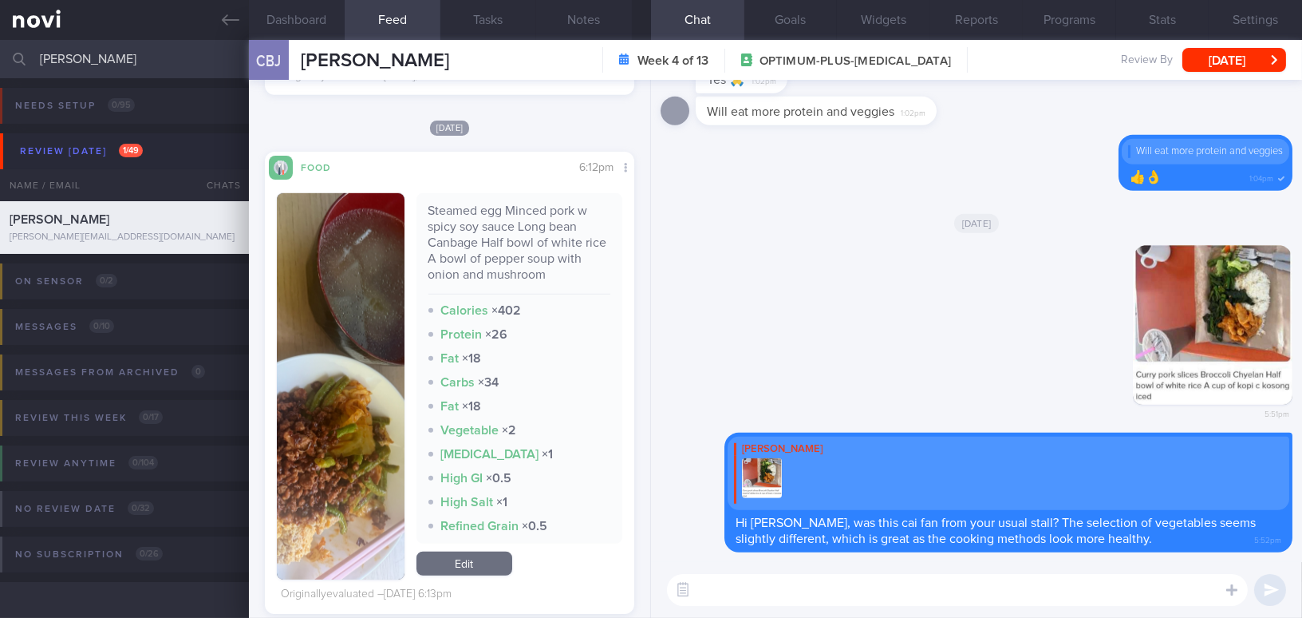
click at [318, 369] on button "button" at bounding box center [341, 386] width 128 height 386
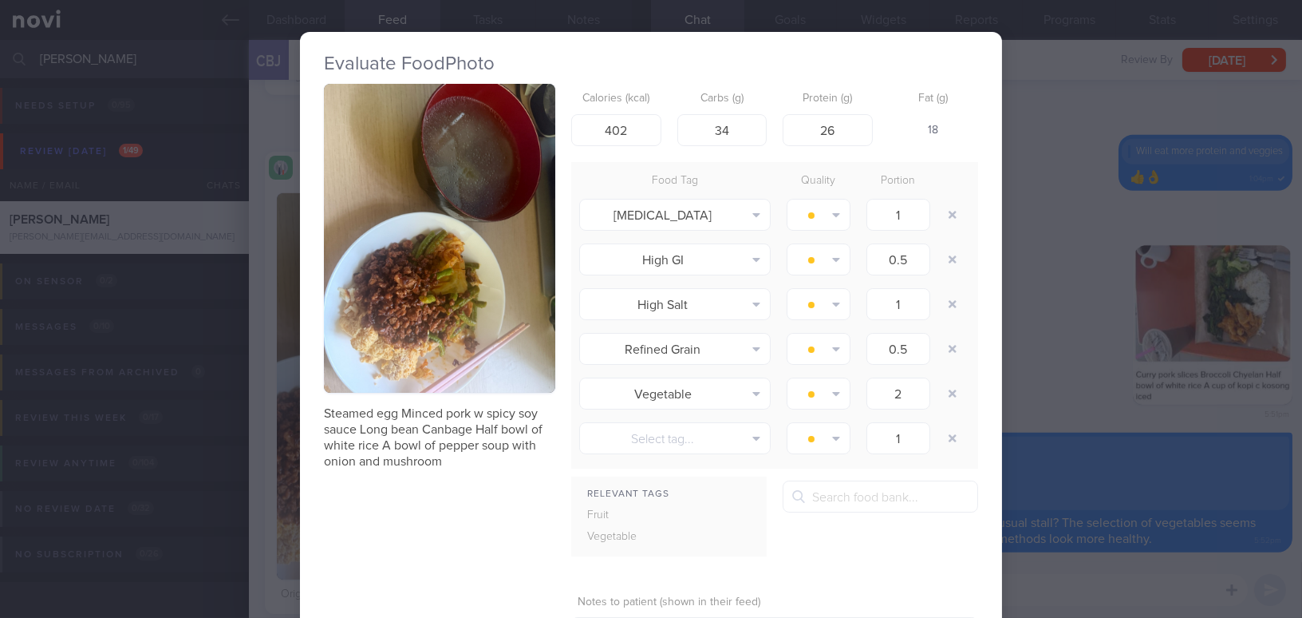
click at [352, 331] on button "button" at bounding box center [439, 238] width 231 height 309
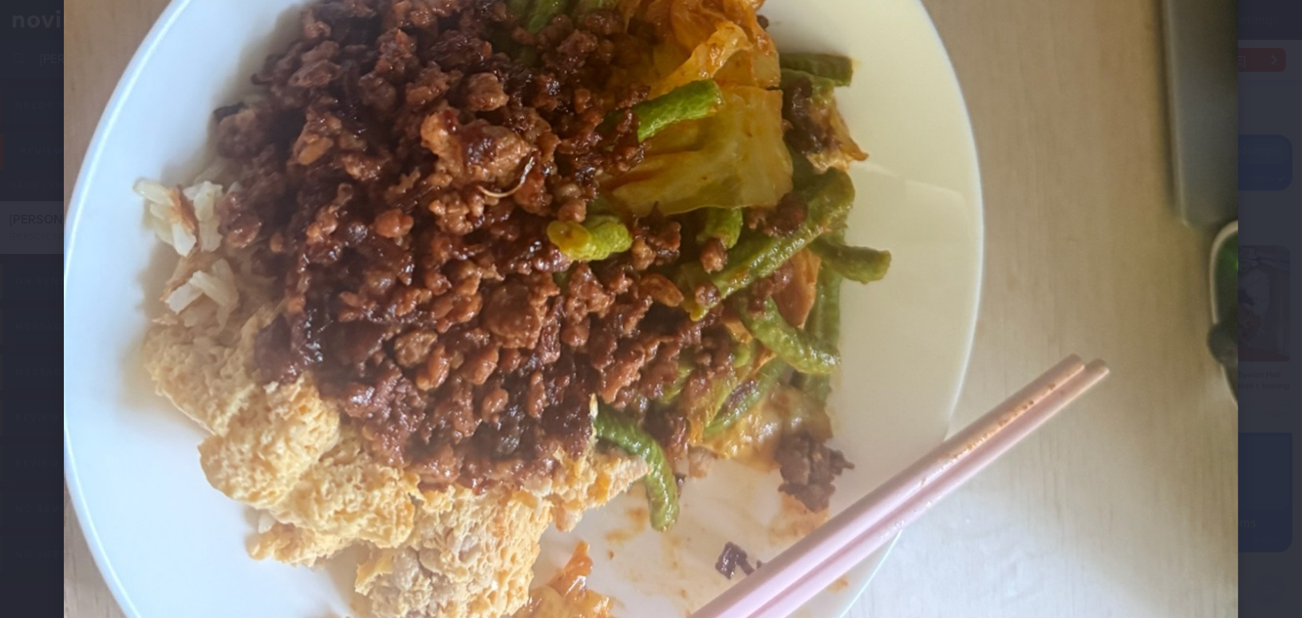
scroll to position [942, 0]
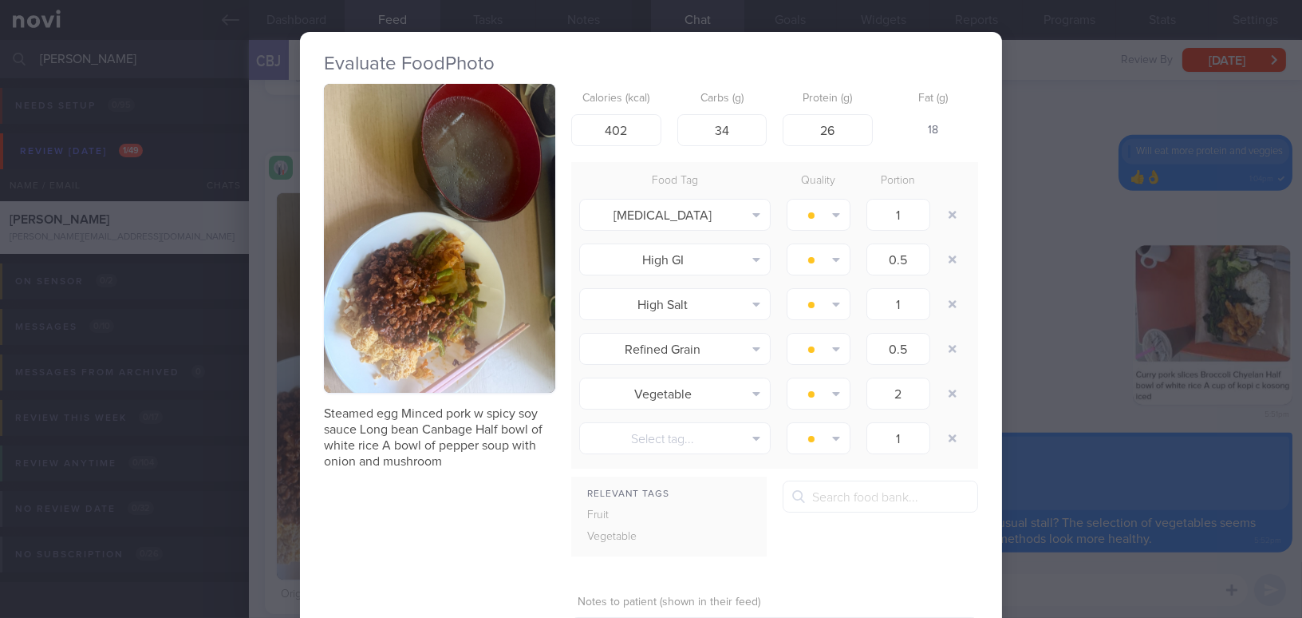
click at [1061, 389] on div "Evaluate Food Photo Steamed egg Minced pork w spicy soy sauce Long bean Canbage…" at bounding box center [651, 309] width 1302 height 618
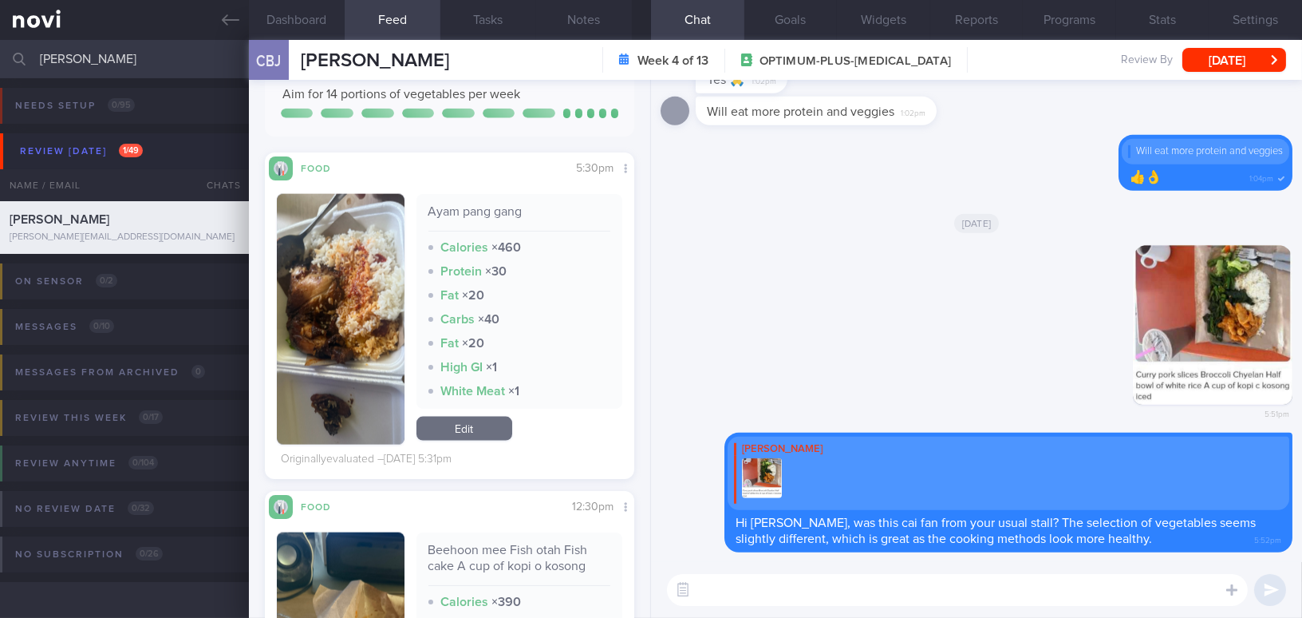
scroll to position [4135, 0]
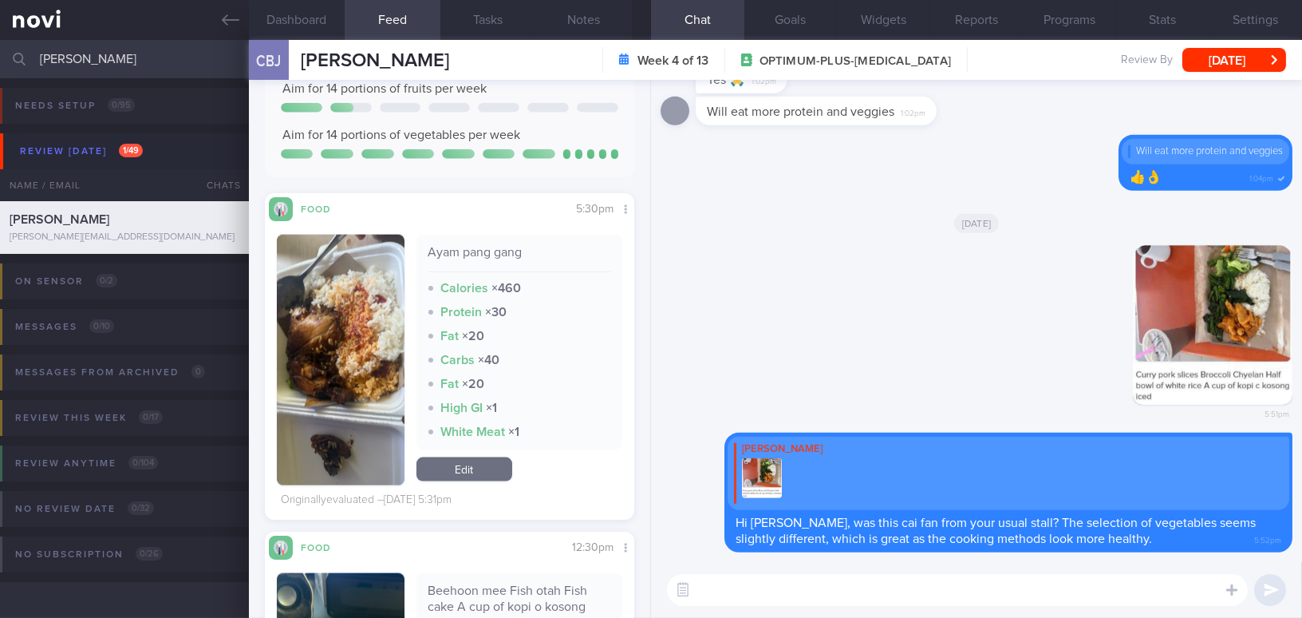
click at [334, 412] on button "button" at bounding box center [341, 360] width 128 height 251
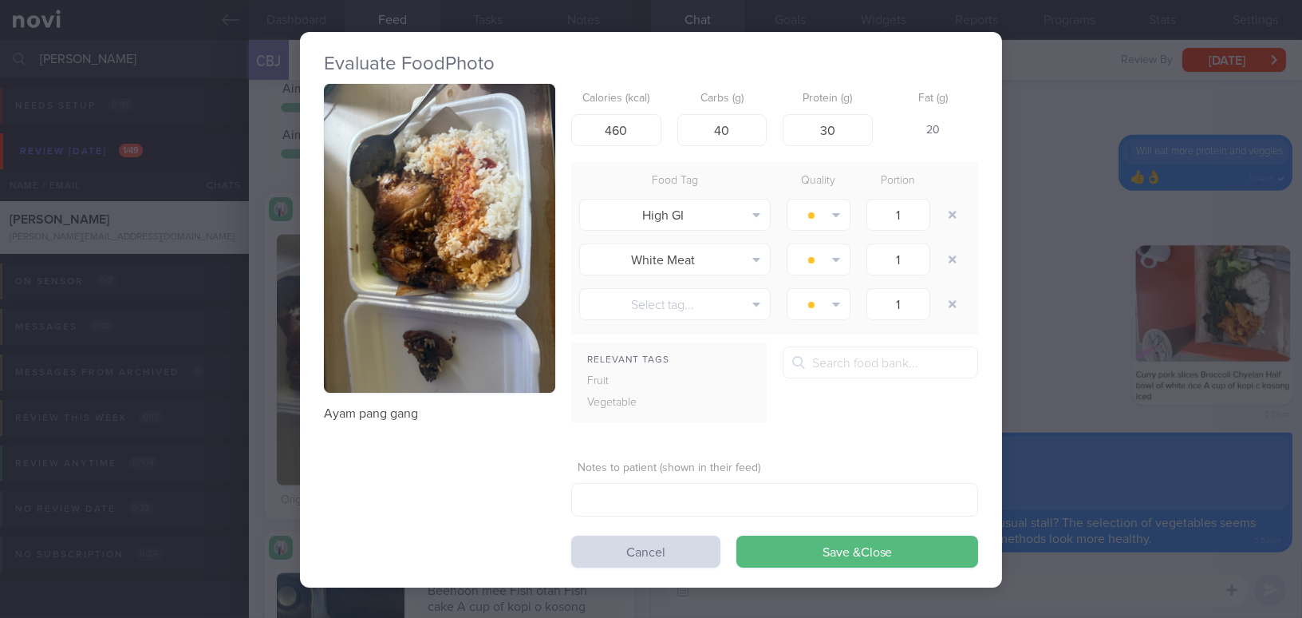
click at [402, 326] on button "button" at bounding box center [439, 238] width 231 height 309
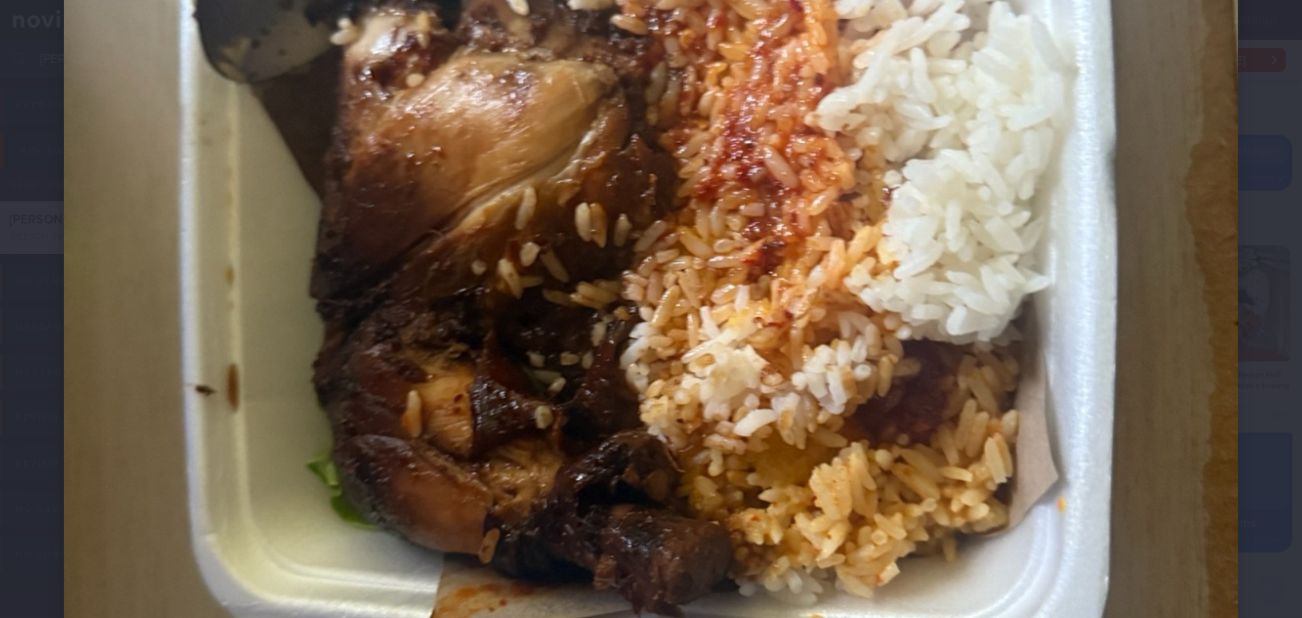
scroll to position [580, 0]
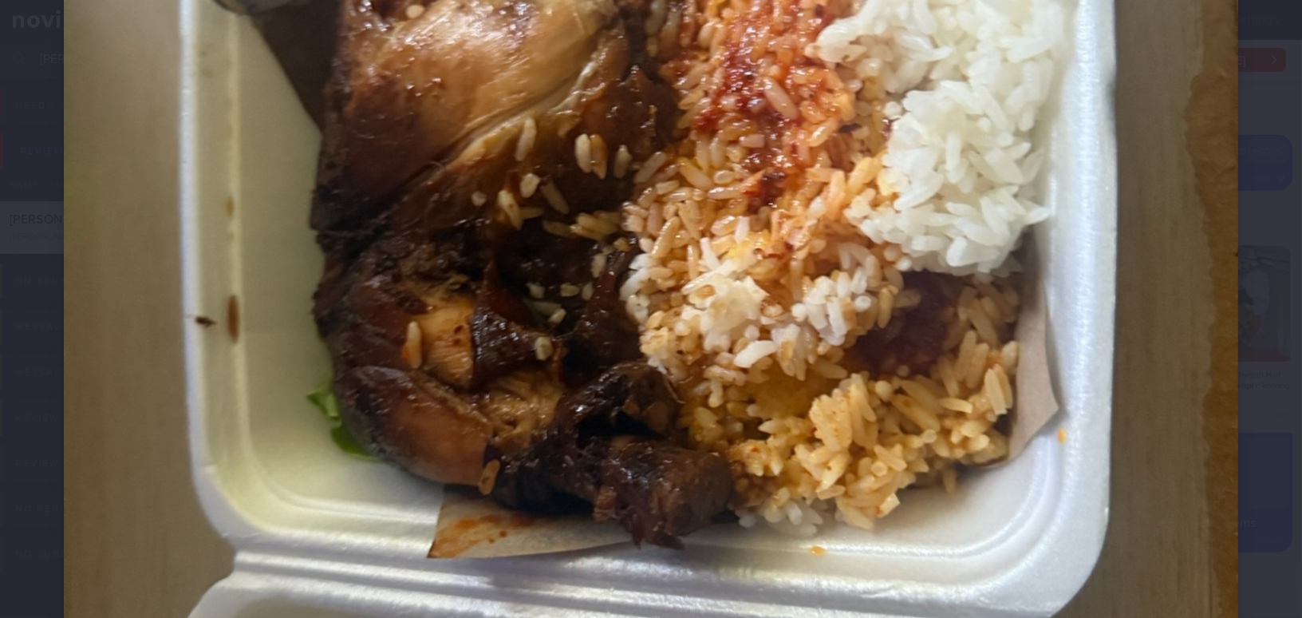
click at [788, 457] on img at bounding box center [651, 267] width 1175 height 1567
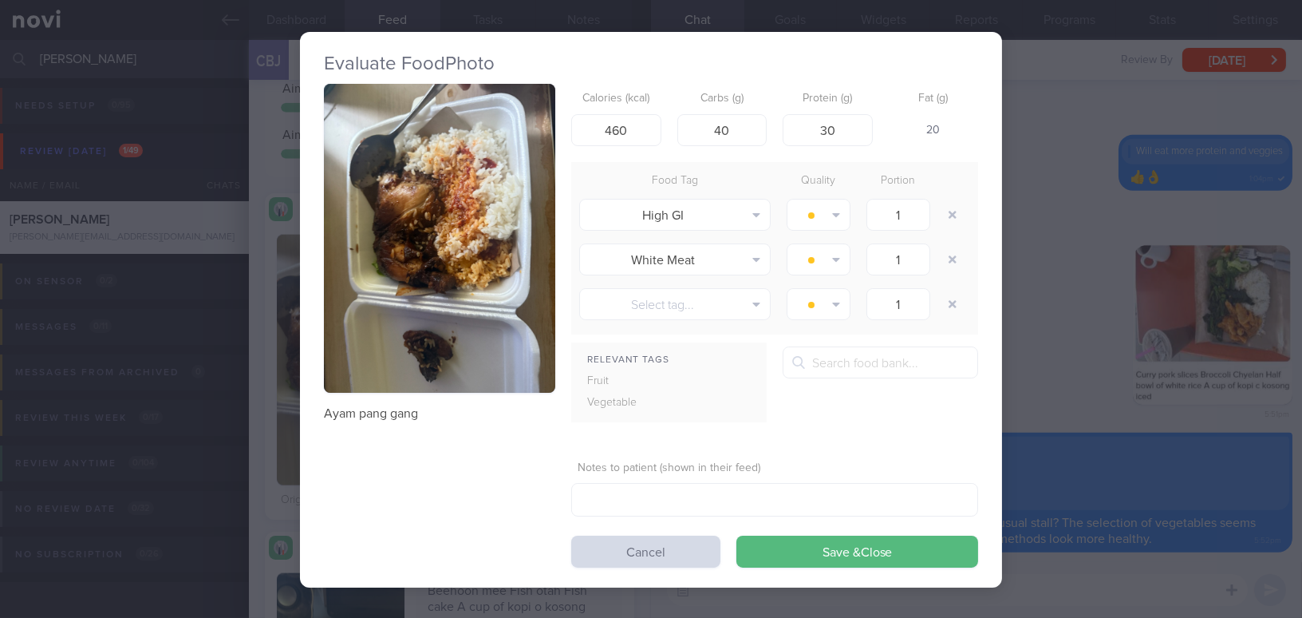
click at [1100, 413] on div "Evaluate Food Photo Ayam pang gang Calories (kcal) 460 Carbs (g) 40 Protein (g)…" at bounding box center [651, 309] width 1302 height 618
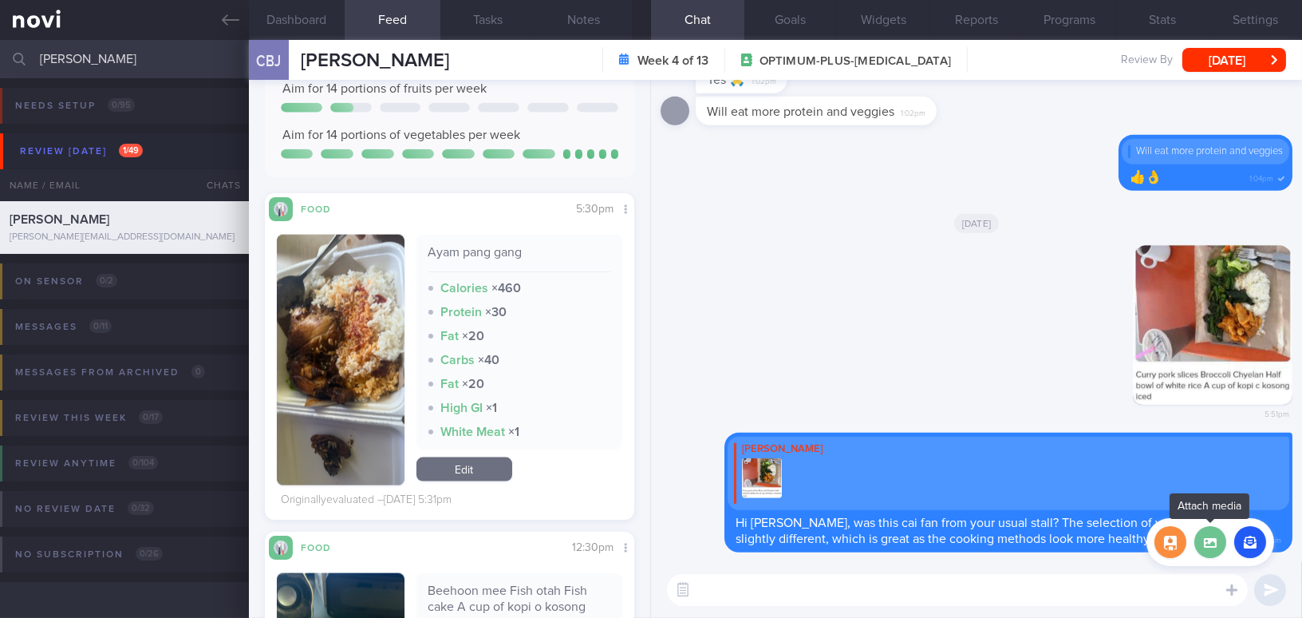
click at [1218, 551] on label at bounding box center [1211, 542] width 32 height 32
click at [0, 0] on input "file" at bounding box center [0, 0] width 0 height 0
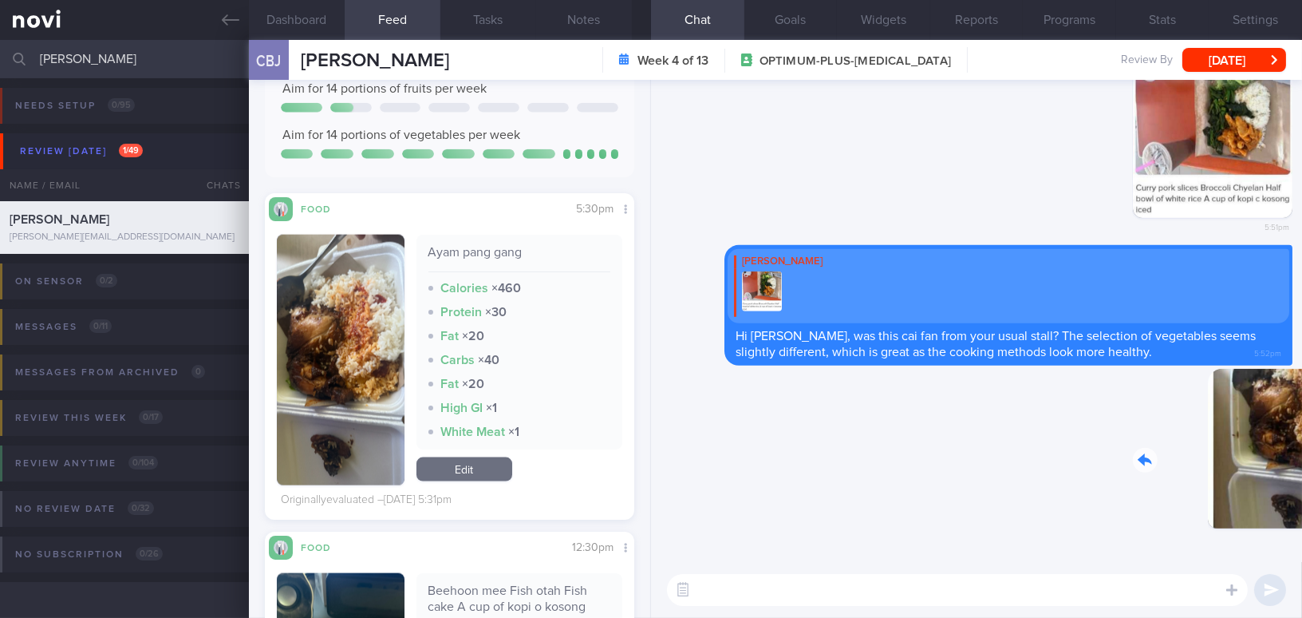
drag, startPoint x: 1206, startPoint y: 471, endPoint x: 1373, endPoint y: 476, distance: 167.7
click at [1302, 476] on html "You are offline! Some functionality will be unavailable Patients New Users Coac…" at bounding box center [651, 309] width 1302 height 618
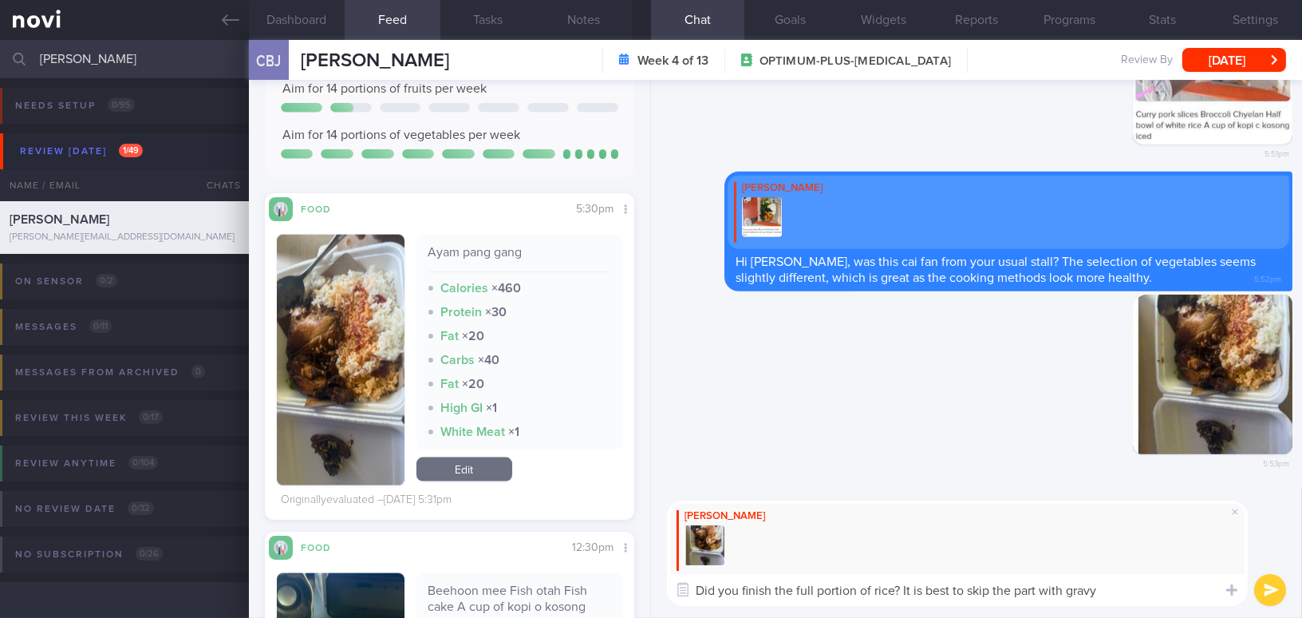
drag, startPoint x: 1112, startPoint y: 593, endPoint x: 543, endPoint y: 593, distance: 568.2
click at [543, 593] on div "Dashboard Feed 1467 Tasks Notes Chat Goals Widgets Reports Programs Stats Setti…" at bounding box center [775, 329] width 1053 height 578
click at [1065, 596] on textarea "Did you finish the full portion of rice? It is best to skip the part with gravy" at bounding box center [957, 590] width 581 height 32
drag, startPoint x: 1108, startPoint y: 593, endPoint x: 517, endPoint y: 571, distance: 591.8
click at [517, 571] on div "Dashboard Feed 1467 Tasks Notes Chat Goals Widgets Reports Programs Stats Setti…" at bounding box center [775, 329] width 1053 height 578
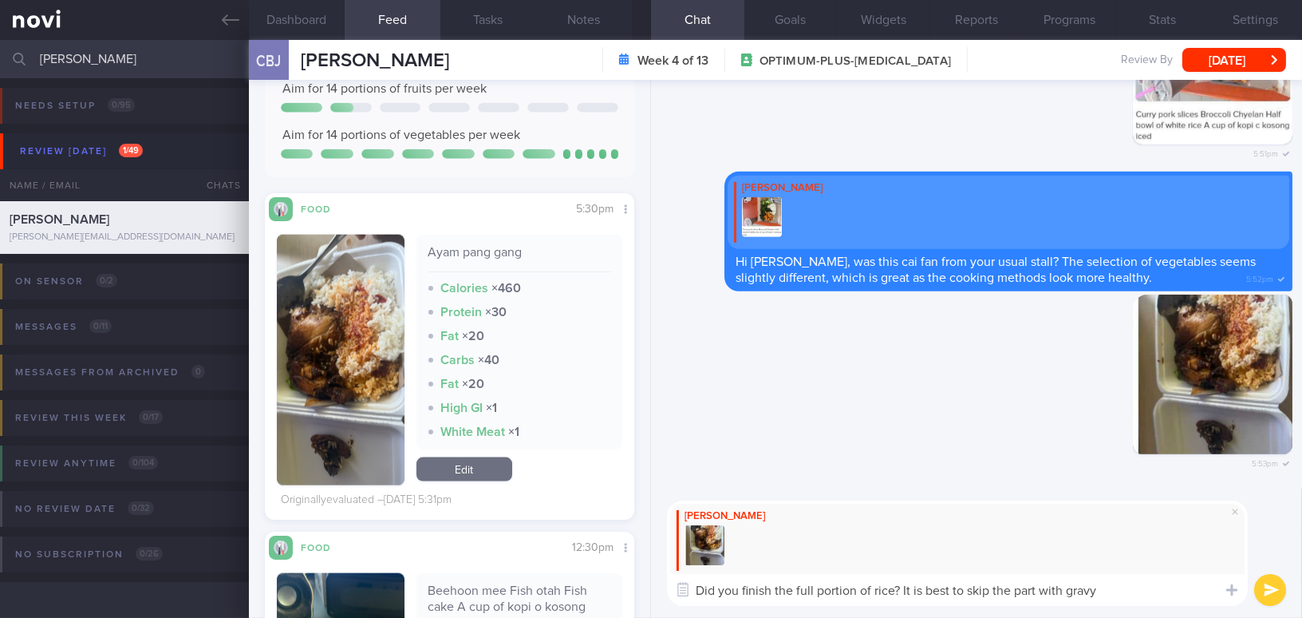
paste textarea "’s best to skip the part with gravy."
click at [916, 587] on textarea "Did you finish the full portion of rice? It’s best to skip the part with gravy." at bounding box center [957, 590] width 581 height 32
type textarea "Did you finish the full portion of rice? It is best to skip the part with gravy…"
click at [1262, 588] on button "submit" at bounding box center [1271, 590] width 32 height 32
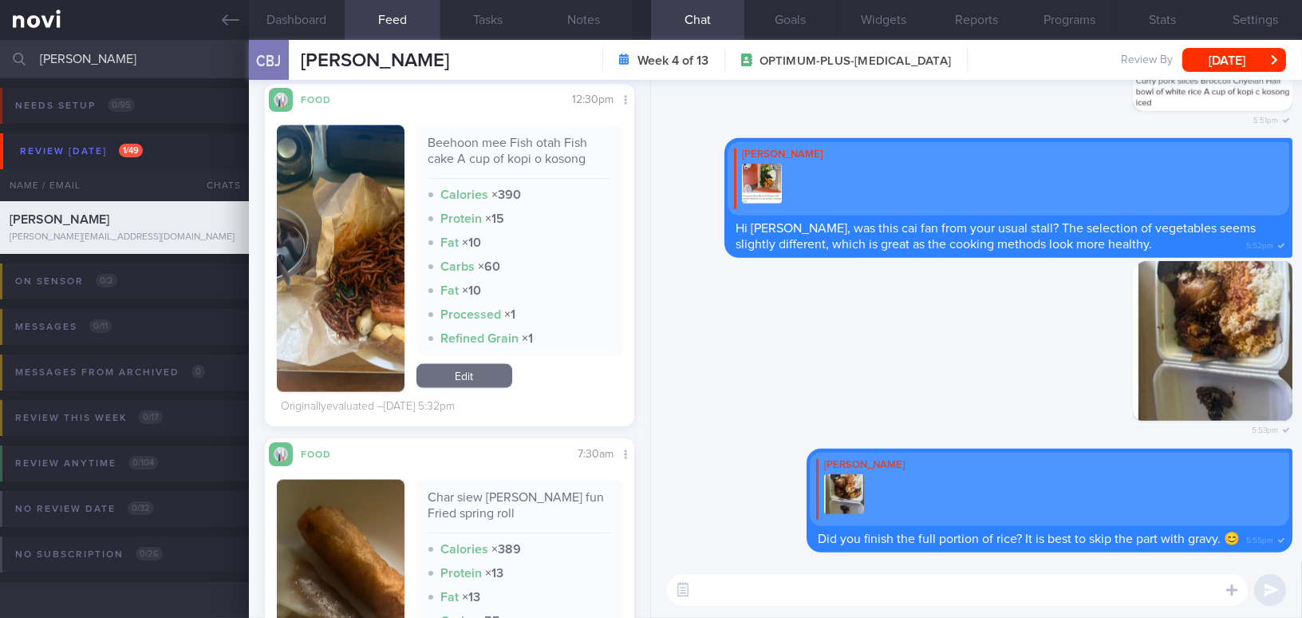
scroll to position [4788, 0]
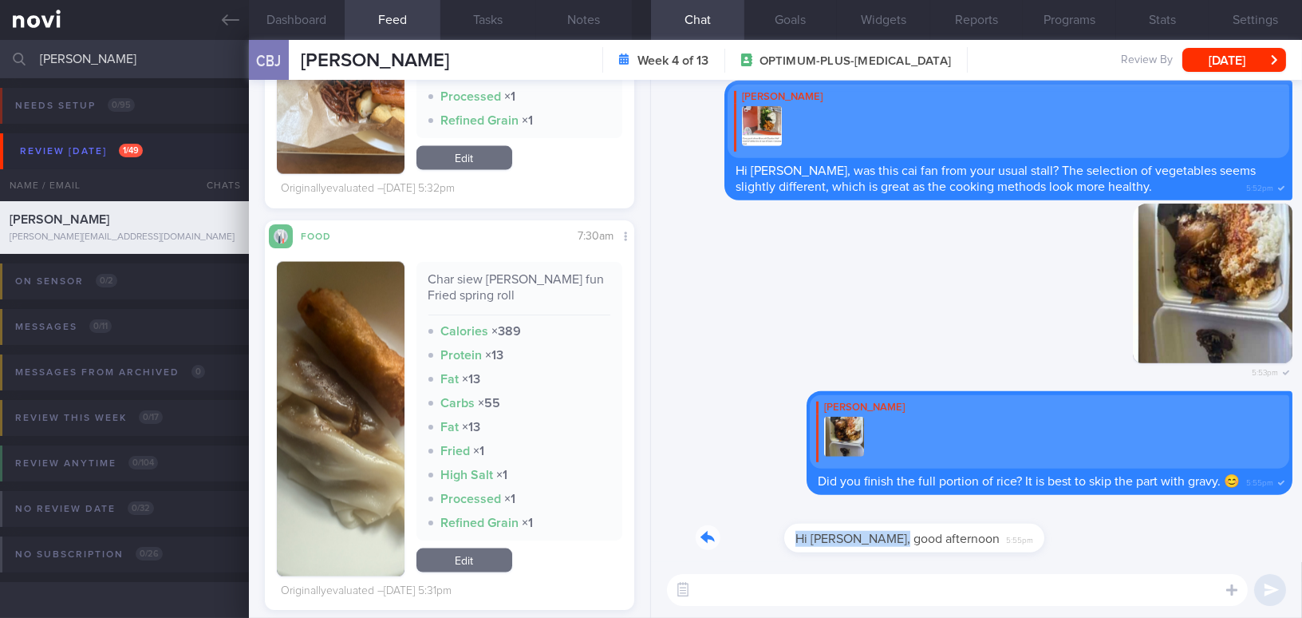
drag, startPoint x: 802, startPoint y: 531, endPoint x: 1054, endPoint y: 538, distance: 252.3
click at [1054, 538] on div "Hi Mee Li, good afternoon 5:55pm" at bounding box center [977, 532] width 632 height 57
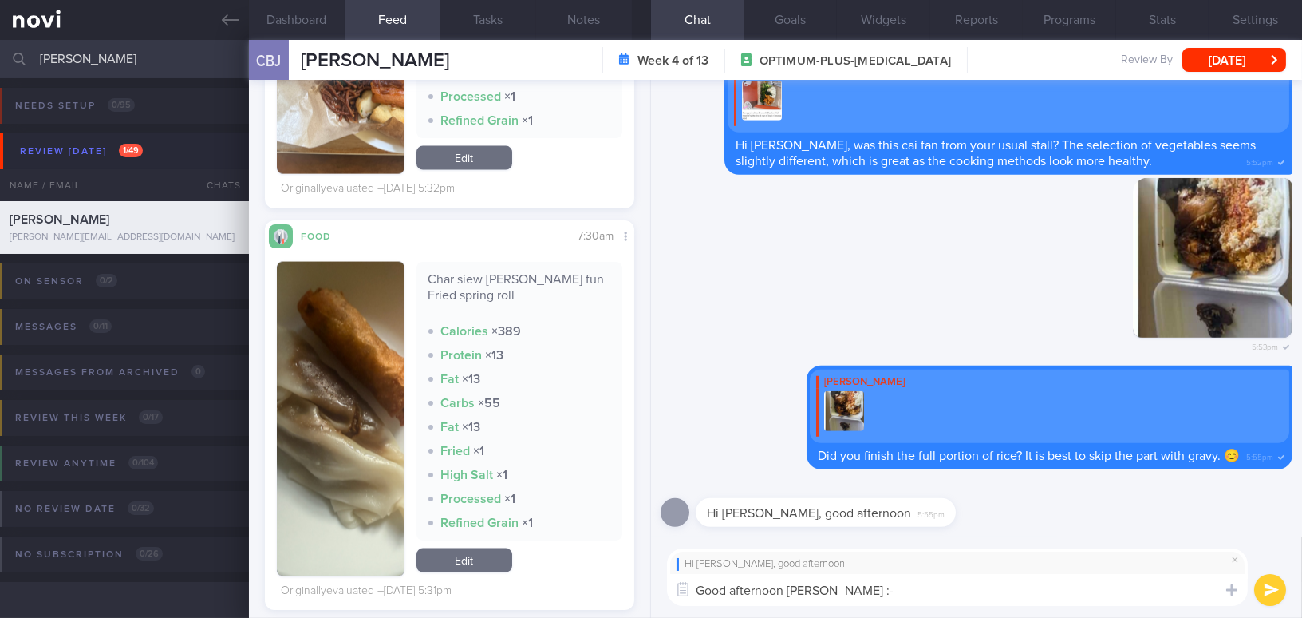
type textarea "Good afternoon [PERSON_NAME] :-)"
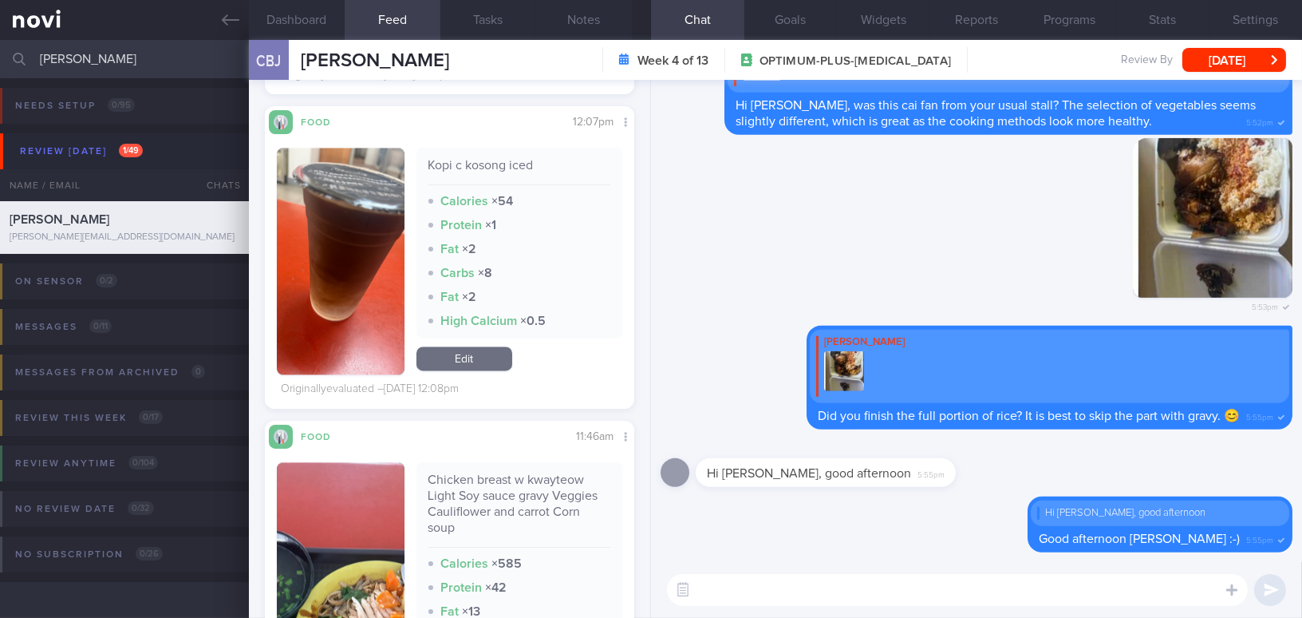
scroll to position [6819, 0]
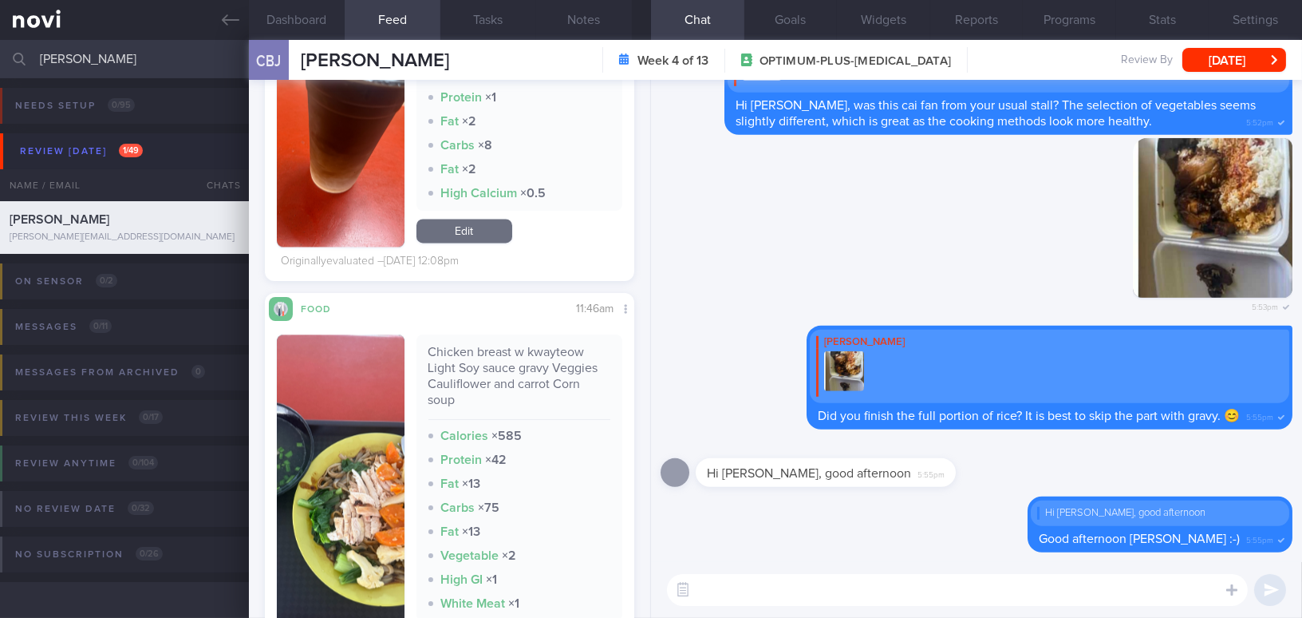
click at [338, 528] on button "button" at bounding box center [341, 495] width 128 height 322
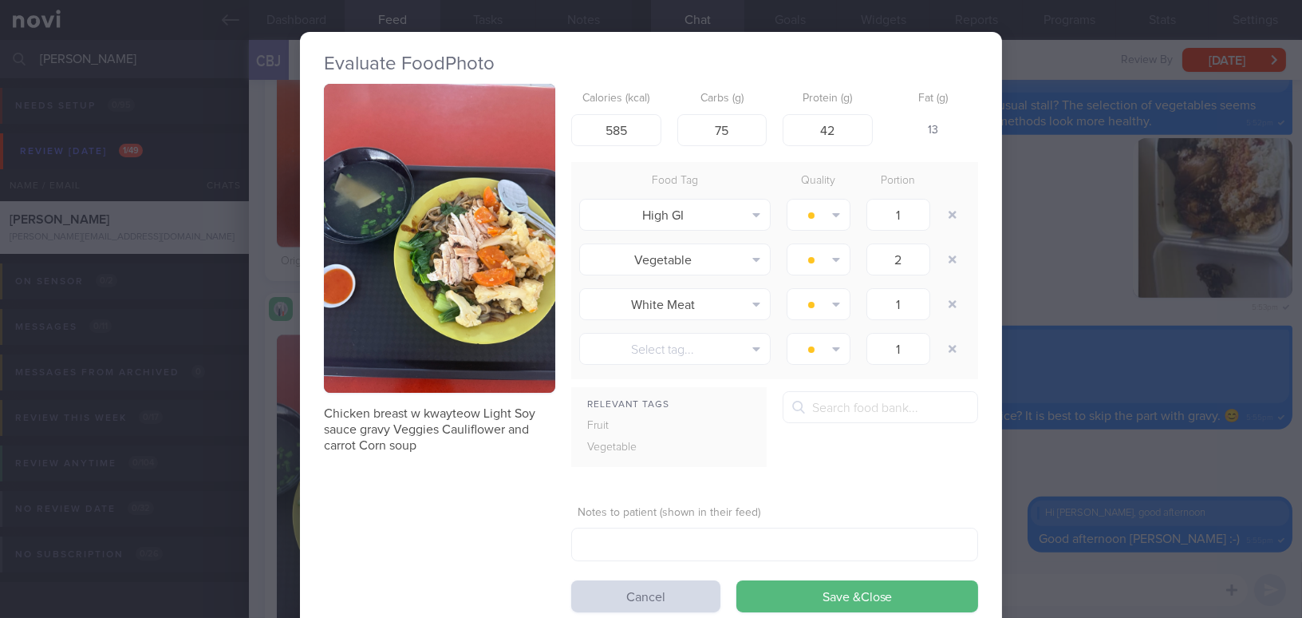
click at [413, 342] on button "button" at bounding box center [439, 238] width 231 height 309
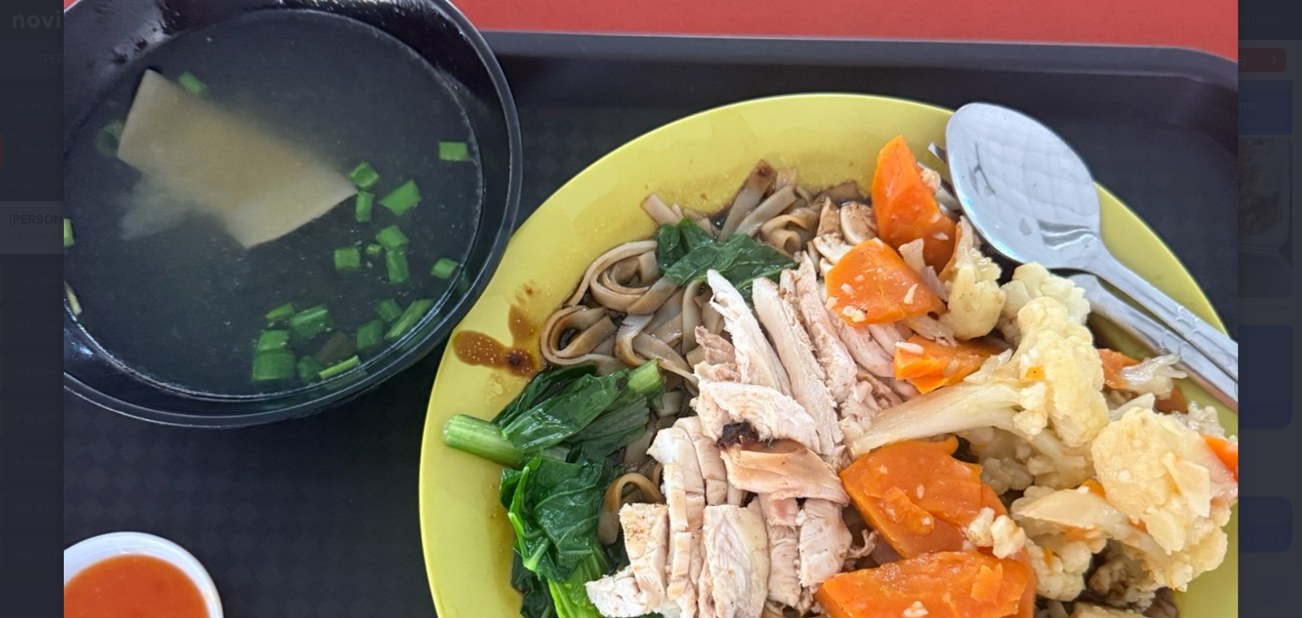
scroll to position [580, 0]
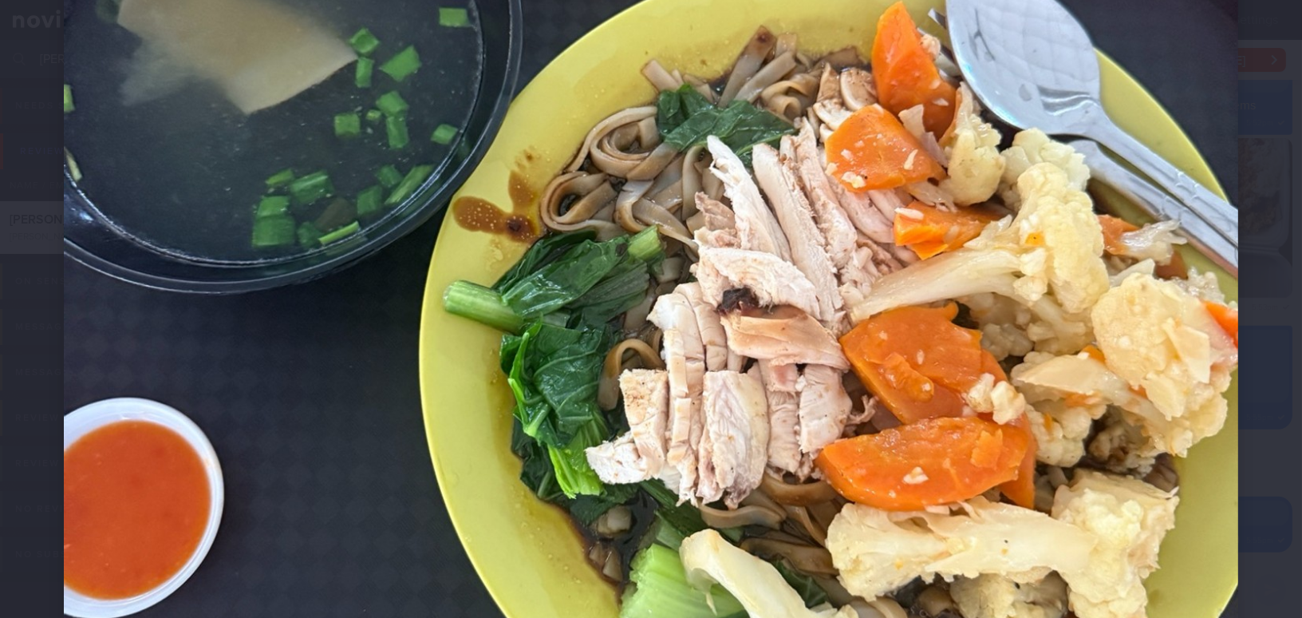
click at [583, 383] on img at bounding box center [651, 267] width 1175 height 1567
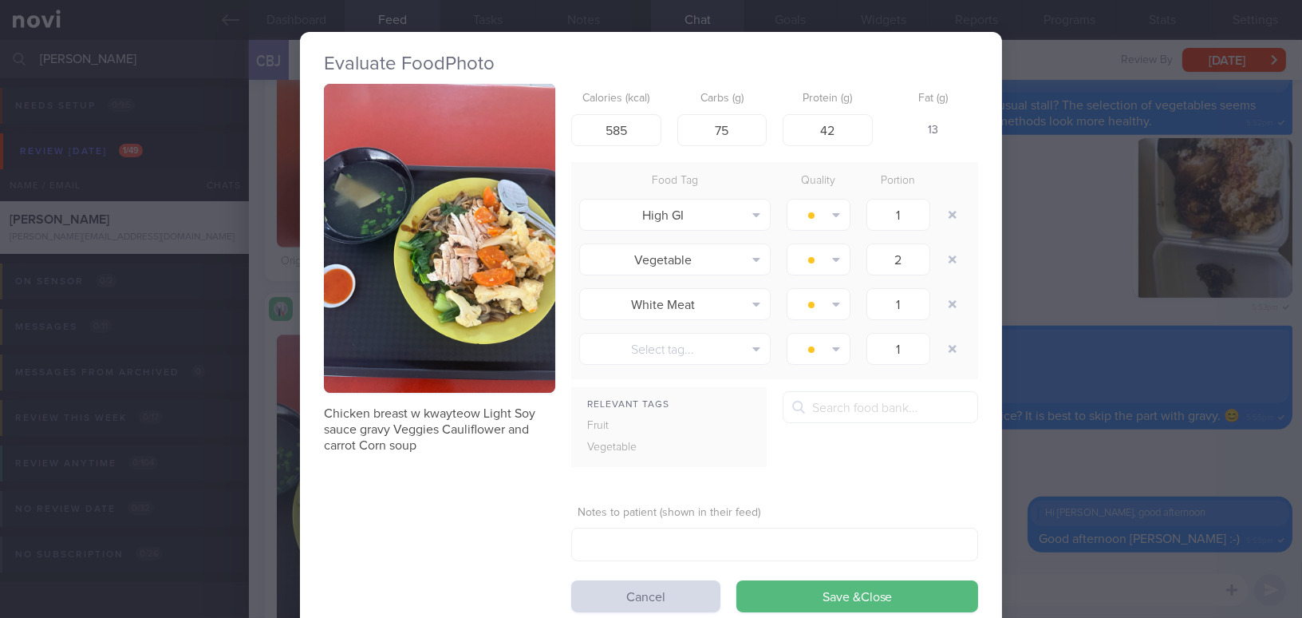
click at [1076, 471] on div "Evaluate Food Photo Chicken breast w kwayteow Light Soy sauce gravy Veggies Cau…" at bounding box center [651, 309] width 1302 height 618
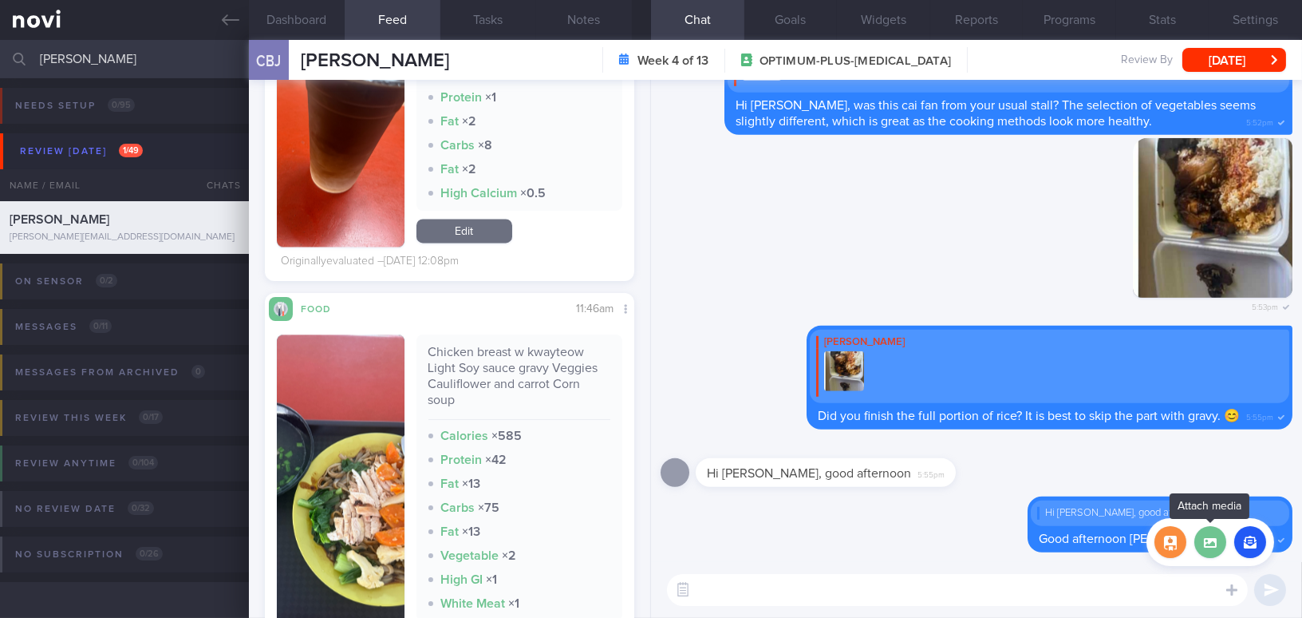
click at [1219, 547] on label at bounding box center [1211, 542] width 32 height 32
click at [0, 0] on input "file" at bounding box center [0, 0] width 0 height 0
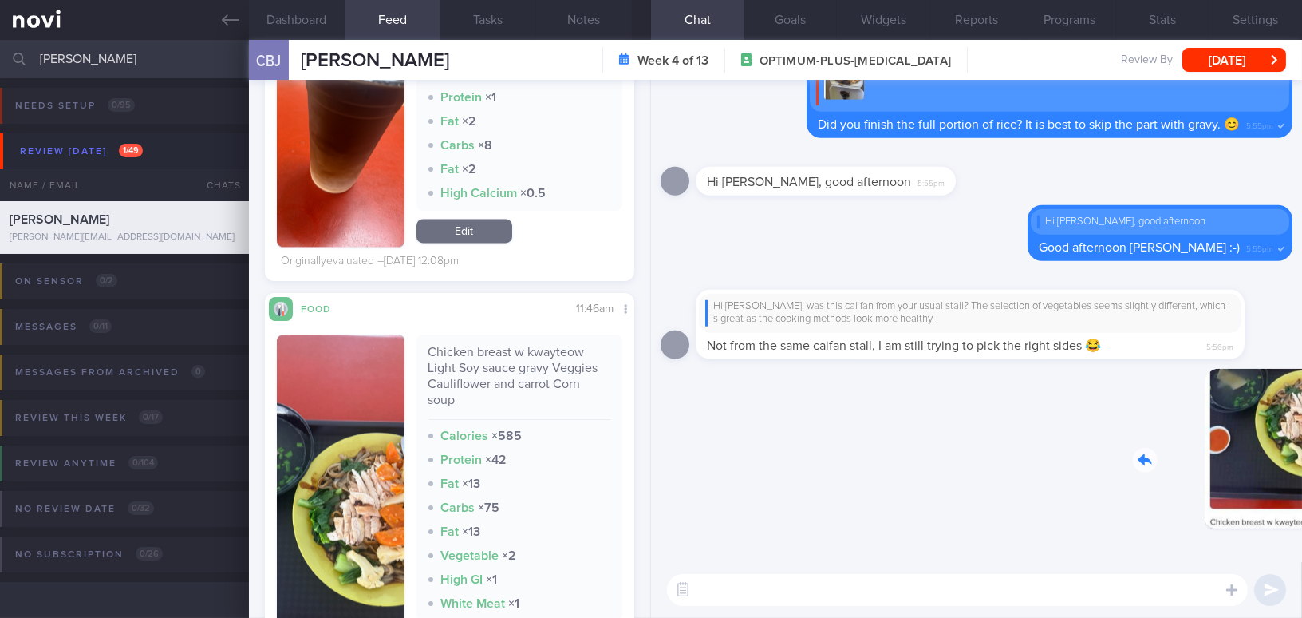
drag, startPoint x: 1164, startPoint y: 454, endPoint x: 1333, endPoint y: 465, distance: 169.6
click at [1302, 465] on html "You are offline! Some functionality will be unavailable Patients New Users Coac…" at bounding box center [651, 309] width 1302 height 618
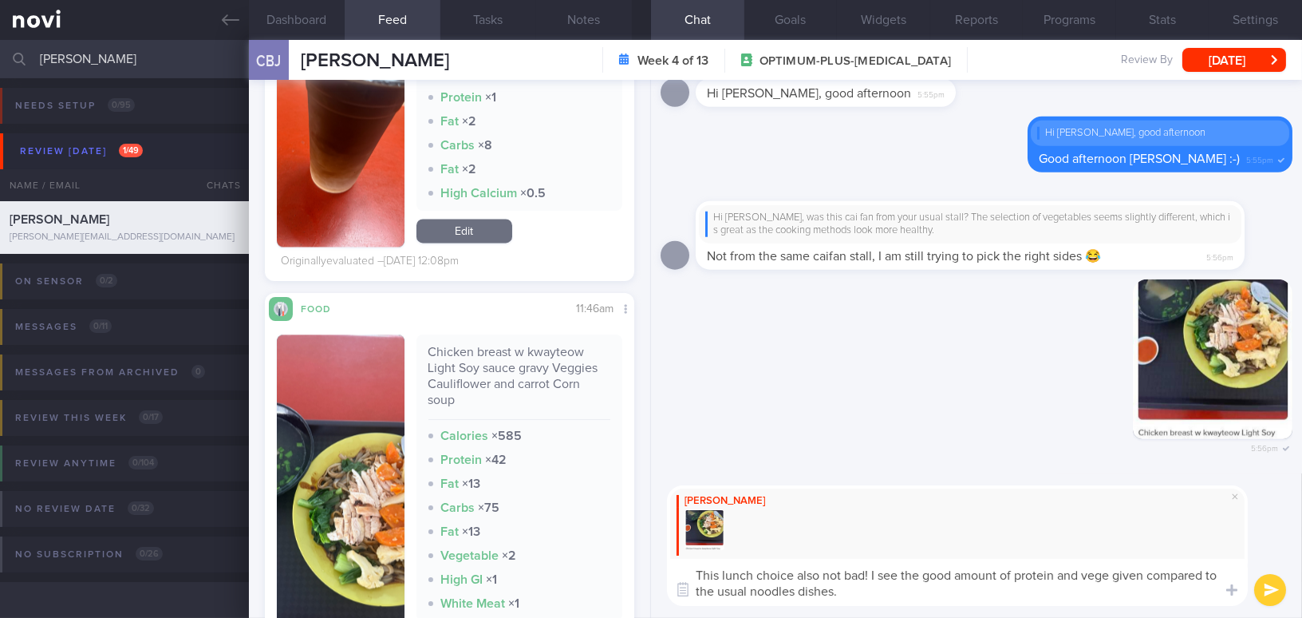
drag, startPoint x: 848, startPoint y: 589, endPoint x: 635, endPoint y: 564, distance: 213.7
click at [635, 564] on div "Dashboard Feed 1467 Tasks Notes Chat Goals Widgets Reports Programs Stats Setti…" at bounding box center [775, 329] width 1053 height 578
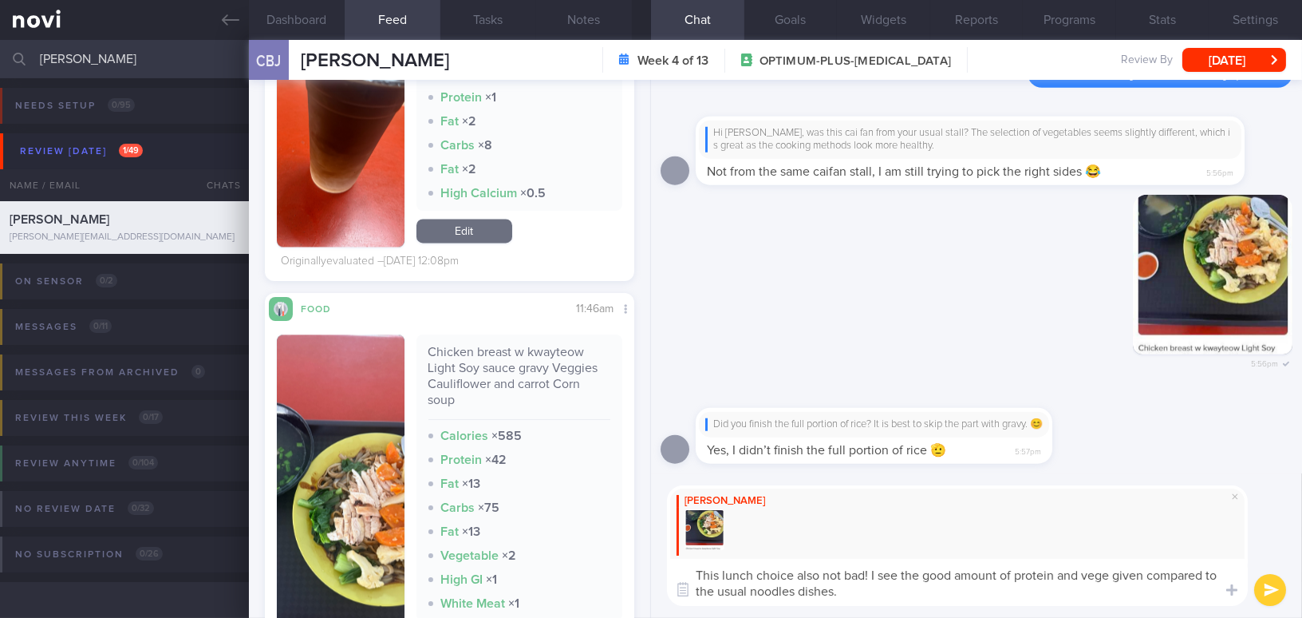
click at [812, 592] on textarea "This lunch choice also not bad! I see the good amount of protein and vege given…" at bounding box center [957, 582] width 581 height 47
drag, startPoint x: 848, startPoint y: 596, endPoint x: 605, endPoint y: 552, distance: 246.5
click at [605, 552] on div "Dashboard Feed 1467 Tasks Notes Chat Goals Widgets Reports Programs Stats Setti…" at bounding box center [775, 329] width 1053 height 578
paste textarea "isn’t bad either! I see a good amount of protein and vegetables compared to the…"
drag, startPoint x: 794, startPoint y: 572, endPoint x: 879, endPoint y: 570, distance: 84.6
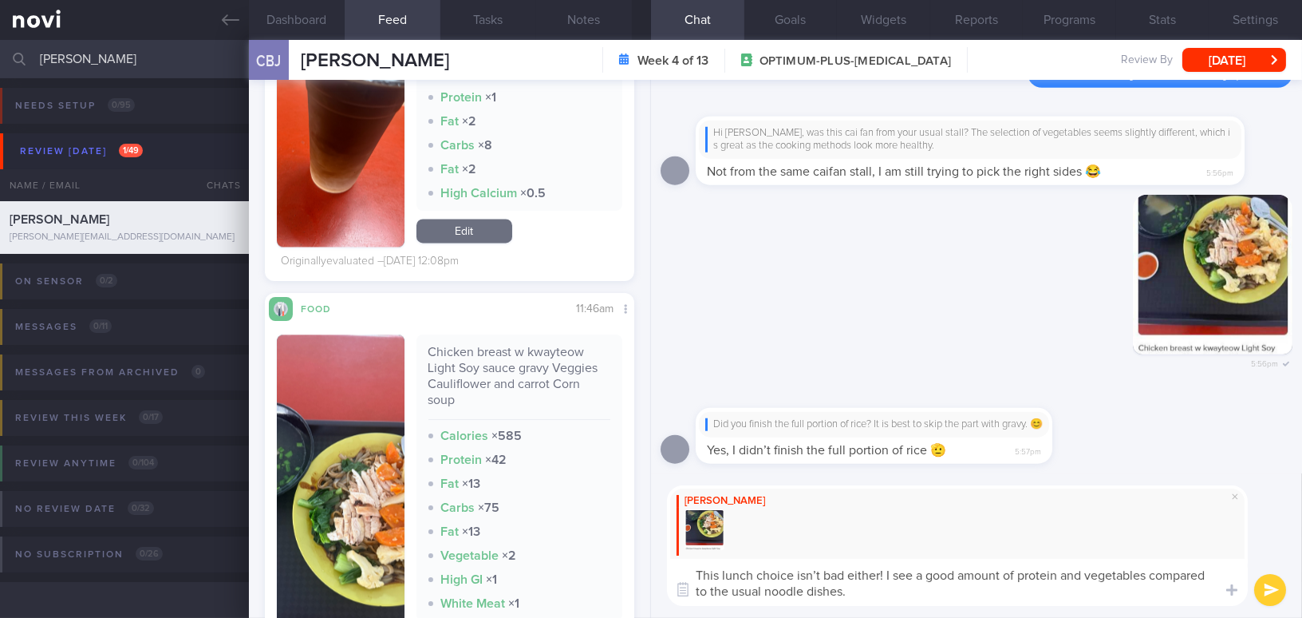
click at [879, 570] on textarea "This lunch choice isn’t bad either! I see a good amount of protein and vegetabl…" at bounding box center [957, 582] width 581 height 47
type textarea "This lunch choice looked good too! I see a good amount of protein and vegetable…"
click at [1276, 579] on button "submit" at bounding box center [1271, 590] width 32 height 32
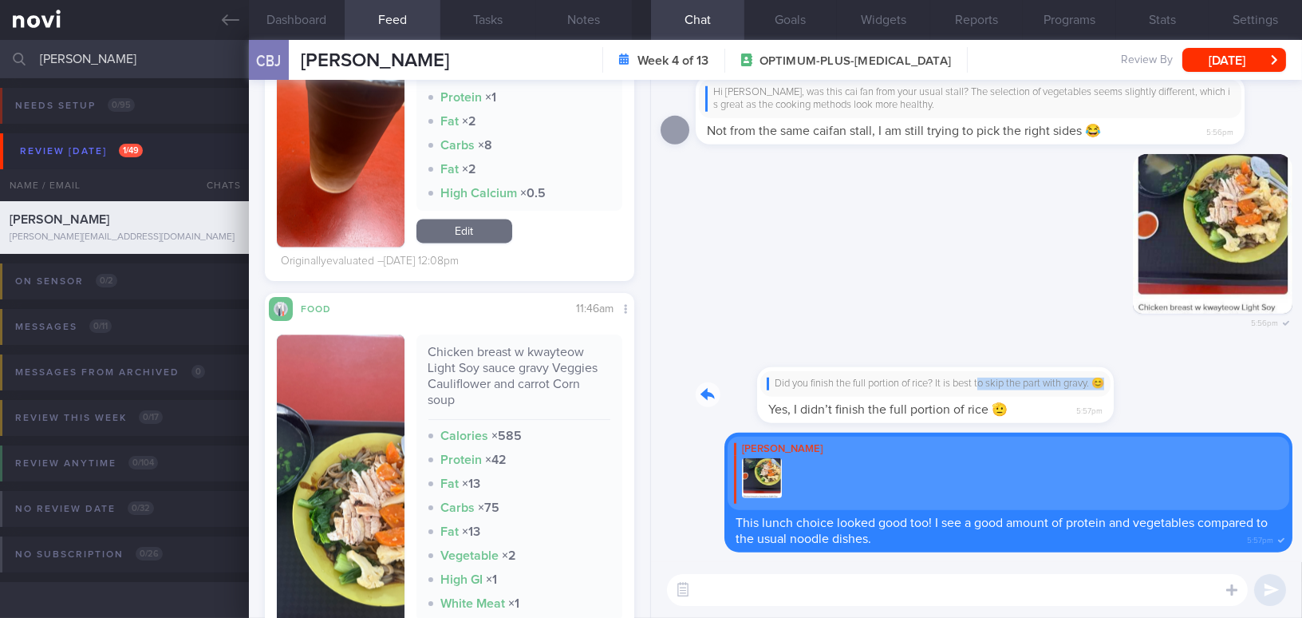
drag, startPoint x: 923, startPoint y: 376, endPoint x: 1047, endPoint y: 376, distance: 124.5
click at [1047, 376] on div "Did you finish the full portion of rice? It is best to skip the part with gravy…" at bounding box center [898, 385] width 405 height 75
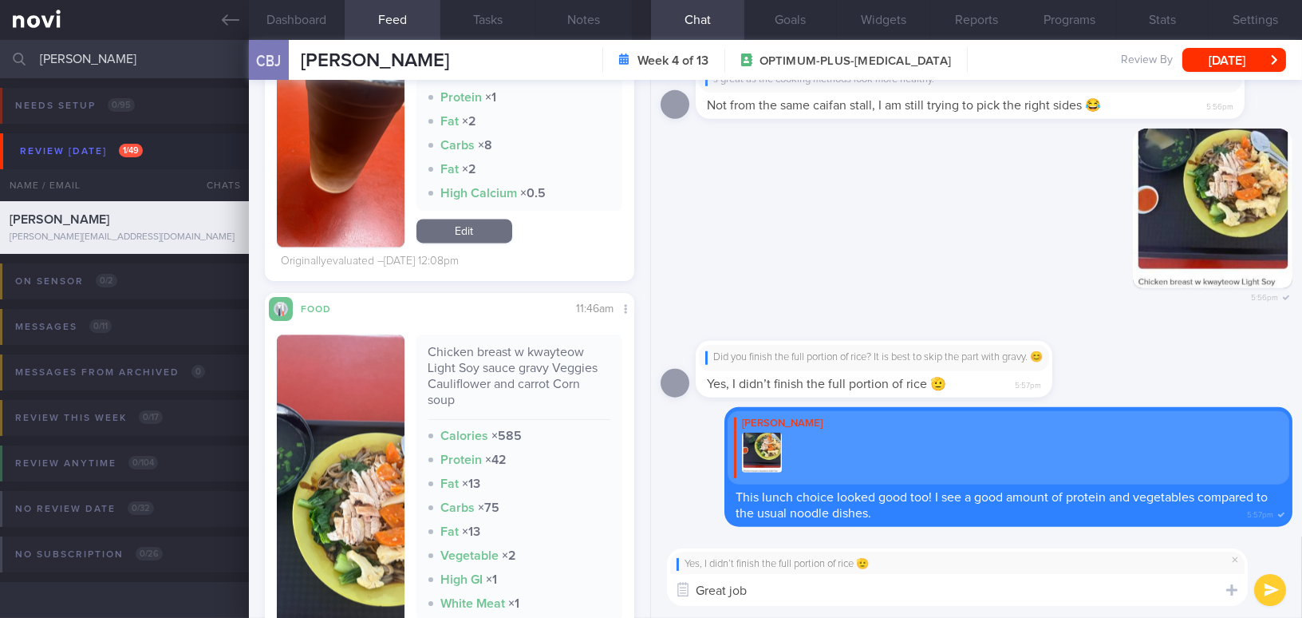
type textarea "Great job!"
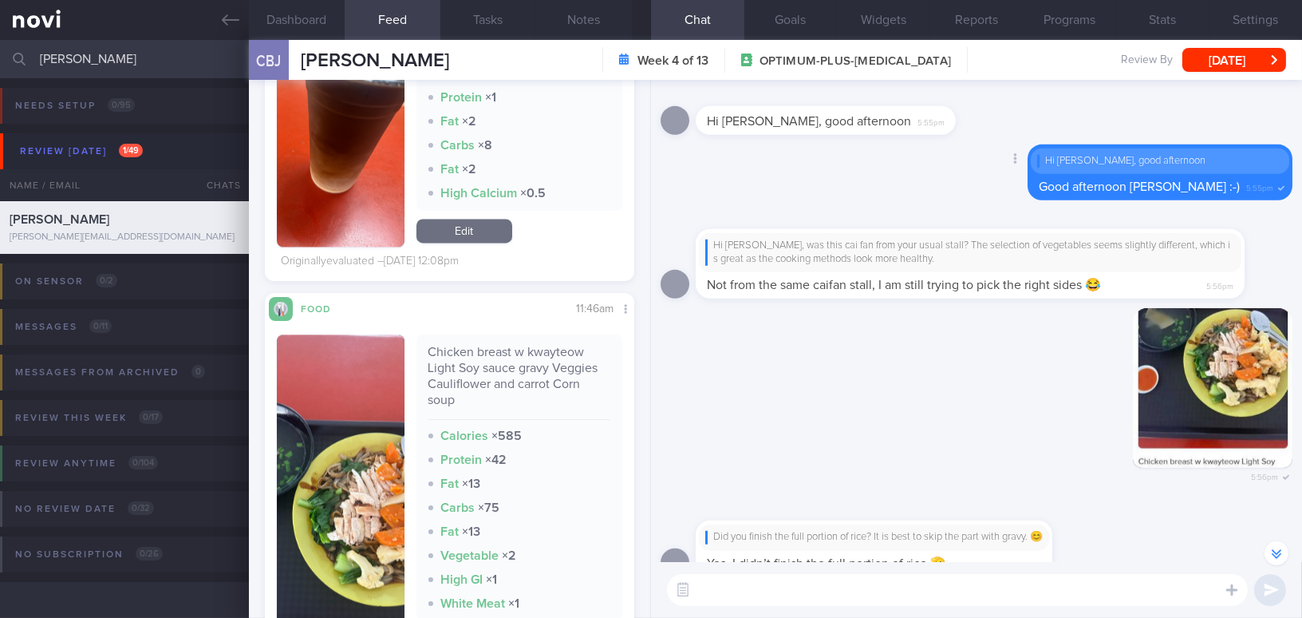
scroll to position [-217, 0]
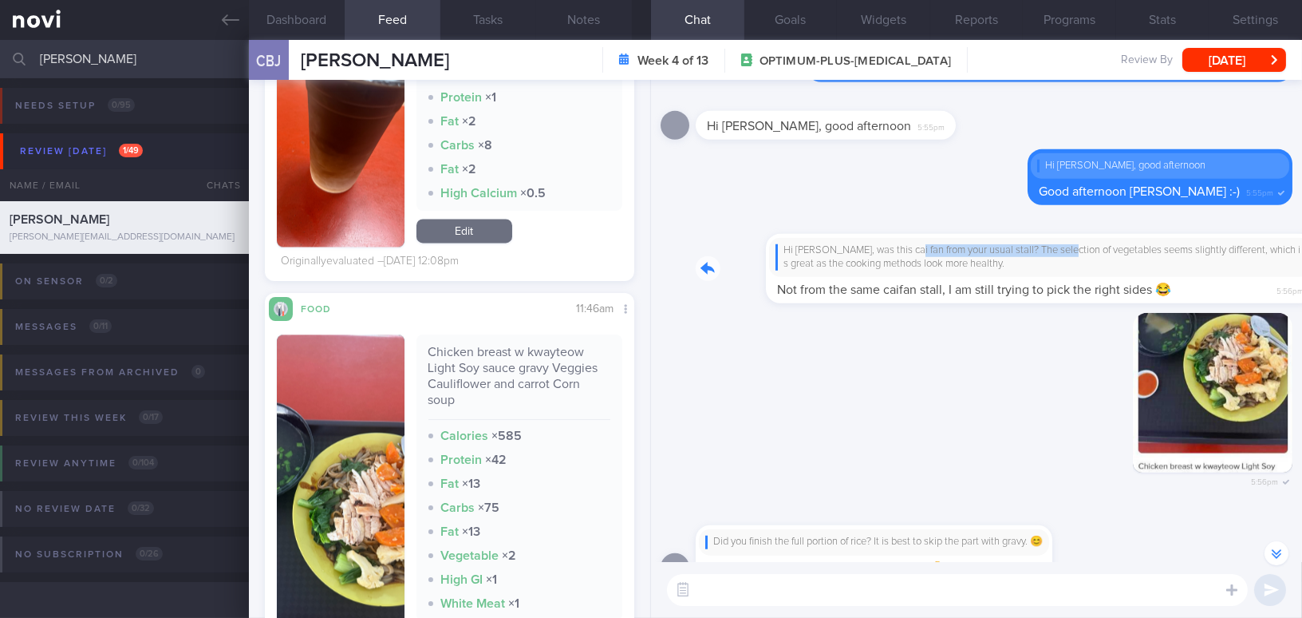
drag, startPoint x: 836, startPoint y: 246, endPoint x: 995, endPoint y: 252, distance: 158.9
click at [995, 252] on div "Hi Boon Jie, was this cai fan from your usual stall? The selection of vegetable…" at bounding box center [994, 259] width 597 height 89
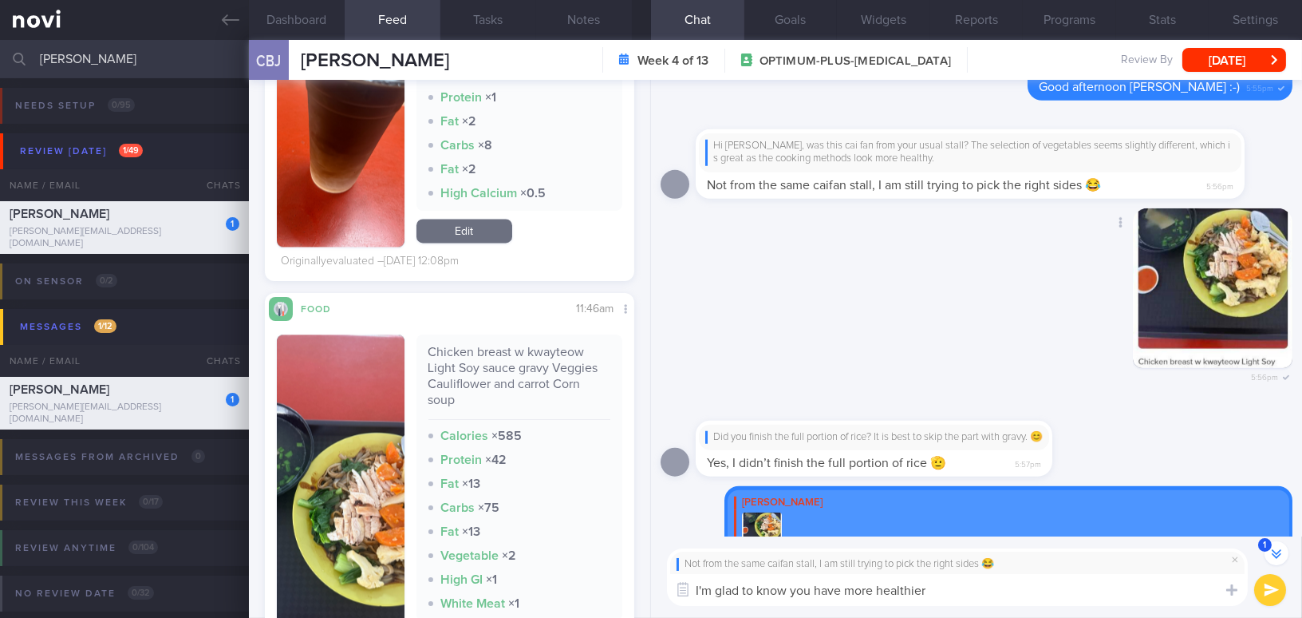
scroll to position [-346, 0]
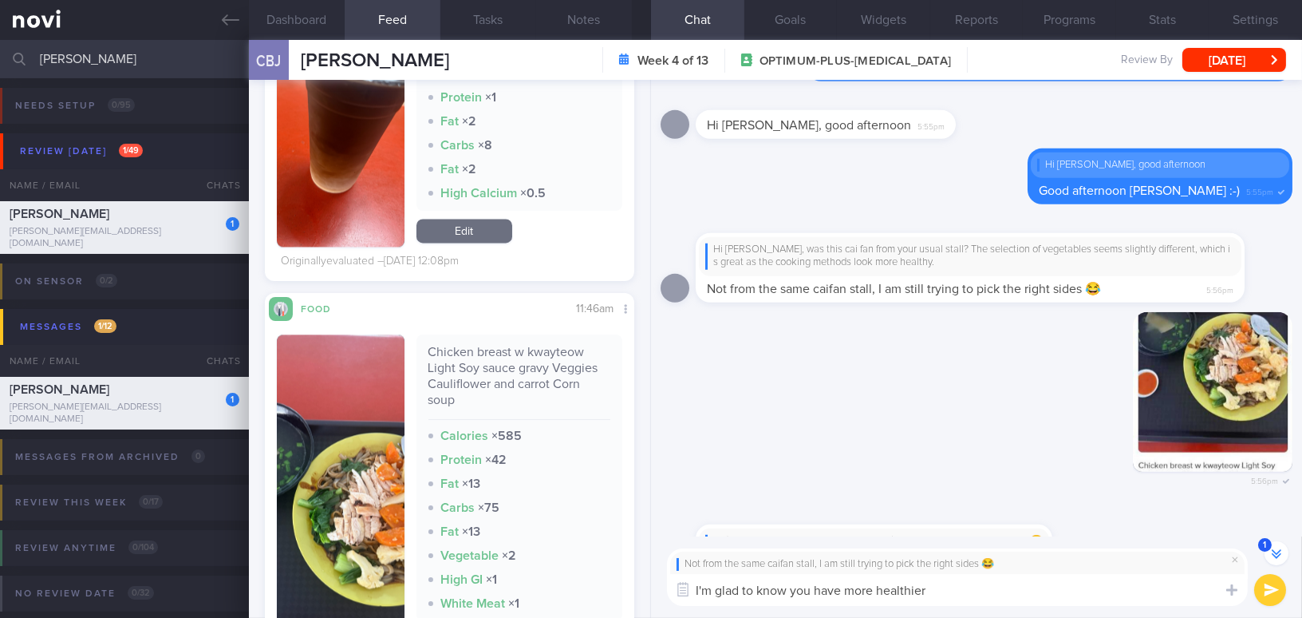
drag, startPoint x: 940, startPoint y: 589, endPoint x: 562, endPoint y: 558, distance: 379.5
click at [562, 558] on div "Dashboard Feed 1467 Tasks Notes Chat 1 Goals Widgets Reports Programs Stats Set…" at bounding box center [775, 329] width 1053 height 578
paste textarea "’m glad to hear that there are more healthy food options available for your lun…"
drag, startPoint x: 757, startPoint y: 585, endPoint x: 859, endPoint y: 582, distance: 101.4
click at [859, 582] on textarea "I’m glad to hear that there are more healthy food options available for your lu…" at bounding box center [957, 590] width 581 height 32
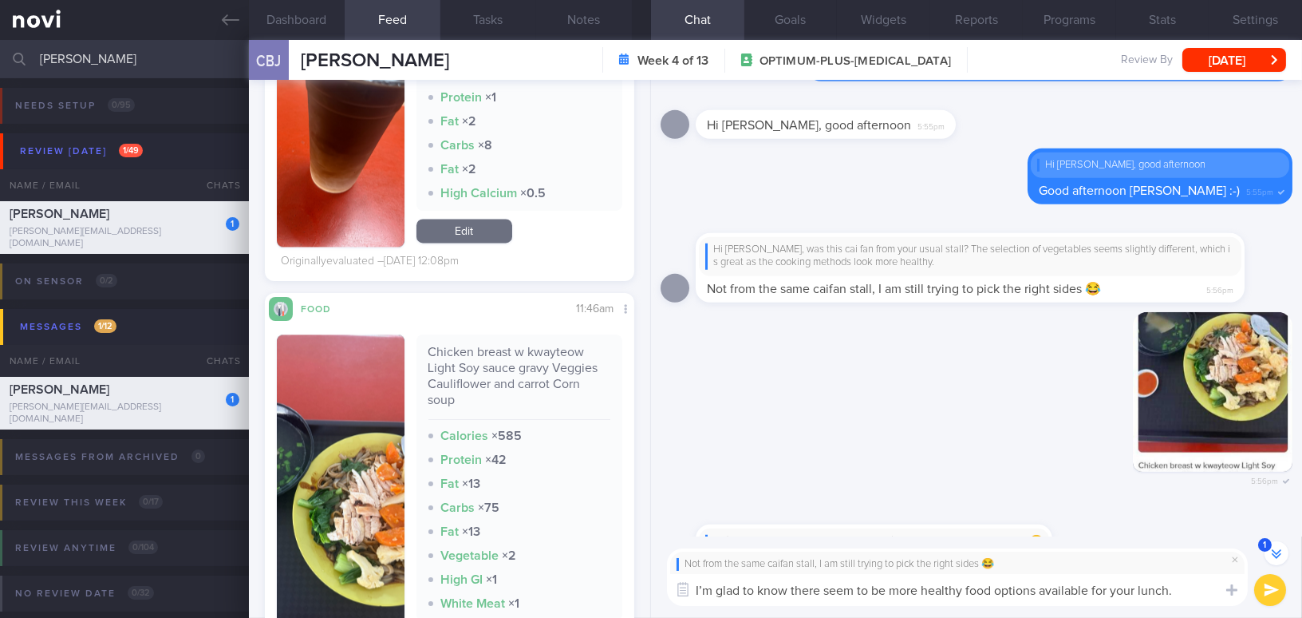
click at [1206, 593] on textarea "I’m glad to know there seem to be more healthy food options available for your …" at bounding box center [957, 590] width 581 height 32
type textarea "I’m glad to know there seem to be more healthy food options available for your …"
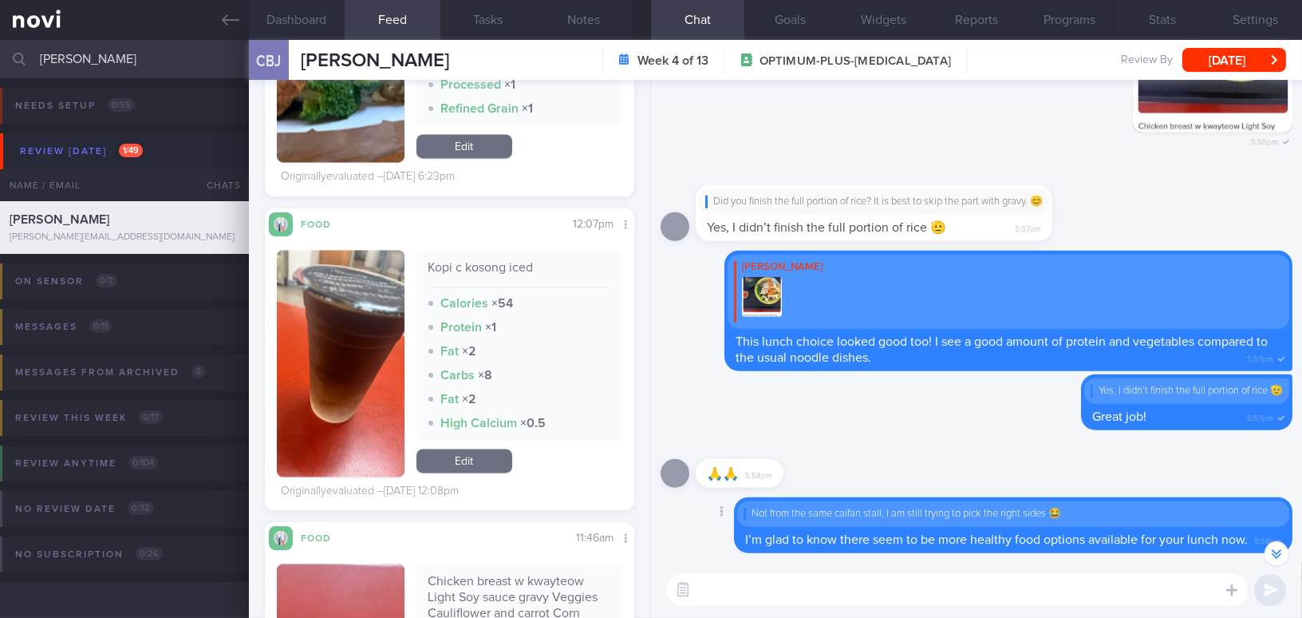
scroll to position [0, 0]
type textarea "H"
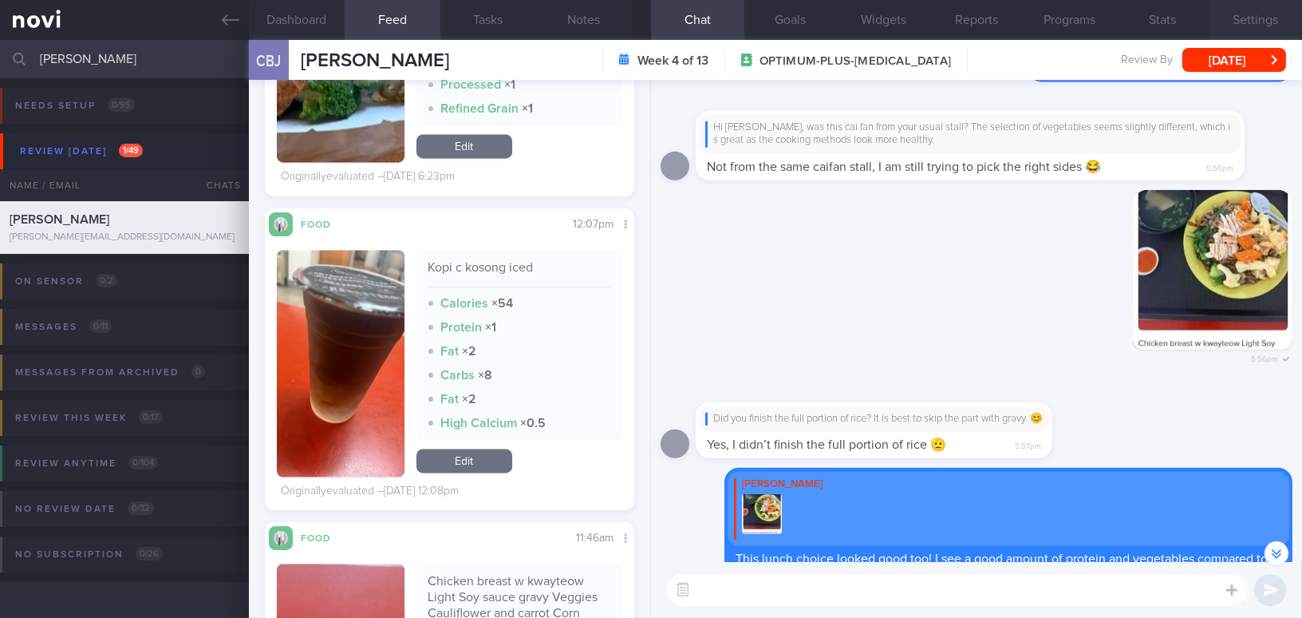
click at [1259, 26] on button "Settings" at bounding box center [1255, 20] width 93 height 40
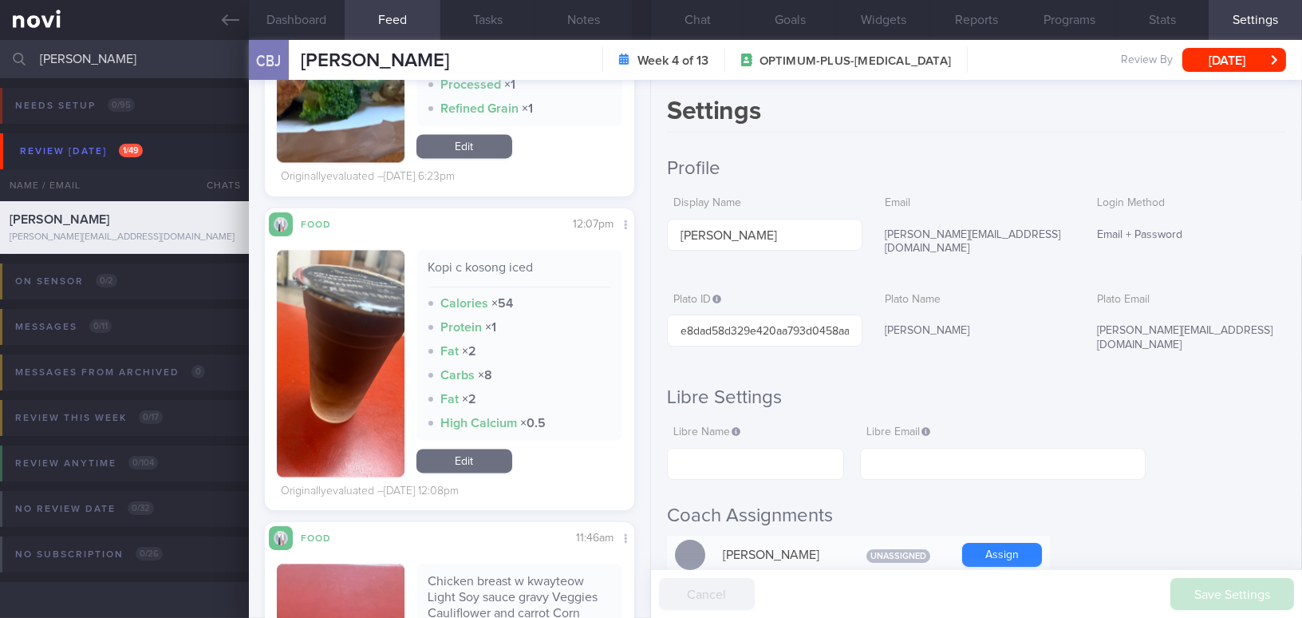
scroll to position [217, 0]
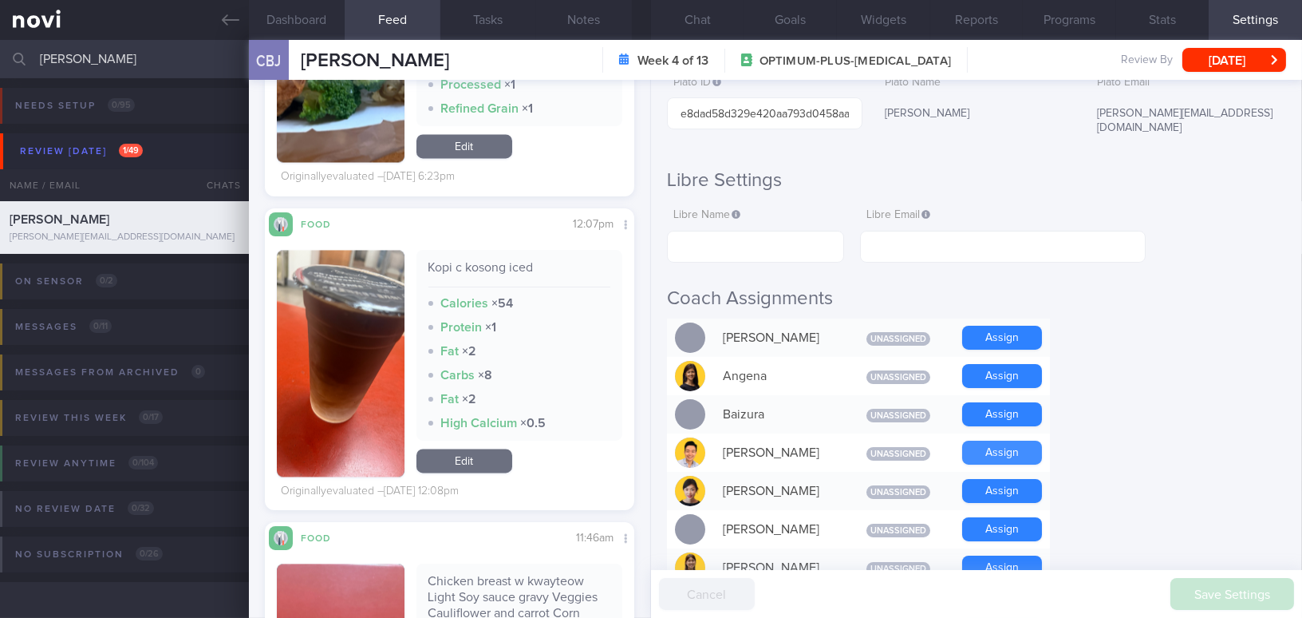
click at [986, 441] on button "Assign" at bounding box center [1002, 453] width 80 height 24
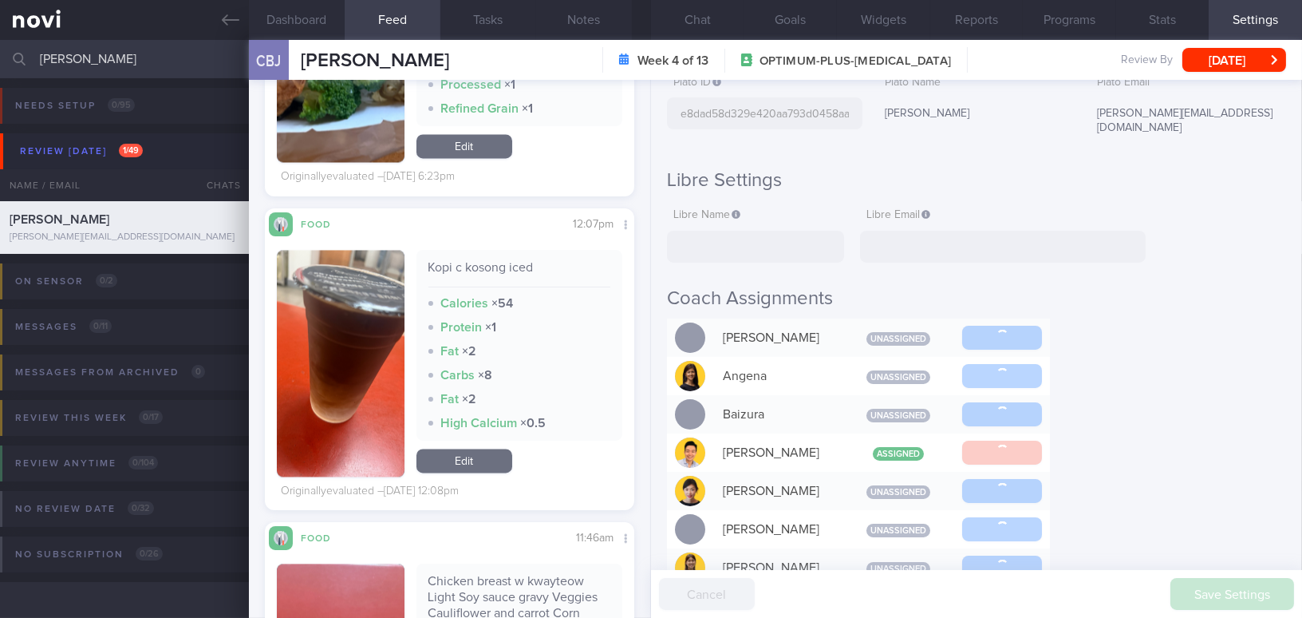
scroll to position [-262, 0]
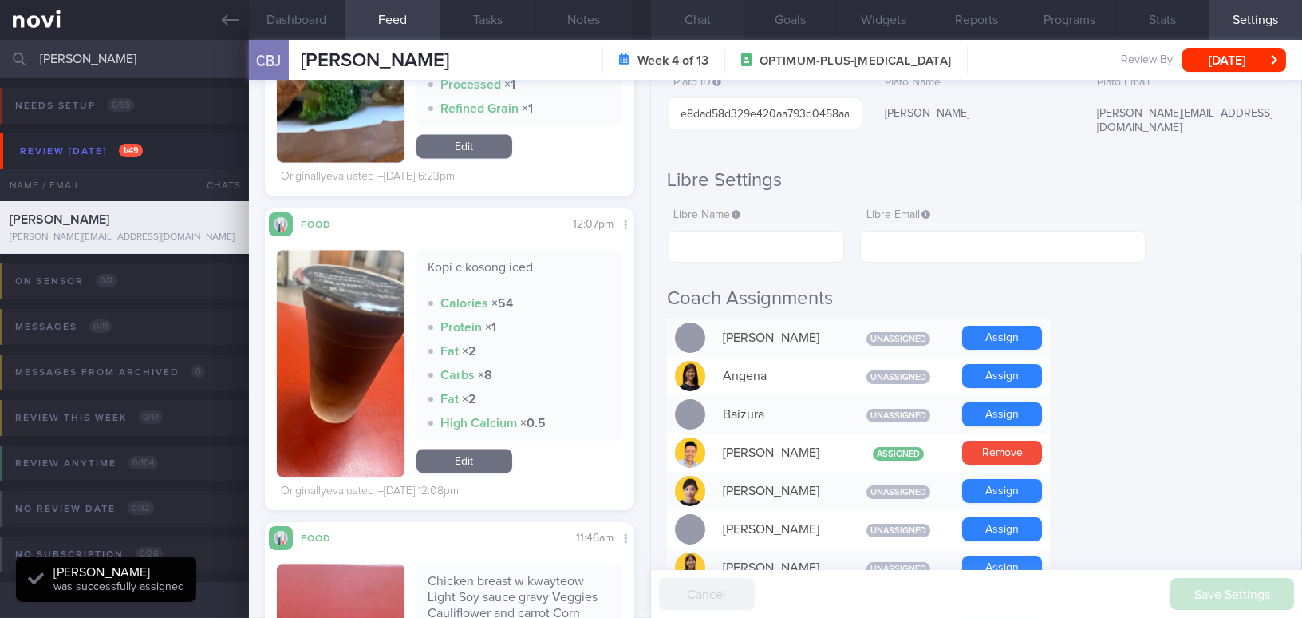
click at [706, 18] on button "Chat" at bounding box center [697, 20] width 93 height 40
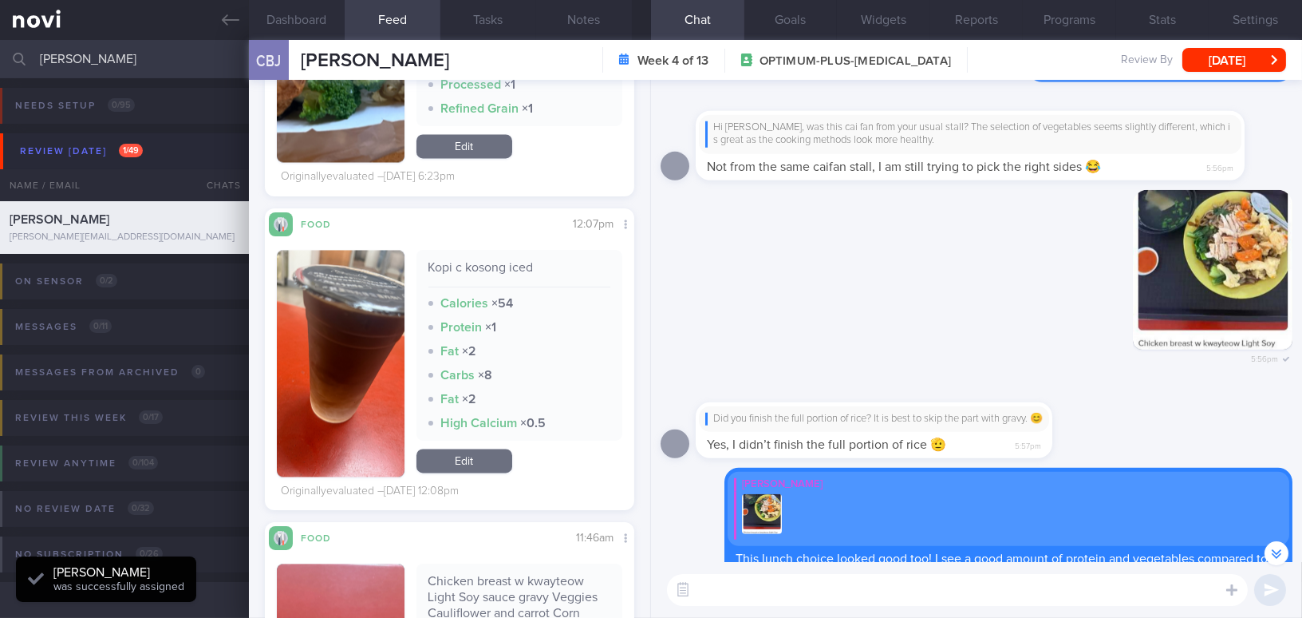
click at [812, 607] on div "​ ​" at bounding box center [976, 590] width 651 height 56
click at [807, 602] on textarea at bounding box center [957, 590] width 581 height 32
paste textarea "I also wanted to let you know that I will be away from [DATE] to [DATE]. I have…"
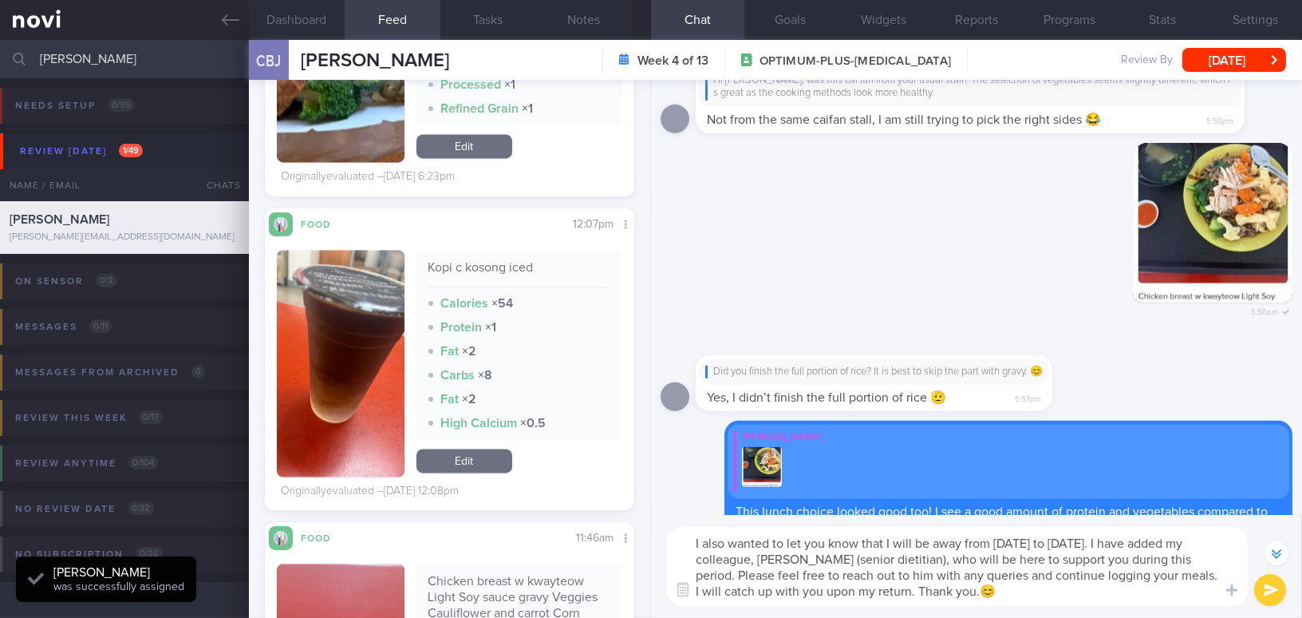
scroll to position [-310, 0]
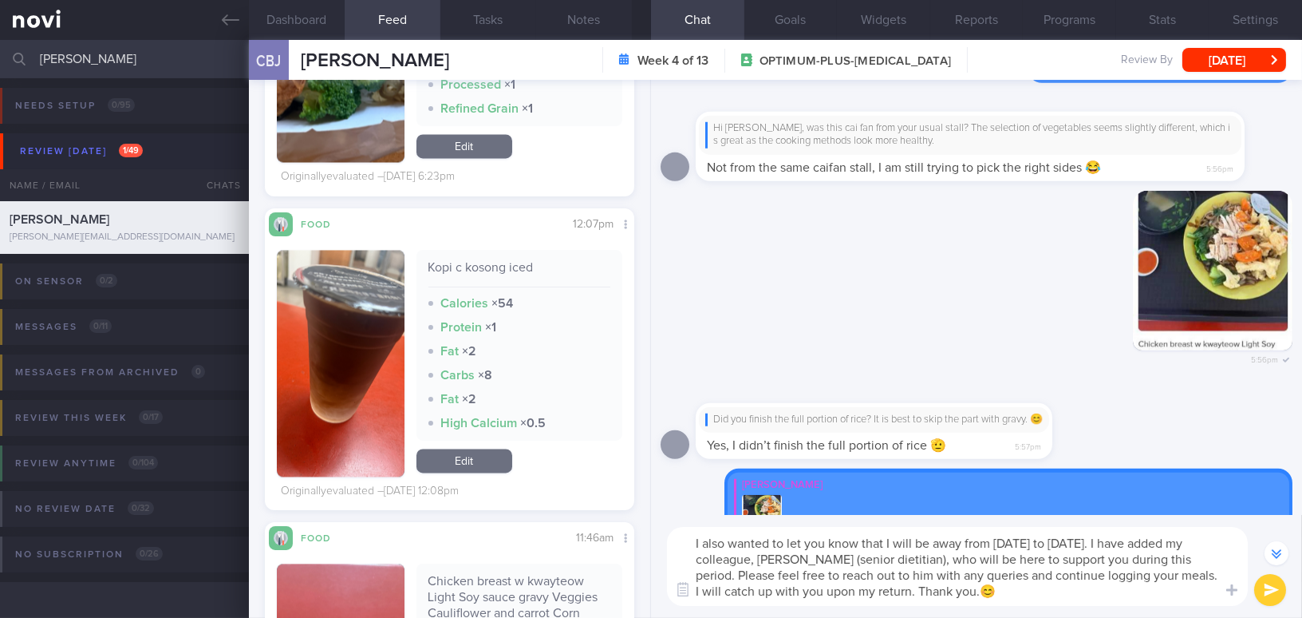
type textarea "I also wanted to let you know that I will be away from [DATE] to [DATE]. I have…"
click at [1275, 584] on button "submit" at bounding box center [1271, 590] width 32 height 32
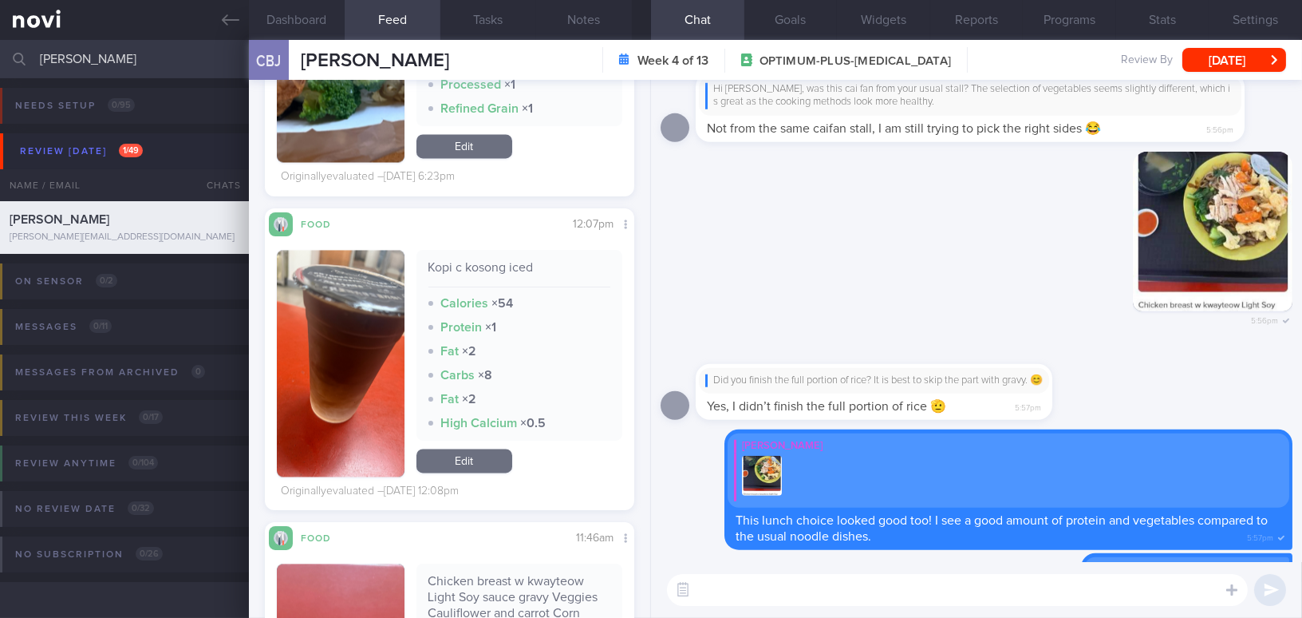
scroll to position [0, 0]
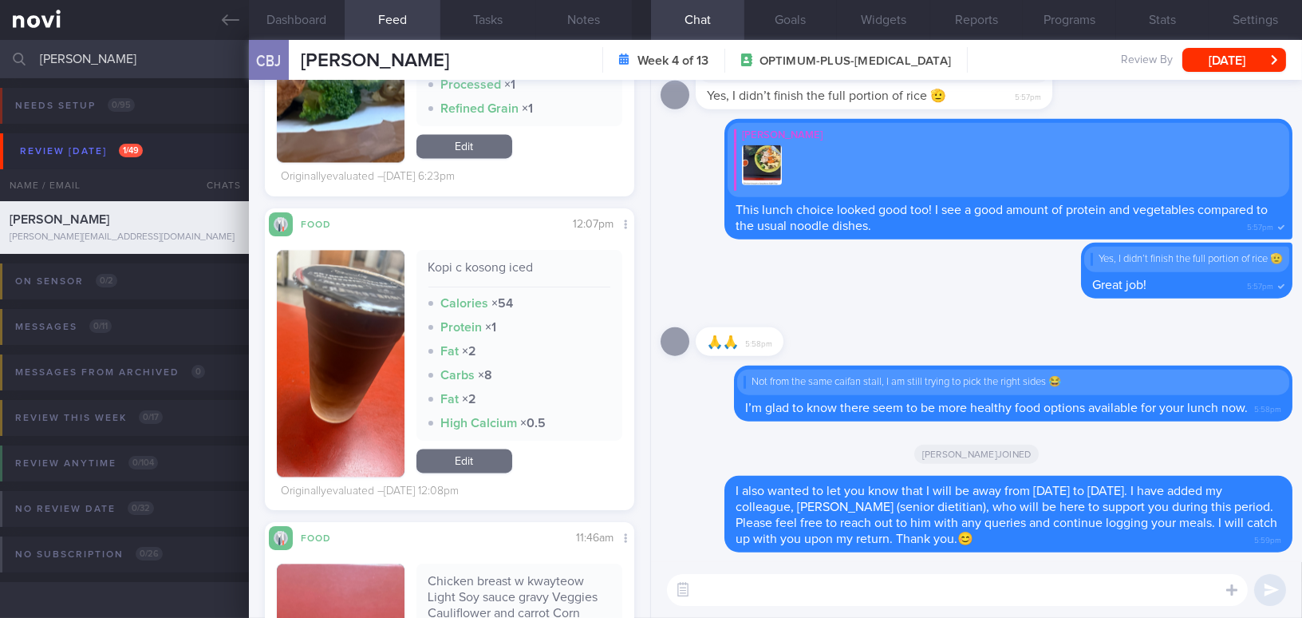
click at [969, 585] on textarea at bounding box center [957, 590] width 581 height 32
type textarea "D"
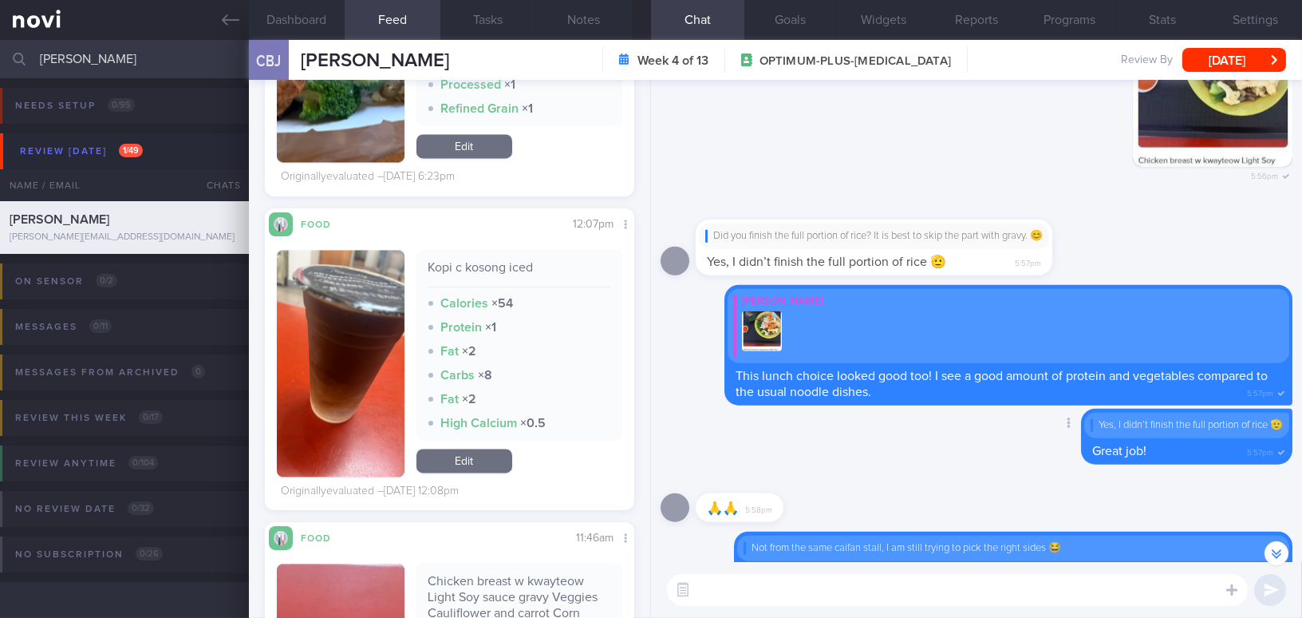
scroll to position [-218, 0]
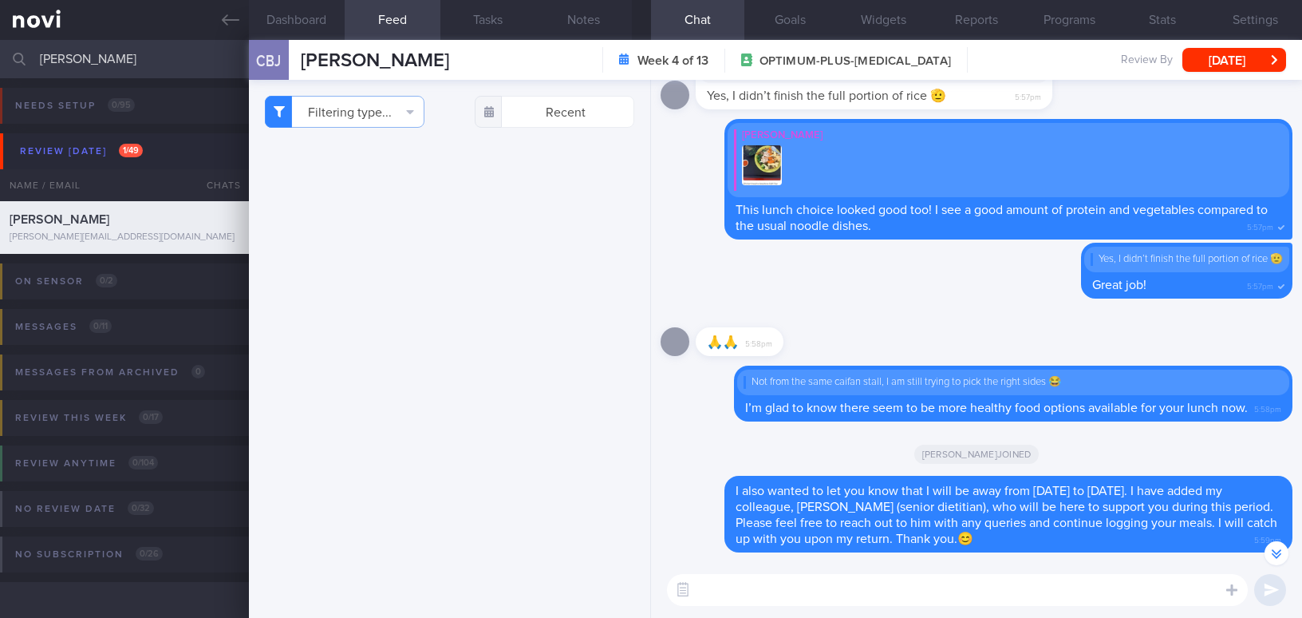
select select "8"
click at [572, 10] on button "Notes" at bounding box center [584, 20] width 96 height 40
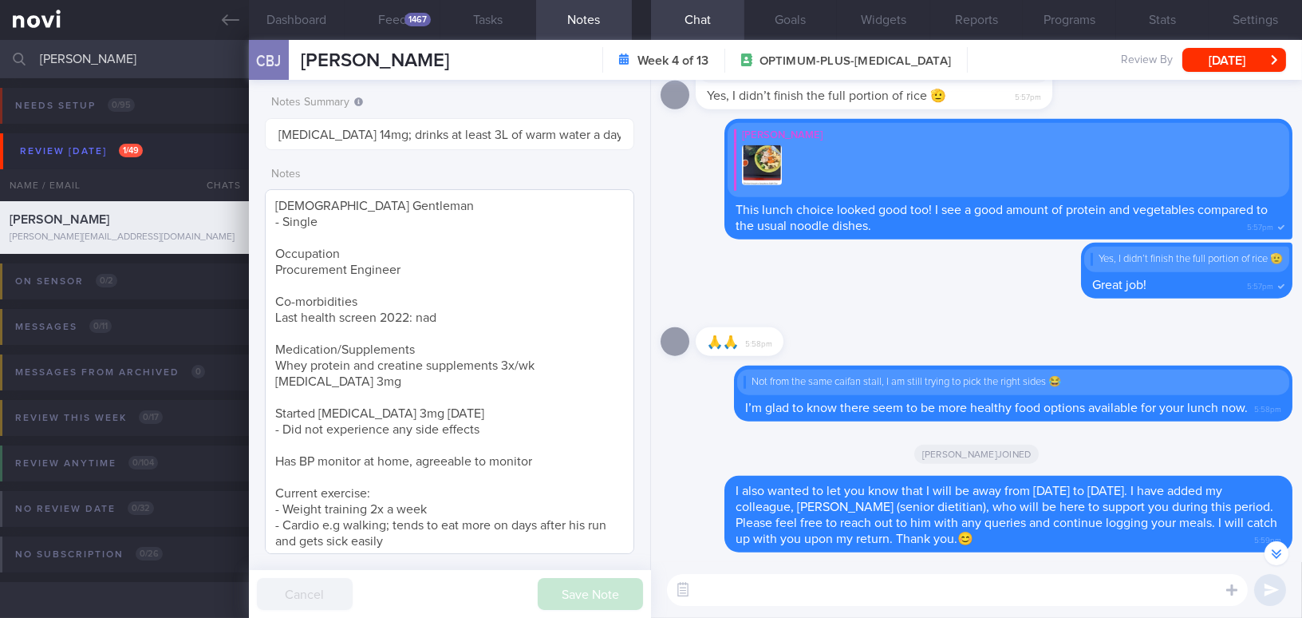
scroll to position [217, 0]
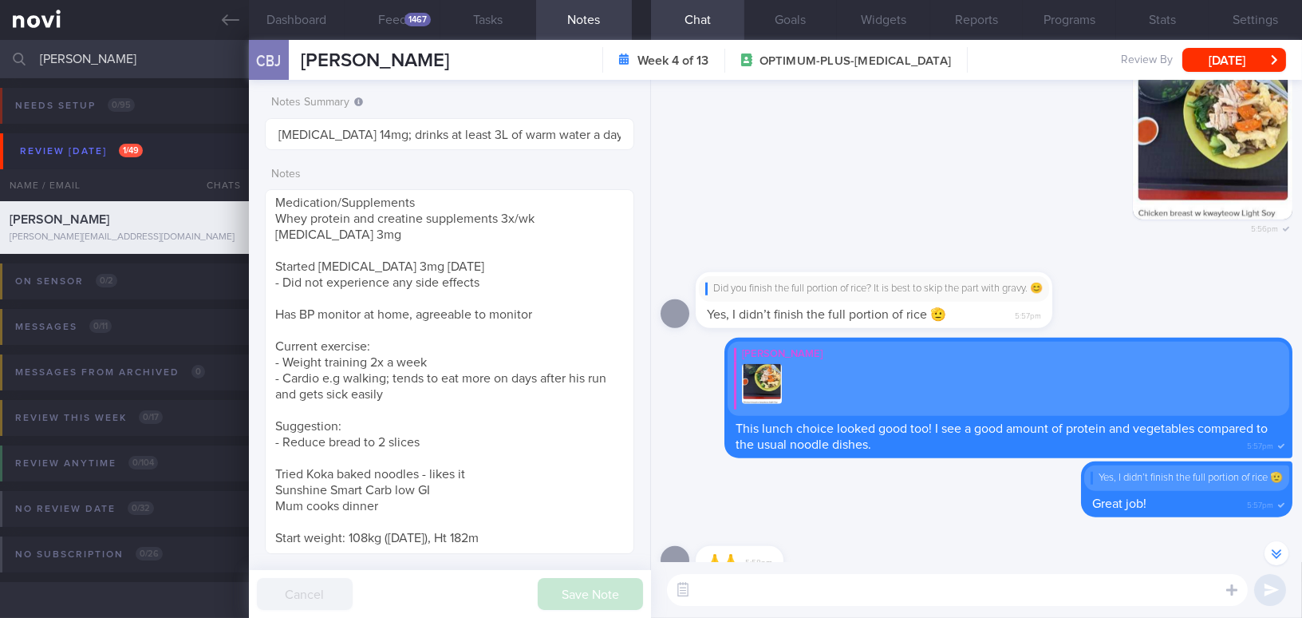
click at [761, 575] on textarea at bounding box center [957, 590] width 581 height 32
paste textarea "Have you been able to include more walking or brisk walking in addition to your…"
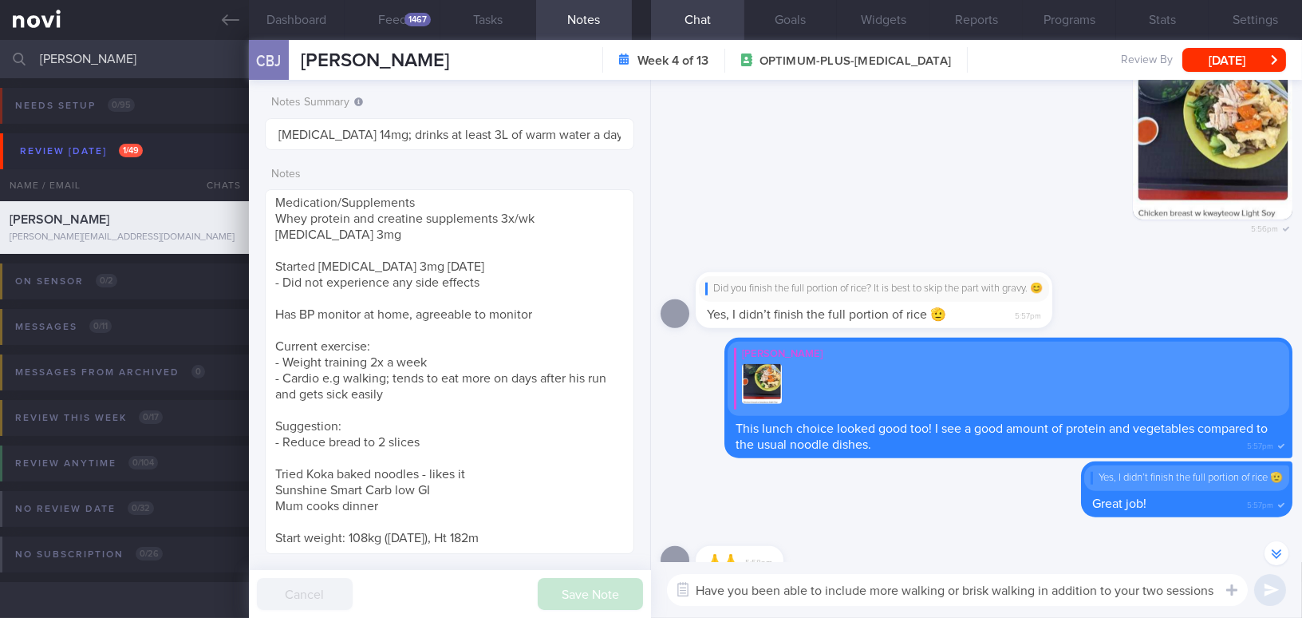
scroll to position [-233, 0]
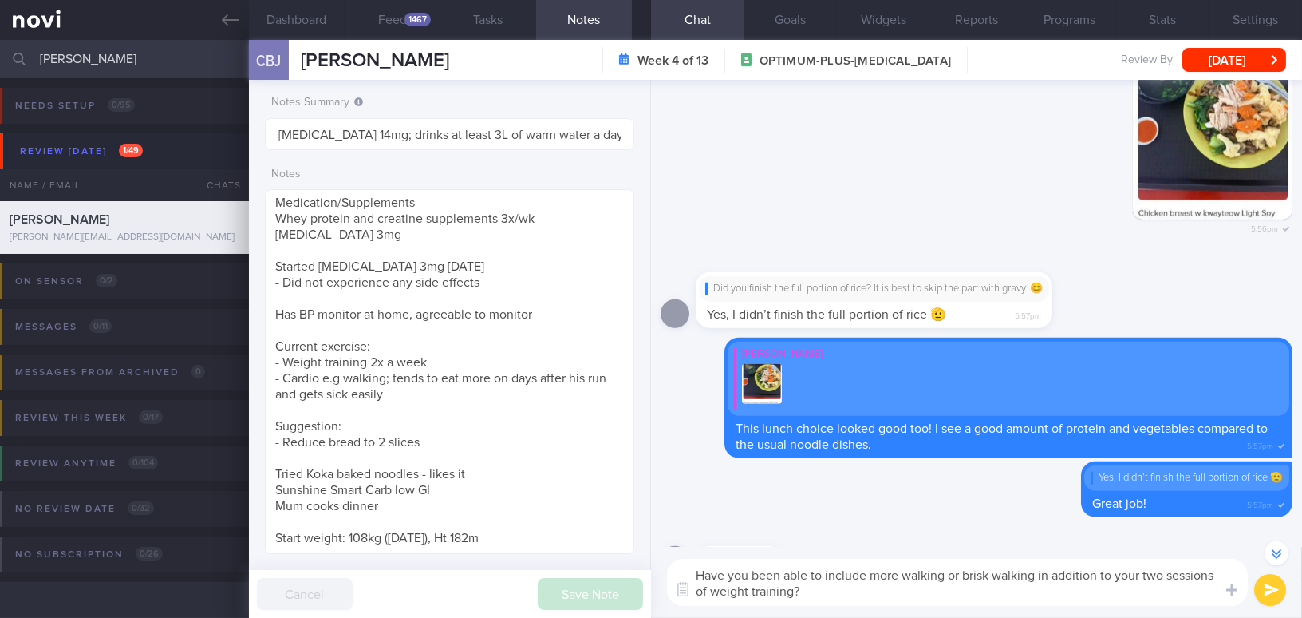
drag, startPoint x: 1146, startPoint y: 573, endPoint x: 1163, endPoint y: 571, distance: 16.9
click at [1163, 571] on textarea "Have you been able to include more walking or brisk walking in addition to your…" at bounding box center [957, 582] width 581 height 47
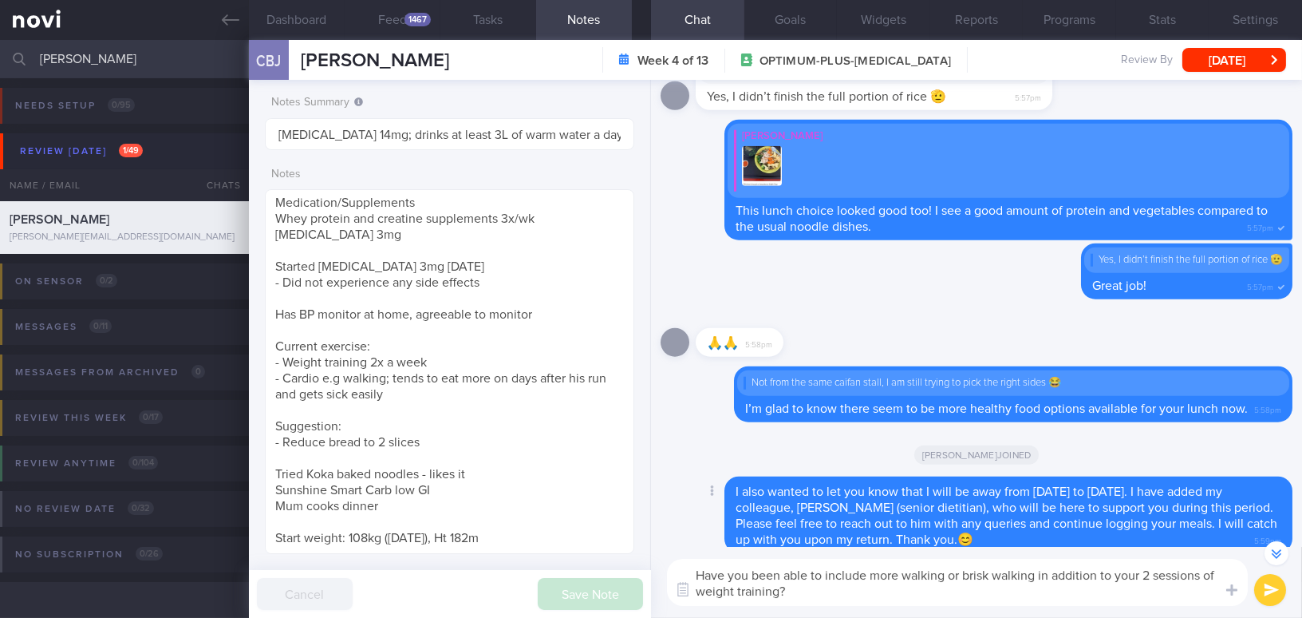
scroll to position [0, 0]
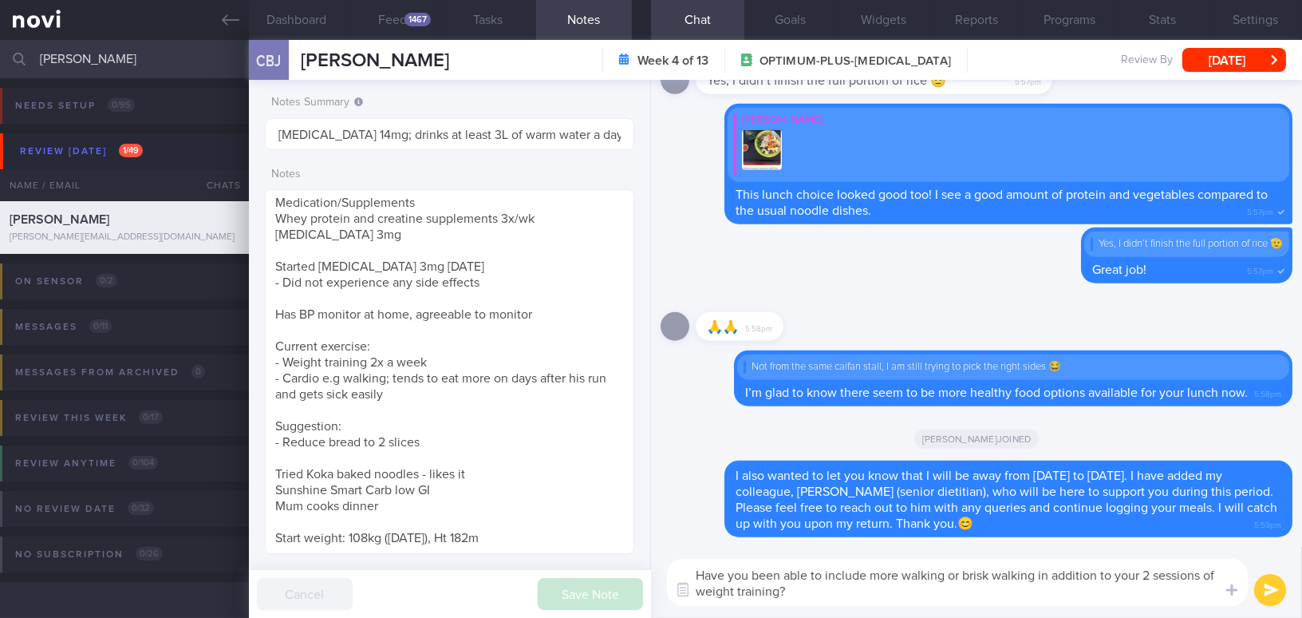
type textarea "Have you been able to include more walking or brisk walking in addition to your…"
click at [1269, 588] on button "submit" at bounding box center [1271, 590] width 32 height 32
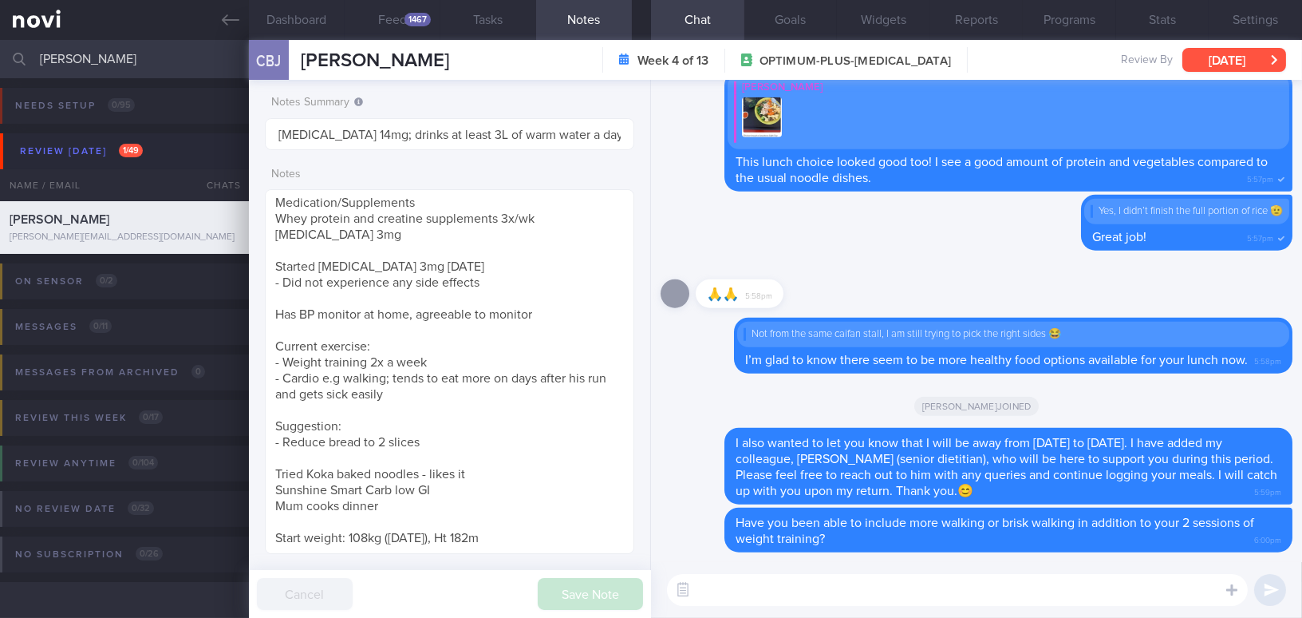
click at [1255, 57] on button "[DATE]" at bounding box center [1235, 60] width 104 height 24
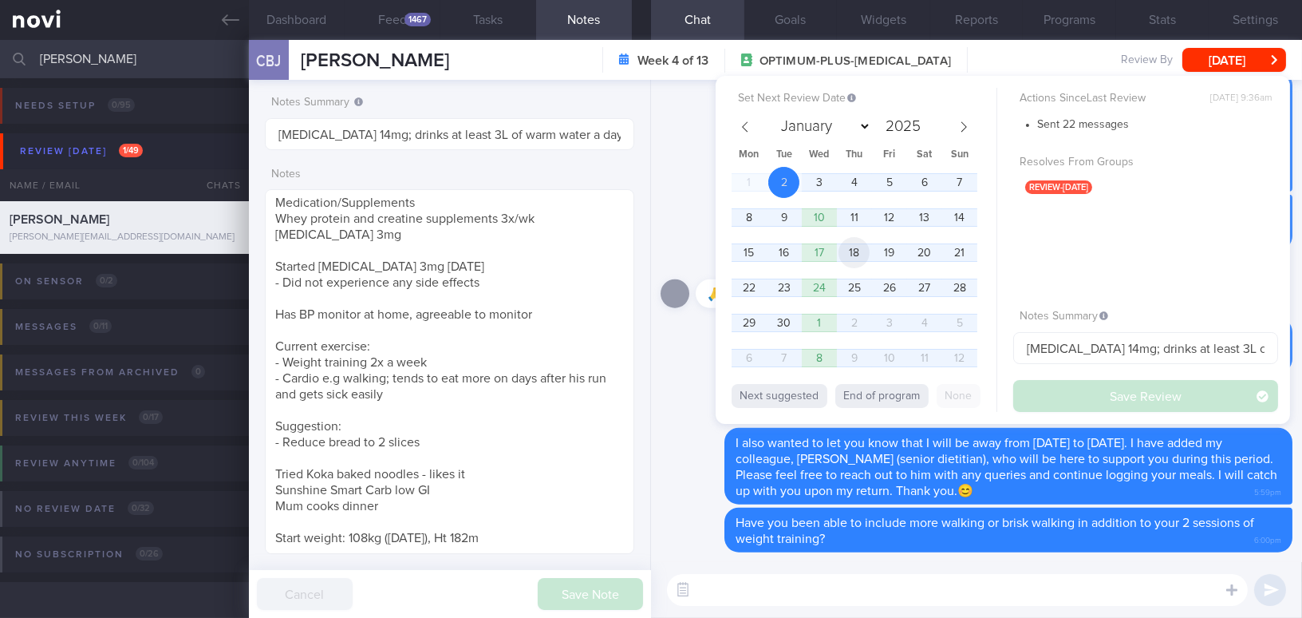
click at [854, 257] on span "18" at bounding box center [854, 252] width 31 height 31
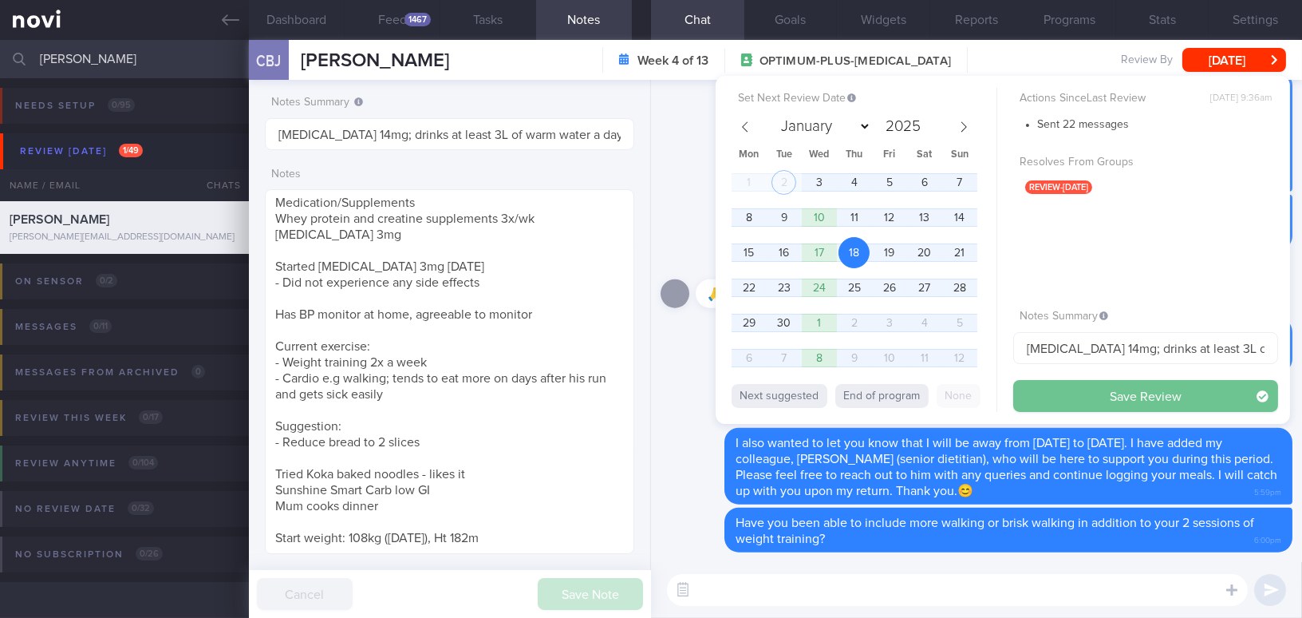
click at [1056, 394] on button "Save Review" at bounding box center [1146, 396] width 265 height 32
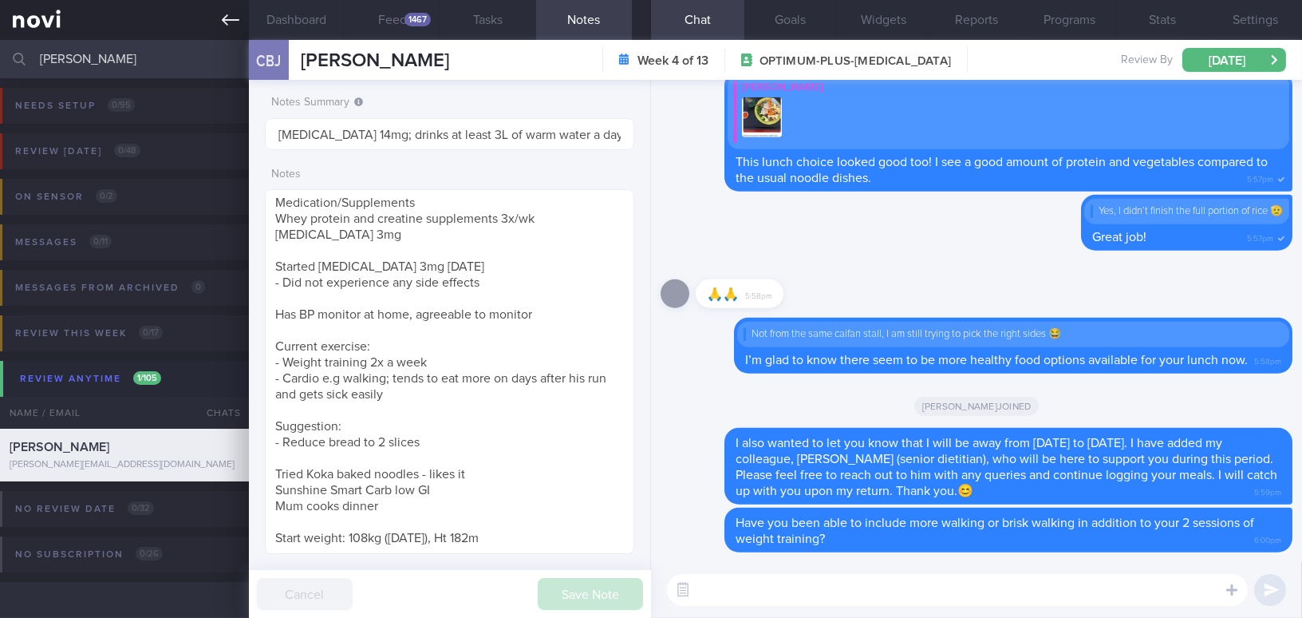
drag, startPoint x: 109, startPoint y: 56, endPoint x: 0, endPoint y: 38, distance: 110.7
click at [0, 38] on div "Patients New Users Coaches [PERSON_NAME] Assigned patients Assigned patients Al…" at bounding box center [651, 309] width 1302 height 618
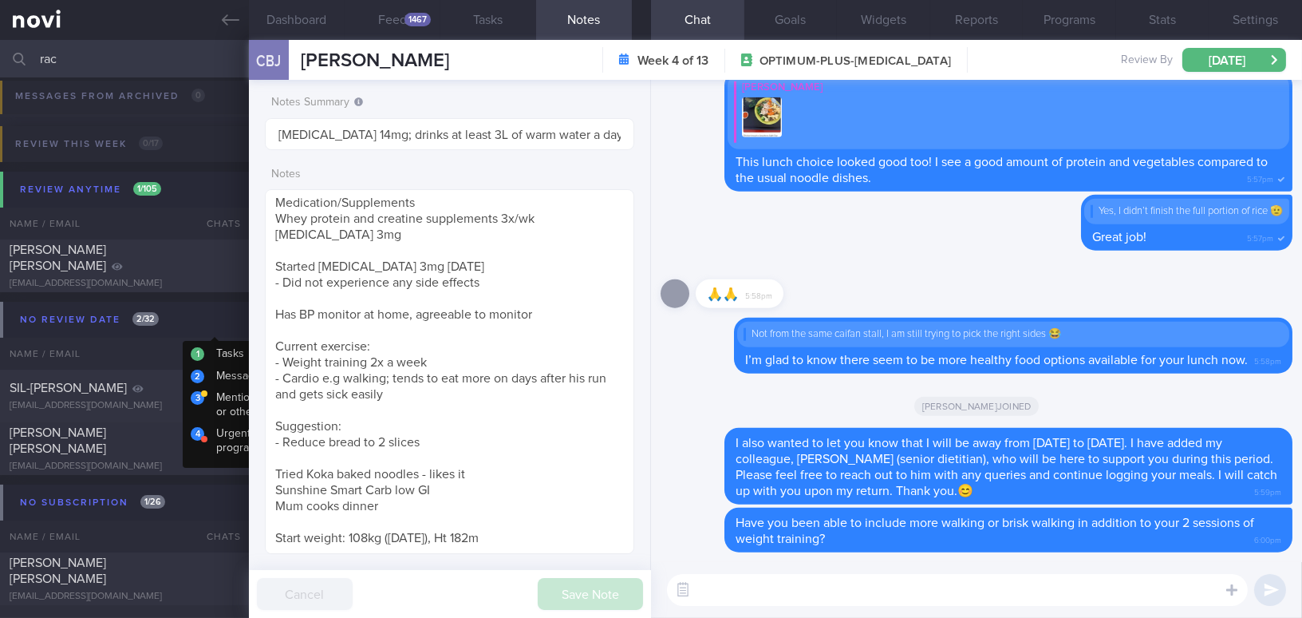
scroll to position [362, 0]
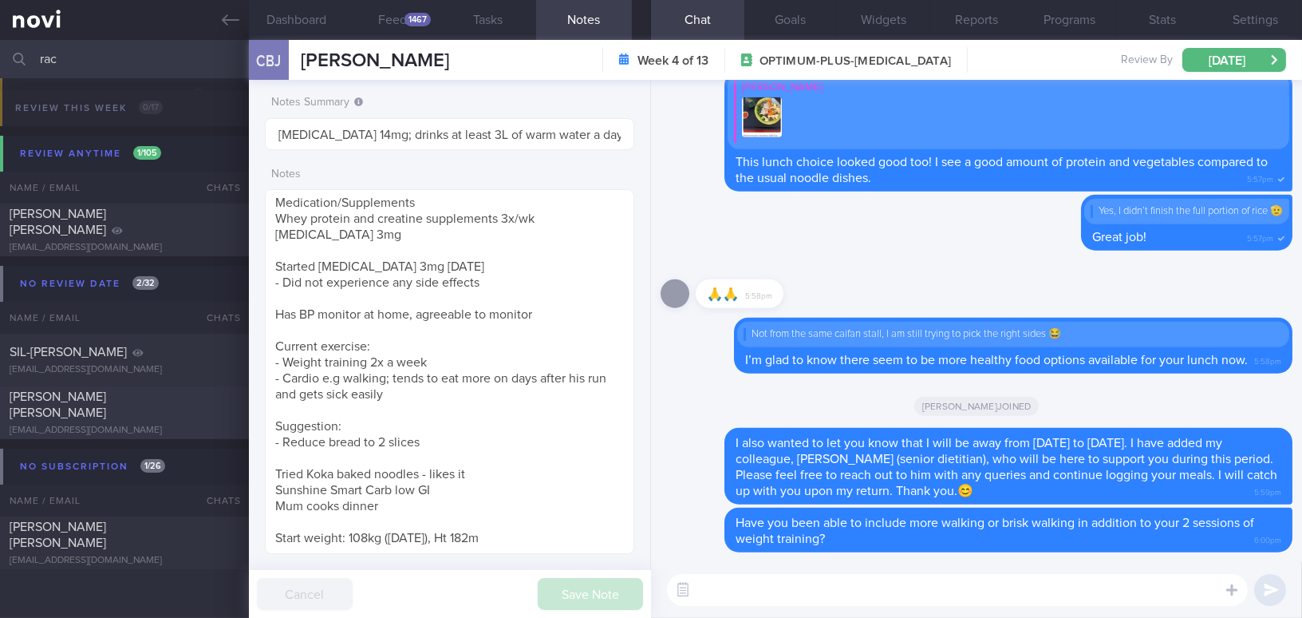
type input "rac"
click at [145, 403] on div "[PERSON_NAME] [PERSON_NAME]" at bounding box center [123, 405] width 226 height 32
type input "On Buzud; check vit D and [MEDICAL_DATA]; note client's preference"
type textarea "[DEMOGRAPHIC_DATA] [DEMOGRAPHIC_DATA] - accompanied by husband (Doctor - Radiat…"
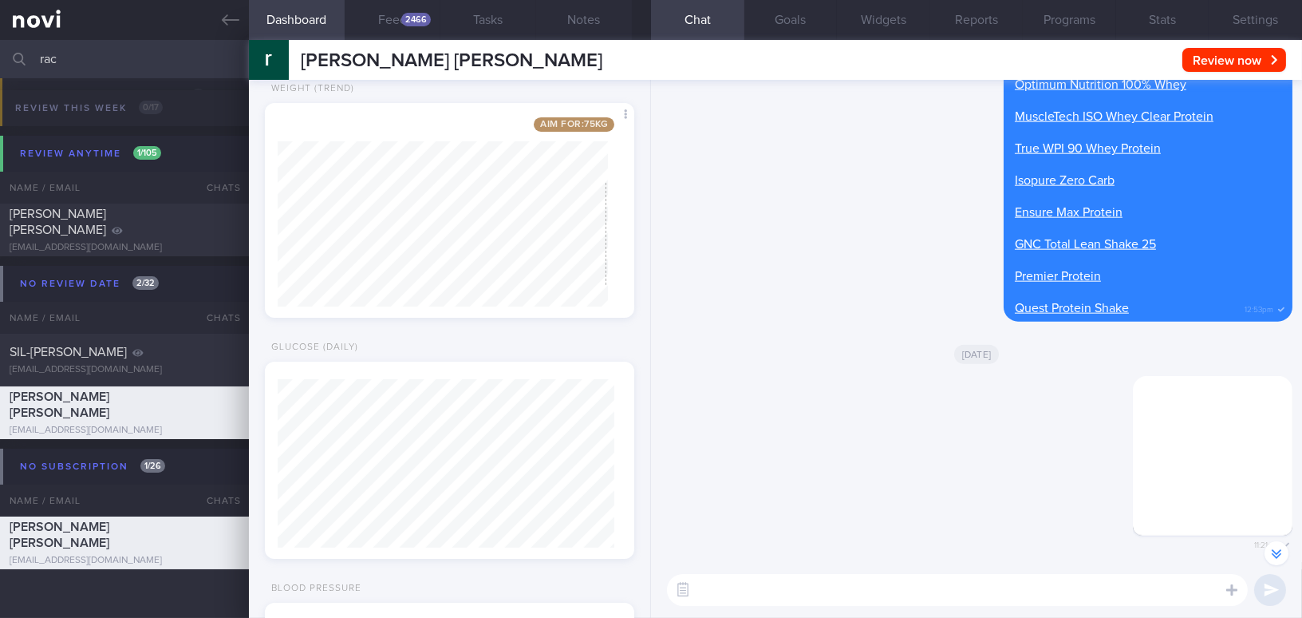
scroll to position [168, 336]
click at [410, 17] on div "2466" at bounding box center [416, 20] width 30 height 14
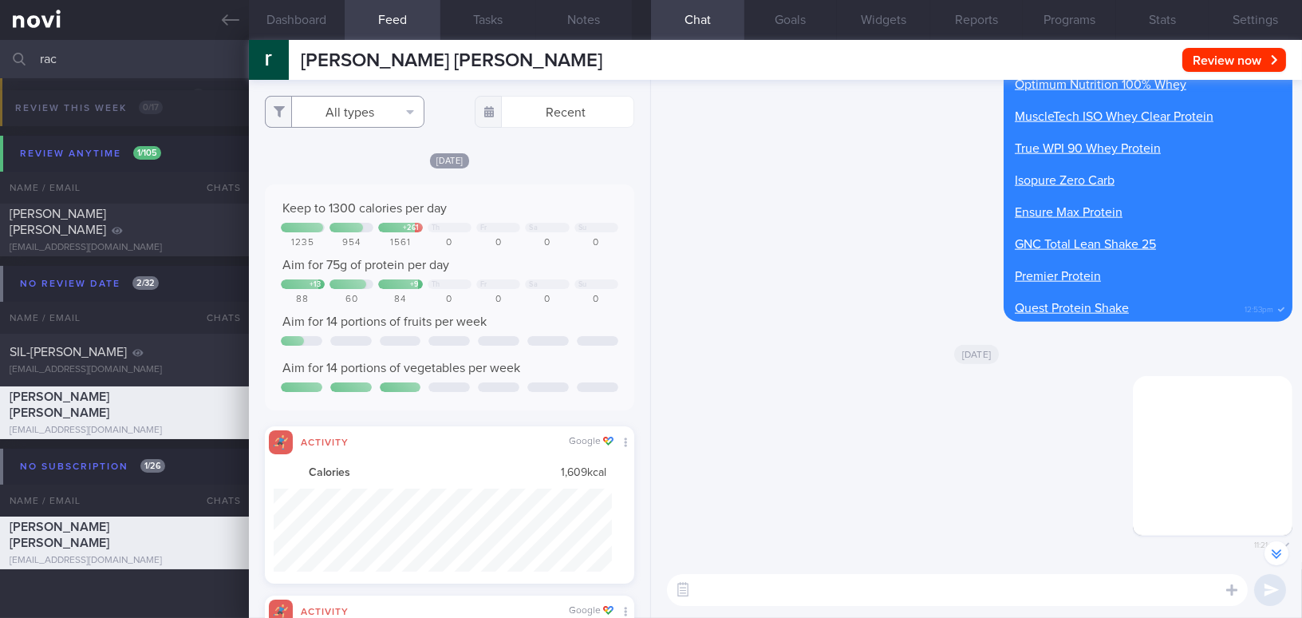
click at [317, 119] on button "All types" at bounding box center [345, 112] width 160 height 32
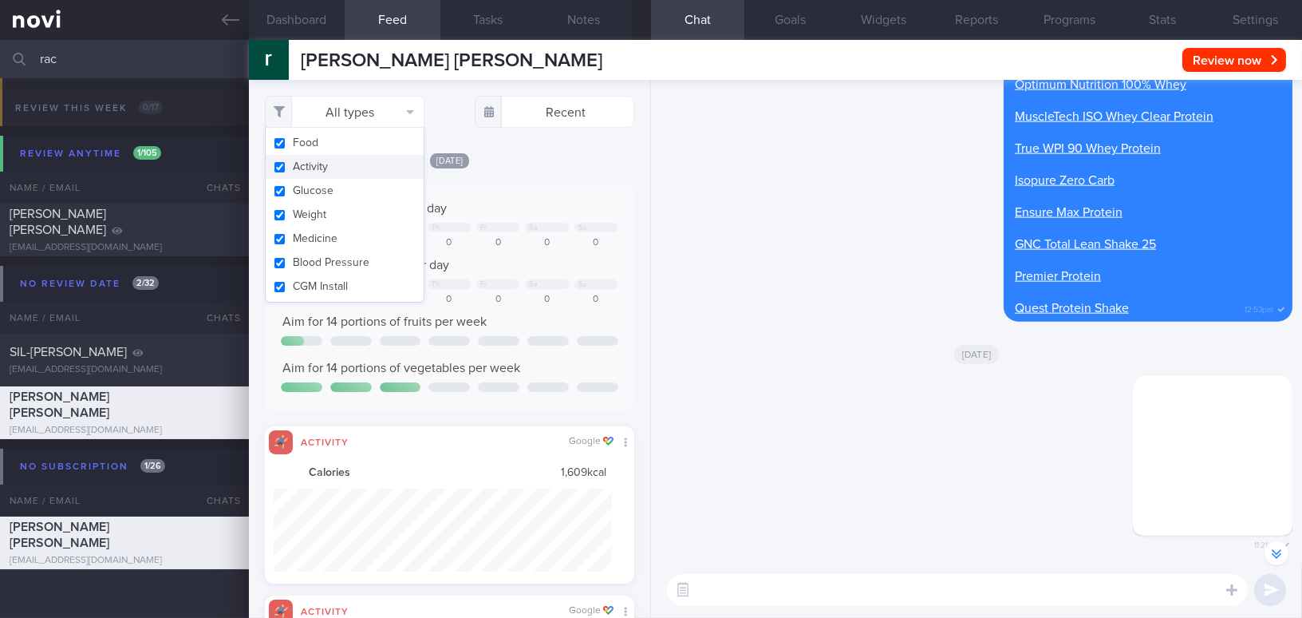
click at [277, 164] on button "Activity" at bounding box center [345, 167] width 158 height 24
checkbox input "false"
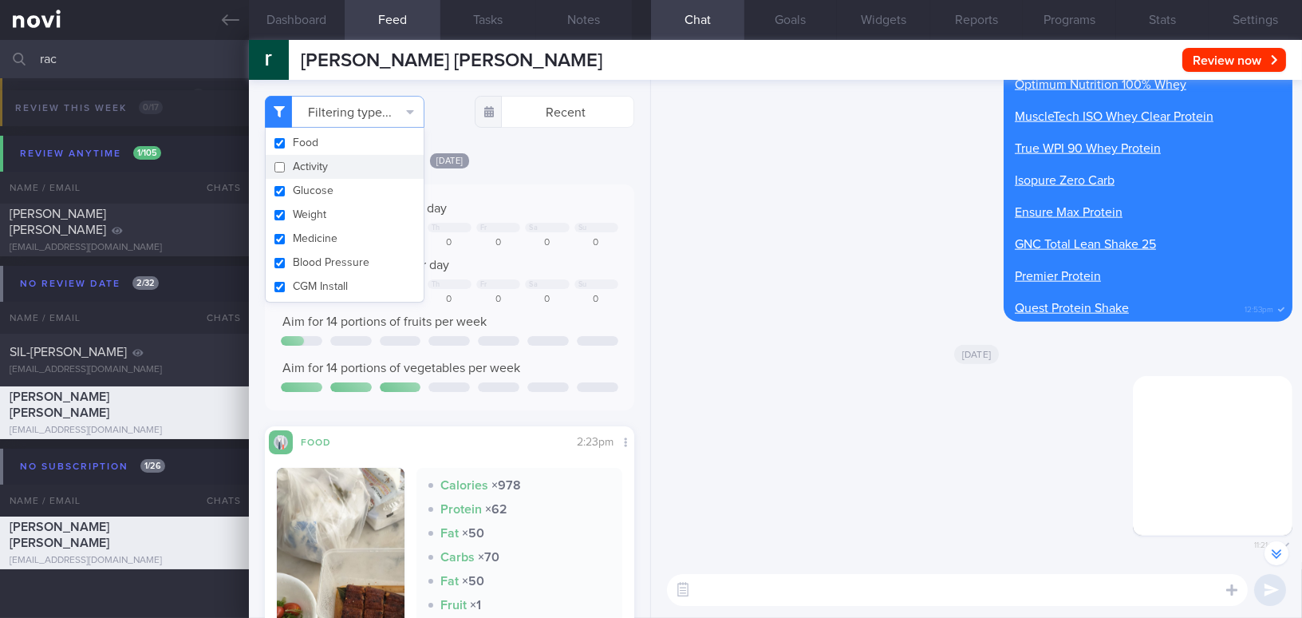
click at [579, 179] on div "[DATE] Keep to 1300 calories per day + 261 Th Fr Sa Su 1235 954 1561 0 0 0 0 Ai…" at bounding box center [449, 482] width 369 height 661
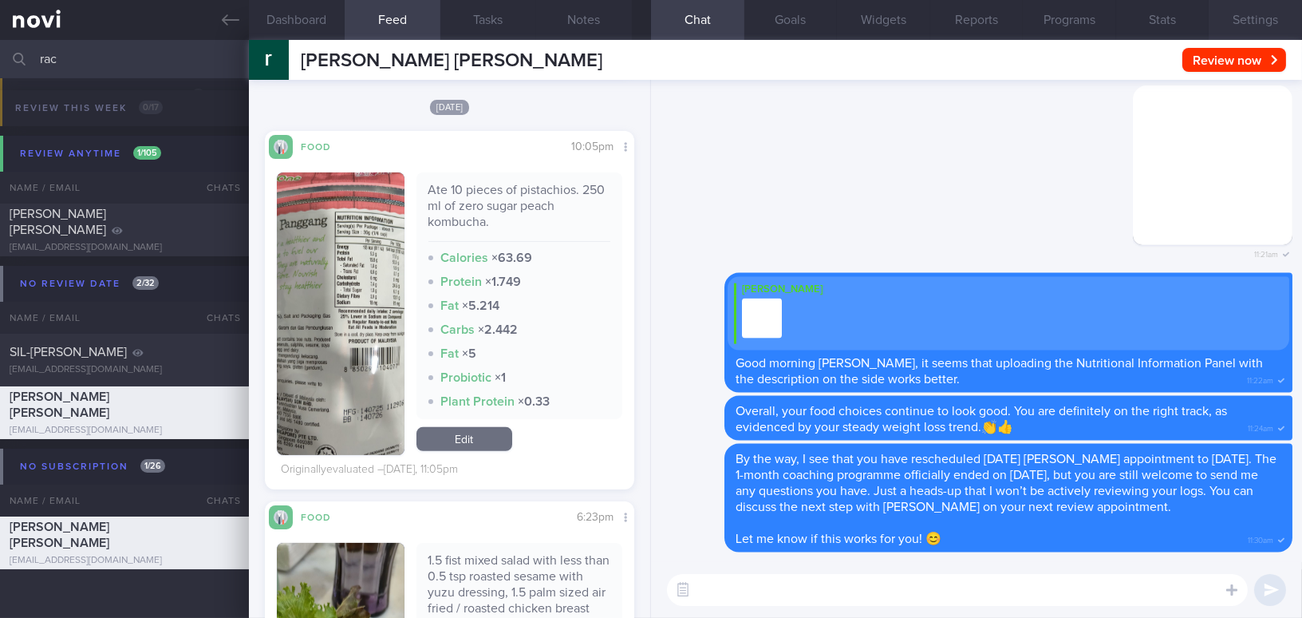
click at [1250, 14] on button "Settings" at bounding box center [1255, 20] width 93 height 40
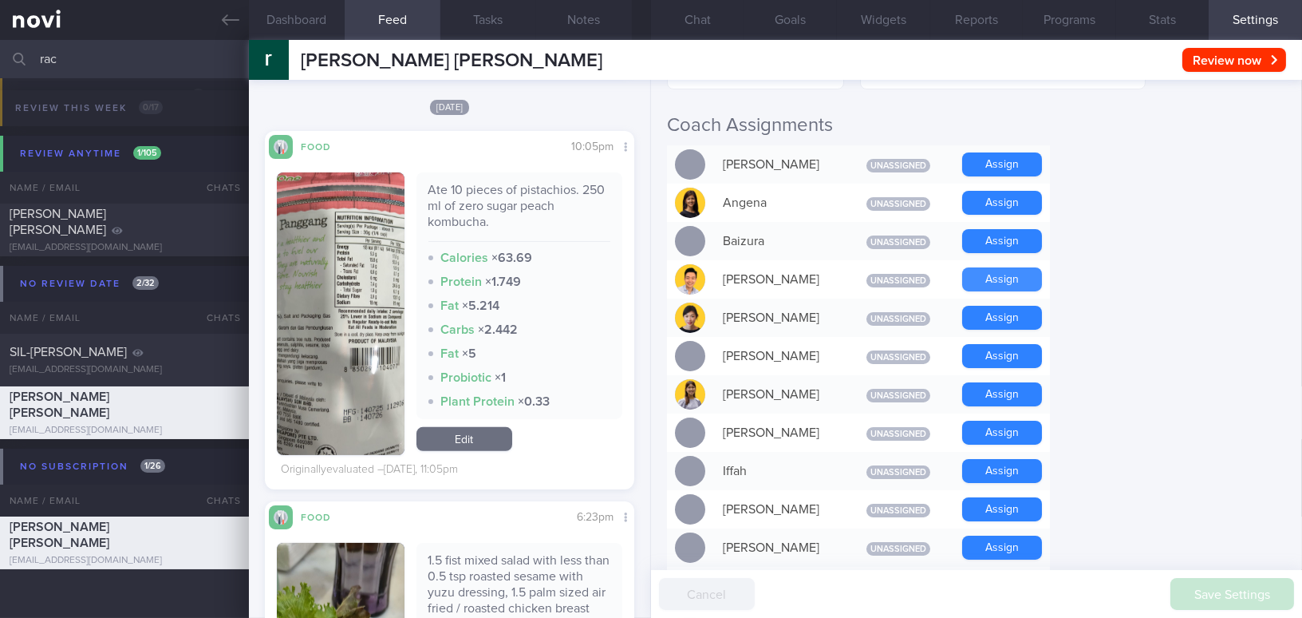
click at [1021, 285] on button "Assign" at bounding box center [1002, 279] width 80 height 24
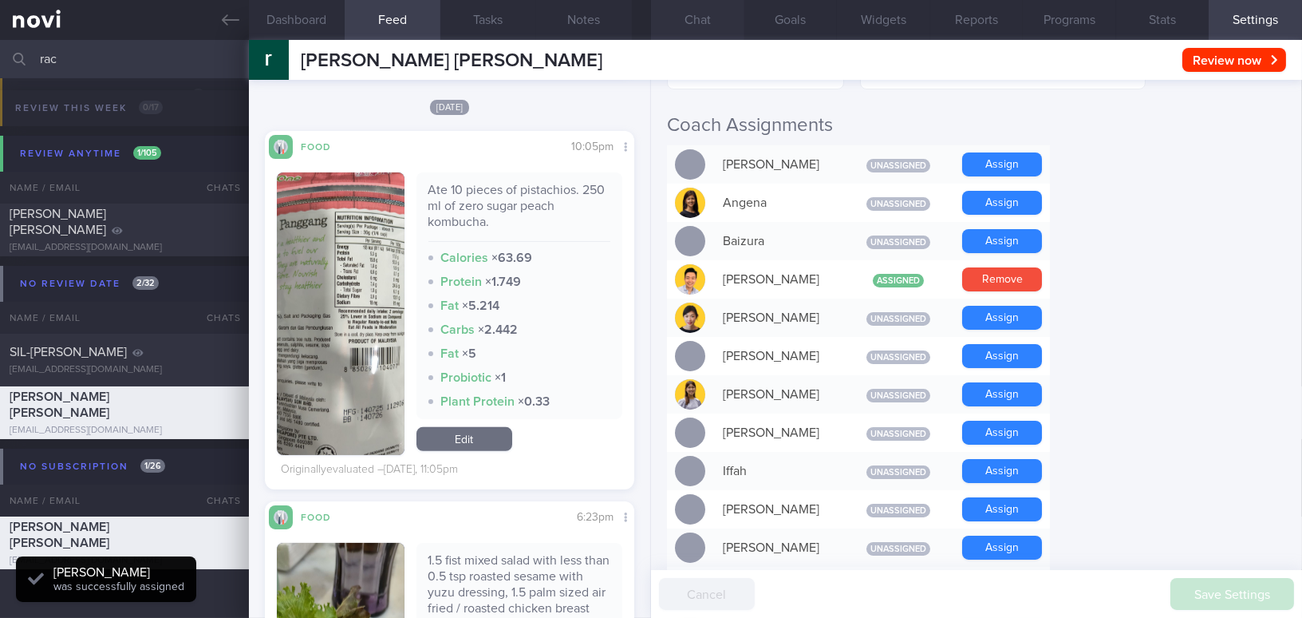
click at [698, 24] on button "Chat" at bounding box center [697, 20] width 93 height 40
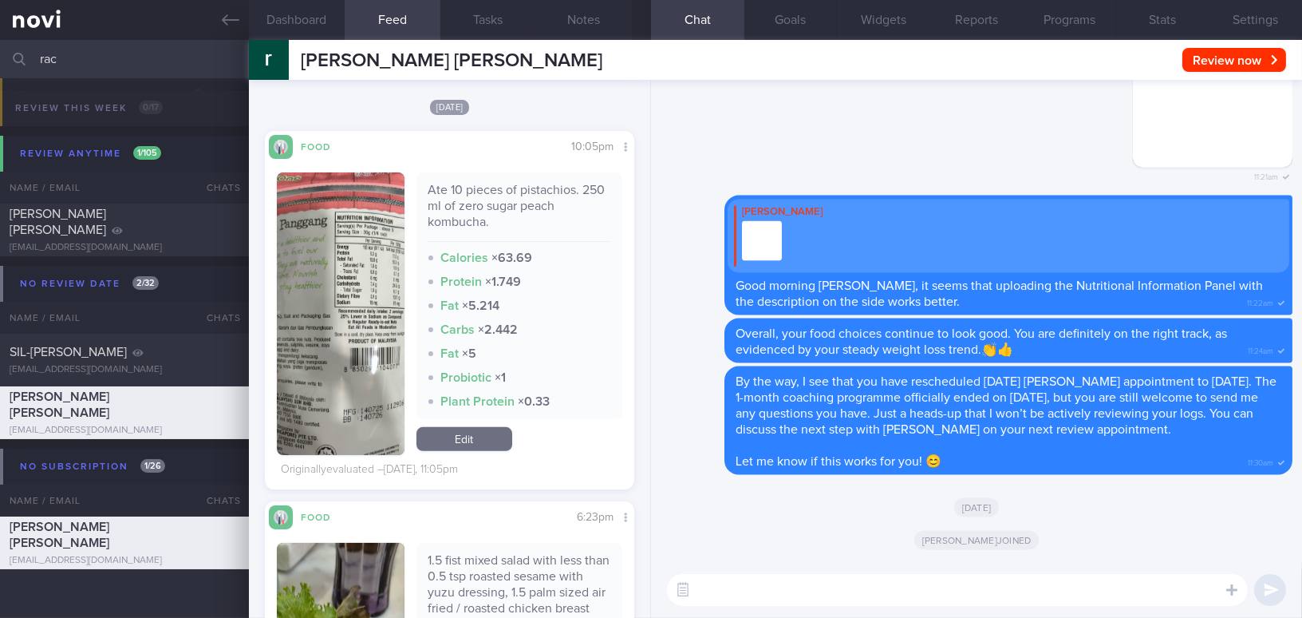
click at [808, 587] on textarea at bounding box center [957, 590] width 581 height 32
paste textarea "I also wanted to let you know that I will be away from [DATE] to [DATE]. I have…"
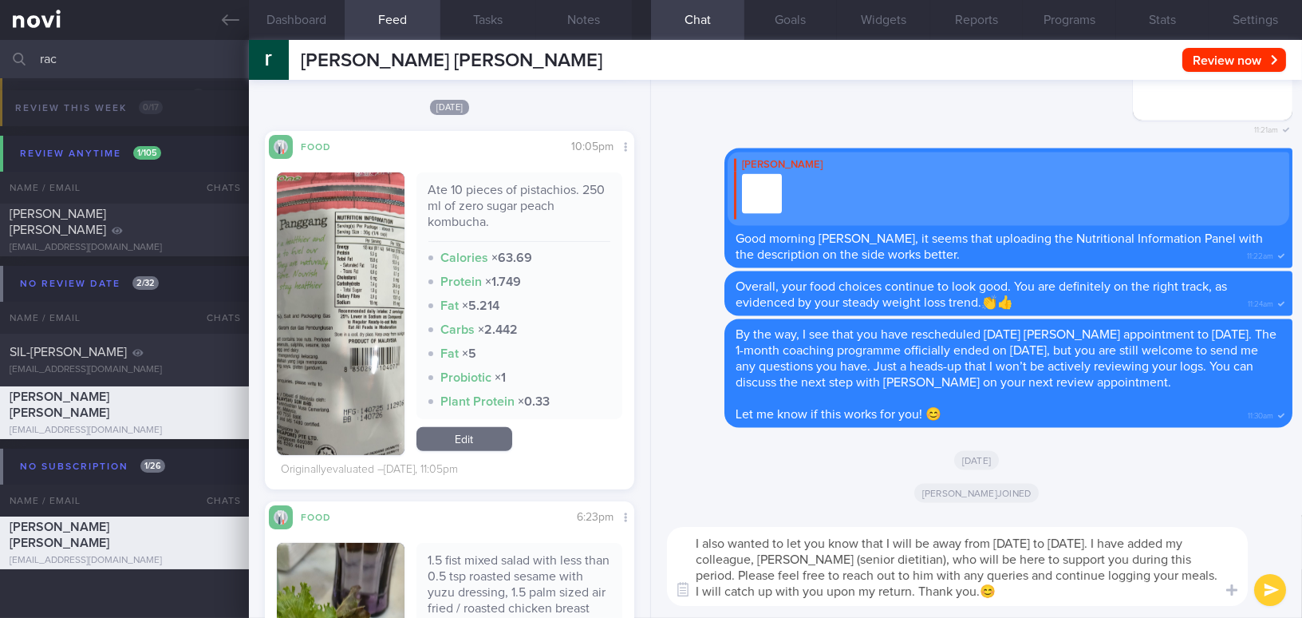
click at [694, 540] on textarea "I also wanted to let you know that I will be away from [DATE] to [DATE]. I have…" at bounding box center [957, 566] width 581 height 79
click at [784, 542] on textarea "Hi [PERSON_NAME], I also wanted to let you know that I will be away from [DATE]…" at bounding box center [957, 566] width 581 height 79
drag, startPoint x: 906, startPoint y: 558, endPoint x: 1157, endPoint y: 556, distance: 251.4
click at [1157, 556] on textarea "Hi [PERSON_NAME], I wanted to let you know that I will be away from [DATE] to […" at bounding box center [957, 566] width 581 height 79
click at [1106, 582] on textarea "Hi [PERSON_NAME], I wanted to let you know that I will be away from [DATE] to […" at bounding box center [957, 566] width 581 height 79
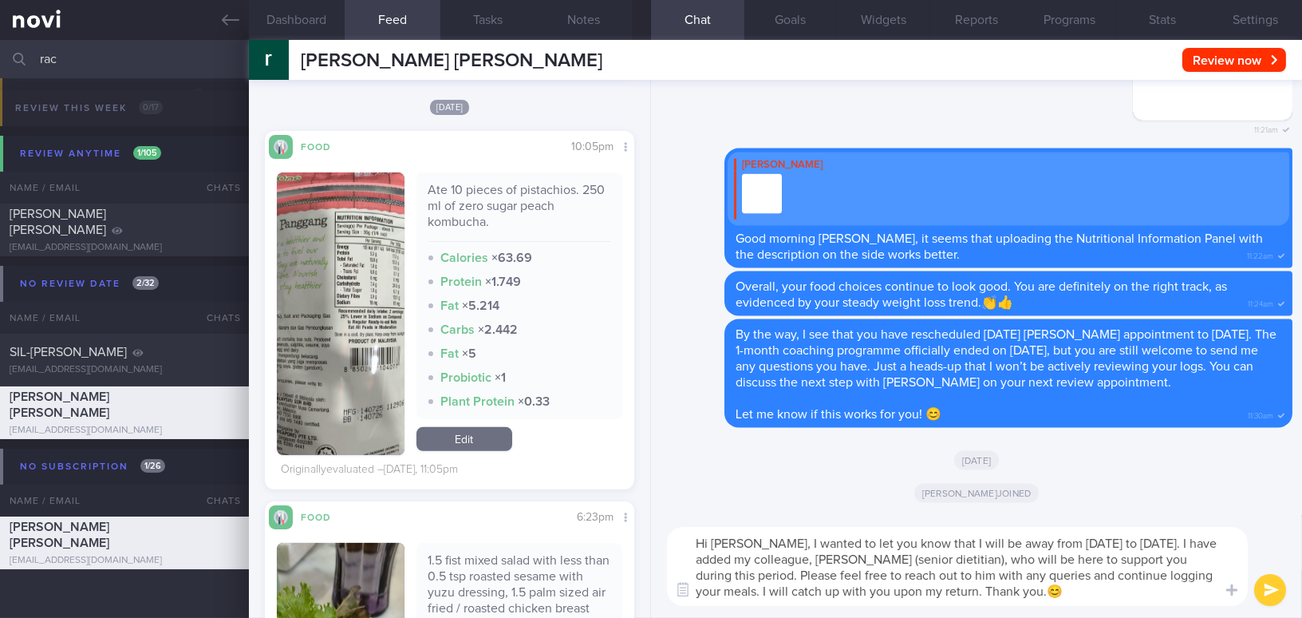
drag, startPoint x: 1176, startPoint y: 575, endPoint x: 1201, endPoint y: 591, distance: 29.9
click at [1201, 591] on textarea "Hi [PERSON_NAME], I wanted to let you know that I will be away from [DATE] to […" at bounding box center [957, 566] width 581 height 79
type textarea "Hi [PERSON_NAME], I wanted to let you know that I will be away from [DATE] to […"
click at [1266, 587] on button "submit" at bounding box center [1271, 590] width 32 height 32
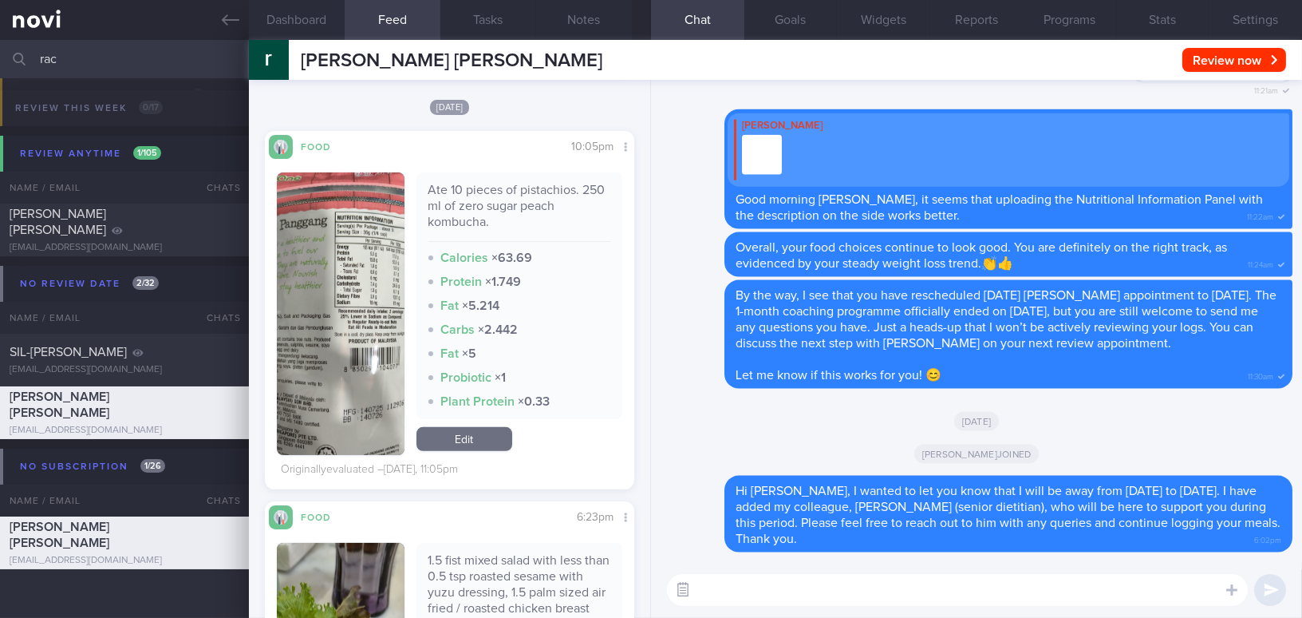
click at [686, 587] on button "button" at bounding box center [683, 589] width 29 height 29
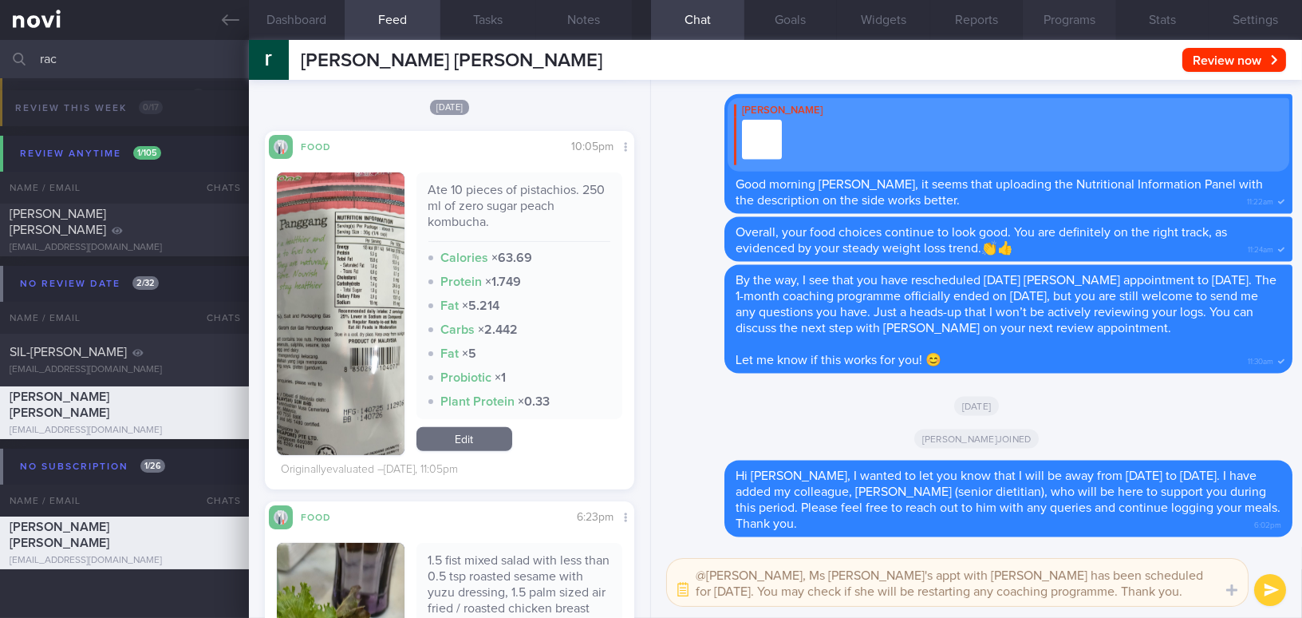
type textarea "@[PERSON_NAME], Ms [PERSON_NAME]'s appt with [PERSON_NAME] has been scheduled f…"
click at [1269, 588] on button "submit" at bounding box center [1271, 590] width 32 height 32
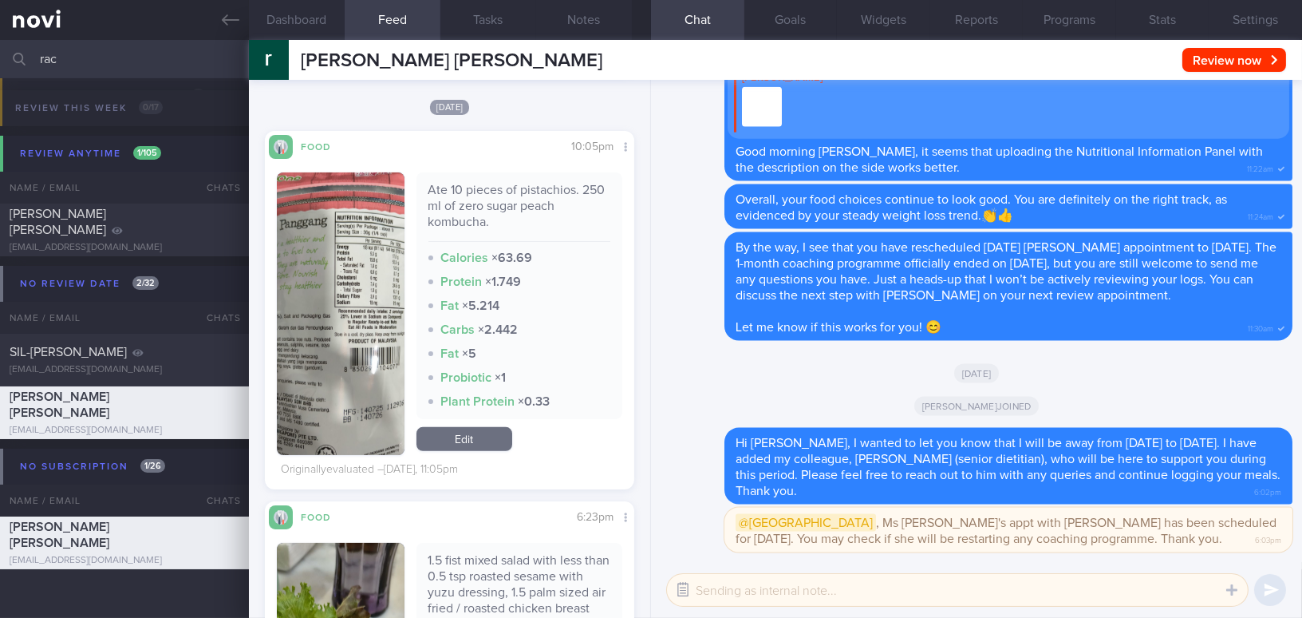
click at [688, 588] on button "button" at bounding box center [683, 589] width 29 height 29
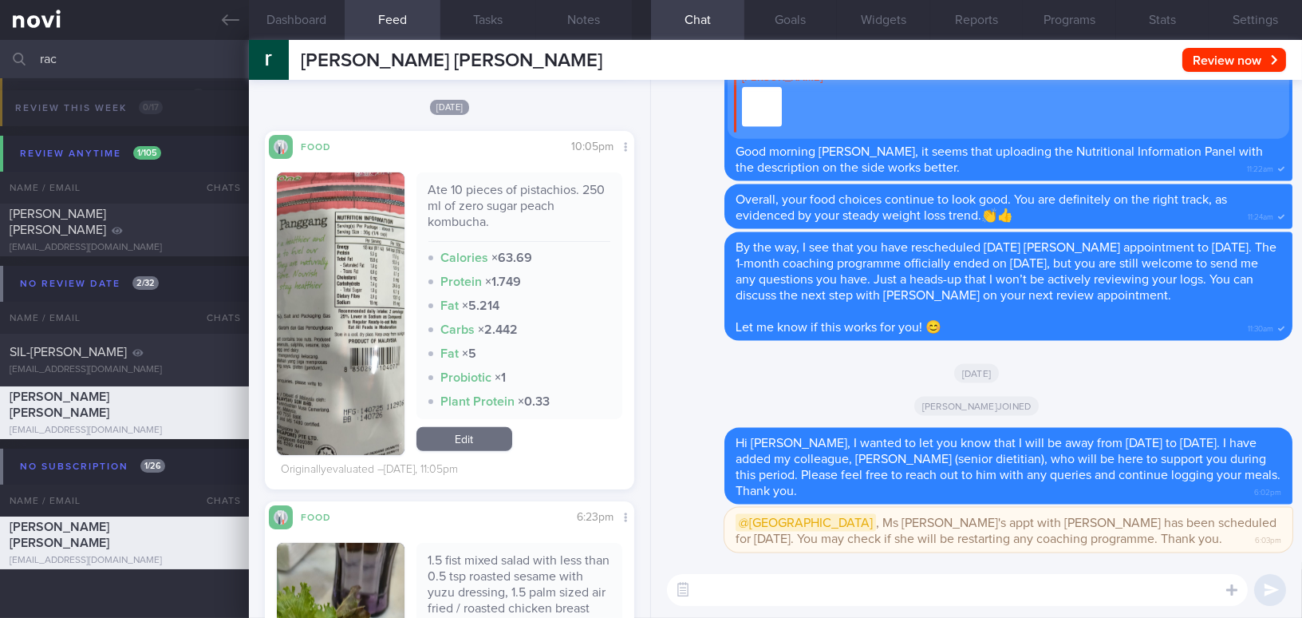
drag, startPoint x: 89, startPoint y: 67, endPoint x: 4, endPoint y: 61, distance: 84.8
click at [4, 61] on div "rac Assigned patients Assigned patients All active patients Archived patients" at bounding box center [651, 59] width 1302 height 38
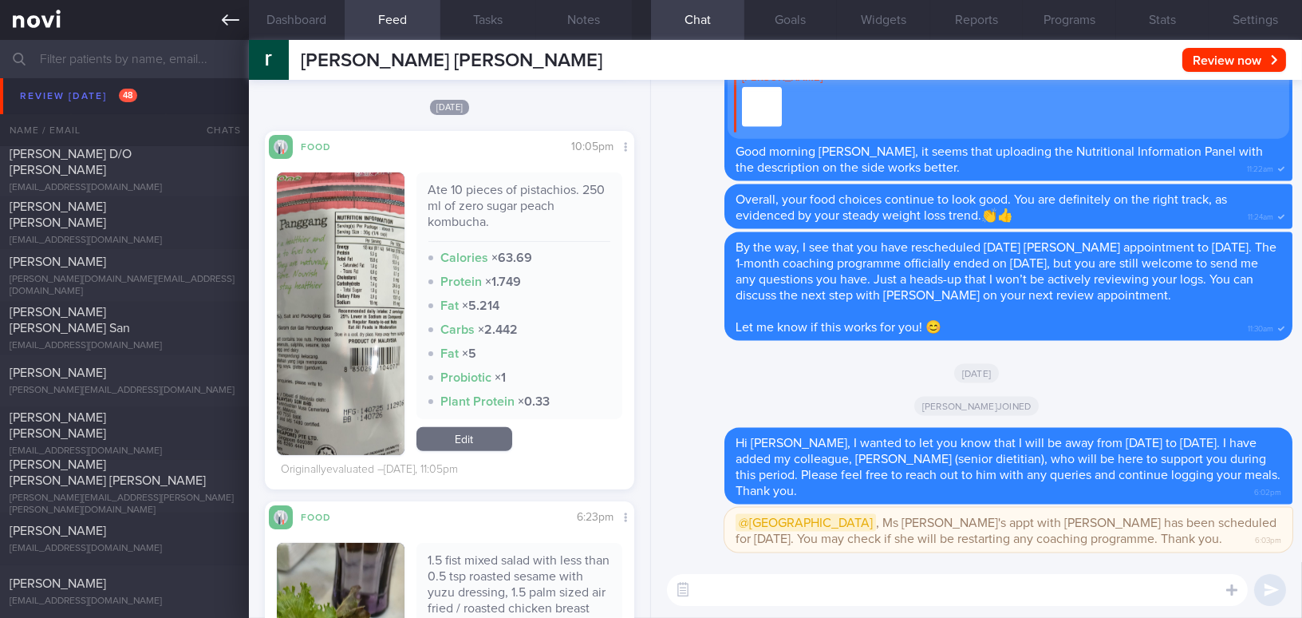
click at [222, 11] on icon at bounding box center [231, 20] width 18 height 18
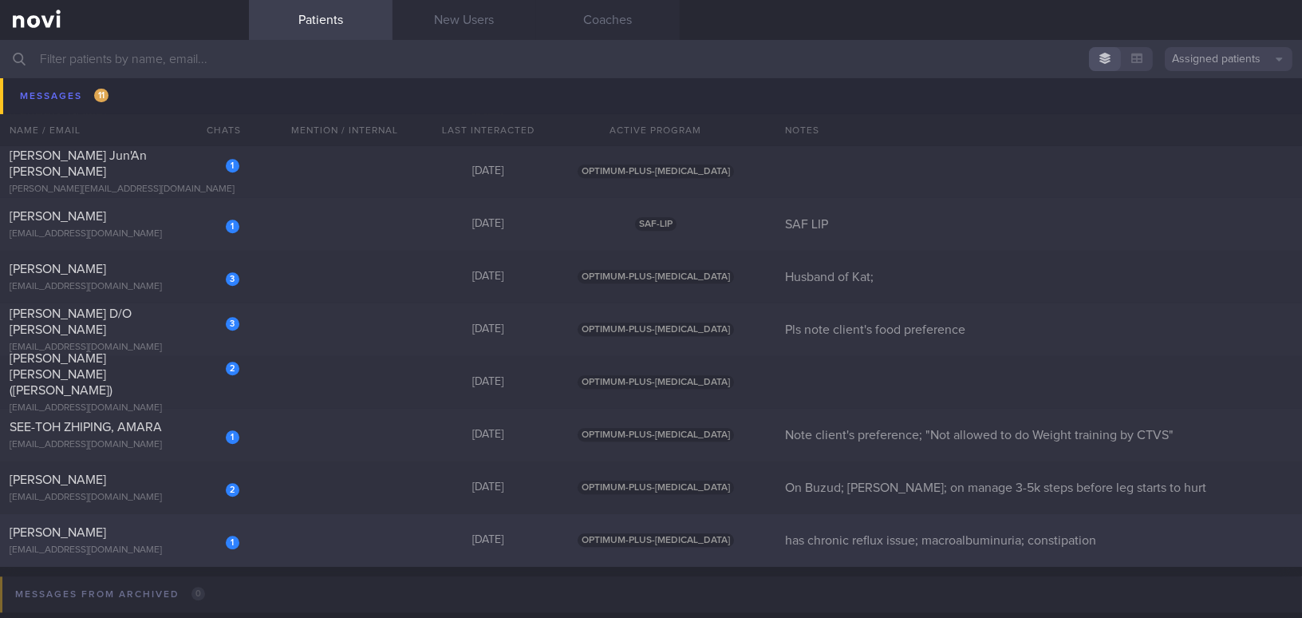
scroll to position [8255, 0]
